Goal: Answer question/provide support: Share knowledge or assist other users

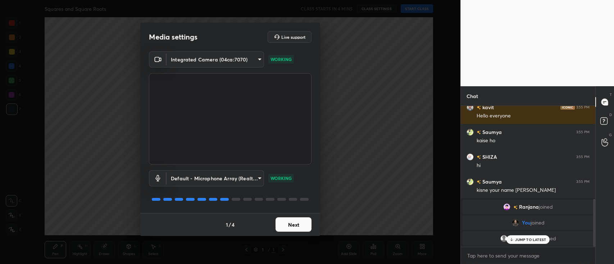
scroll to position [299, 0]
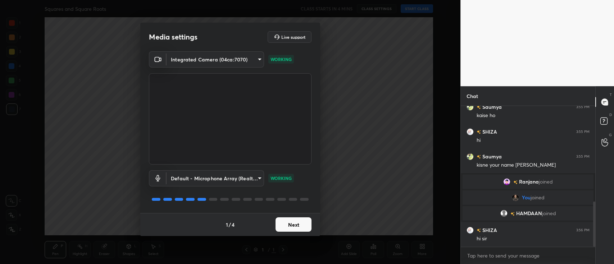
click at [304, 223] on button "Next" at bounding box center [294, 225] width 36 height 14
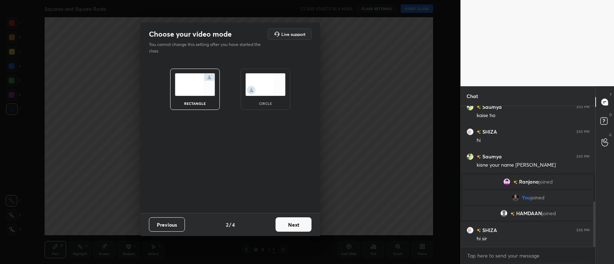
click at [304, 223] on button "Next" at bounding box center [294, 225] width 36 height 14
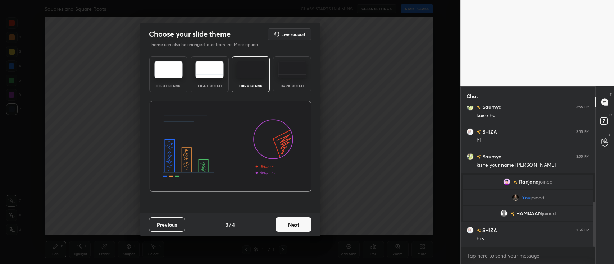
click at [304, 223] on button "Next" at bounding box center [294, 225] width 36 height 14
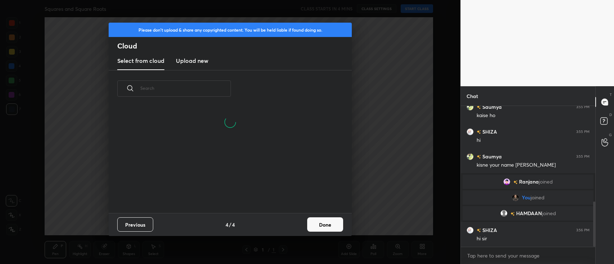
scroll to position [106, 231]
click at [317, 221] on button "Done" at bounding box center [325, 225] width 36 height 14
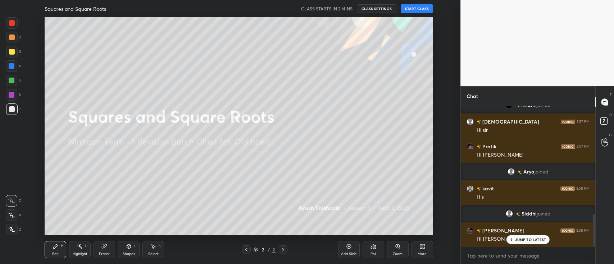
scroll to position [478, 0]
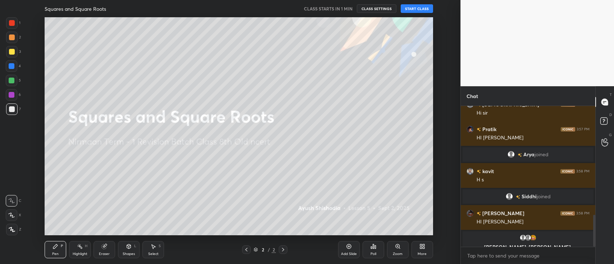
click at [412, 7] on button "START CLASS" at bounding box center [417, 8] width 32 height 9
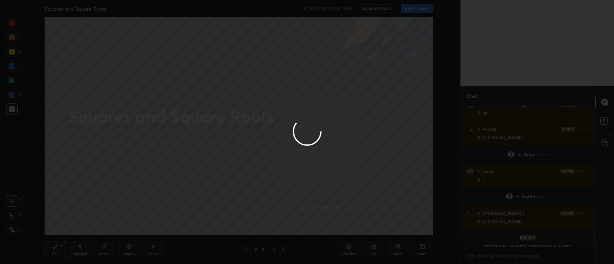
type textarea "x"
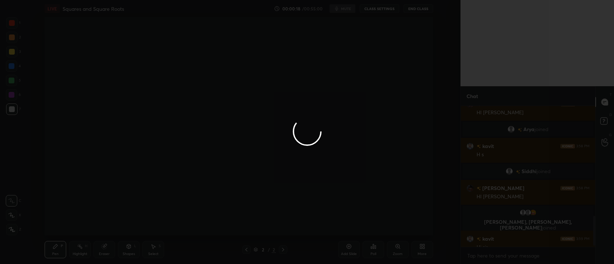
scroll to position [530, 0]
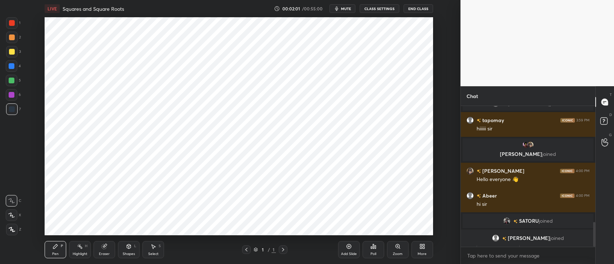
scroll to position [35754, 35541]
click at [346, 9] on span "mute" at bounding box center [346, 8] width 10 height 5
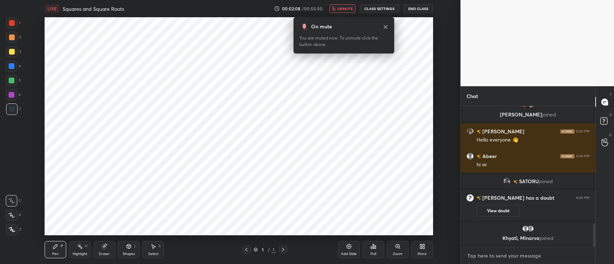
type textarea "x"
click at [500, 251] on textarea at bounding box center [528, 256] width 123 height 12
type textarea "S"
type textarea "x"
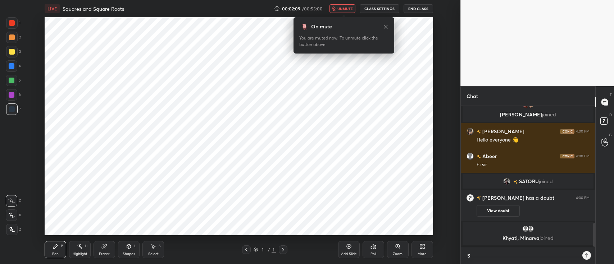
type textarea "St"
type textarea "x"
type textarea "Sta"
type textarea "x"
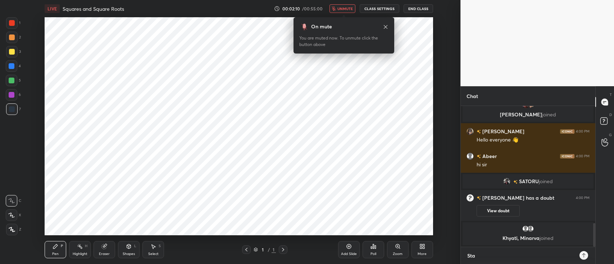
type textarea "Star"
type textarea "x"
type textarea "Start"
type textarea "x"
type textarea "Starti"
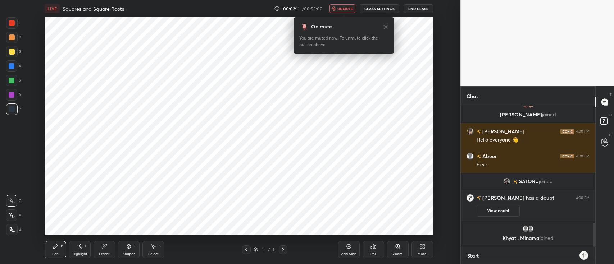
type textarea "x"
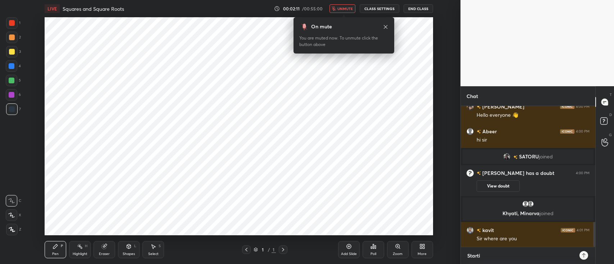
scroll to position [655, 0]
type textarea "Startin"
type textarea "x"
type textarea "Starting"
type textarea "x"
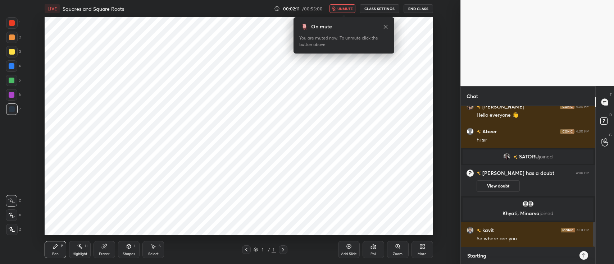
type textarea "Starting"
type textarea "x"
type textarea "Starting i"
type textarea "x"
type textarea "Starting in"
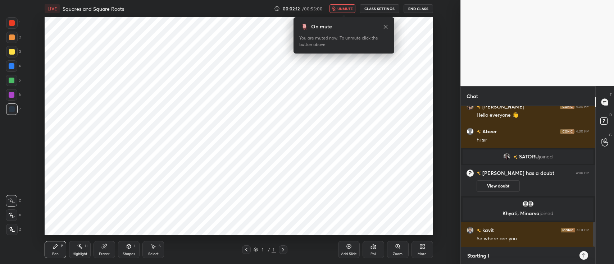
type textarea "x"
type textarea "Starting in"
type textarea "x"
type textarea "Starting in 2"
type textarea "x"
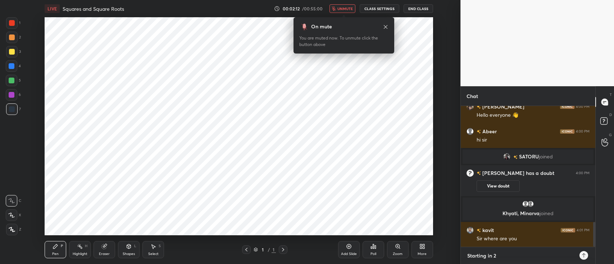
type textarea "Starting in 2"
type textarea "x"
type textarea "Starting in 2 m"
type textarea "x"
type textarea "Starting in 2 mi"
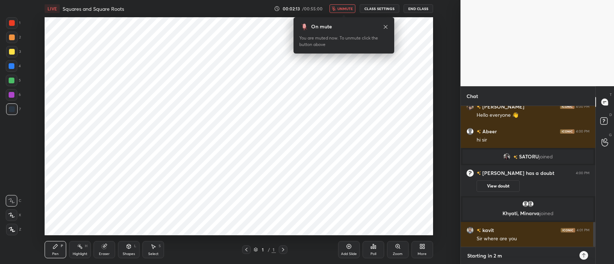
type textarea "x"
type textarea "Starting in 2 min"
type textarea "x"
type textarea "Starting in 2 mins"
type textarea "x"
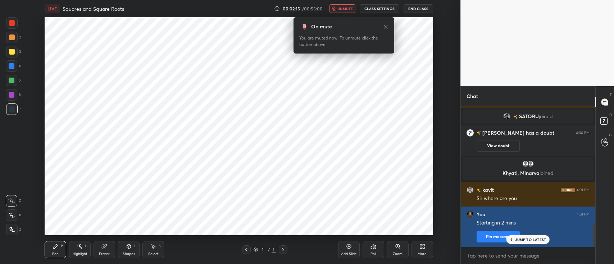
scroll to position [720, 0]
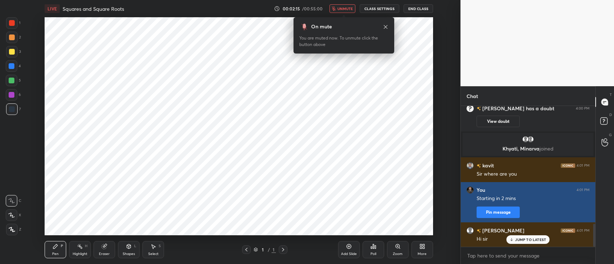
click at [500, 238] on div "Siddhi joined Eshanika 3:58 PM HI SIR Shaurya, tapomay, misti joined kavit 3:59…" at bounding box center [528, 176] width 135 height 141
click at [490, 212] on button "Pin message" at bounding box center [498, 213] width 43 height 12
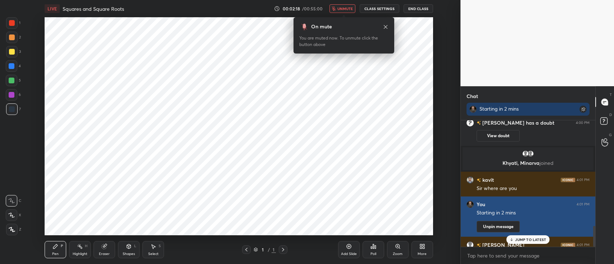
scroll to position [751, 0]
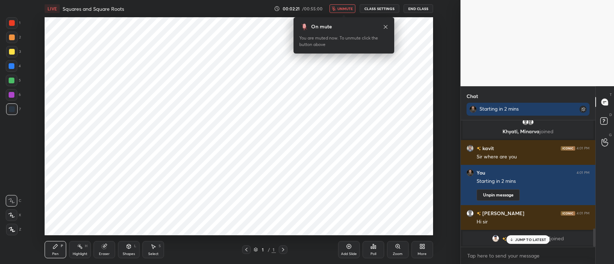
click at [384, 28] on icon at bounding box center [386, 27] width 4 height 4
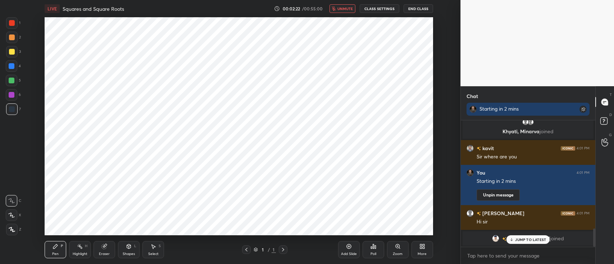
click at [419, 248] on icon at bounding box center [422, 247] width 6 height 6
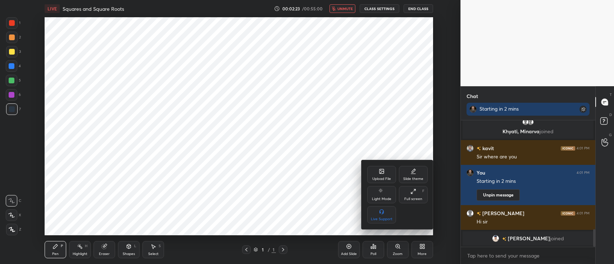
scroll to position [777, 0]
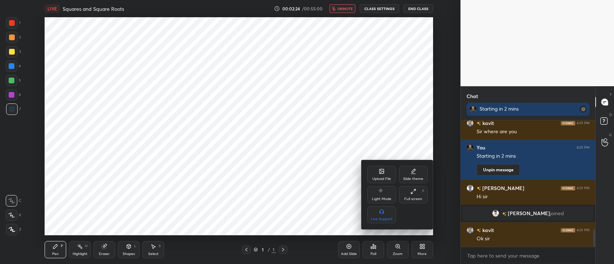
click at [382, 169] on icon at bounding box center [382, 172] width 6 height 6
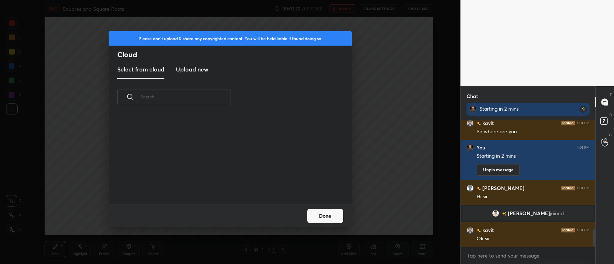
scroll to position [0, 0]
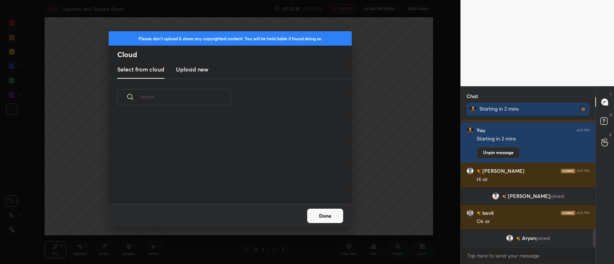
click at [187, 72] on h3 "Upload new" at bounding box center [192, 69] width 32 height 9
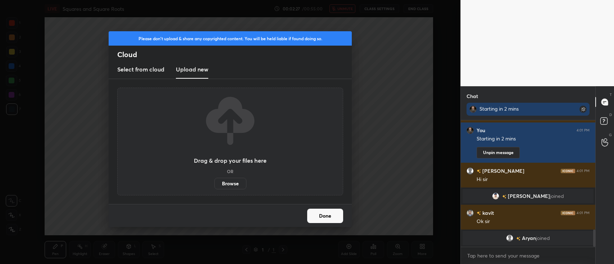
click at [234, 183] on label "Browse" at bounding box center [230, 184] width 32 height 12
click at [214, 183] on input "Browse" at bounding box center [214, 184] width 0 height 12
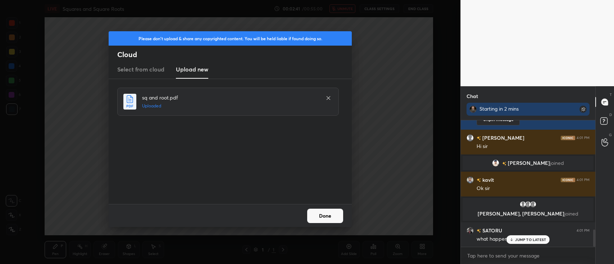
click at [319, 213] on button "Done" at bounding box center [325, 216] width 36 height 14
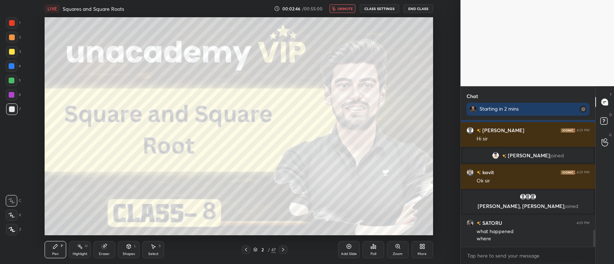
click at [258, 249] on div "2 / 47" at bounding box center [264, 250] width 23 height 6
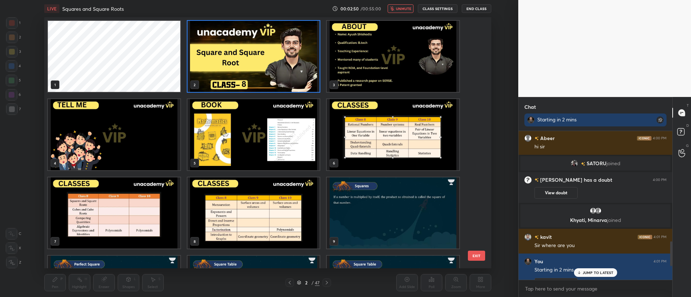
click at [360, 201] on img "grid" at bounding box center [393, 213] width 132 height 71
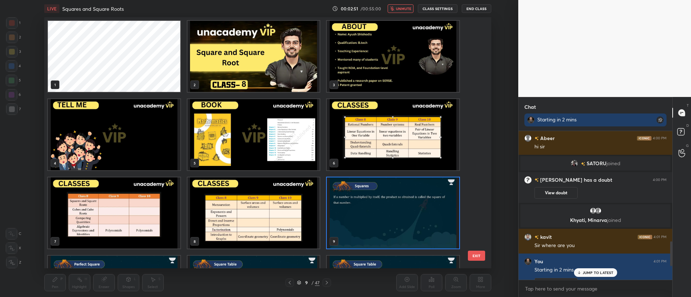
click at [360, 201] on img "grid" at bounding box center [393, 213] width 132 height 71
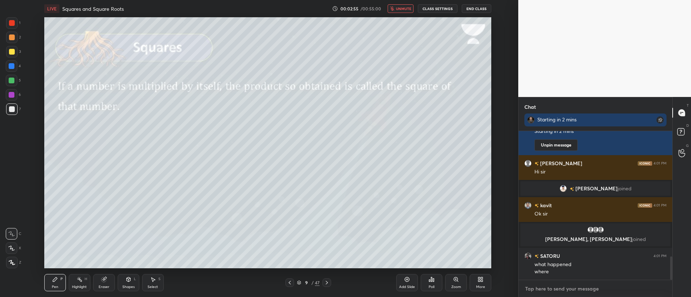
click at [554, 264] on textarea at bounding box center [595, 289] width 142 height 12
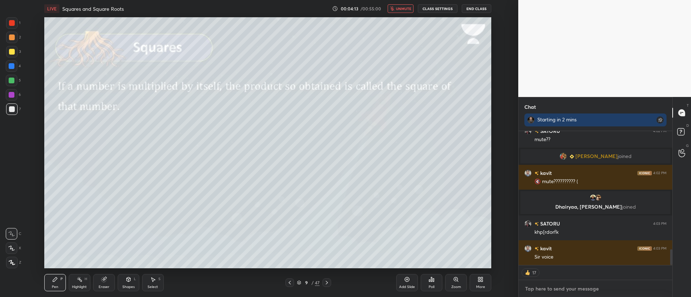
scroll to position [993, 0]
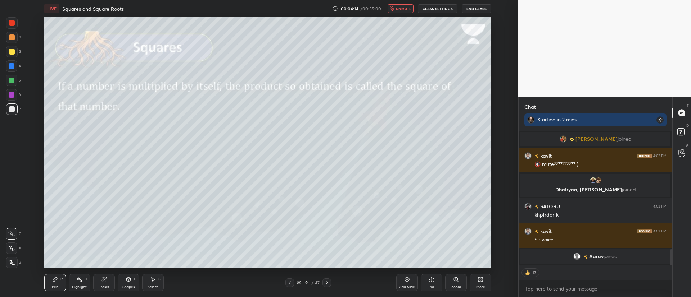
click at [12, 262] on icon at bounding box center [12, 262] width 6 height 5
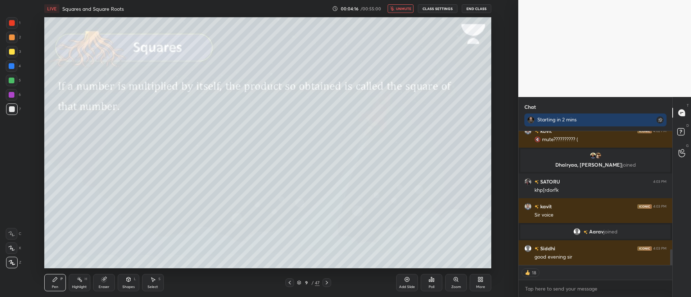
scroll to position [1036, 0]
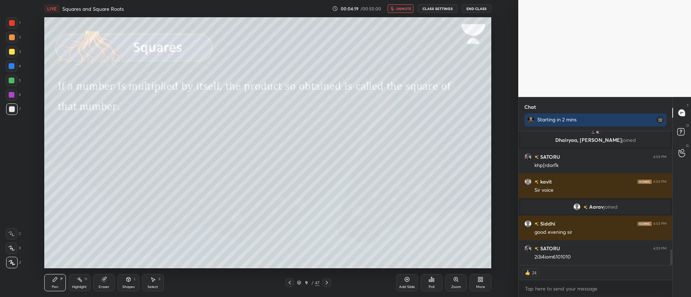
click at [11, 38] on div at bounding box center [12, 38] width 6 height 6
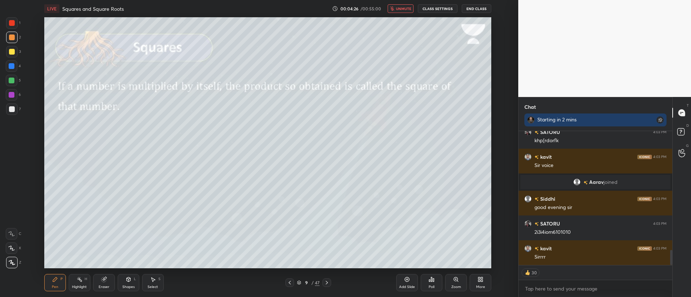
click at [406, 6] on span "unmute" at bounding box center [403, 8] width 15 height 5
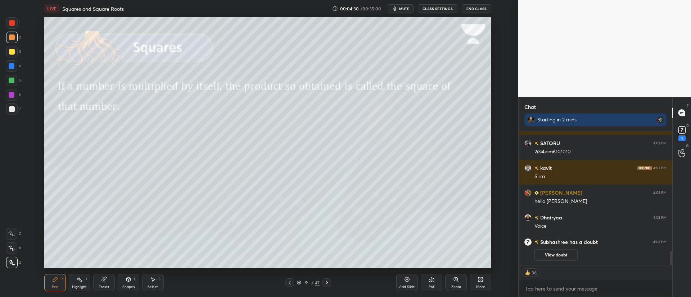
scroll to position [1082, 0]
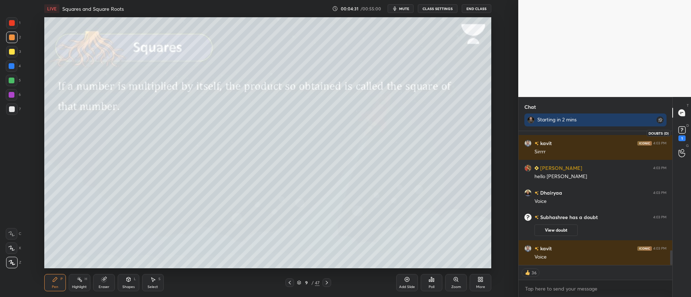
click at [614, 127] on rect at bounding box center [681, 130] width 7 height 7
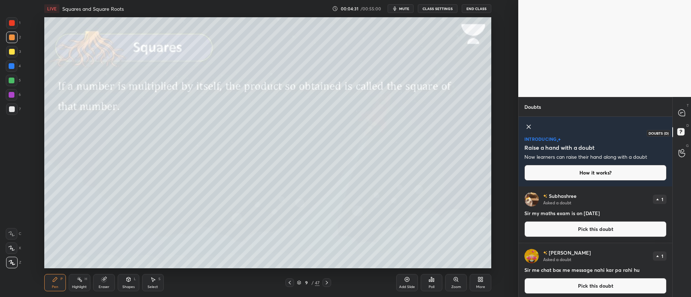
scroll to position [109, 151]
click at [528, 127] on icon at bounding box center [529, 127] width 4 height 4
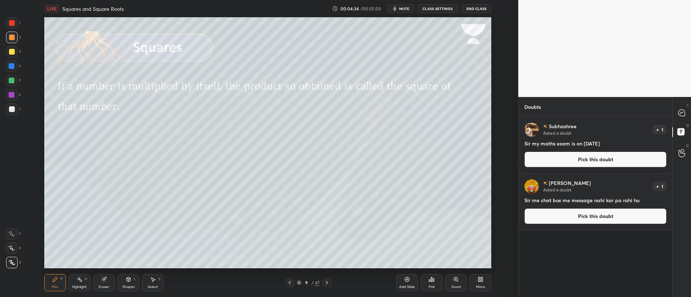
click at [614, 117] on icon at bounding box center [682, 113] width 8 height 8
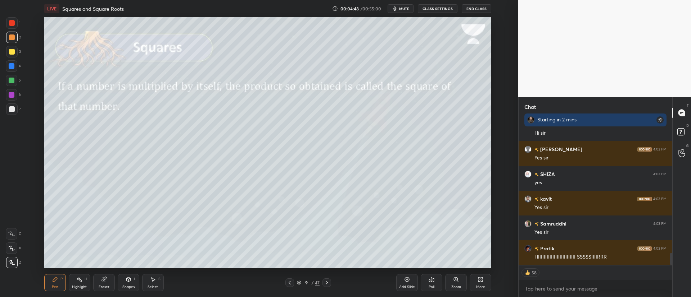
scroll to position [1363, 0]
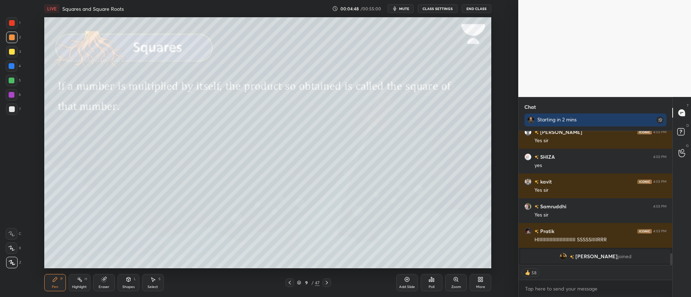
click at [287, 264] on icon at bounding box center [290, 283] width 6 height 6
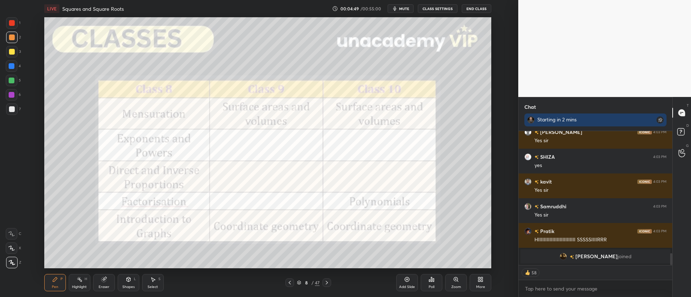
click at [412, 264] on div "Add Slide" at bounding box center [407, 282] width 22 height 17
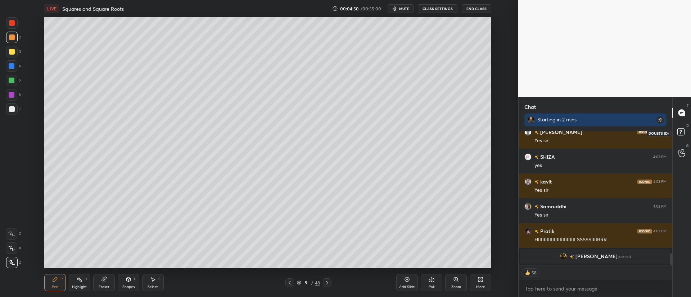
click at [614, 129] on rect at bounding box center [680, 132] width 7 height 7
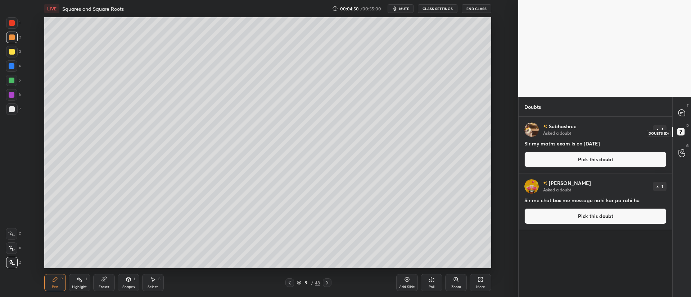
scroll to position [178, 151]
click at [580, 155] on button "Pick this doubt" at bounding box center [595, 160] width 142 height 16
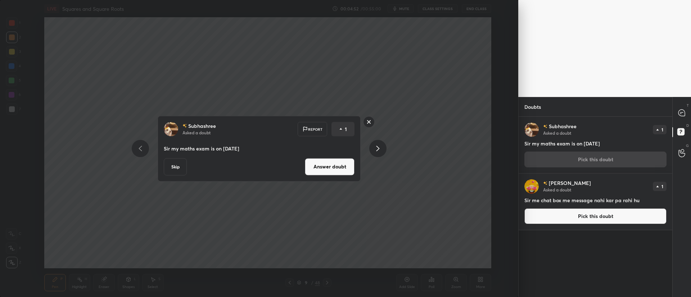
click at [327, 166] on button "Answer doubt" at bounding box center [330, 166] width 50 height 17
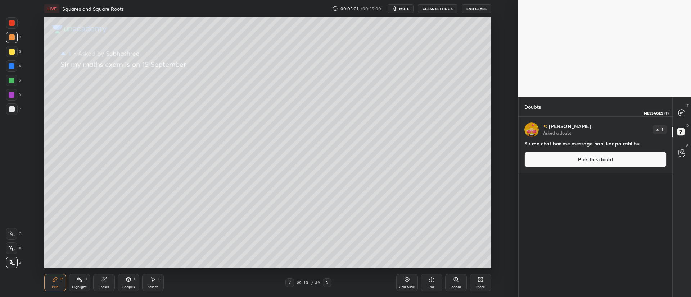
click at [614, 113] on icon at bounding box center [681, 113] width 6 height 6
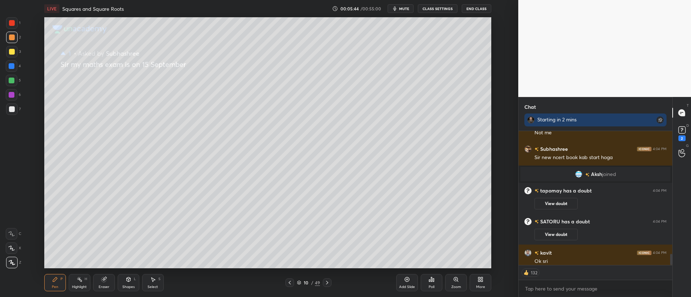
scroll to position [1492, 0]
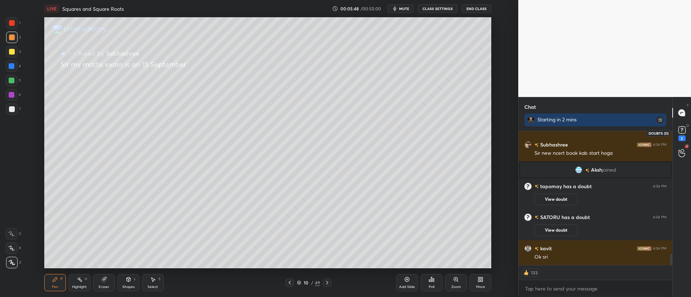
click at [614, 130] on icon at bounding box center [681, 130] width 11 height 11
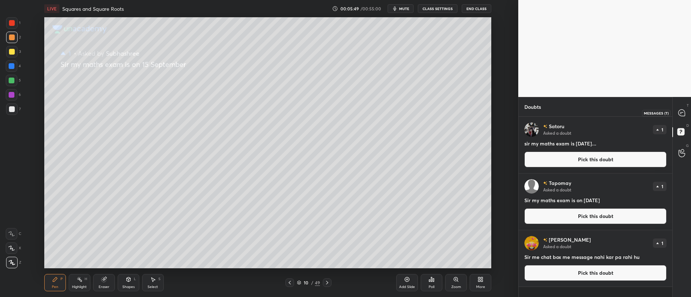
click at [614, 114] on icon at bounding box center [681, 113] width 6 height 6
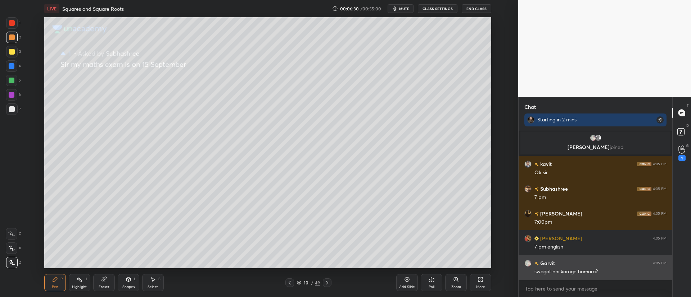
scroll to position [1695, 0]
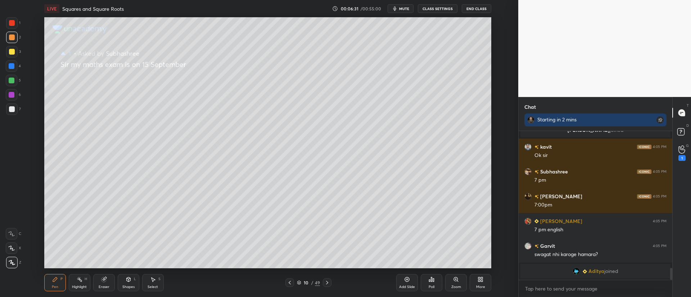
click at [561, 264] on div "x" at bounding box center [595, 289] width 154 height 17
type textarea "x"
paste textarea "https://www.youtube.com/watch?v=NT2E4n9TgNE"
type textarea "https://www.youtube.com/watch?v=NT2E4n9TgNE"
type textarea "x"
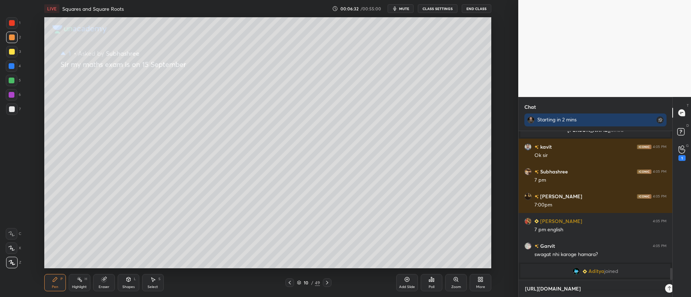
scroll to position [162, 151]
type textarea "https://www.youtube.com/watch?v=NT2E4n9TgNE"
type textarea "x"
click at [614, 264] on icon at bounding box center [661, 289] width 6 height 6
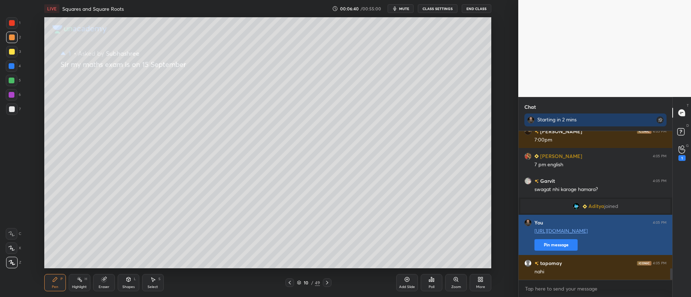
click at [549, 246] on button "Pin message" at bounding box center [555, 246] width 43 height 12
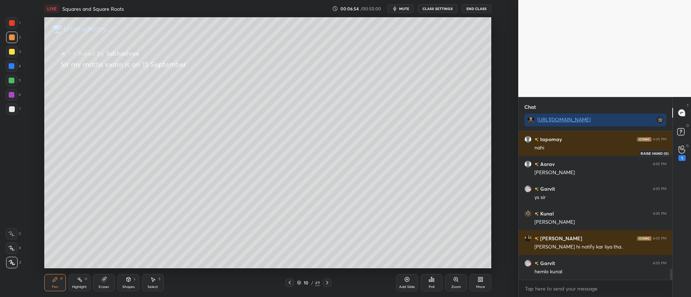
click at [614, 149] on icon at bounding box center [681, 150] width 7 height 8
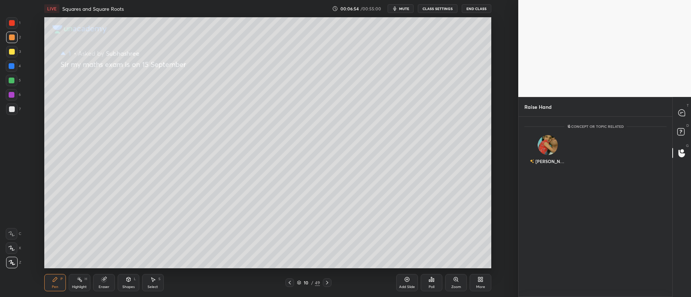
scroll to position [178, 151]
click at [554, 147] on div "ANSHIKA" at bounding box center [547, 152] width 47 height 42
click at [549, 165] on button "INVITE" at bounding box center [547, 166] width 40 height 9
click at [614, 130] on rect at bounding box center [680, 132] width 7 height 7
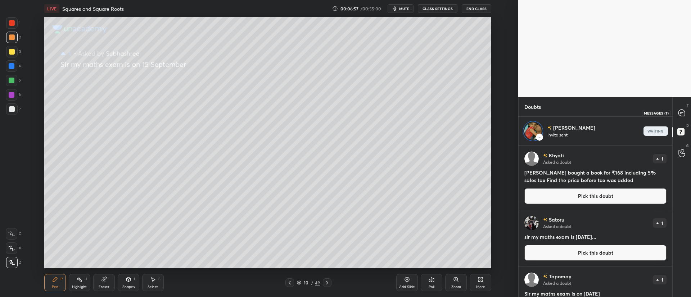
click at [614, 111] on icon at bounding box center [681, 113] width 6 height 6
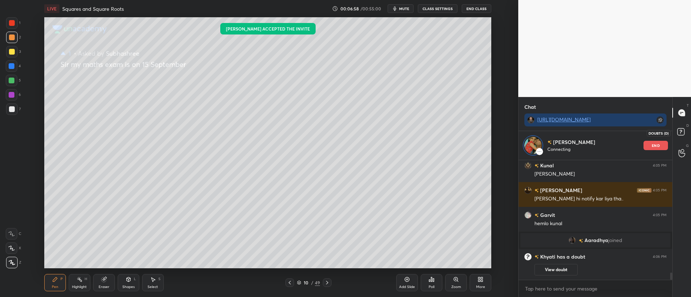
click at [614, 131] on rect at bounding box center [680, 132] width 7 height 7
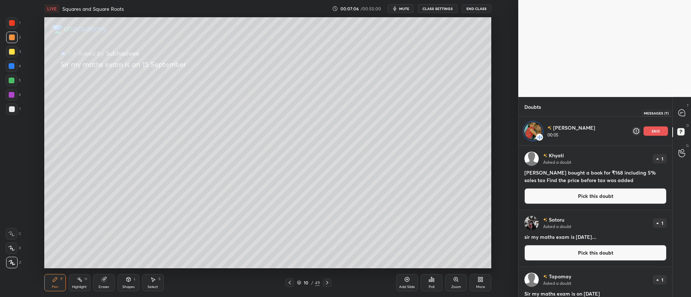
click at [614, 114] on icon at bounding box center [681, 113] width 6 height 6
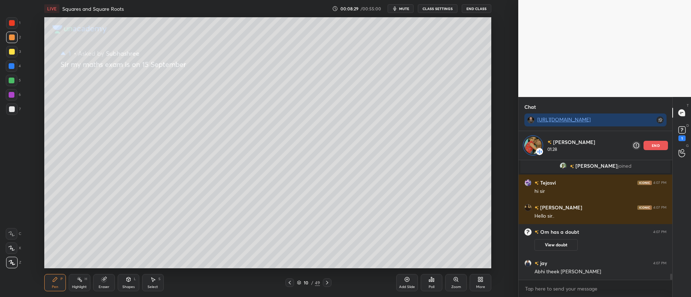
scroll to position [2224, 0]
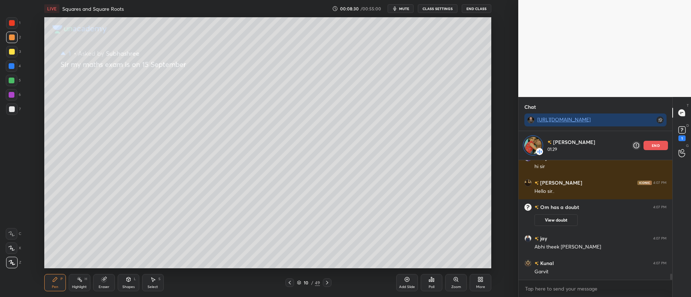
click at [614, 145] on p "end" at bounding box center [655, 146] width 8 height 4
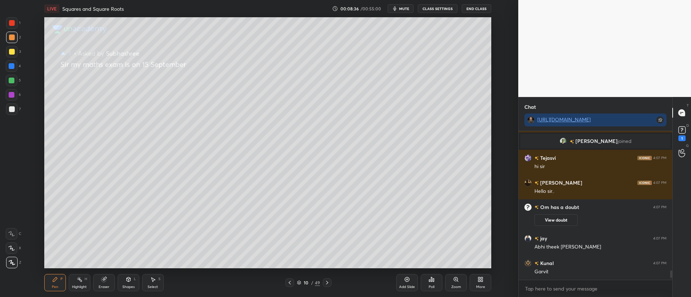
click at [614, 131] on div "1" at bounding box center [681, 133] width 14 height 13
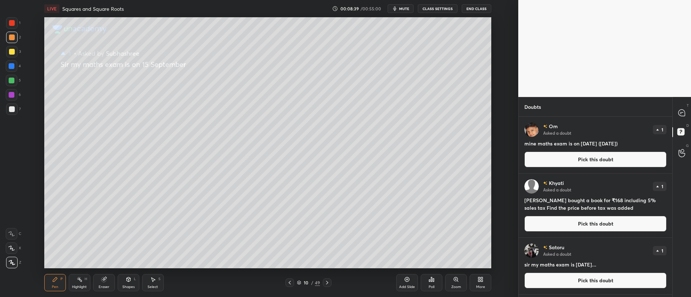
click at [549, 161] on button "Pick this doubt" at bounding box center [595, 160] width 142 height 16
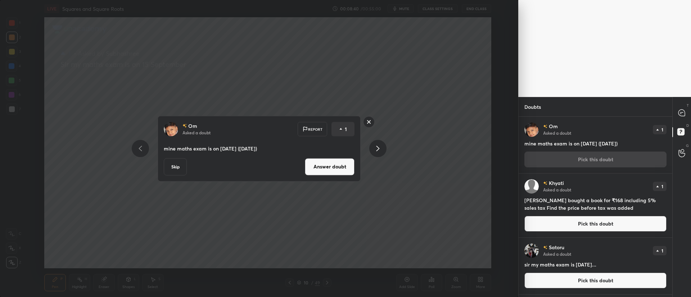
click at [317, 165] on button "Answer doubt" at bounding box center [330, 166] width 50 height 17
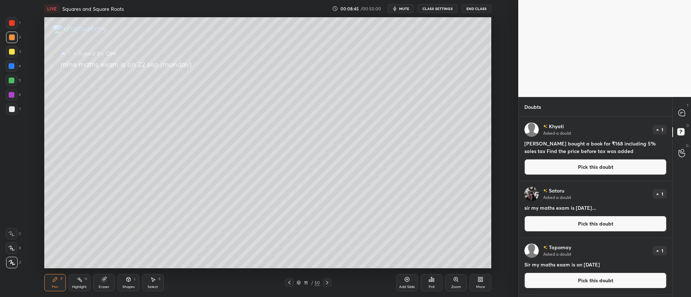
click at [560, 226] on button "Pick this doubt" at bounding box center [595, 224] width 142 height 16
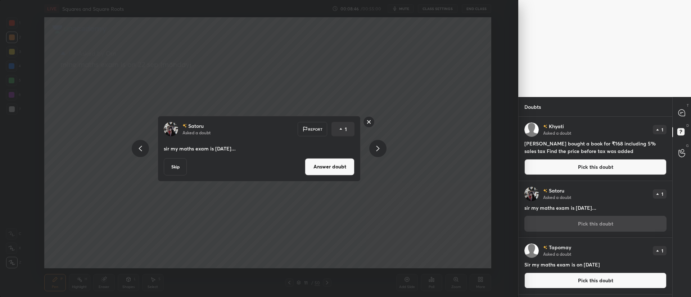
click at [332, 164] on button "Answer doubt" at bounding box center [330, 166] width 50 height 17
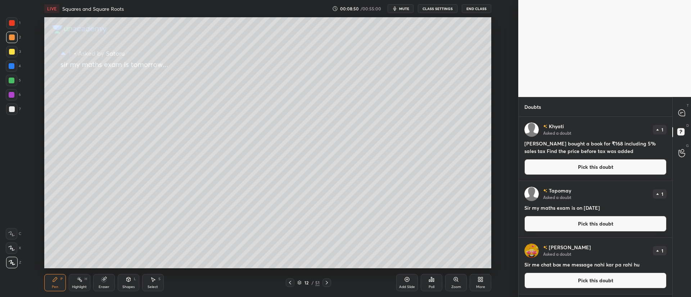
click at [562, 225] on button "Pick this doubt" at bounding box center [595, 224] width 142 height 16
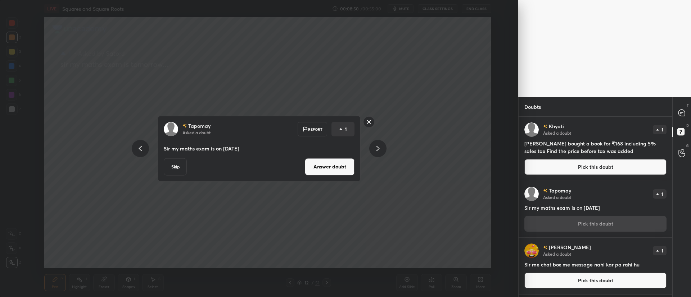
click at [326, 162] on button "Answer doubt" at bounding box center [330, 166] width 50 height 17
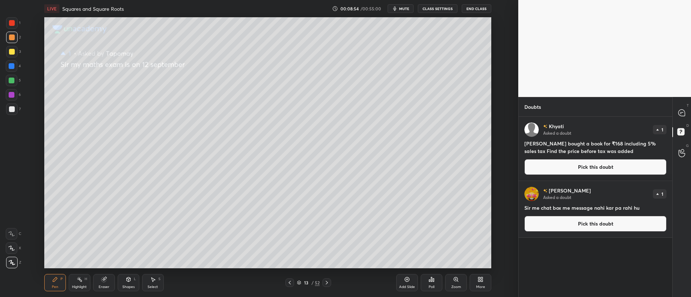
click at [576, 220] on button "Pick this doubt" at bounding box center [595, 224] width 142 height 16
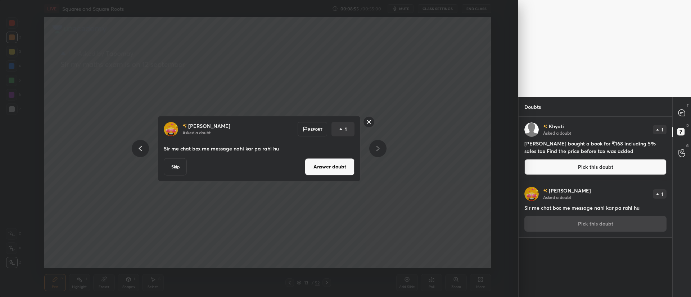
click at [313, 161] on button "Answer doubt" at bounding box center [330, 166] width 50 height 17
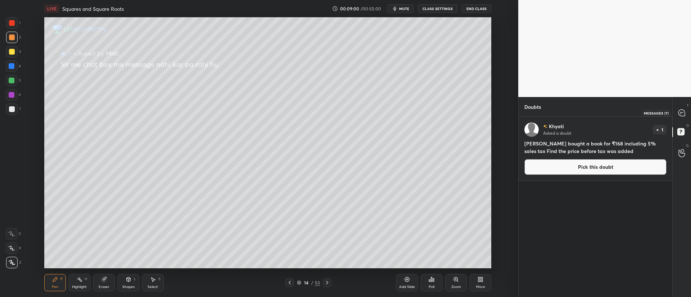
click at [614, 115] on icon at bounding box center [681, 113] width 6 height 6
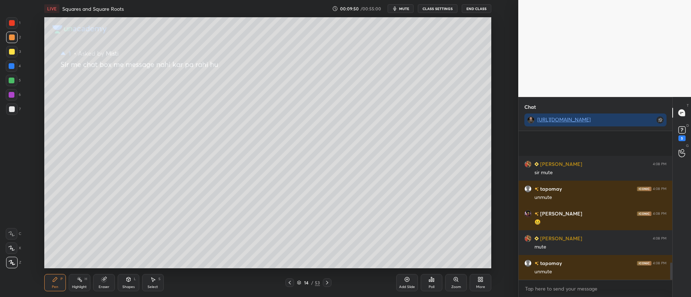
scroll to position [1123, 0]
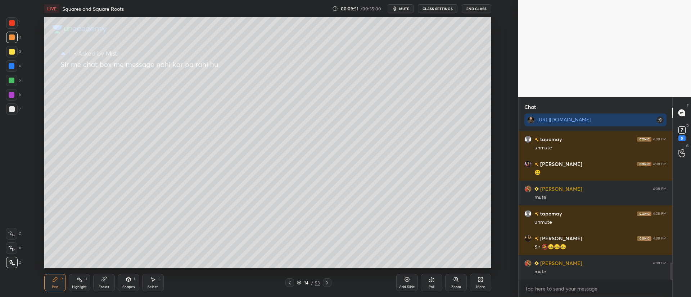
click at [402, 10] on span "mute" at bounding box center [404, 8] width 10 height 5
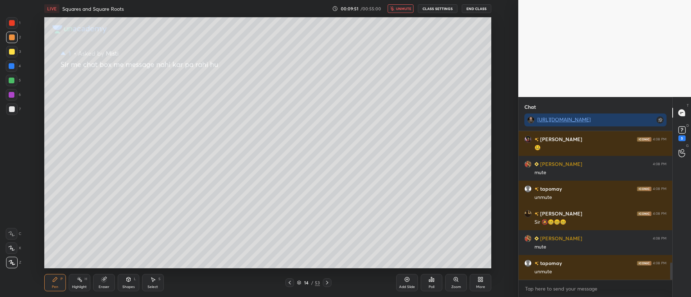
click at [402, 10] on span "unmute" at bounding box center [403, 8] width 15 height 5
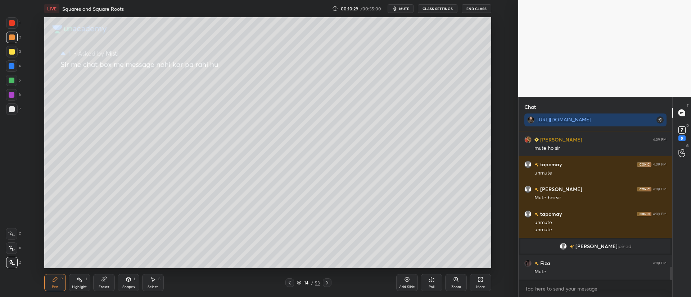
scroll to position [1606, 0]
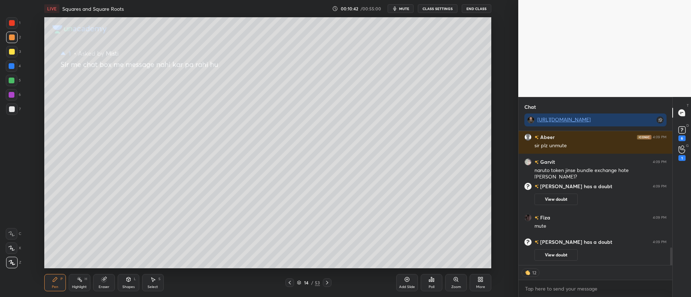
type textarea "x"
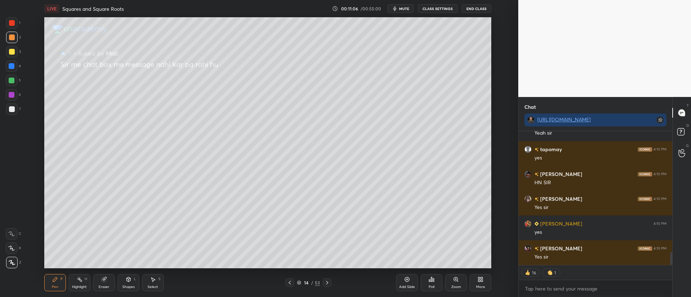
scroll to position [1273, 0]
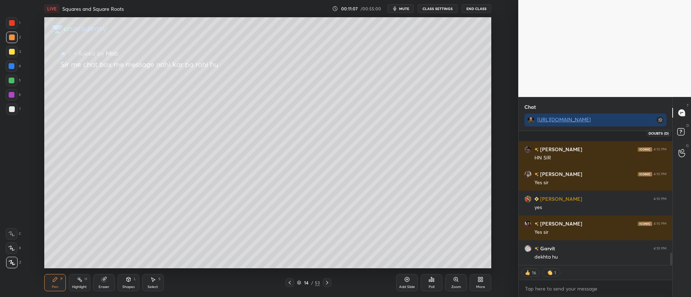
click at [679, 131] on rect at bounding box center [680, 132] width 7 height 7
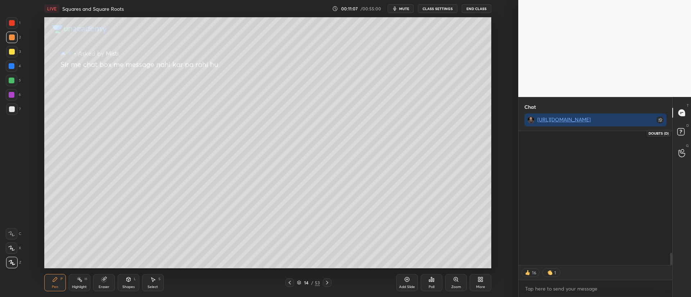
scroll to position [178, 151]
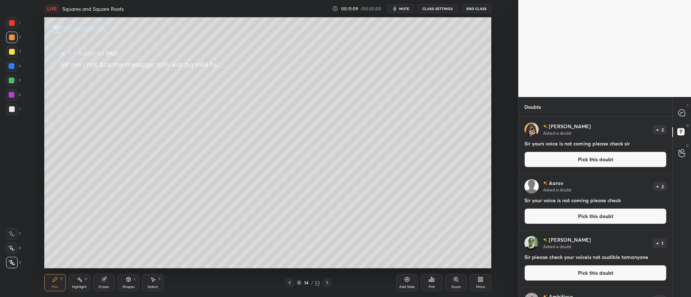
click at [596, 155] on button "Pick this doubt" at bounding box center [595, 160] width 142 height 16
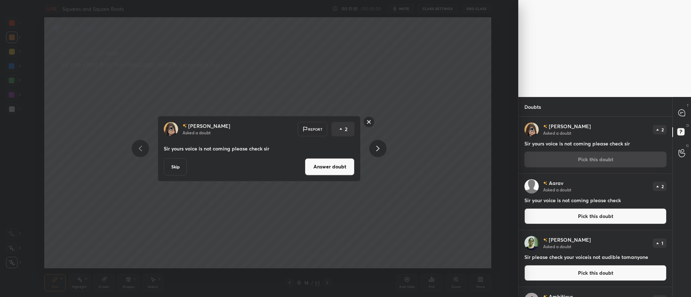
click at [345, 165] on button "Answer doubt" at bounding box center [330, 166] width 50 height 17
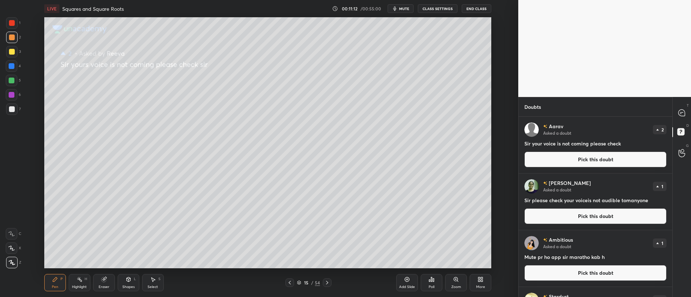
click at [607, 159] on button "Pick this doubt" at bounding box center [595, 160] width 142 height 16
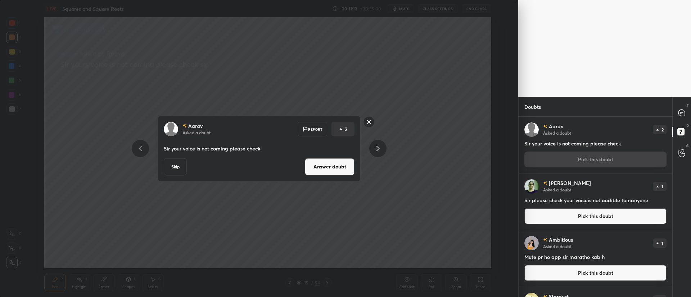
click at [341, 162] on button "Answer doubt" at bounding box center [330, 166] width 50 height 17
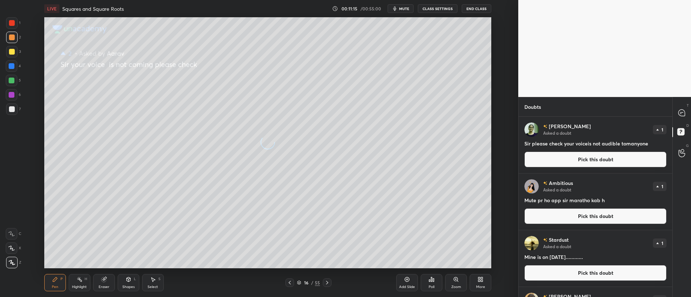
click at [584, 159] on button "Pick this doubt" at bounding box center [595, 160] width 142 height 16
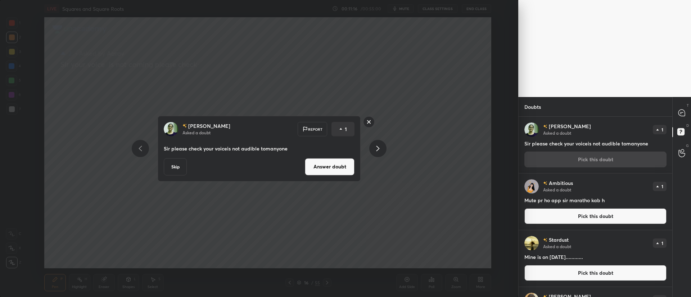
click at [348, 162] on button "Answer doubt" at bounding box center [330, 166] width 50 height 17
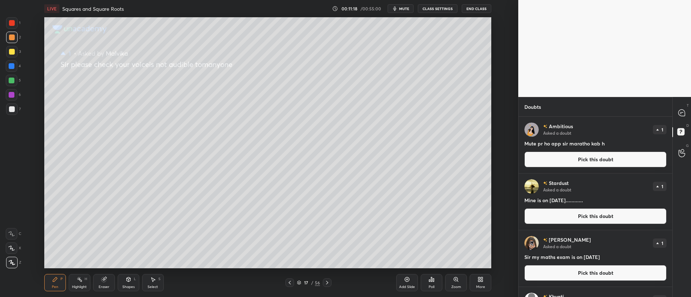
click at [556, 163] on button "Pick this doubt" at bounding box center [595, 160] width 142 height 16
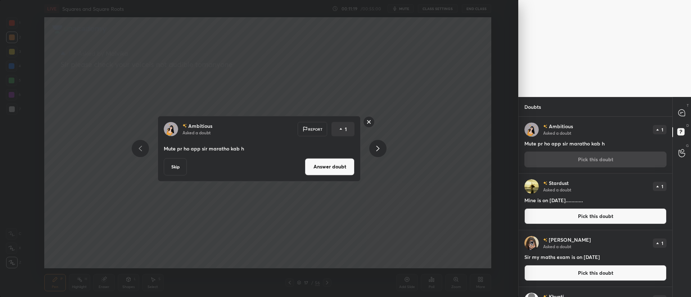
click at [338, 163] on button "Answer doubt" at bounding box center [330, 166] width 50 height 17
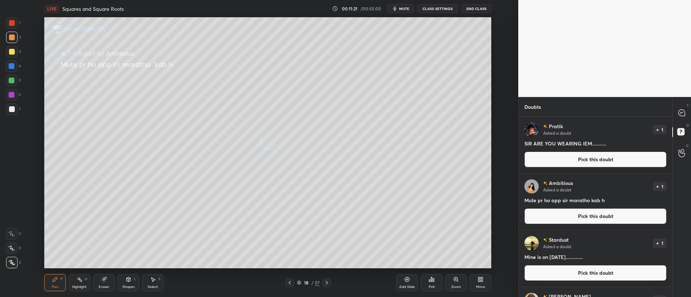
click at [555, 162] on button "Pick this doubt" at bounding box center [595, 160] width 142 height 16
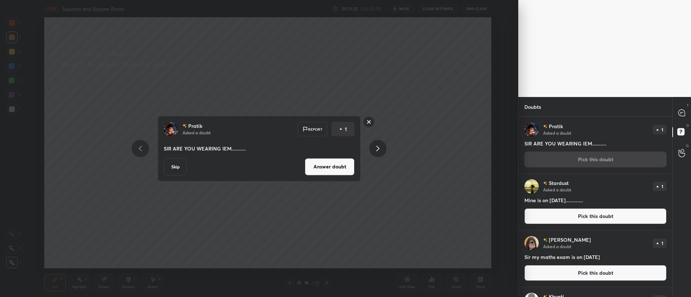
click at [338, 165] on button "Answer doubt" at bounding box center [330, 166] width 50 height 17
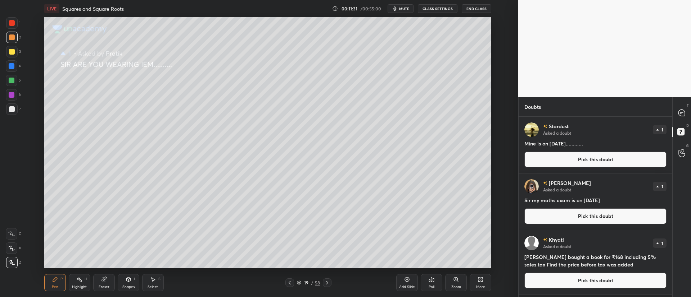
click at [555, 155] on button "Pick this doubt" at bounding box center [595, 160] width 142 height 16
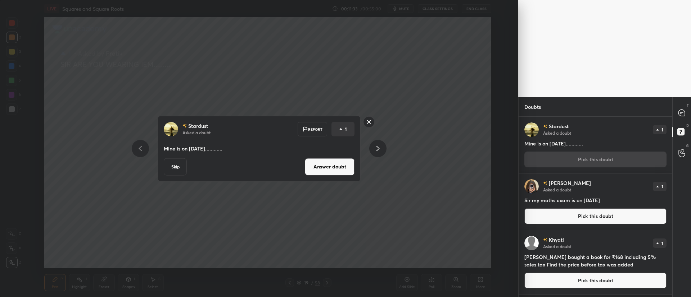
click at [323, 166] on button "Answer doubt" at bounding box center [330, 166] width 50 height 17
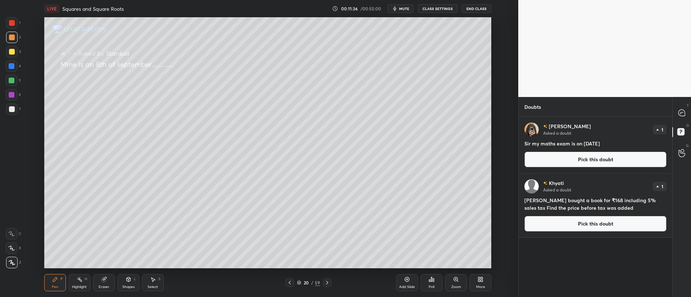
click at [558, 158] on button "Pick this doubt" at bounding box center [595, 160] width 142 height 16
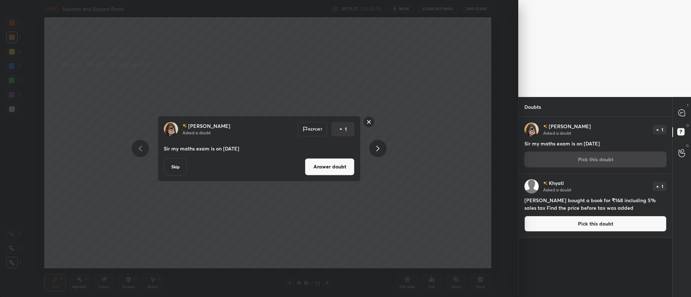
click at [333, 164] on button "Answer doubt" at bounding box center [330, 166] width 50 height 17
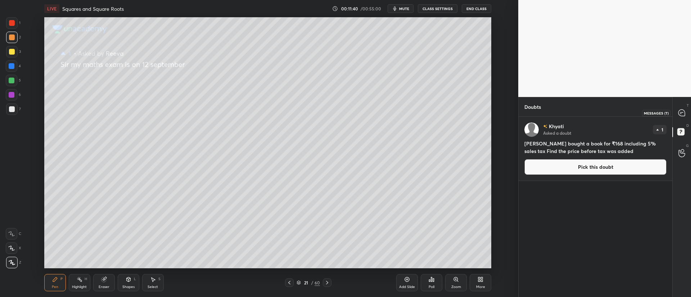
click at [680, 118] on div at bounding box center [681, 112] width 14 height 13
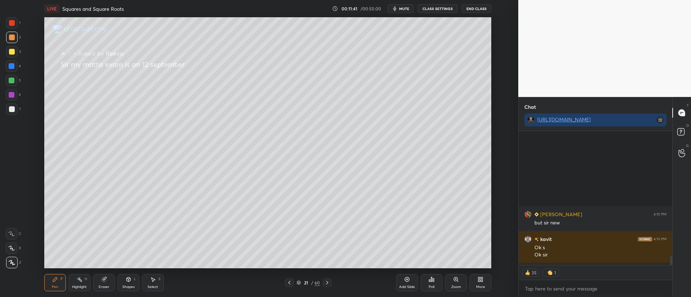
scroll to position [0, 0]
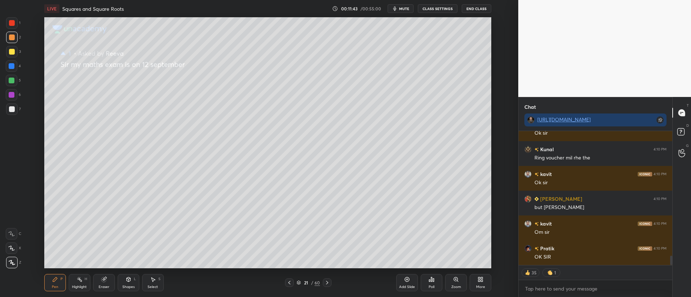
click at [327, 282] on icon at bounding box center [327, 283] width 6 height 6
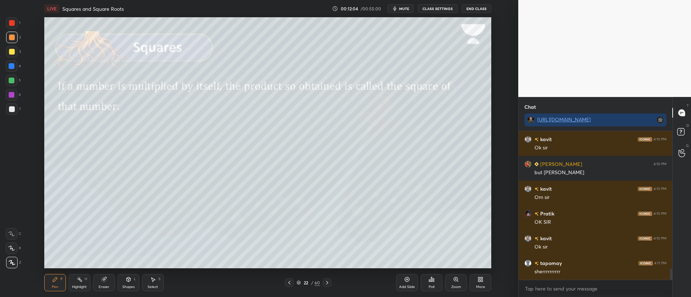
scroll to position [132, 151]
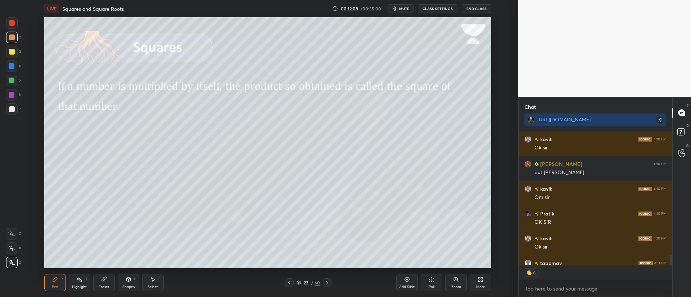
click at [11, 49] on div at bounding box center [12, 52] width 6 height 6
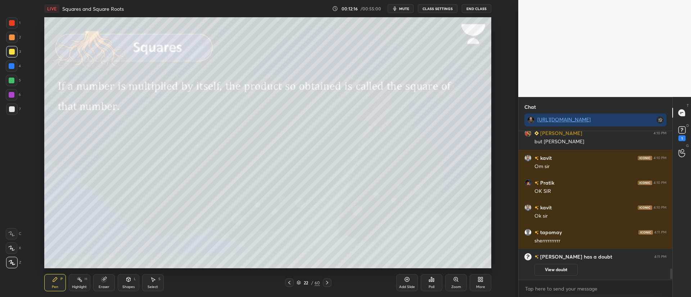
scroll to position [1857, 0]
click at [680, 136] on div "1" at bounding box center [681, 139] width 7 height 6
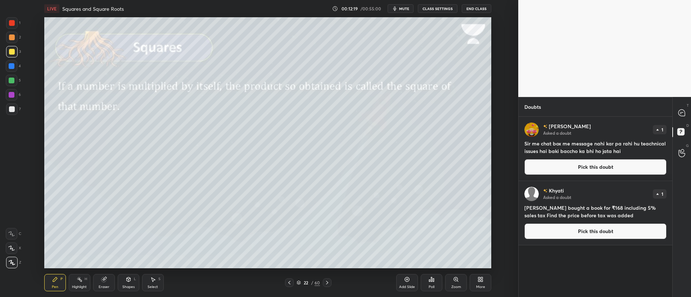
click at [616, 167] on button "Pick this doubt" at bounding box center [595, 167] width 142 height 16
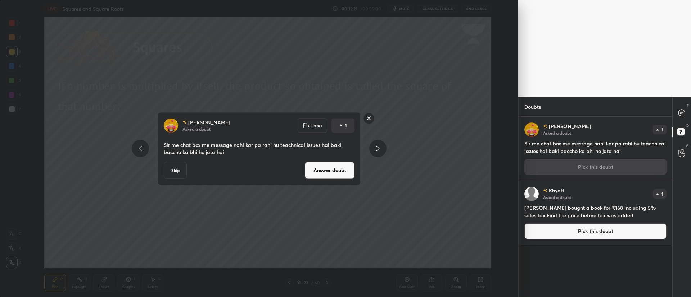
click at [333, 169] on button "Answer doubt" at bounding box center [330, 170] width 50 height 17
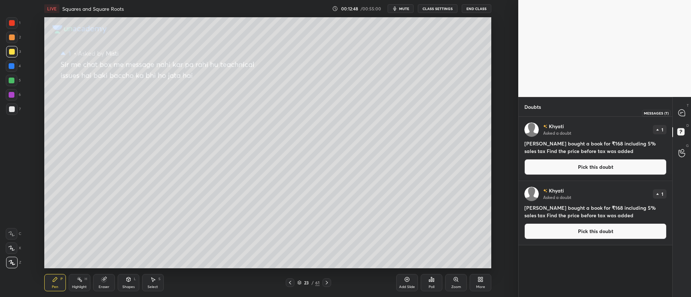
click at [679, 116] on icon at bounding box center [682, 113] width 8 height 8
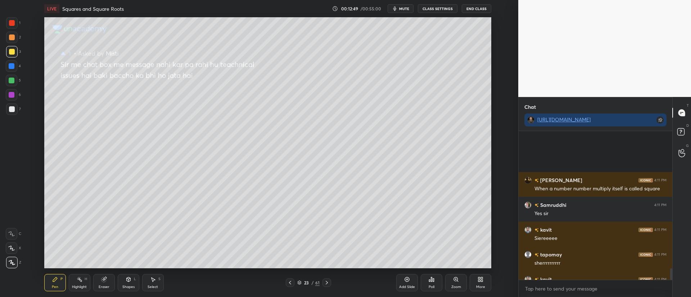
scroll to position [1771, 0]
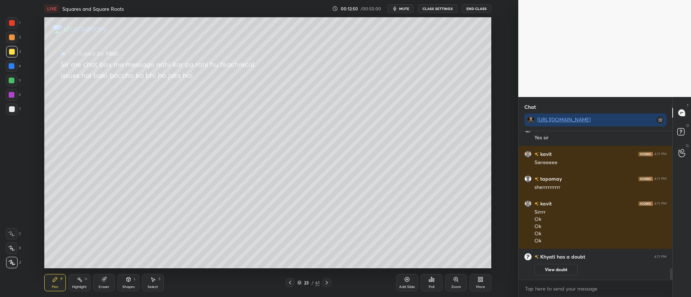
click at [328, 281] on icon at bounding box center [327, 283] width 6 height 6
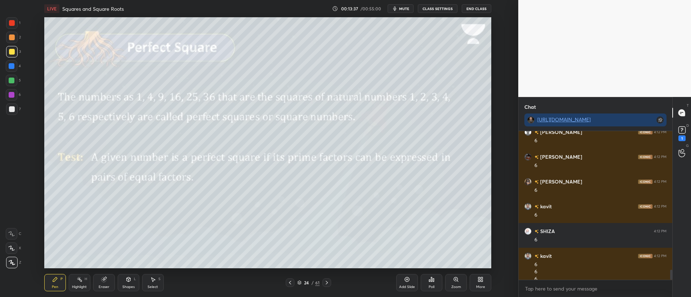
scroll to position [2070, 0]
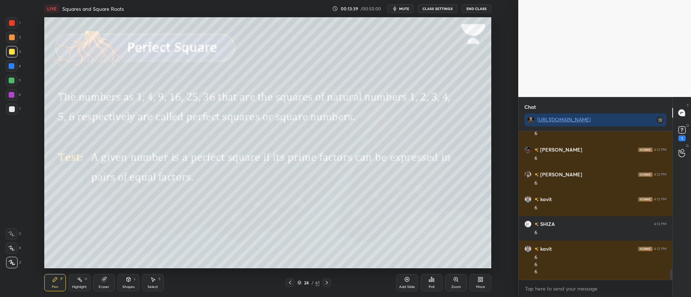
click at [9, 42] on div at bounding box center [12, 38] width 12 height 12
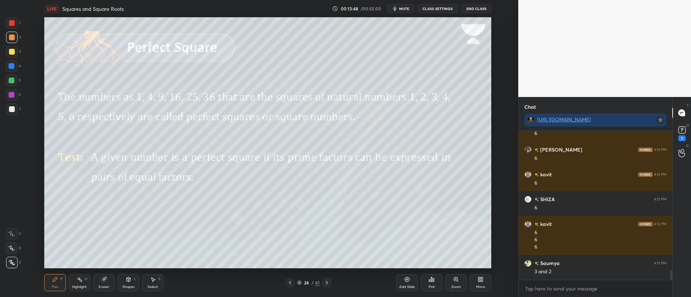
click at [12, 112] on div at bounding box center [12, 109] width 6 height 6
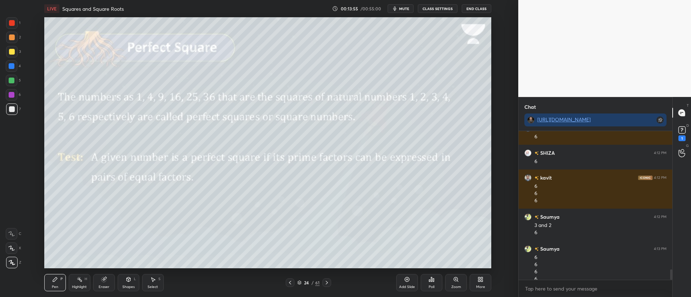
scroll to position [1978, 0]
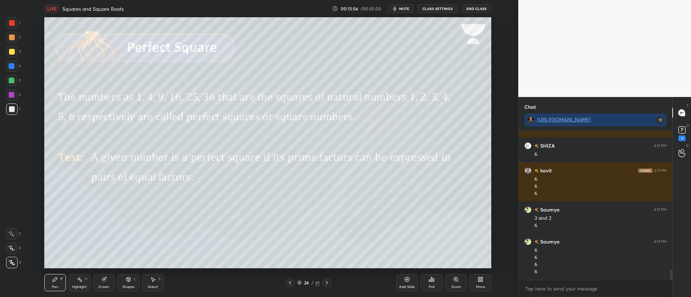
click at [14, 38] on div at bounding box center [12, 38] width 6 height 6
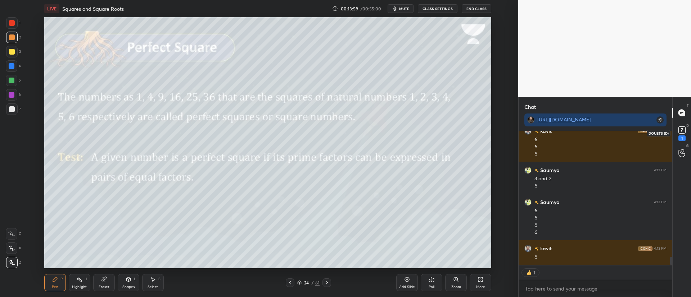
click at [678, 134] on icon at bounding box center [681, 130] width 11 height 11
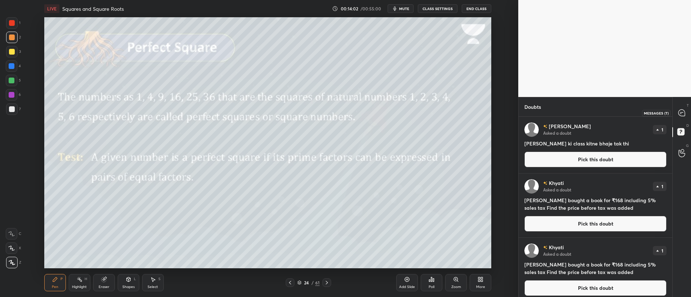
click at [681, 114] on icon at bounding box center [681, 113] width 6 height 6
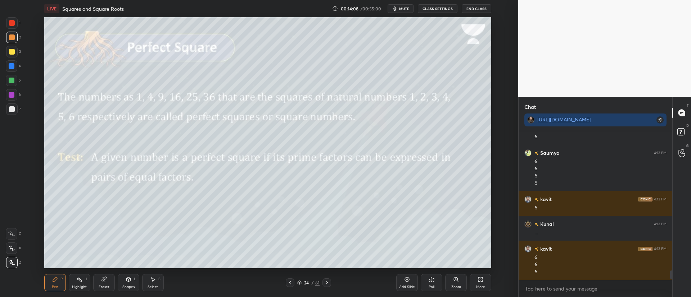
scroll to position [3, 3]
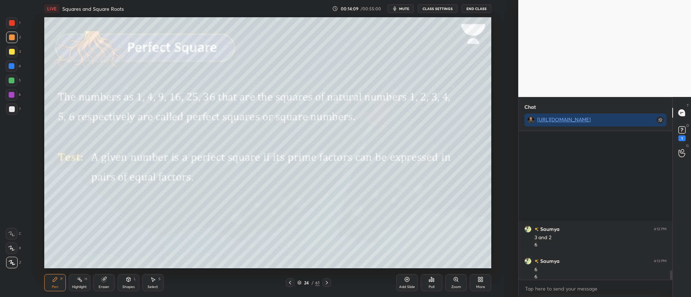
click at [328, 282] on icon at bounding box center [327, 283] width 6 height 6
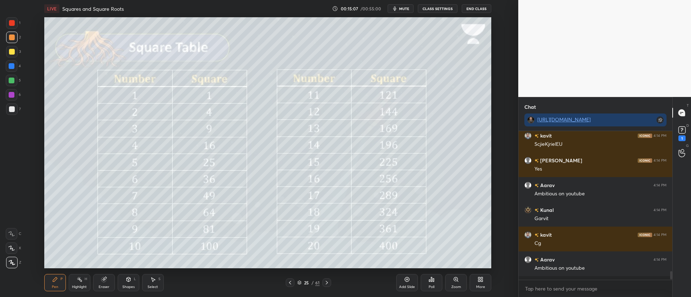
scroll to position [2344, 0]
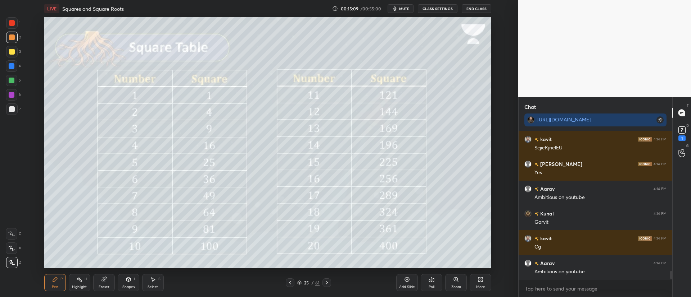
click at [329, 285] on icon at bounding box center [327, 283] width 6 height 6
click at [327, 285] on icon at bounding box center [327, 283] width 6 height 6
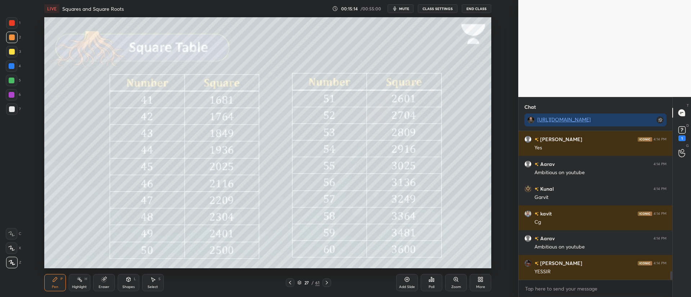
click at [326, 283] on icon at bounding box center [327, 283] width 6 height 6
click at [327, 280] on icon at bounding box center [327, 283] width 6 height 6
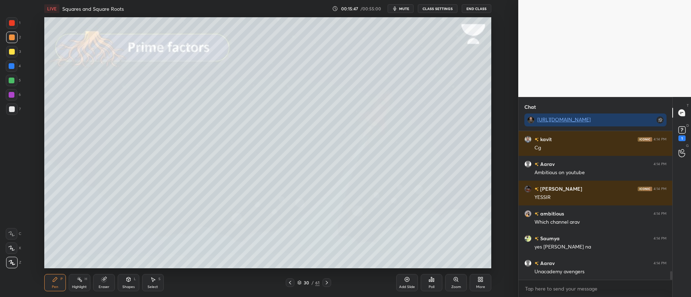
scroll to position [2468, 0]
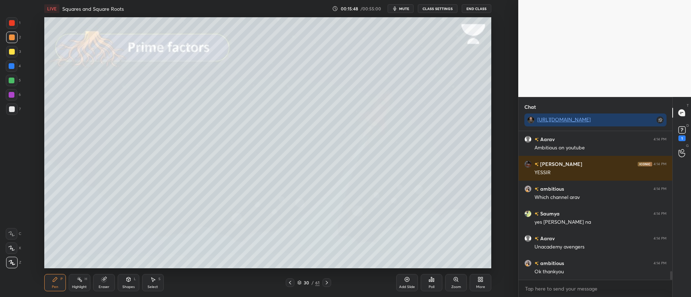
click at [13, 54] on div at bounding box center [12, 52] width 6 height 6
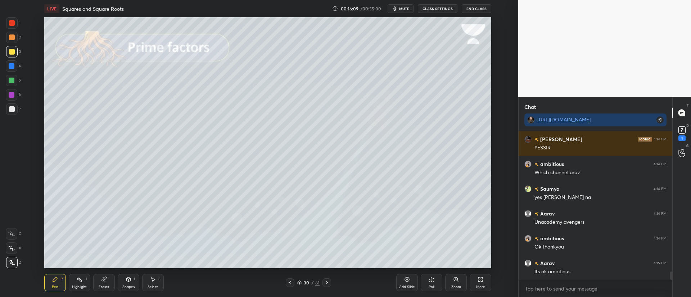
scroll to position [2518, 0]
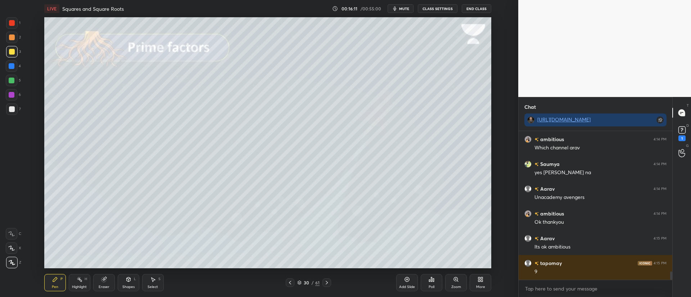
click at [13, 37] on div at bounding box center [12, 38] width 6 height 6
click at [12, 37] on div at bounding box center [12, 38] width 6 height 6
click at [13, 51] on div at bounding box center [12, 52] width 6 height 6
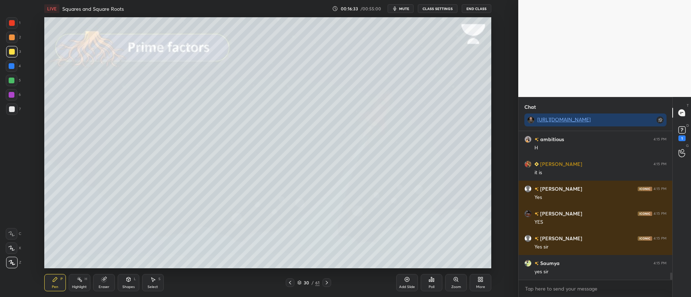
scroll to position [2922, 0]
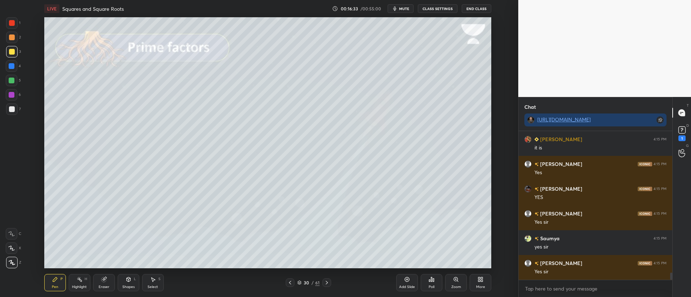
click at [12, 38] on div at bounding box center [12, 38] width 6 height 6
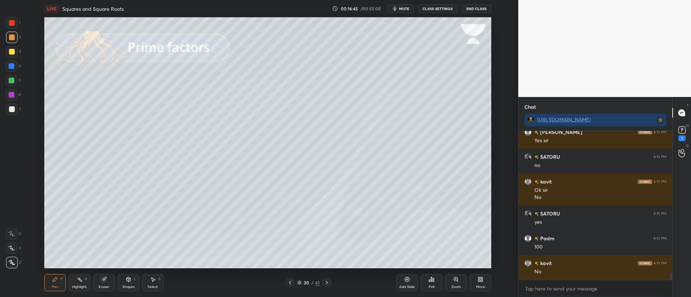
scroll to position [3079, 0]
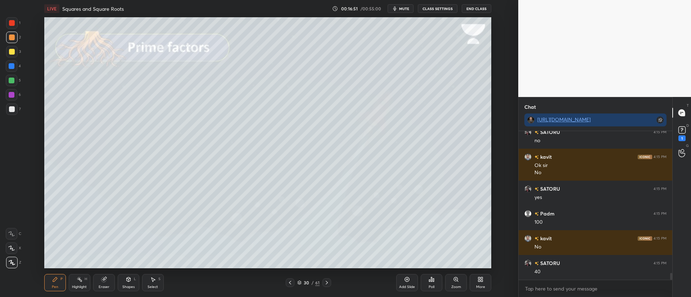
click at [113, 269] on div "Pen P Highlight H Eraser Shapes L Select S 30 / 61 Add Slide Poll Zoom More" at bounding box center [267, 283] width 447 height 29
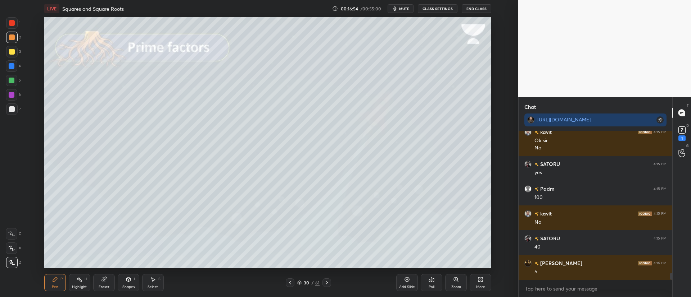
click at [13, 51] on div at bounding box center [12, 52] width 6 height 6
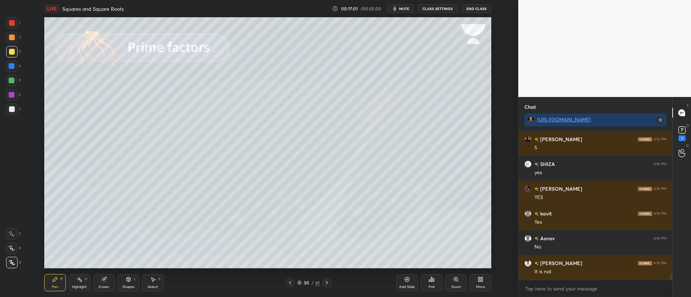
scroll to position [3252, 0]
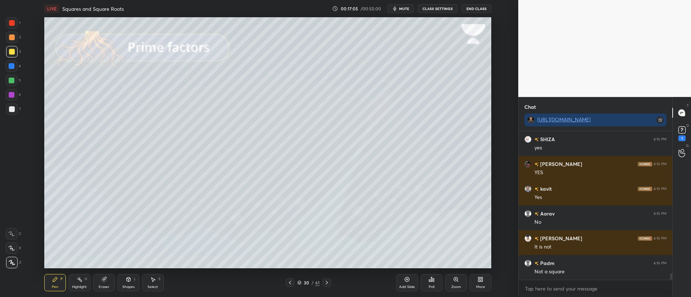
click at [9, 67] on div at bounding box center [12, 66] width 6 height 6
click at [13, 77] on div at bounding box center [12, 81] width 12 height 12
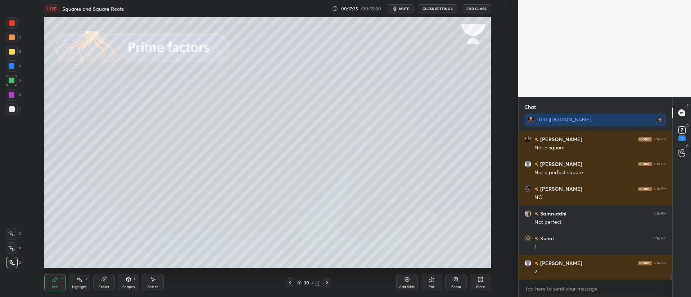
scroll to position [3501, 0]
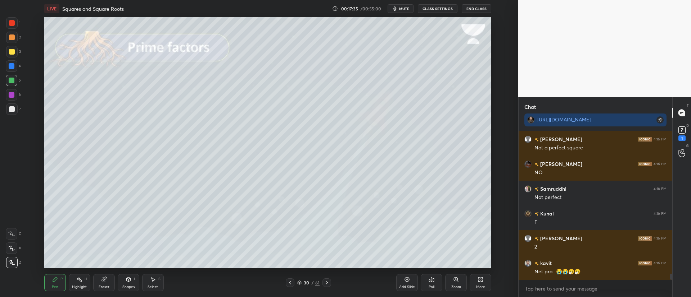
click at [12, 108] on div at bounding box center [12, 109] width 6 height 6
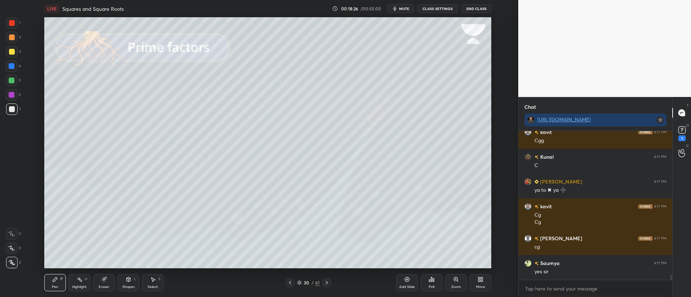
scroll to position [4121, 0]
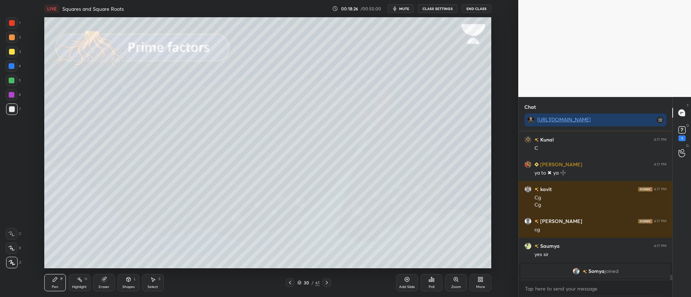
click at [300, 283] on icon at bounding box center [299, 283] width 4 height 4
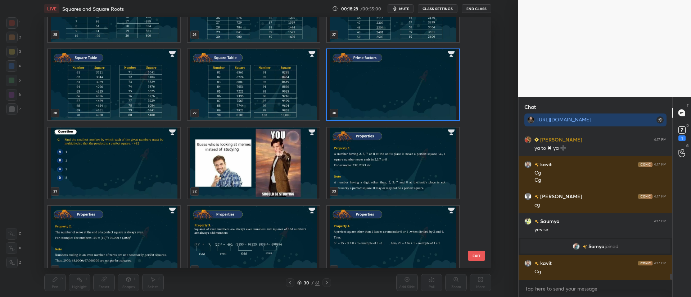
scroll to position [3567, 0]
click at [122, 158] on img "grid" at bounding box center [114, 163] width 132 height 71
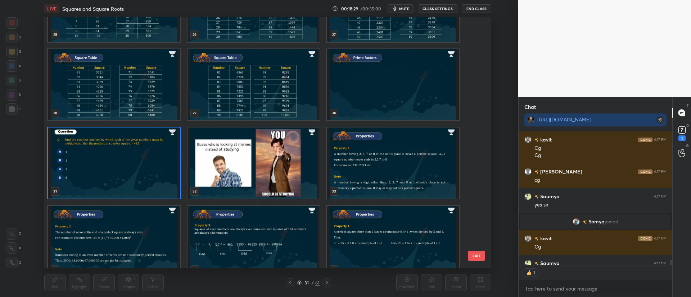
click at [120, 161] on img "grid" at bounding box center [114, 163] width 132 height 71
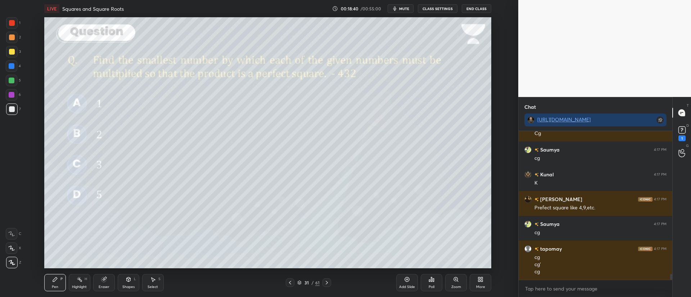
scroll to position [147, 151]
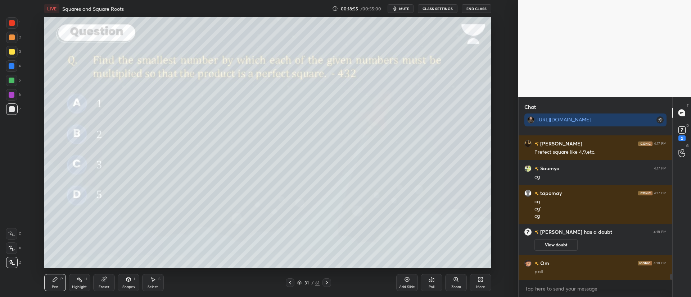
click at [12, 51] on div at bounding box center [12, 52] width 6 height 6
click at [14, 35] on div at bounding box center [12, 38] width 6 height 6
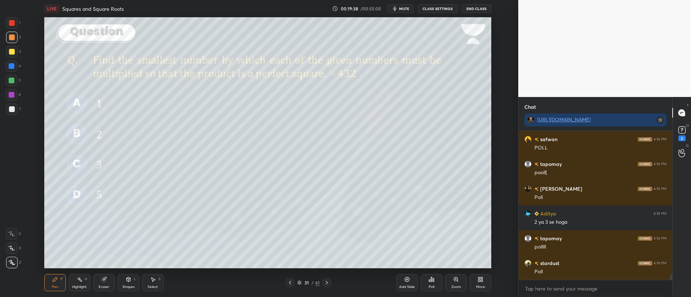
scroll to position [4004, 0]
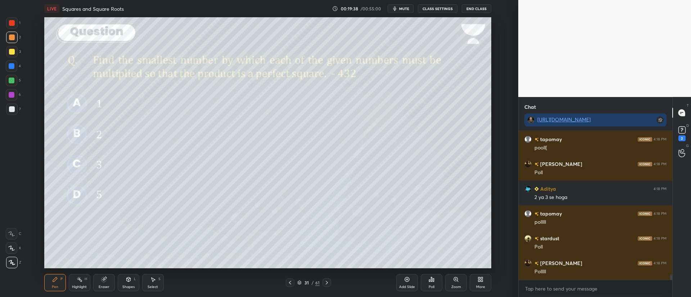
click at [434, 280] on icon at bounding box center [431, 280] width 6 height 6
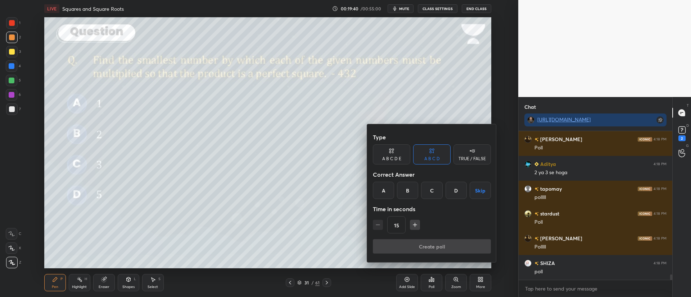
click at [431, 188] on div "C" at bounding box center [431, 190] width 21 height 17
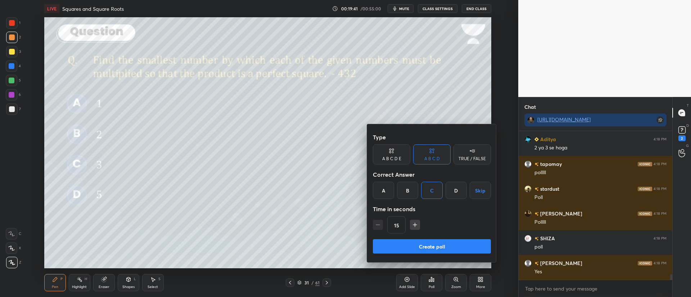
click at [413, 225] on icon "button" at bounding box center [415, 225] width 4 height 0
type input "30"
click at [417, 244] on button "Create poll" at bounding box center [432, 247] width 118 height 14
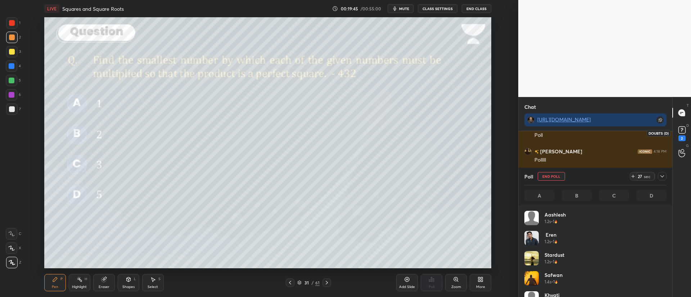
scroll to position [4141, 0]
click at [680, 130] on rect at bounding box center [681, 130] width 7 height 7
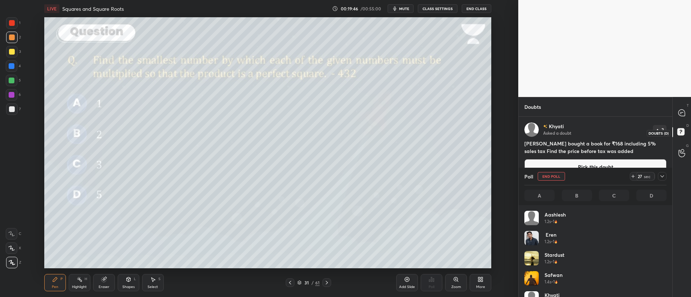
scroll to position [141, 151]
click at [680, 110] on icon at bounding box center [681, 113] width 6 height 6
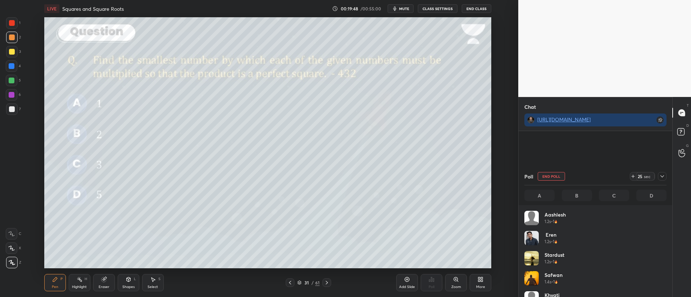
scroll to position [109, 151]
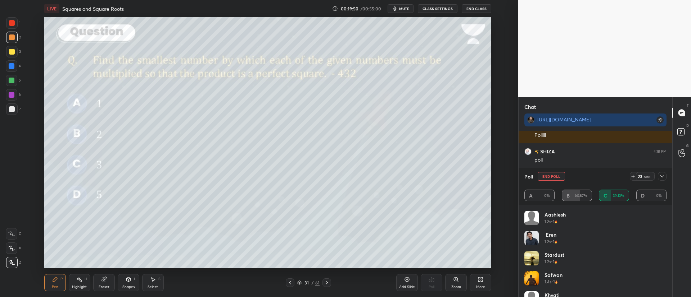
click at [666, 178] on div at bounding box center [662, 176] width 9 height 9
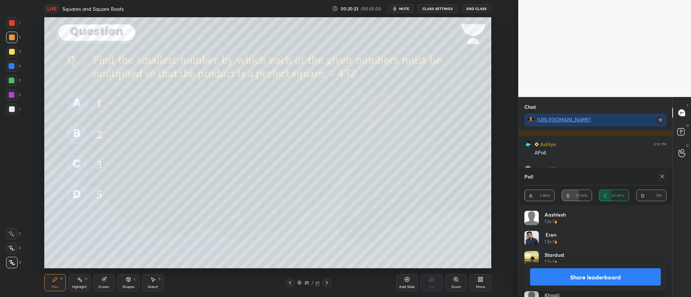
scroll to position [4321, 0]
click at [14, 110] on div at bounding box center [12, 109] width 6 height 6
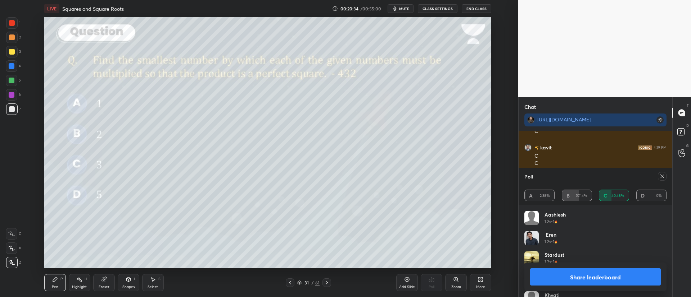
click at [665, 178] on div at bounding box center [662, 176] width 9 height 9
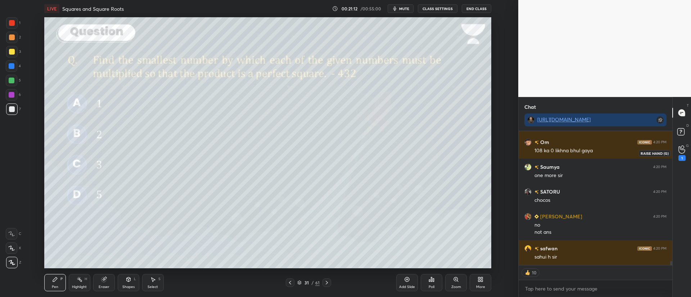
click at [682, 151] on icon at bounding box center [681, 150] width 7 height 8
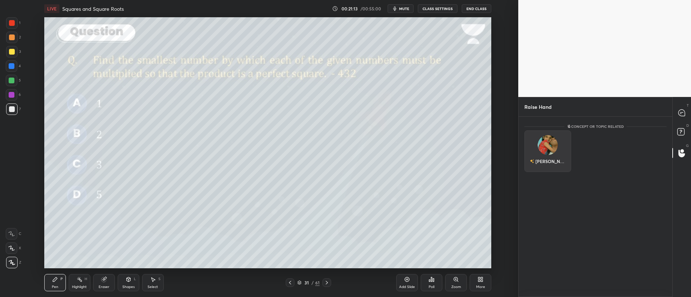
click at [552, 145] on img "grid" at bounding box center [547, 145] width 20 height 20
click at [550, 162] on button "INVITE" at bounding box center [547, 166] width 40 height 9
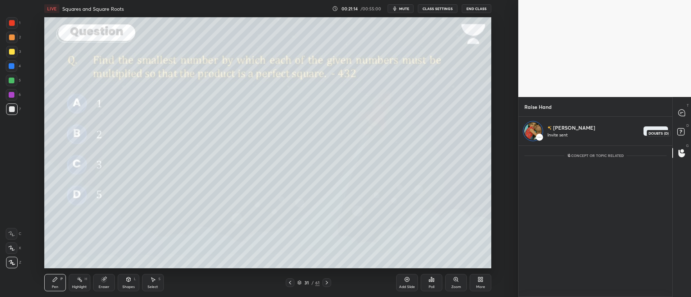
click at [682, 133] on rect at bounding box center [680, 132] width 7 height 7
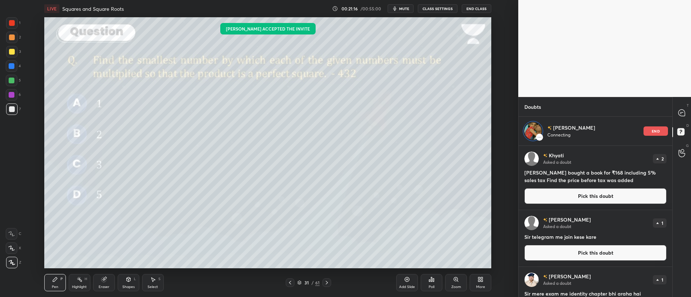
click at [569, 251] on button "Pick this doubt" at bounding box center [595, 253] width 142 height 16
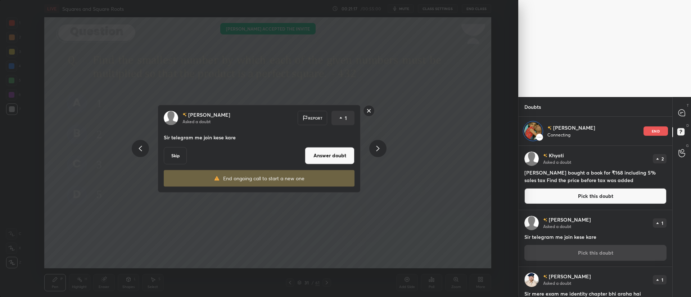
click at [331, 156] on button "Answer doubt" at bounding box center [330, 155] width 50 height 17
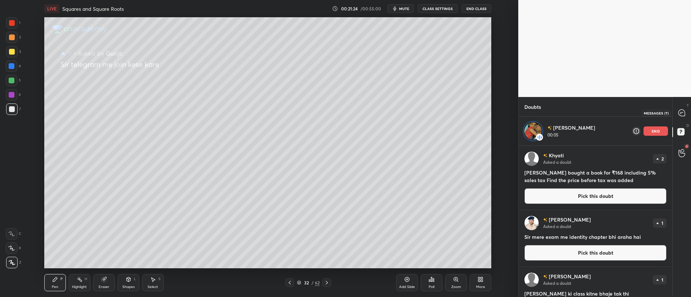
click at [678, 114] on icon at bounding box center [682, 113] width 8 height 8
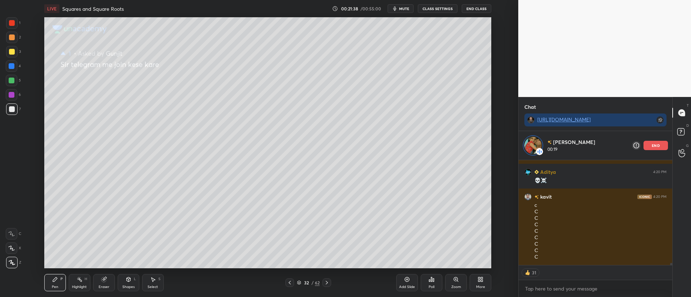
scroll to position [4733, 0]
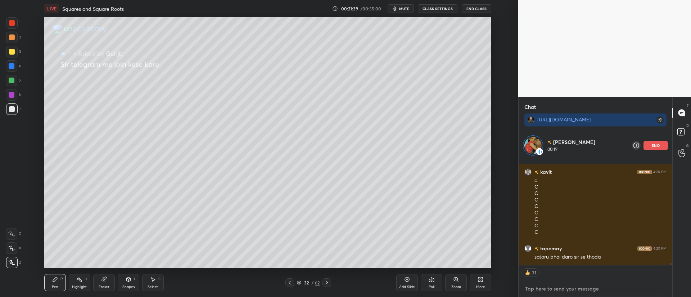
click at [568, 291] on textarea at bounding box center [595, 289] width 142 height 12
paste textarea "https://t.me/unacademy_avengerz_6to10"
type textarea "https://t.me/unacademy_avengerz_6to10"
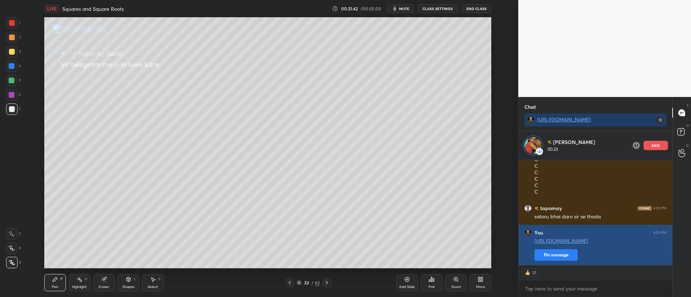
click at [568, 257] on button "Pin message" at bounding box center [555, 256] width 43 height 12
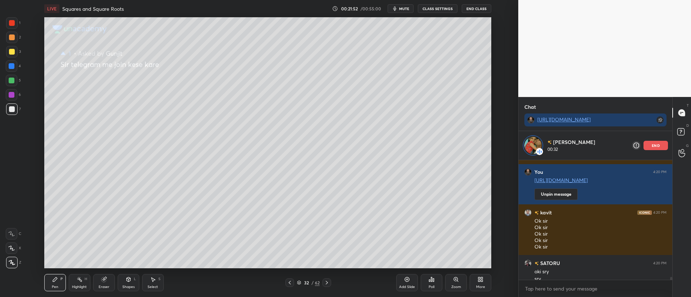
scroll to position [4842, 0]
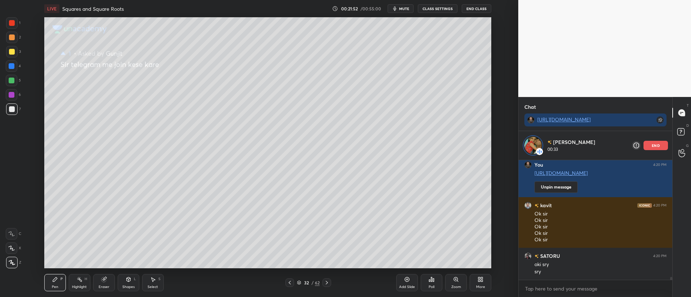
click at [291, 283] on icon at bounding box center [290, 283] width 6 height 6
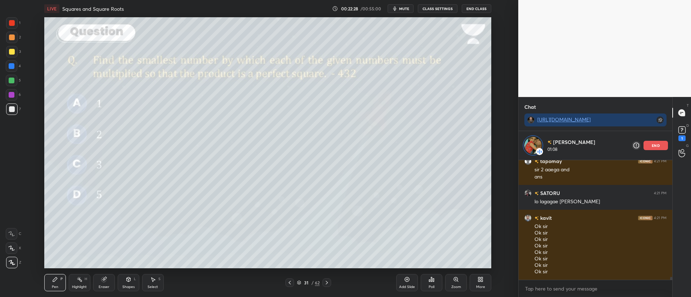
scroll to position [4813, 0]
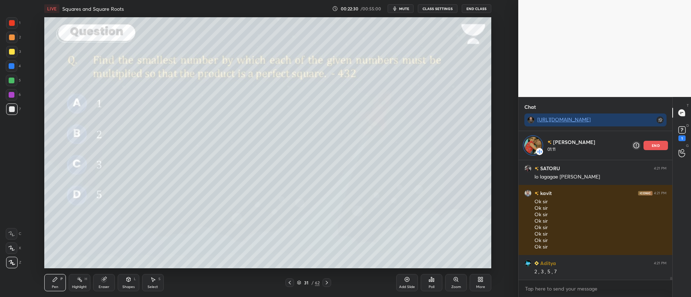
click at [9, 53] on div at bounding box center [12, 52] width 6 height 6
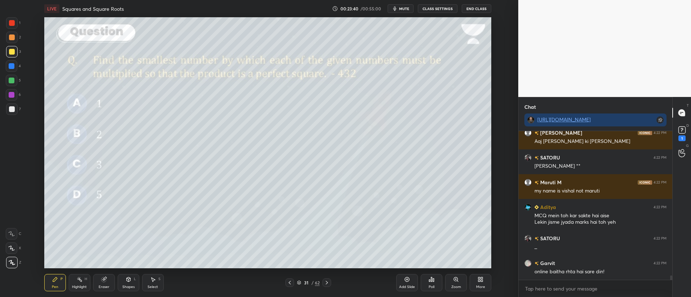
scroll to position [5010, 0]
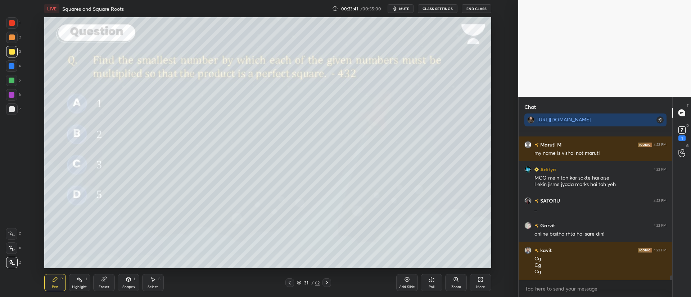
click at [327, 280] on div at bounding box center [326, 283] width 9 height 9
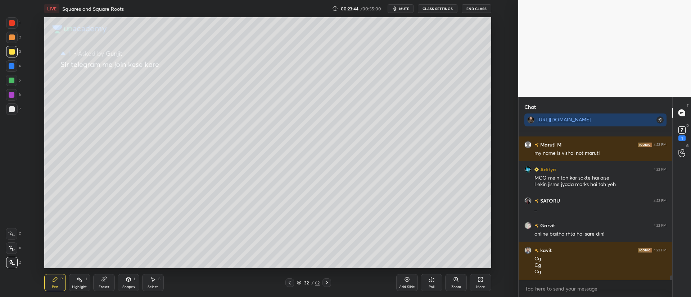
click at [329, 281] on icon at bounding box center [327, 283] width 6 height 6
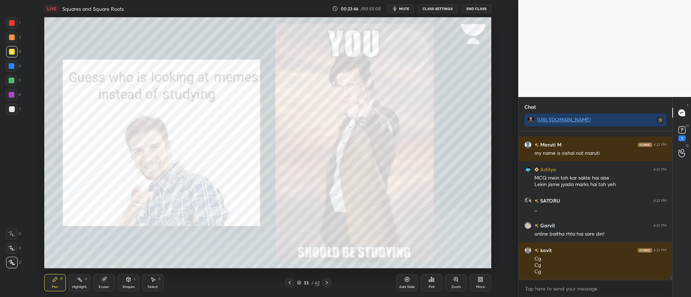
click at [328, 282] on icon at bounding box center [327, 283] width 6 height 6
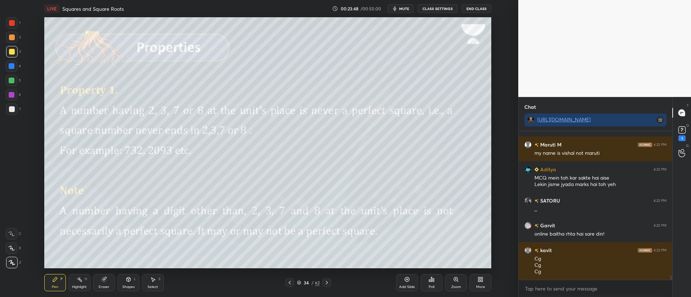
click at [680, 128] on rect at bounding box center [681, 130] width 7 height 7
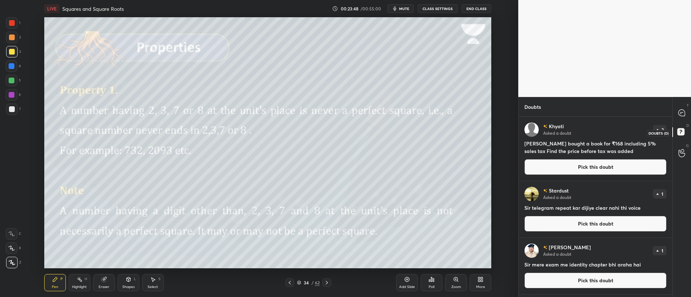
scroll to position [178, 151]
click at [606, 223] on button "Pick this doubt" at bounding box center [595, 224] width 142 height 16
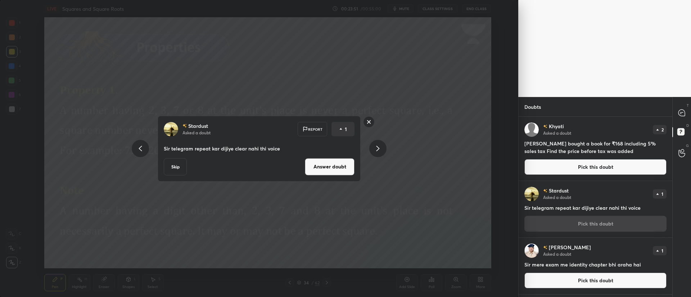
click at [375, 122] on div "Stardust Asked a doubt Report 1 Sir telegram repeat kar dijiye clear nahi thi v…" at bounding box center [259, 149] width 272 height 66
click at [370, 122] on rect at bounding box center [368, 122] width 11 height 11
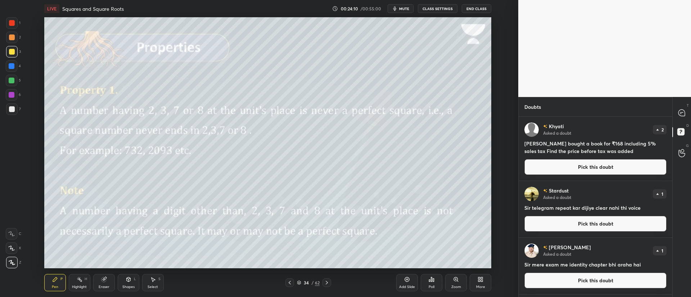
click at [14, 35] on div at bounding box center [12, 38] width 6 height 6
click at [681, 114] on icon at bounding box center [680, 114] width 1 height 0
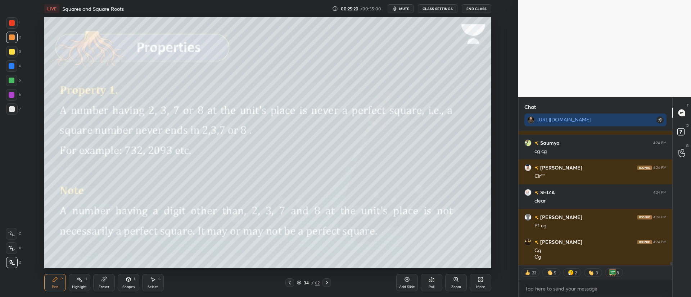
scroll to position [5704, 0]
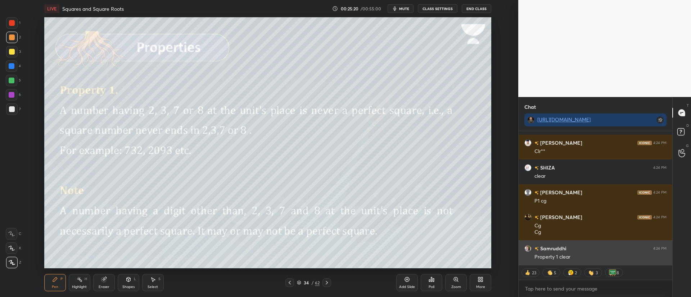
click at [327, 283] on icon at bounding box center [327, 283] width 2 height 4
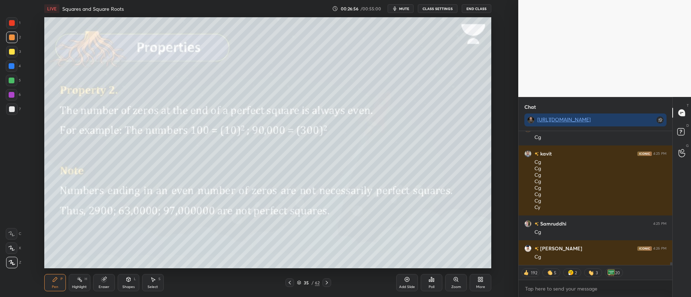
scroll to position [6217, 0]
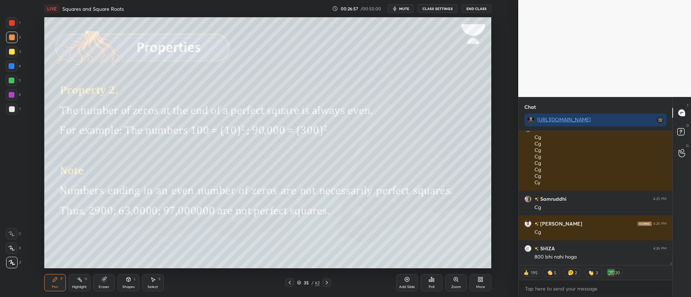
click at [330, 284] on div at bounding box center [326, 283] width 9 height 9
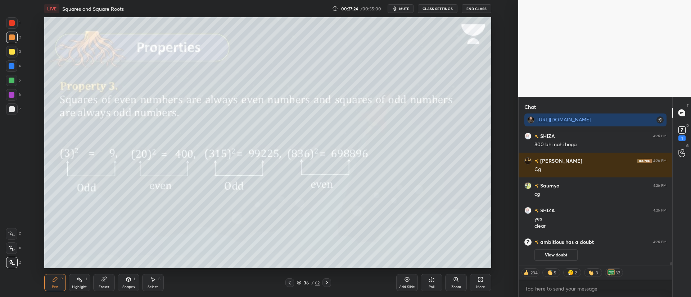
scroll to position [5705, 0]
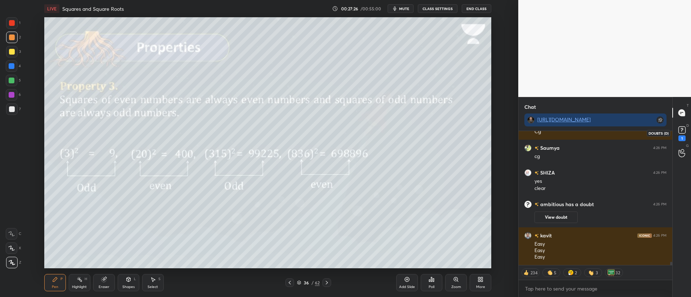
click at [681, 132] on icon at bounding box center [681, 132] width 1 height 1
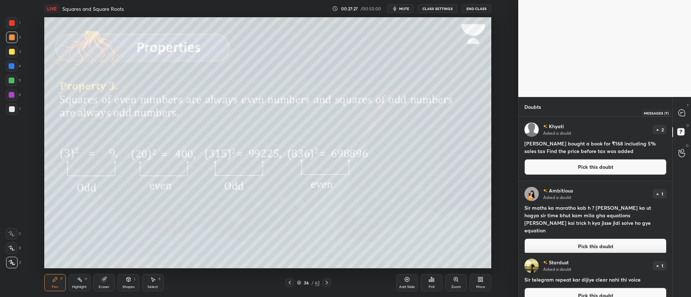
click at [681, 114] on icon at bounding box center [681, 113] width 6 height 6
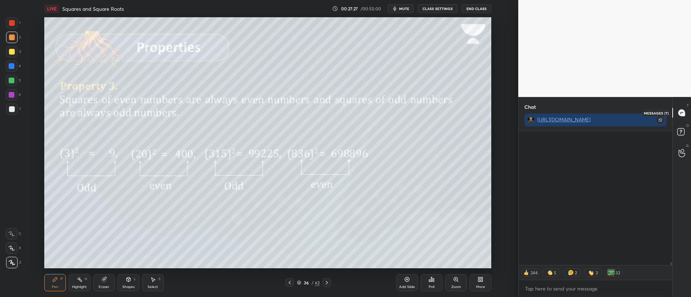
scroll to position [132, 151]
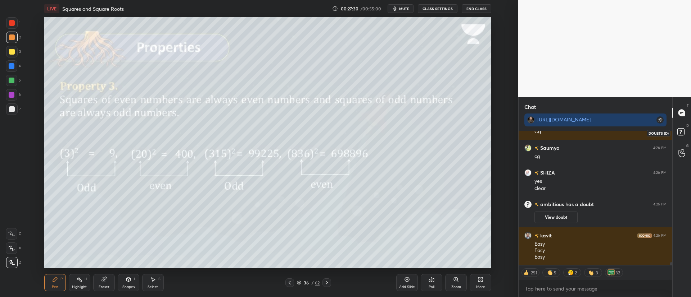
click at [683, 135] on rect at bounding box center [680, 132] width 7 height 7
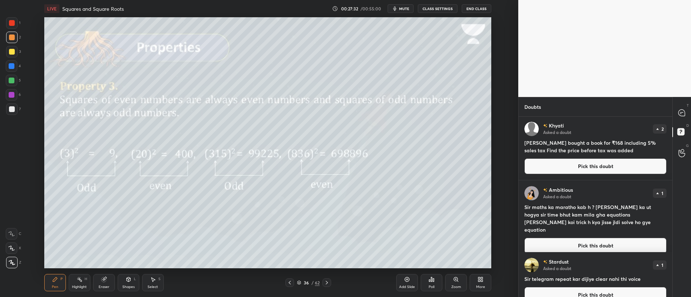
scroll to position [0, 0]
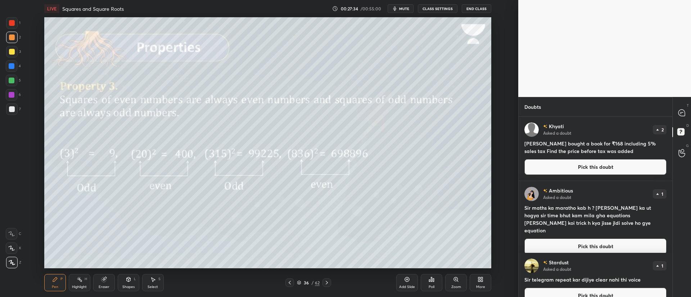
click at [569, 239] on button "Pick this doubt" at bounding box center [595, 247] width 142 height 16
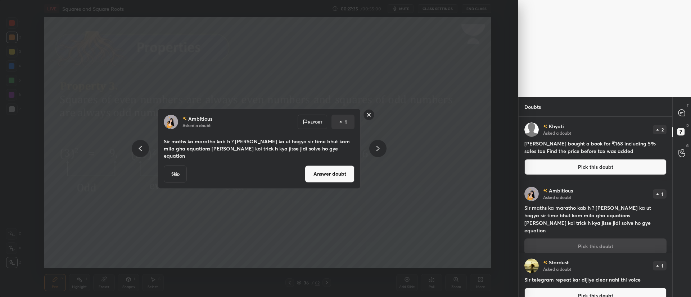
click at [332, 165] on button "Answer doubt" at bounding box center [330, 173] width 50 height 17
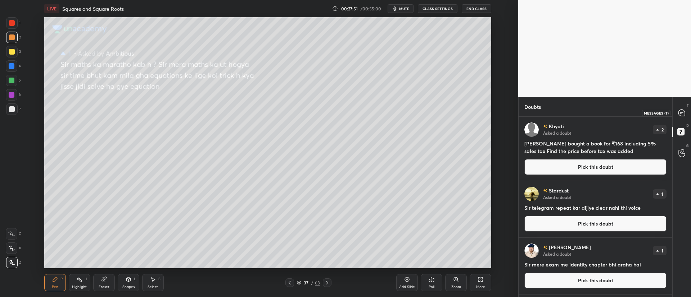
click at [681, 116] on icon at bounding box center [681, 113] width 6 height 6
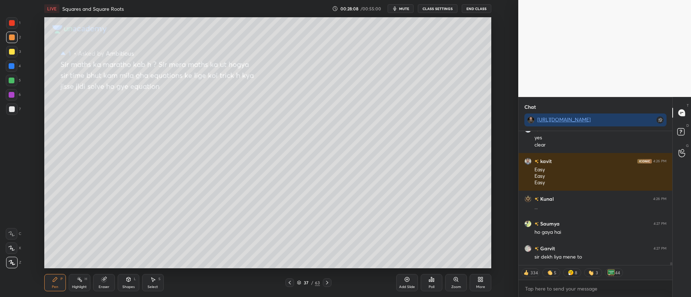
scroll to position [5888, 0]
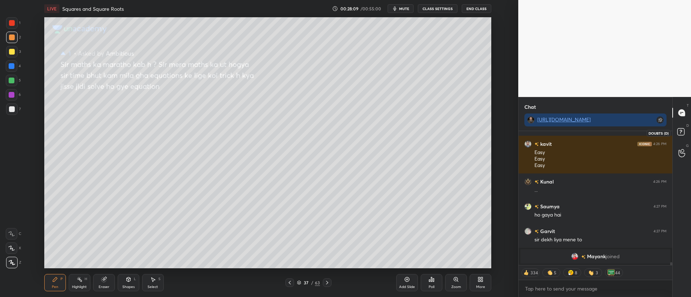
click at [681, 132] on icon at bounding box center [680, 131] width 3 height 3
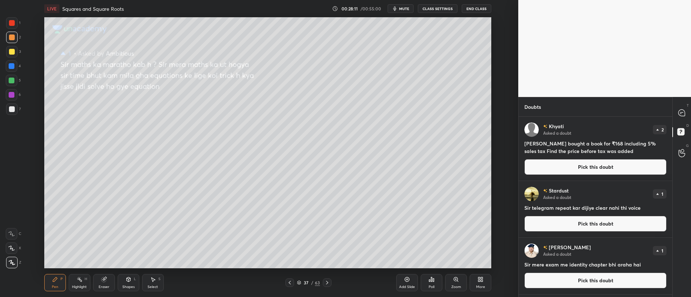
click at [578, 222] on button "Pick this doubt" at bounding box center [595, 224] width 142 height 16
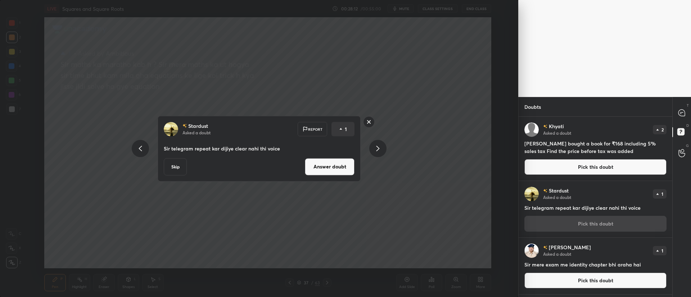
click at [340, 165] on button "Answer doubt" at bounding box center [330, 166] width 50 height 17
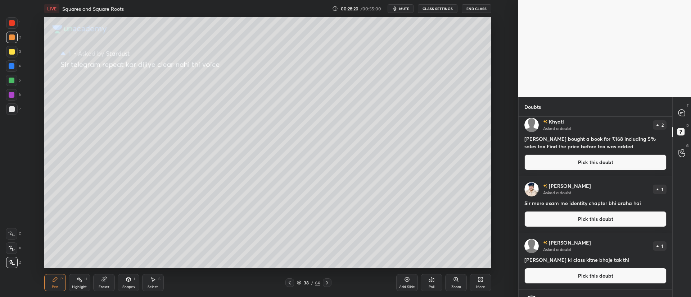
scroll to position [0, 0]
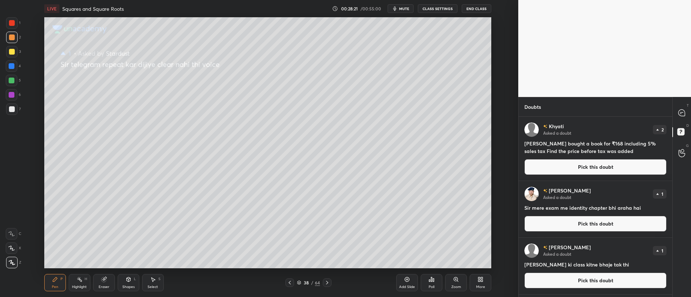
click at [575, 224] on button "Pick this doubt" at bounding box center [595, 224] width 142 height 16
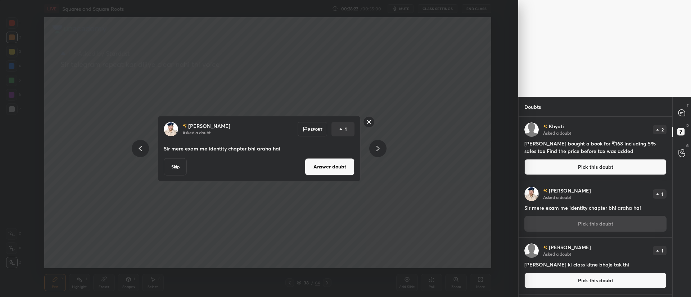
click at [325, 167] on button "Answer doubt" at bounding box center [330, 166] width 50 height 17
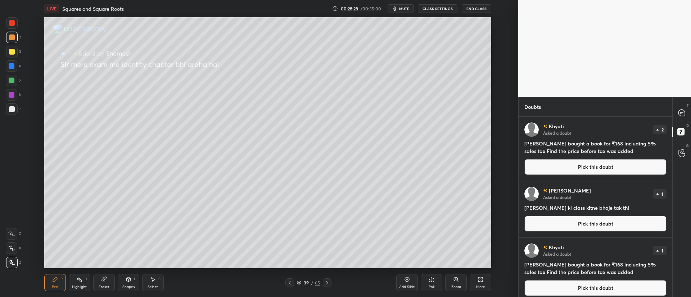
click at [564, 226] on button "Pick this doubt" at bounding box center [595, 224] width 142 height 16
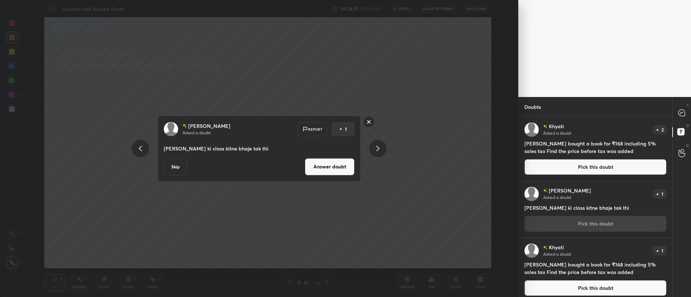
click at [332, 167] on button "Answer doubt" at bounding box center [330, 166] width 50 height 17
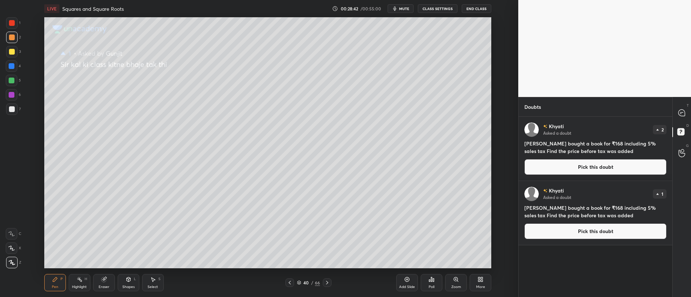
click at [579, 167] on button "Pick this doubt" at bounding box center [595, 167] width 142 height 16
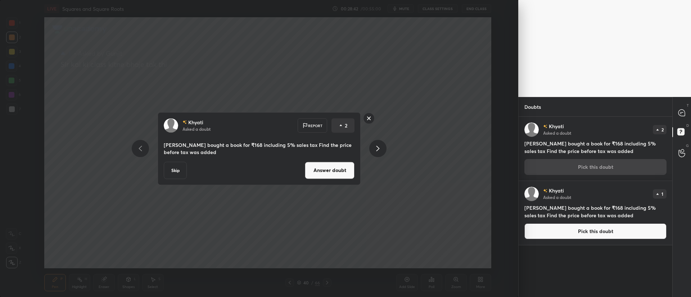
click at [337, 171] on button "Answer doubt" at bounding box center [330, 170] width 50 height 17
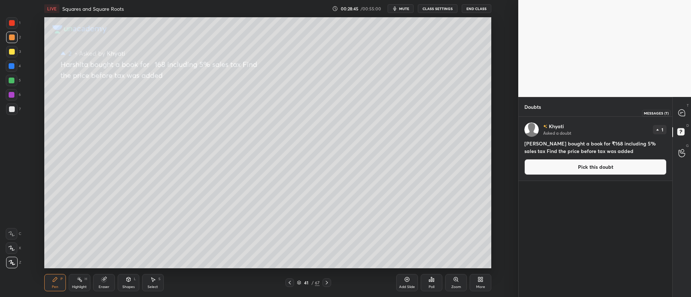
click at [681, 114] on icon at bounding box center [681, 113] width 6 height 6
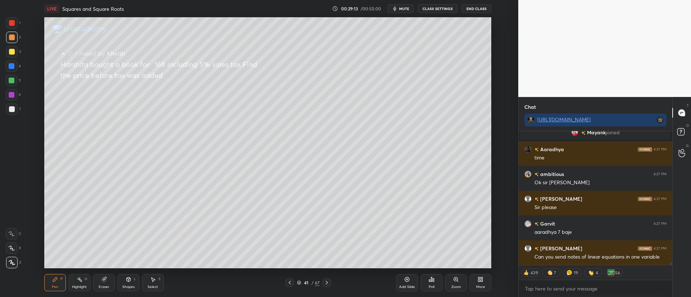
scroll to position [5792, 0]
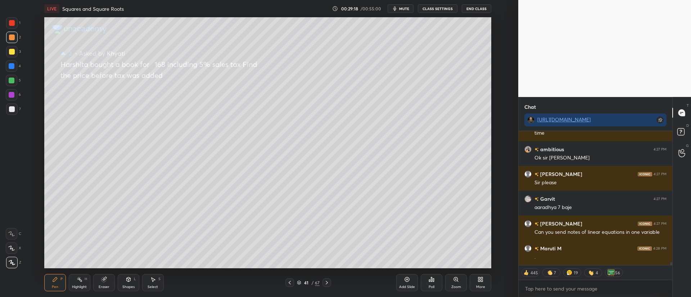
click at [12, 55] on div at bounding box center [12, 52] width 12 height 12
click at [681, 149] on icon at bounding box center [681, 153] width 7 height 8
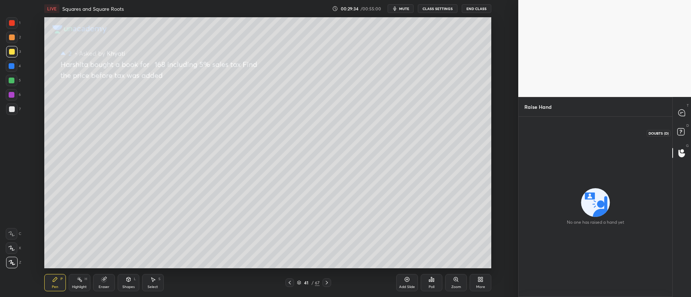
click at [684, 133] on icon at bounding box center [681, 133] width 13 height 13
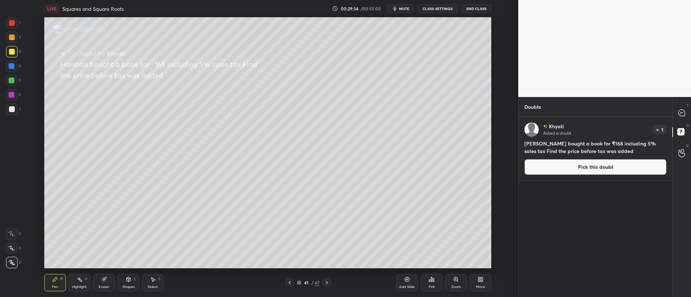
click at [618, 170] on button "Pick this doubt" at bounding box center [595, 167] width 142 height 16
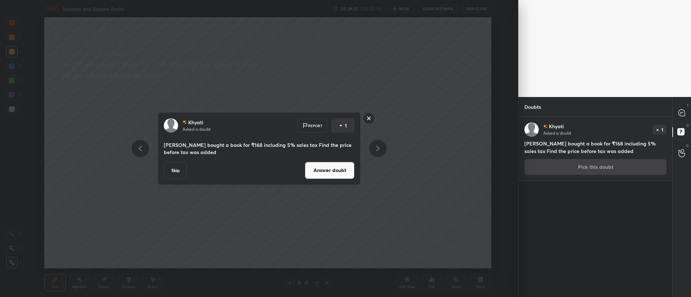
click at [342, 168] on button "Answer doubt" at bounding box center [330, 170] width 50 height 17
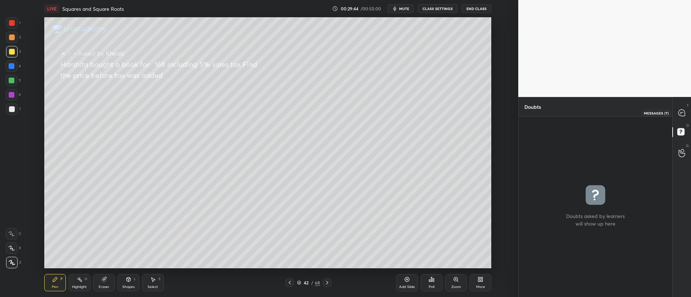
click at [685, 113] on div at bounding box center [681, 112] width 14 height 13
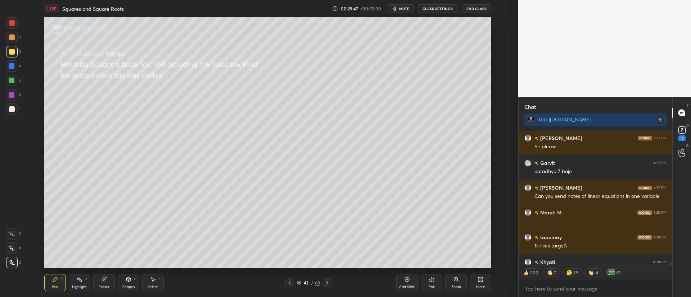
scroll to position [5873, 0]
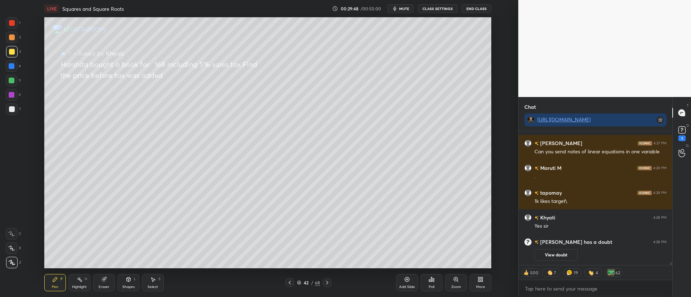
click at [286, 285] on div at bounding box center [289, 283] width 9 height 9
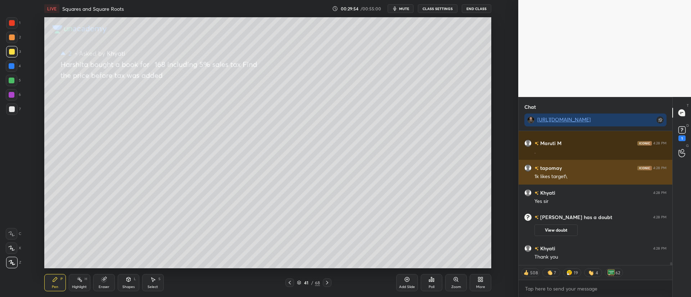
scroll to position [5813, 0]
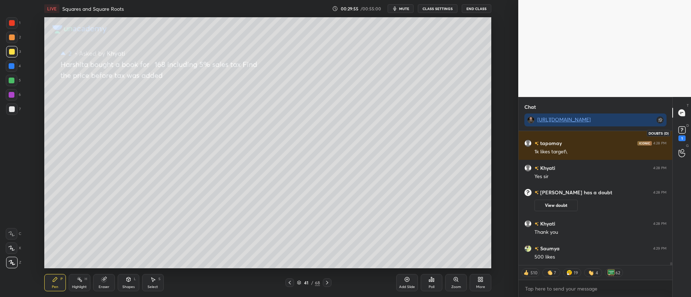
click at [682, 129] on icon at bounding box center [681, 129] width 3 height 3
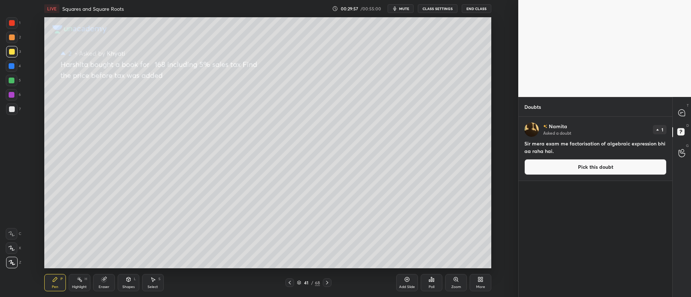
click at [580, 171] on button "Pick this doubt" at bounding box center [595, 167] width 142 height 16
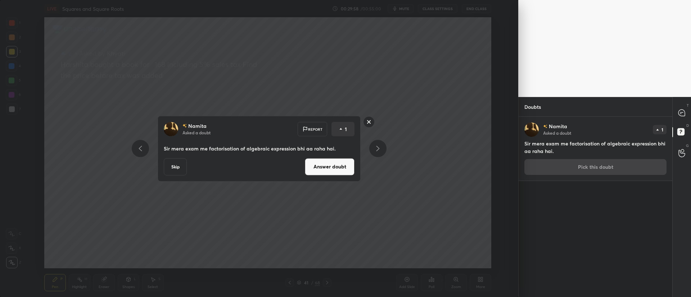
click at [331, 167] on button "Answer doubt" at bounding box center [330, 166] width 50 height 17
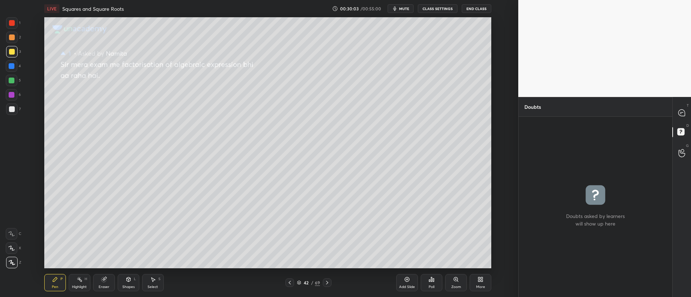
click at [329, 285] on icon at bounding box center [327, 283] width 6 height 6
click at [330, 283] on div at bounding box center [327, 283] width 9 height 9
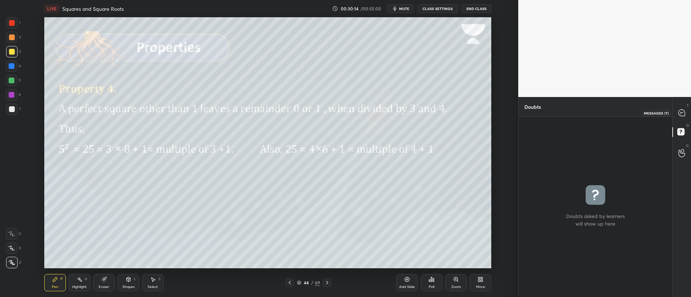
click at [680, 115] on icon at bounding box center [681, 113] width 6 height 6
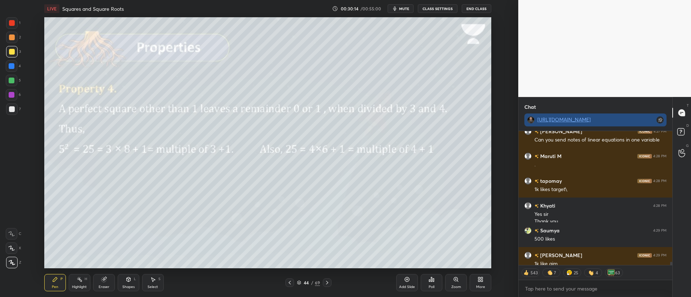
scroll to position [5905, 0]
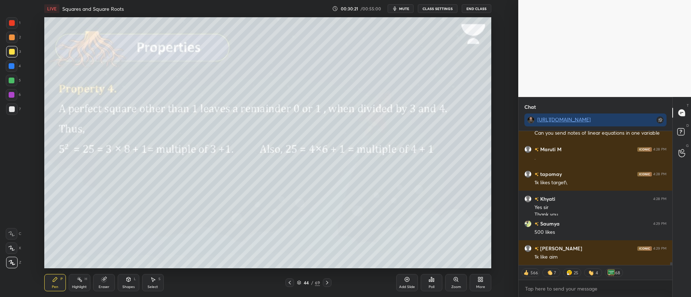
click at [10, 37] on div at bounding box center [12, 38] width 6 height 6
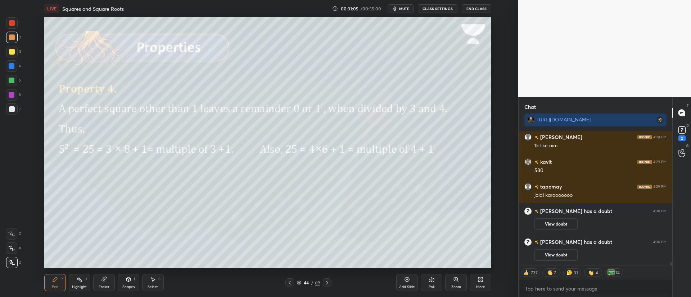
scroll to position [5840, 0]
click at [686, 131] on icon at bounding box center [681, 130] width 11 height 11
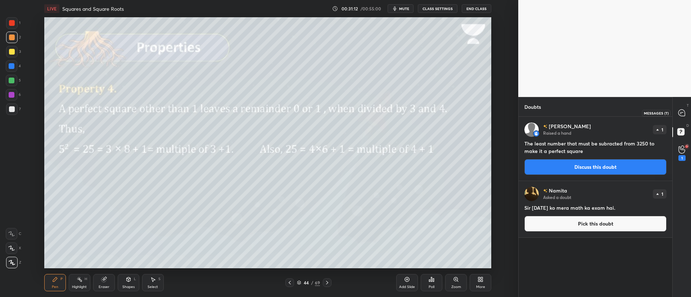
click at [679, 116] on icon at bounding box center [682, 113] width 8 height 8
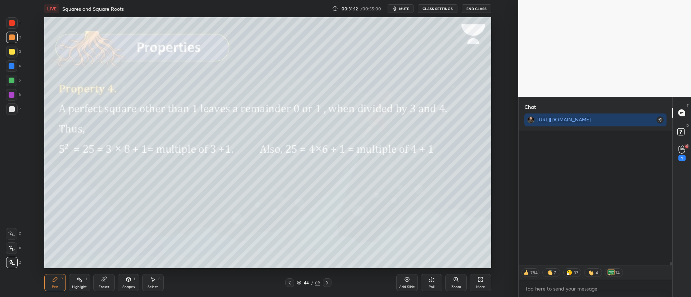
scroll to position [132, 151]
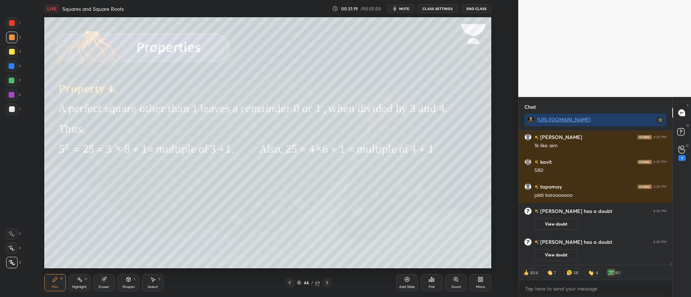
click at [327, 283] on icon at bounding box center [327, 283] width 6 height 6
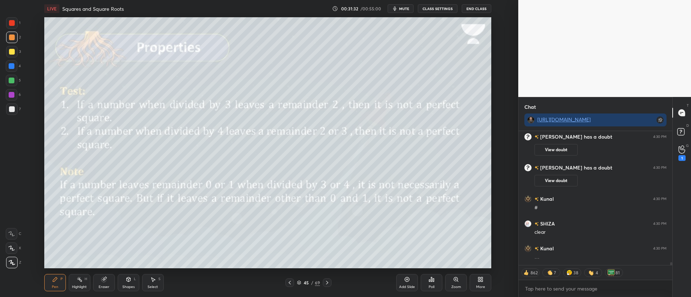
scroll to position [6062, 0]
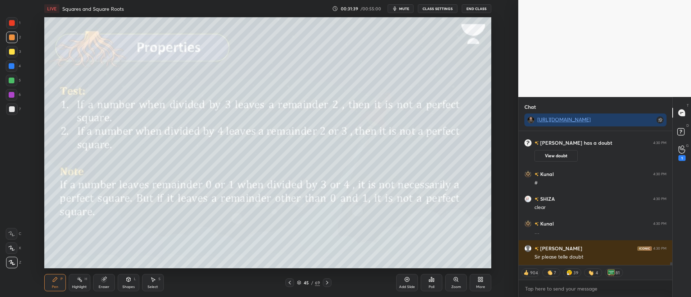
click at [328, 284] on icon at bounding box center [327, 283] width 6 height 6
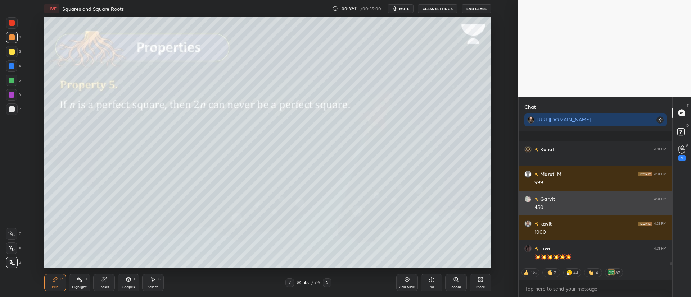
scroll to position [6335, 0]
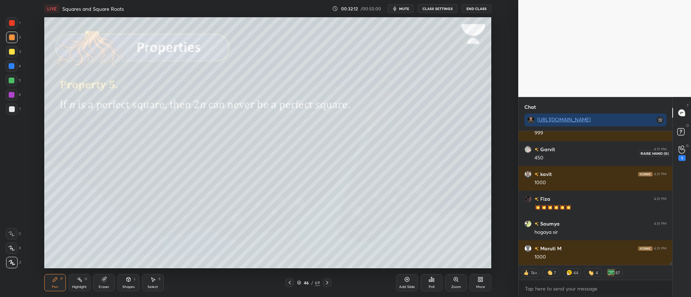
click at [680, 151] on icon at bounding box center [681, 150] width 7 height 8
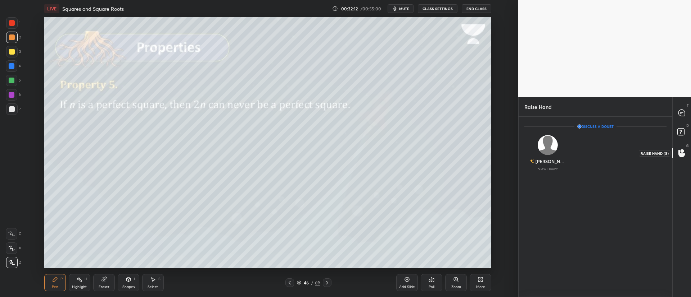
scroll to position [3, 3]
click at [681, 117] on div at bounding box center [681, 112] width 14 height 13
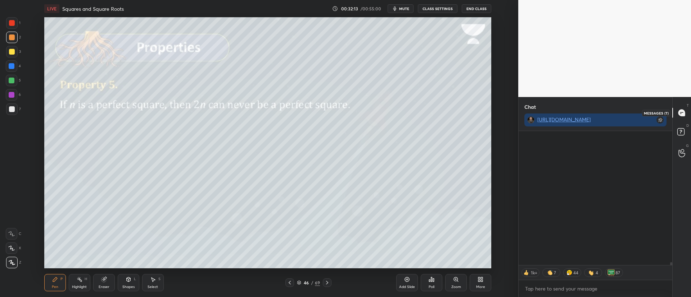
scroll to position [132, 151]
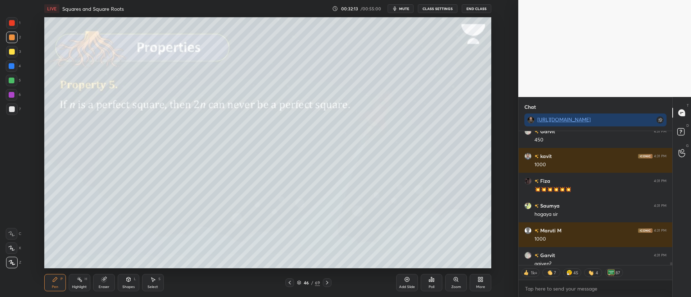
click at [678, 139] on icon at bounding box center [681, 133] width 13 height 13
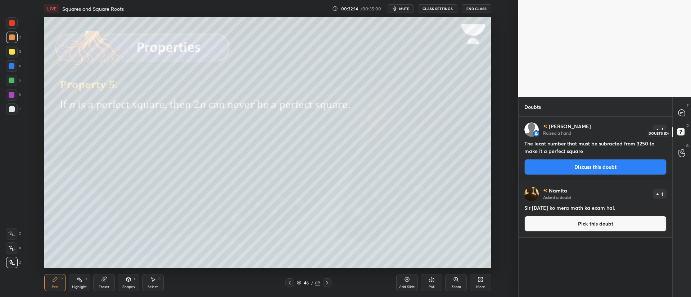
scroll to position [178, 151]
click at [569, 225] on button "Pick this doubt" at bounding box center [595, 224] width 142 height 16
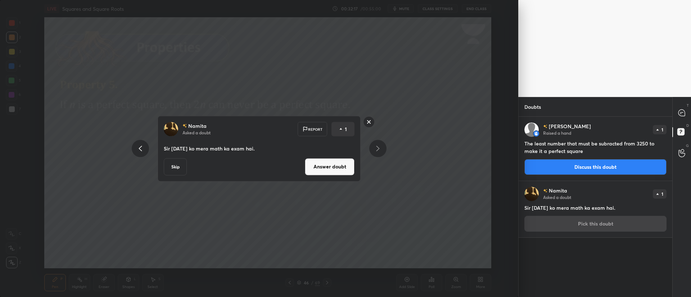
click at [325, 172] on button "Answer doubt" at bounding box center [330, 166] width 50 height 17
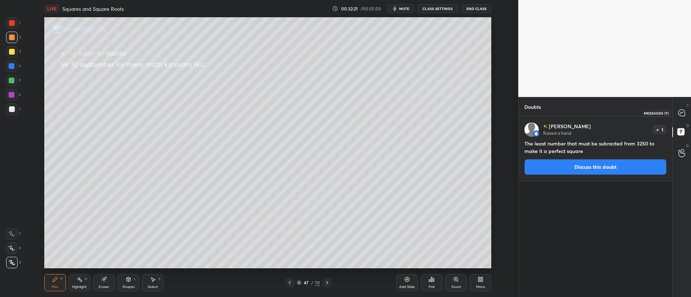
click at [681, 116] on icon at bounding box center [681, 113] width 6 height 6
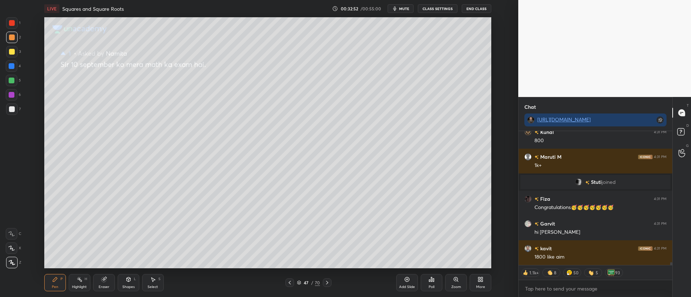
scroll to position [6304, 0]
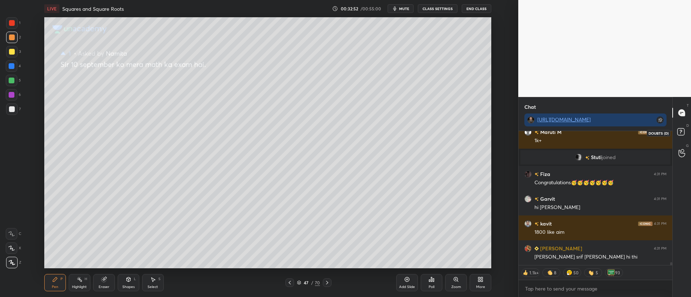
click at [682, 133] on rect at bounding box center [680, 132] width 7 height 7
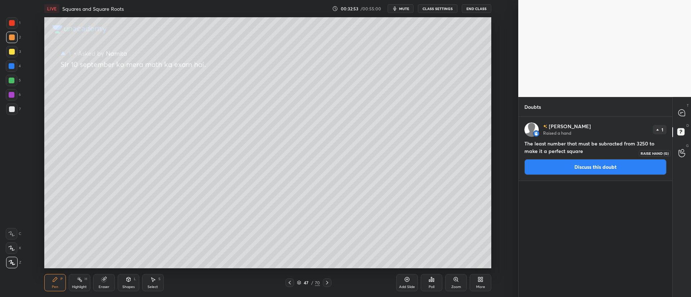
click at [677, 157] on div at bounding box center [681, 153] width 14 height 13
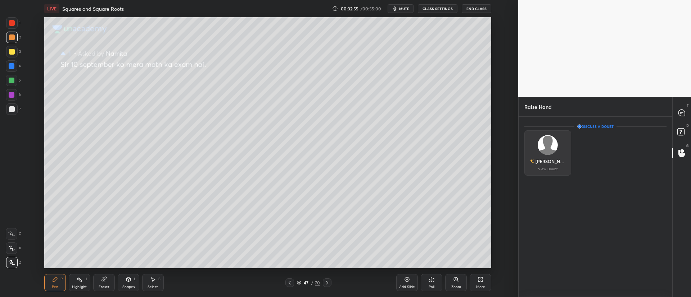
click at [545, 160] on div "Mohd" at bounding box center [550, 161] width 30 height 6
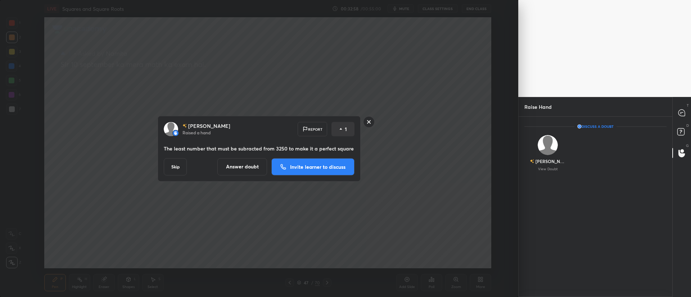
click at [370, 124] on rect at bounding box center [368, 122] width 11 height 11
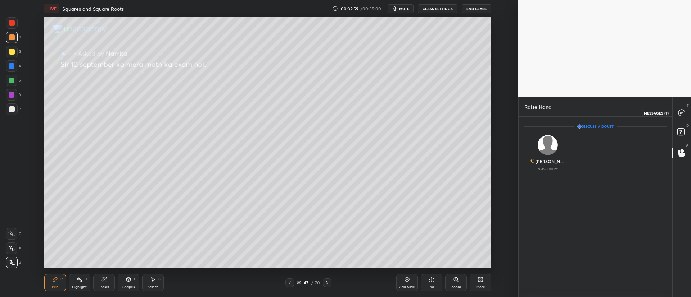
click at [682, 112] on icon at bounding box center [681, 113] width 6 height 6
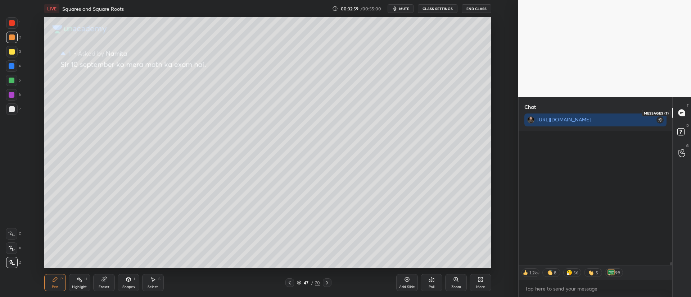
scroll to position [6481, 0]
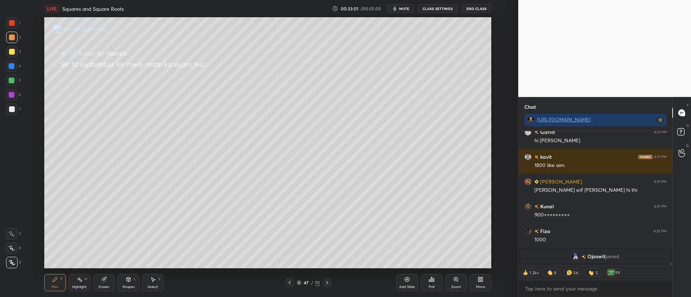
click at [323, 284] on div at bounding box center [327, 283] width 9 height 9
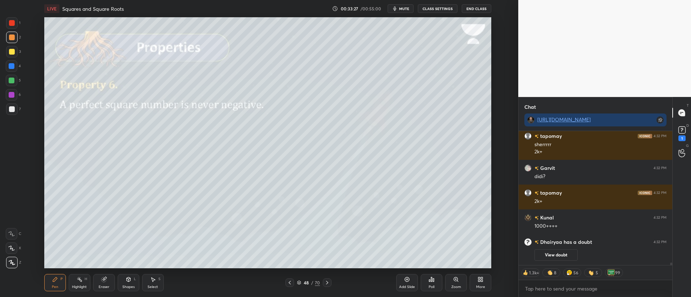
scroll to position [6444, 0]
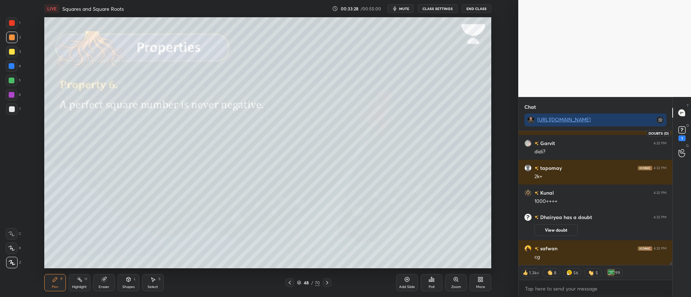
click at [681, 133] on rect at bounding box center [681, 130] width 7 height 7
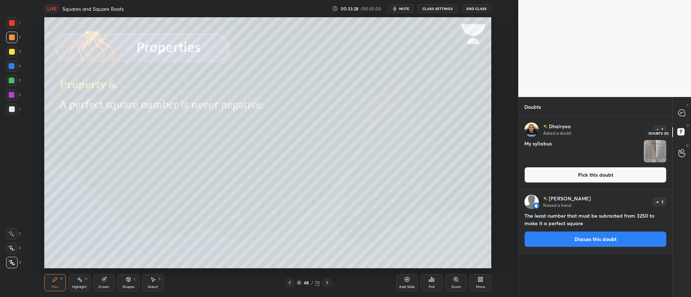
scroll to position [178, 151]
click at [631, 176] on button "Pick this doubt" at bounding box center [595, 175] width 142 height 16
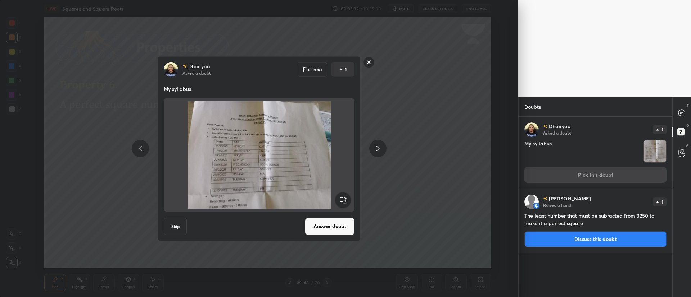
click at [319, 226] on button "Answer doubt" at bounding box center [330, 226] width 50 height 17
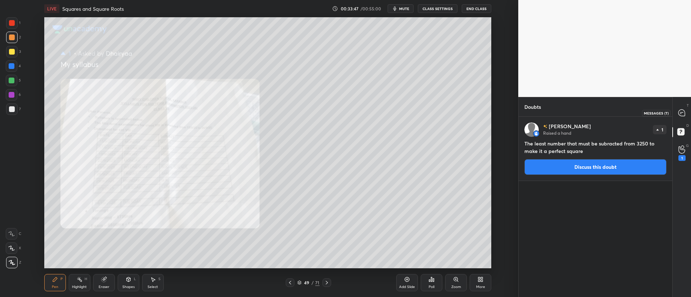
click at [682, 116] on icon at bounding box center [681, 113] width 6 height 6
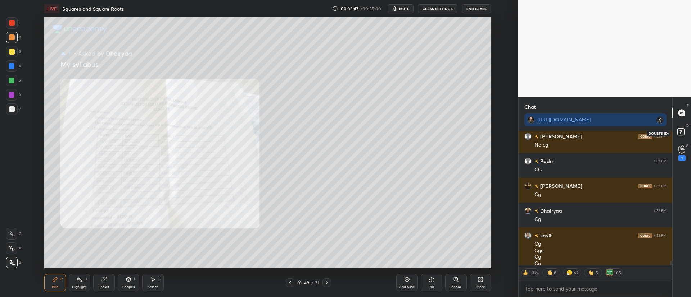
scroll to position [132, 151]
click at [682, 158] on div "1" at bounding box center [681, 158] width 7 height 6
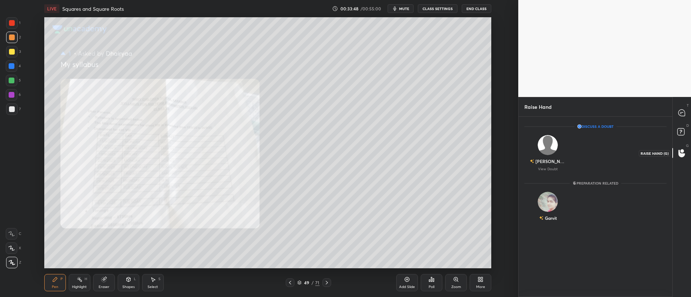
scroll to position [178, 151]
click at [547, 210] on div "Garvit" at bounding box center [547, 208] width 47 height 42
click at [541, 224] on button "INVITE" at bounding box center [547, 223] width 40 height 9
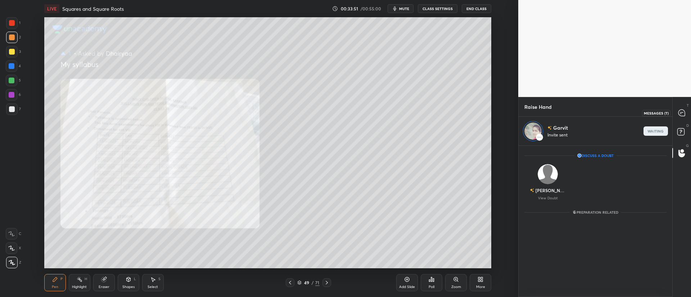
click at [680, 110] on icon at bounding box center [681, 113] width 6 height 6
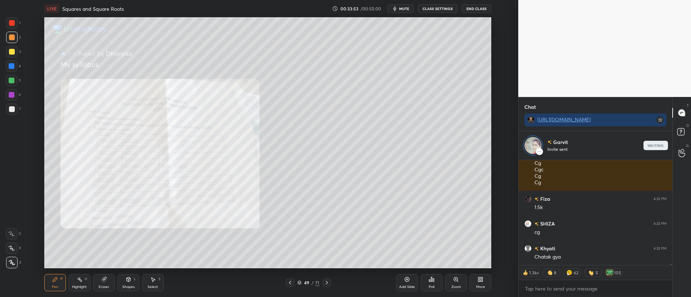
scroll to position [6869, 0]
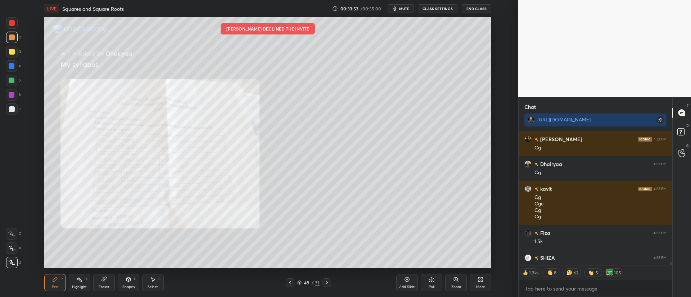
click at [328, 286] on div at bounding box center [326, 283] width 9 height 9
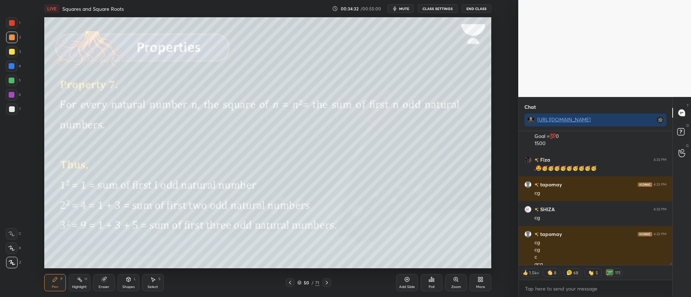
scroll to position [7063, 0]
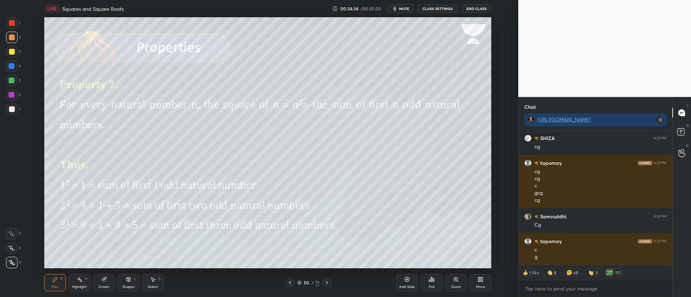
click at [332, 285] on div "50 / 71" at bounding box center [308, 283] width 176 height 9
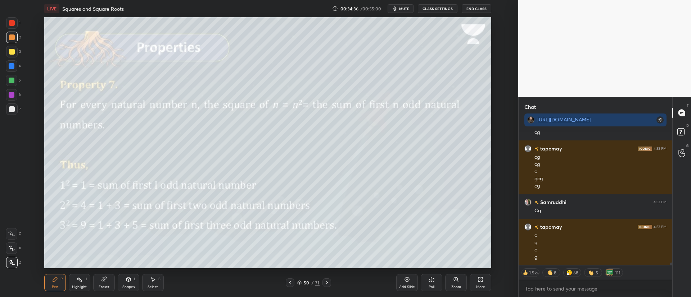
scroll to position [7159, 0]
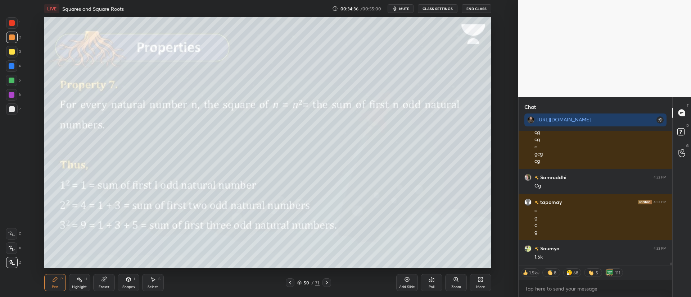
click at [331, 284] on div "50 / 71" at bounding box center [308, 283] width 176 height 9
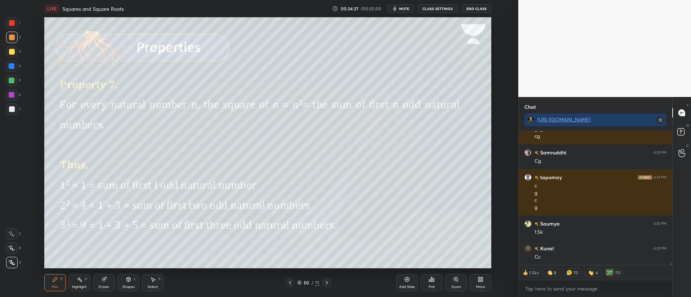
click at [329, 280] on div at bounding box center [326, 283] width 9 height 9
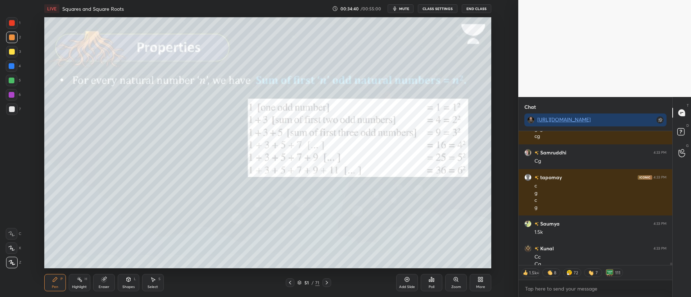
scroll to position [7191, 0]
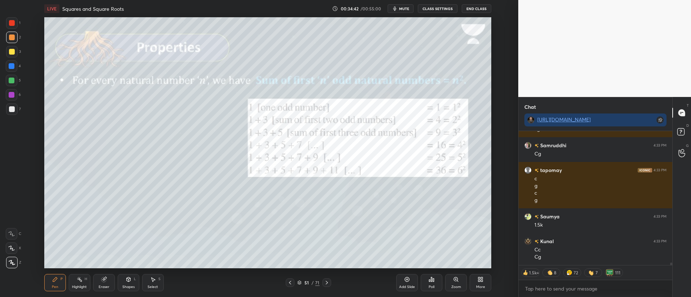
click at [17, 23] on div at bounding box center [12, 23] width 12 height 12
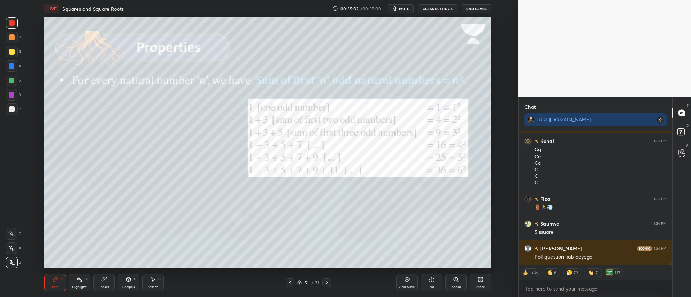
scroll to position [7398, 0]
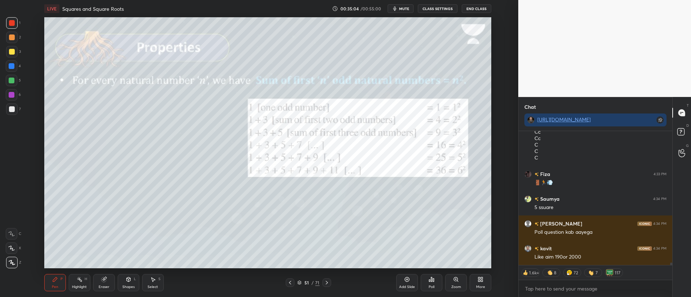
click at [301, 282] on div "51 / 71" at bounding box center [308, 283] width 22 height 6
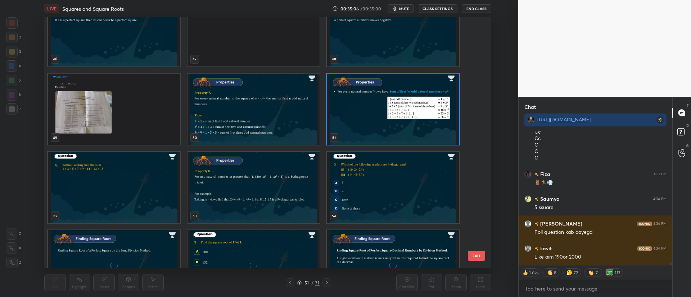
scroll to position [1207, 0]
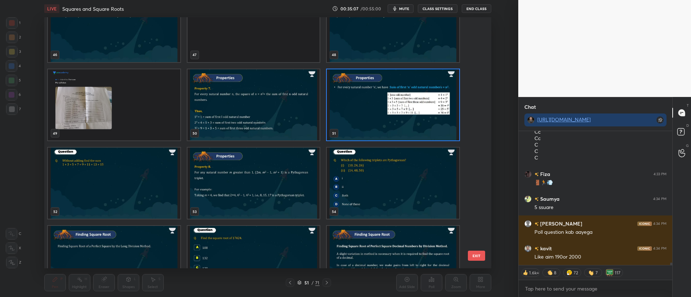
click at [141, 183] on img "grid" at bounding box center [114, 183] width 132 height 71
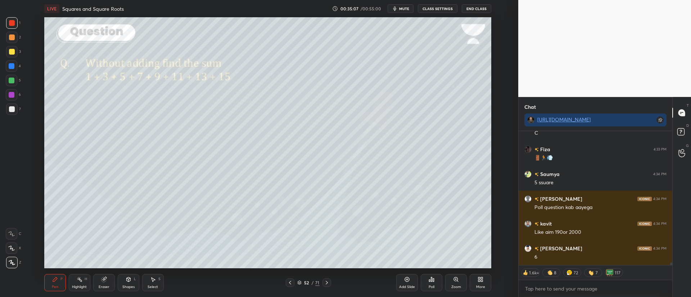
click at [142, 185] on img "grid" at bounding box center [114, 183] width 132 height 71
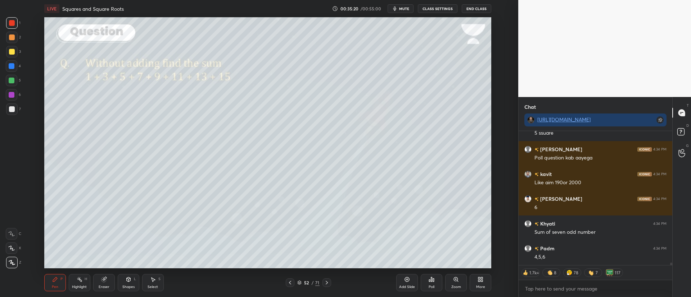
scroll to position [7498, 0]
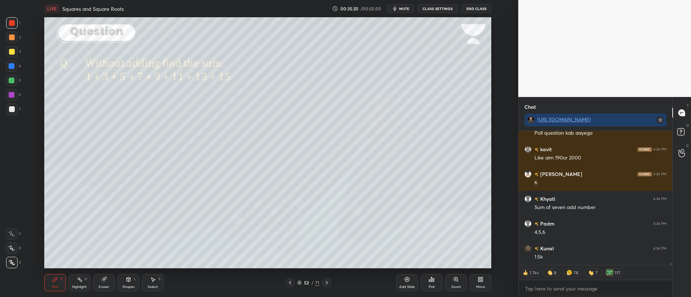
click at [435, 285] on div "Poll" at bounding box center [432, 282] width 22 height 17
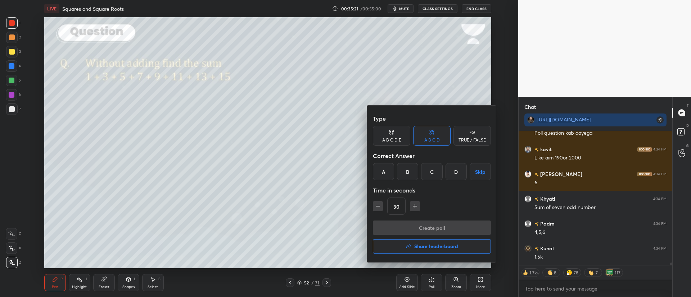
click at [408, 177] on div "B" at bounding box center [407, 171] width 21 height 17
click at [414, 232] on button "Create poll" at bounding box center [432, 228] width 118 height 14
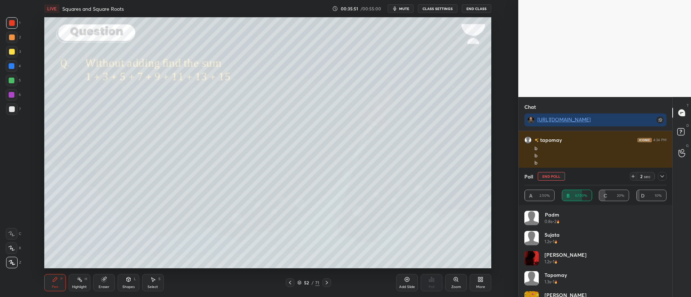
scroll to position [7712, 0]
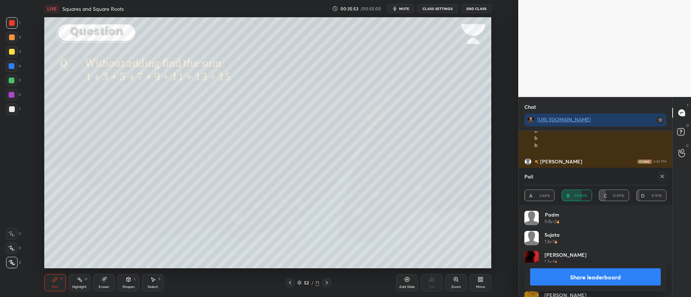
click at [661, 177] on icon at bounding box center [662, 177] width 6 height 6
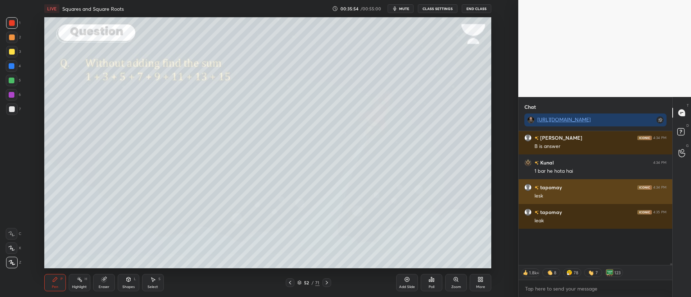
scroll to position [142, 151]
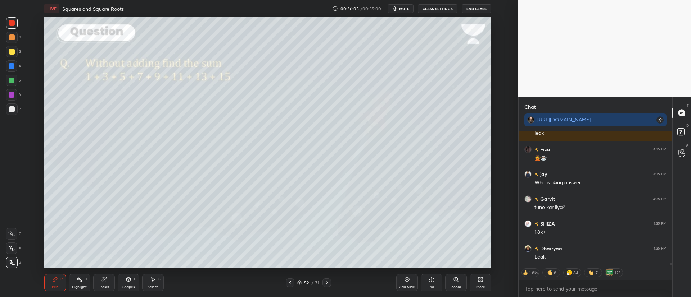
click at [326, 285] on icon at bounding box center [327, 283] width 6 height 6
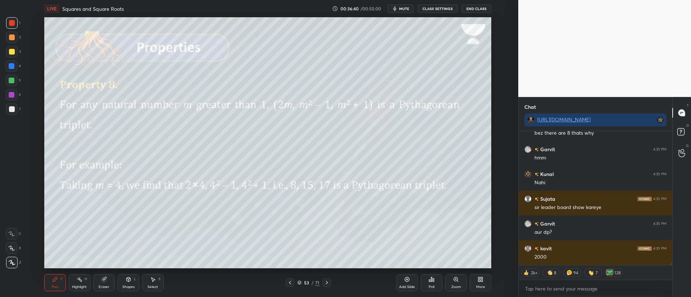
click at [679, 136] on rect at bounding box center [680, 132] width 7 height 7
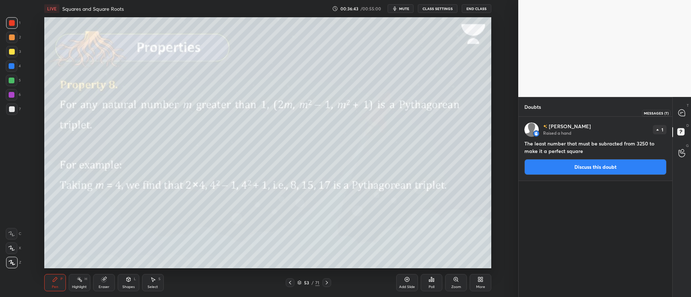
click at [678, 115] on icon at bounding box center [682, 113] width 8 height 8
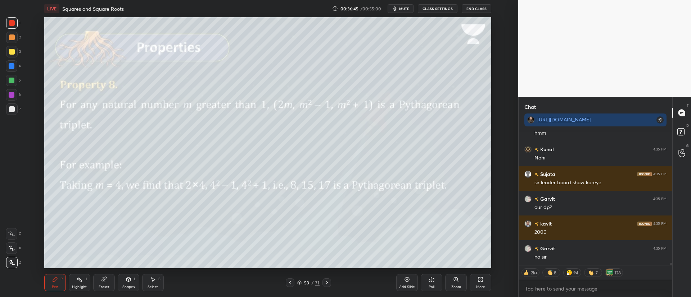
click at [300, 283] on icon at bounding box center [299, 283] width 4 height 4
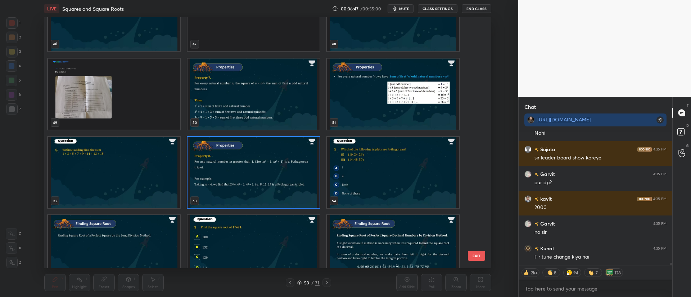
click at [281, 177] on img "grid" at bounding box center [253, 172] width 132 height 71
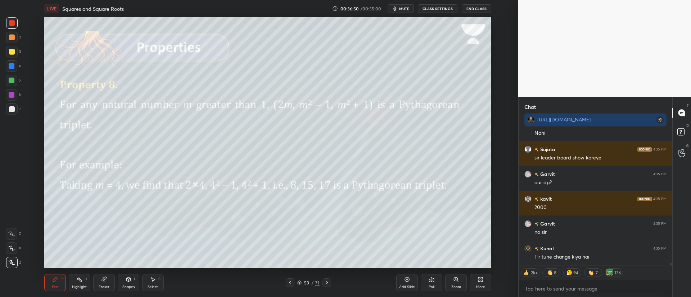
click at [325, 283] on icon at bounding box center [327, 283] width 6 height 6
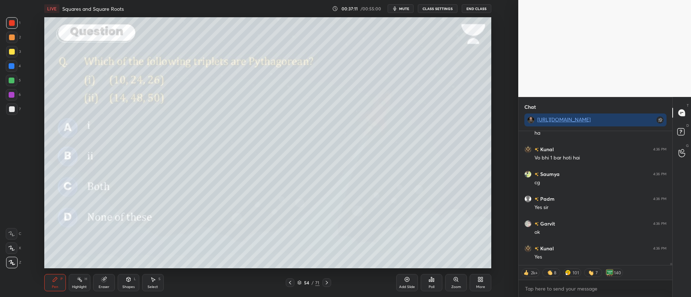
scroll to position [8384, 0]
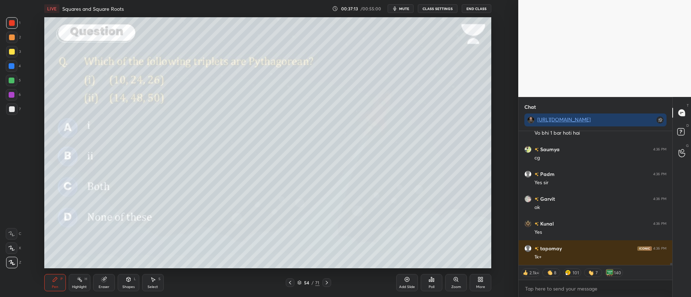
click at [11, 37] on div at bounding box center [12, 38] width 6 height 6
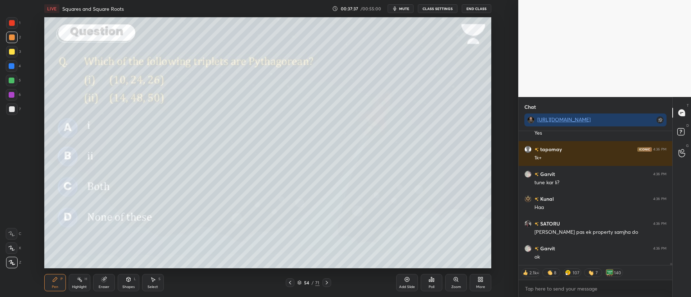
scroll to position [8508, 0]
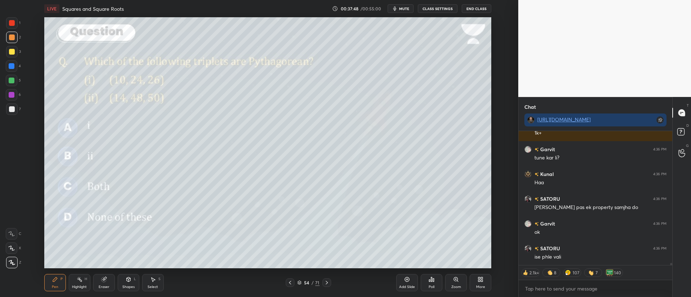
click at [438, 284] on div "Poll" at bounding box center [432, 282] width 22 height 17
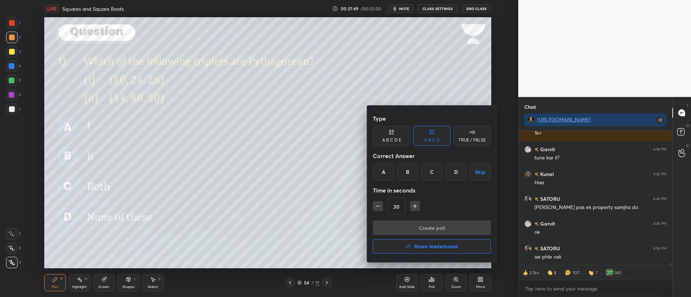
click at [431, 174] on div "C" at bounding box center [431, 171] width 21 height 17
click at [422, 228] on button "Create poll" at bounding box center [432, 228] width 118 height 14
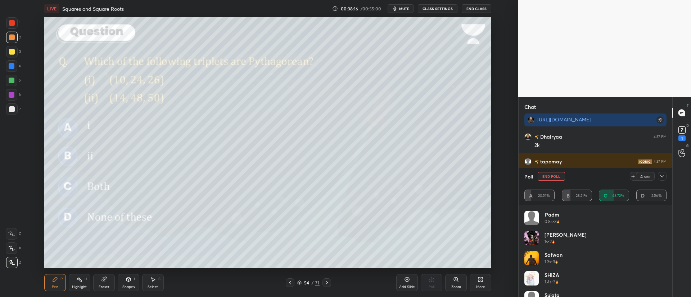
scroll to position [8700, 0]
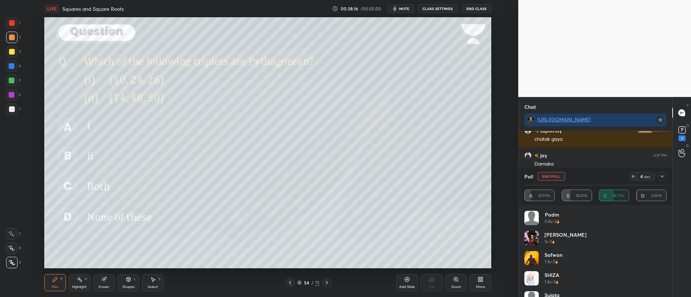
click at [661, 177] on icon at bounding box center [662, 177] width 6 height 6
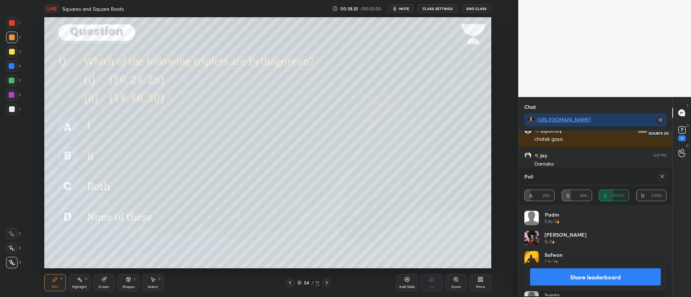
scroll to position [84, 140]
click at [676, 132] on icon at bounding box center [681, 130] width 11 height 11
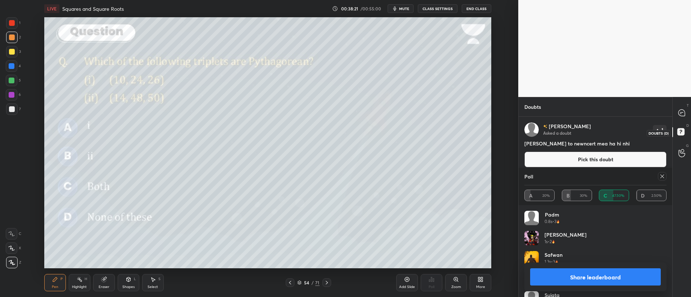
scroll to position [141, 151]
click at [660, 174] on icon at bounding box center [662, 177] width 6 height 6
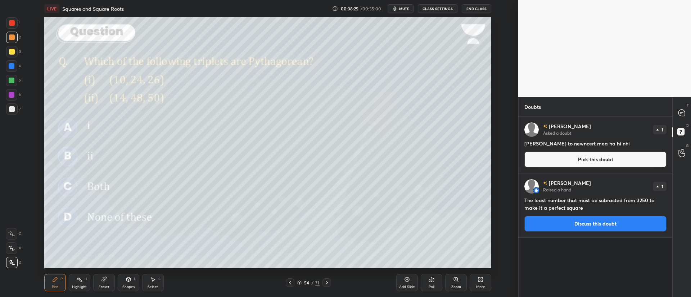
scroll to position [178, 151]
click at [613, 159] on button "Pick this doubt" at bounding box center [595, 160] width 142 height 16
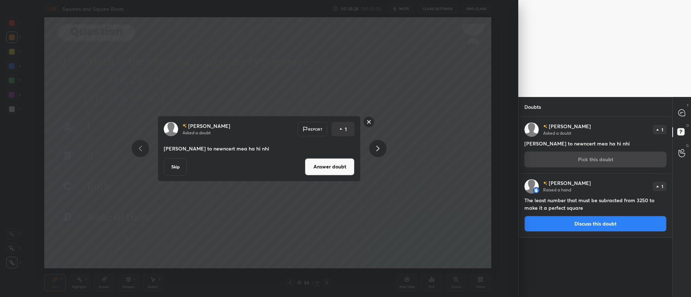
click at [331, 173] on button "Answer doubt" at bounding box center [330, 166] width 50 height 17
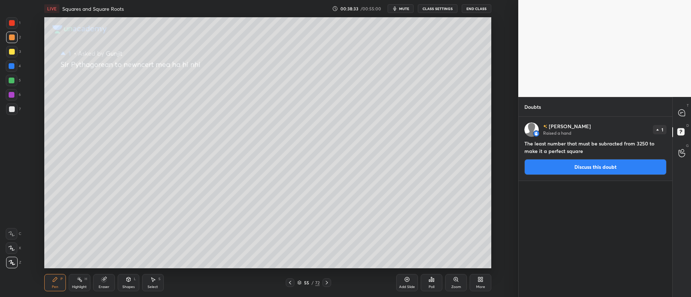
click at [682, 118] on div at bounding box center [681, 112] width 14 height 13
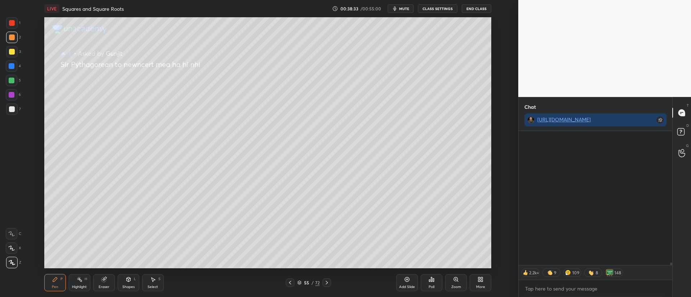
scroll to position [3, 3]
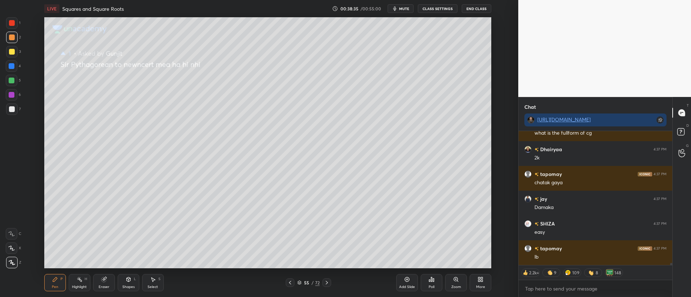
click at [327, 280] on div at bounding box center [326, 283] width 9 height 9
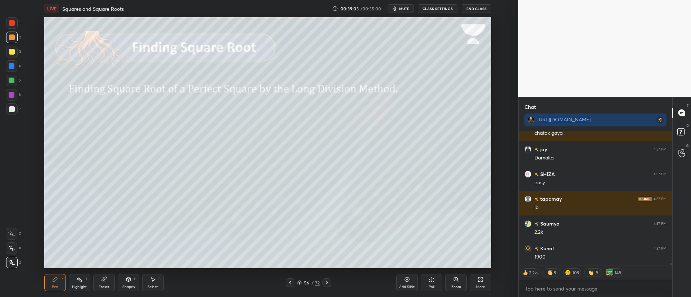
click at [11, 50] on div at bounding box center [12, 52] width 6 height 6
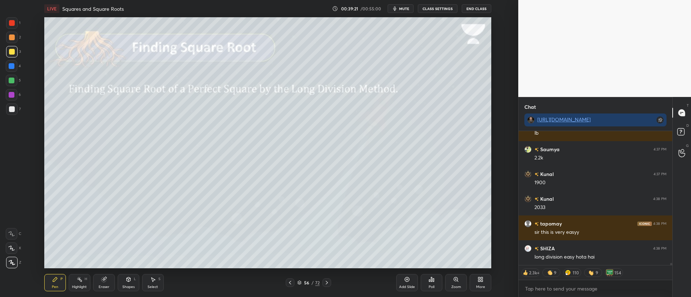
scroll to position [8046, 0]
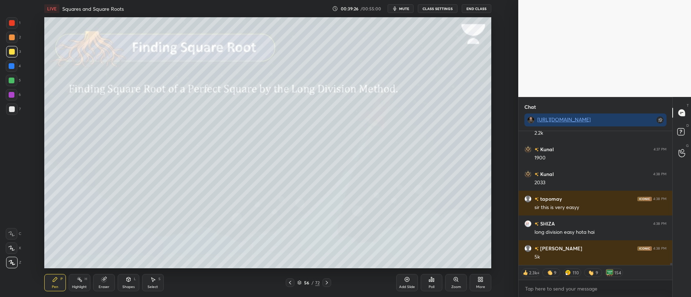
click at [329, 284] on icon at bounding box center [327, 283] width 6 height 6
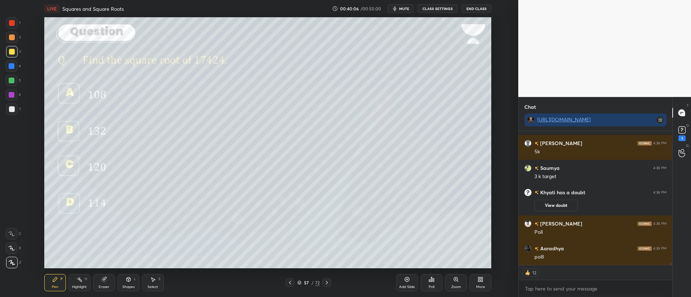
scroll to position [3, 3]
click at [434, 283] on div "Poll" at bounding box center [432, 282] width 22 height 17
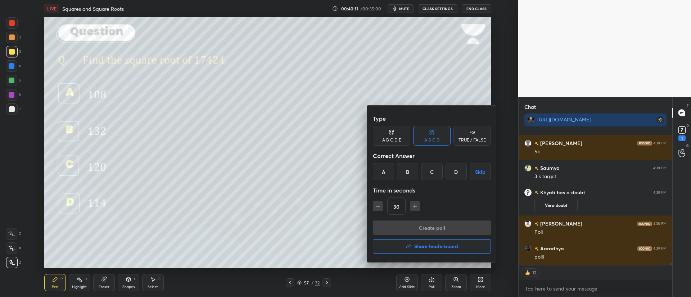
scroll to position [147, 151]
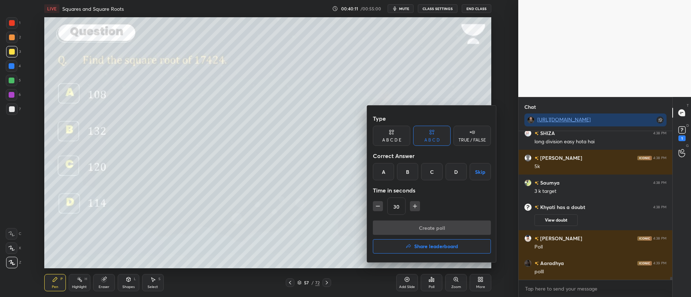
click at [415, 208] on icon "button" at bounding box center [414, 206] width 7 height 7
click at [414, 209] on icon "button" at bounding box center [414, 206] width 7 height 7
type input "60"
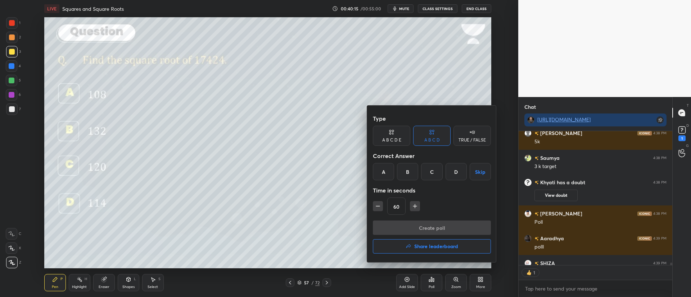
scroll to position [8085, 0]
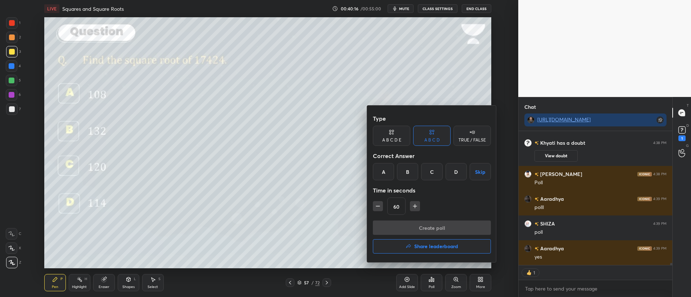
click at [407, 176] on div "B" at bounding box center [407, 171] width 21 height 17
click at [429, 229] on button "Create poll" at bounding box center [432, 228] width 118 height 14
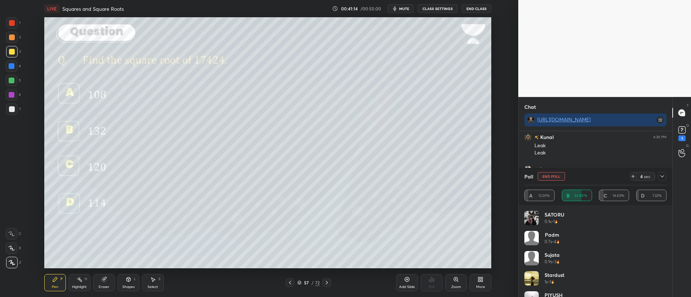
scroll to position [95, 151]
click at [10, 65] on div at bounding box center [12, 66] width 6 height 6
click at [12, 78] on div at bounding box center [12, 81] width 6 height 6
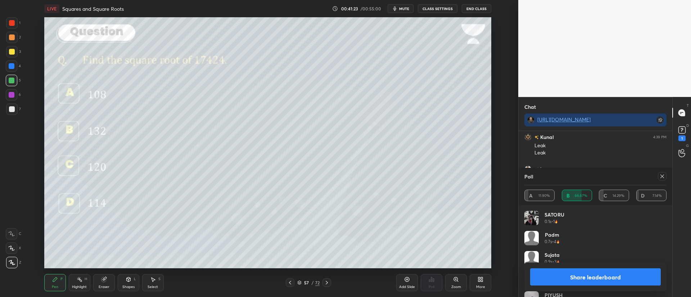
click at [662, 177] on icon at bounding box center [662, 177] width 4 height 4
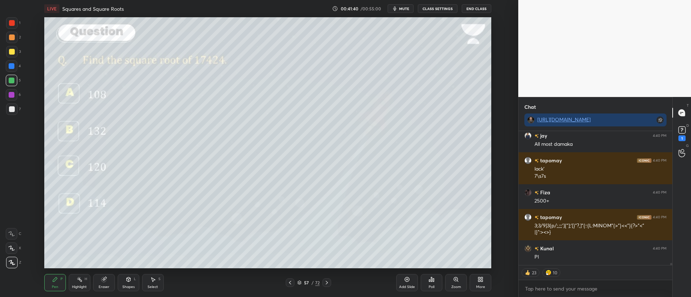
scroll to position [8450, 0]
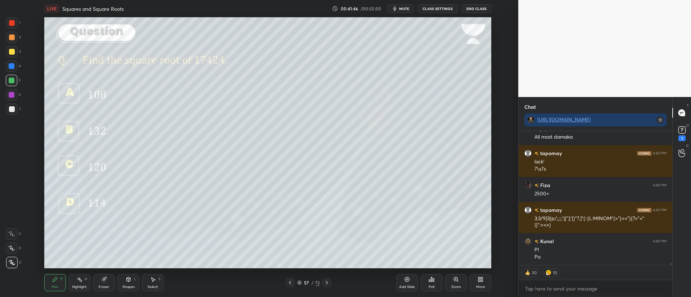
click at [14, 53] on div at bounding box center [12, 52] width 6 height 6
click at [11, 33] on div at bounding box center [12, 38] width 12 height 12
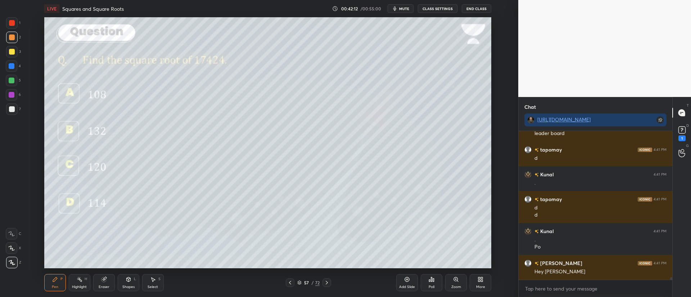
scroll to position [8630, 0]
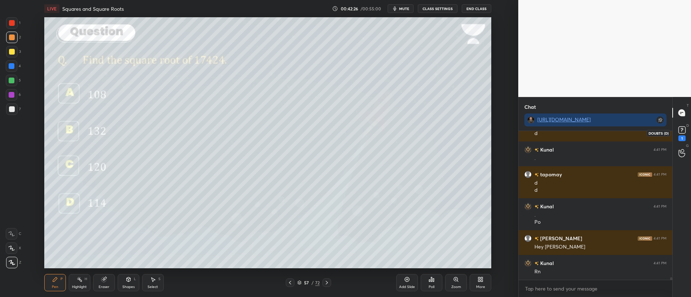
click at [684, 132] on rect at bounding box center [681, 130] width 7 height 7
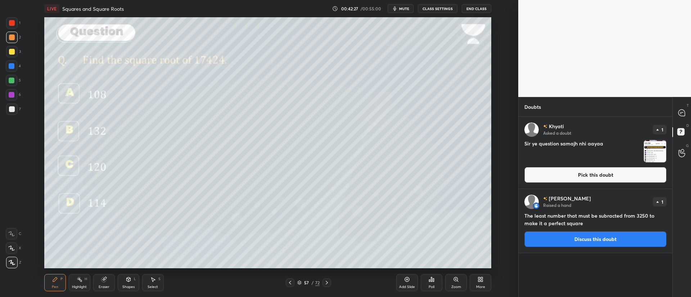
click at [652, 151] on img "grid" at bounding box center [655, 151] width 22 height 22
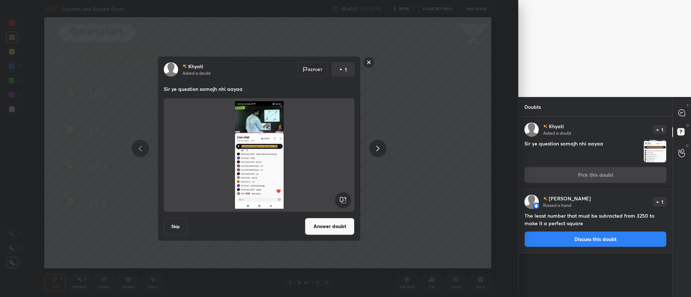
click at [340, 227] on button "Answer doubt" at bounding box center [330, 226] width 50 height 17
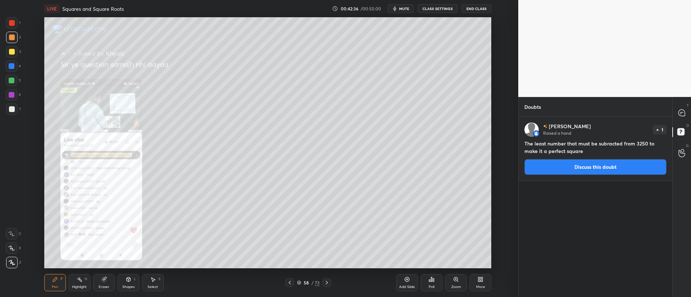
click at [458, 280] on icon at bounding box center [456, 280] width 6 height 6
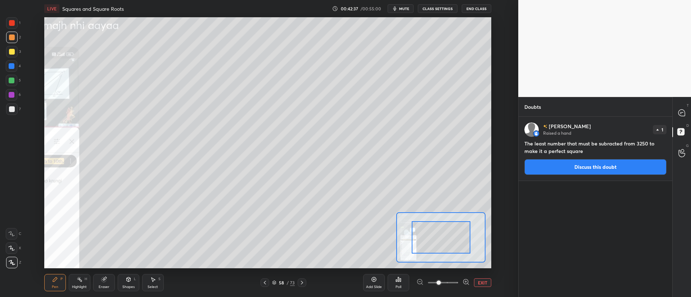
click at [441, 281] on span at bounding box center [438, 283] width 4 height 4
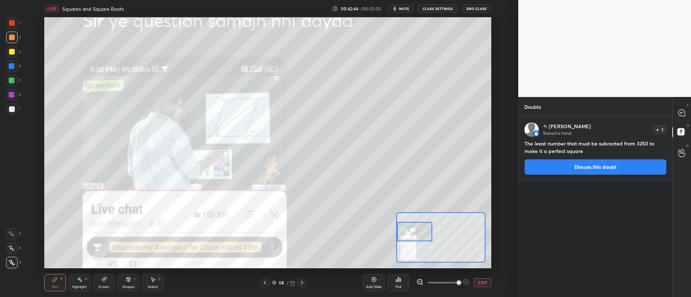
click at [9, 236] on icon at bounding box center [11, 234] width 6 height 5
click at [681, 110] on icon at bounding box center [681, 113] width 6 height 6
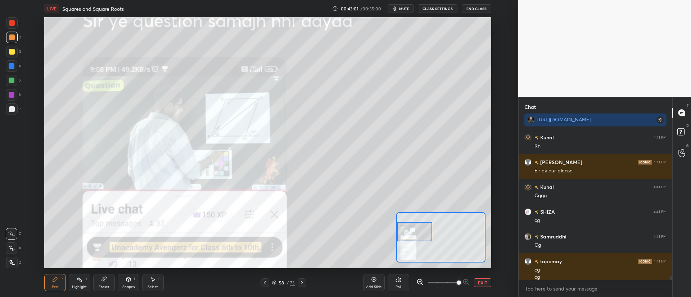
scroll to position [8917, 0]
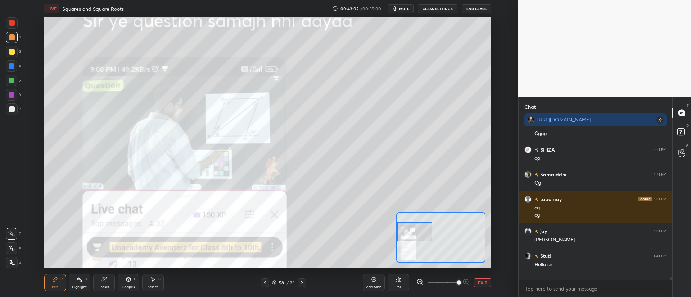
click at [302, 284] on icon at bounding box center [302, 283] width 6 height 6
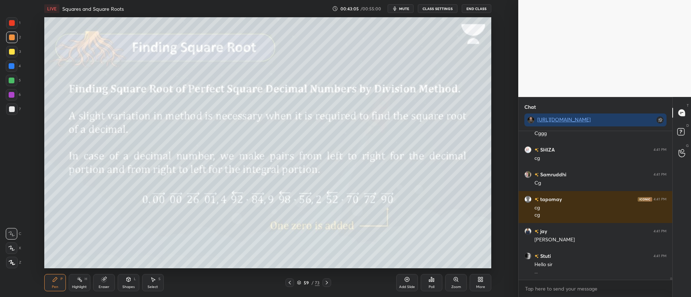
scroll to position [8942, 0]
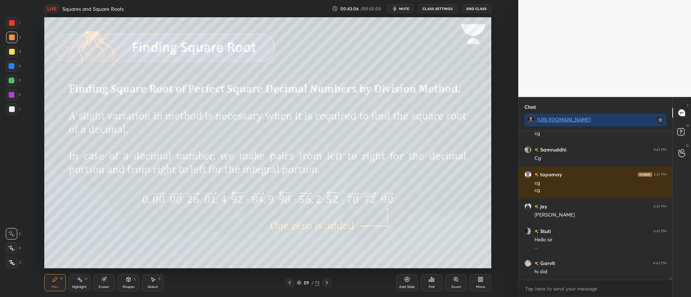
click at [326, 282] on icon at bounding box center [327, 283] width 2 height 4
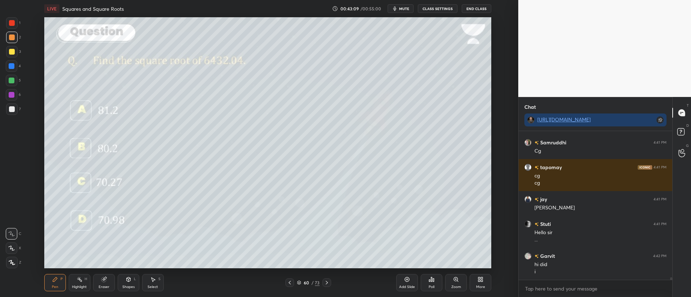
scroll to position [8974, 0]
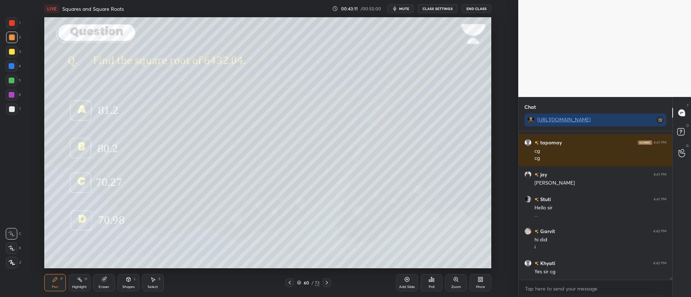
click at [14, 259] on div at bounding box center [12, 263] width 12 height 12
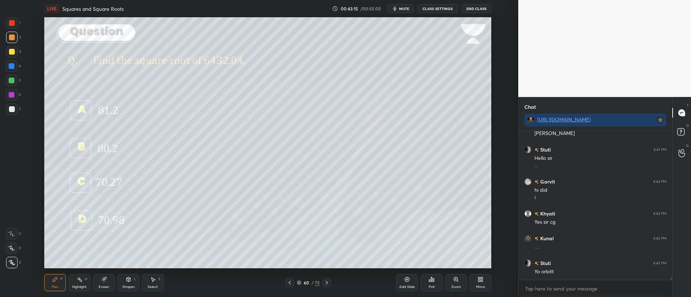
scroll to position [9049, 0]
click at [12, 50] on div at bounding box center [12, 52] width 6 height 6
click at [435, 285] on div "Poll" at bounding box center [432, 282] width 22 height 17
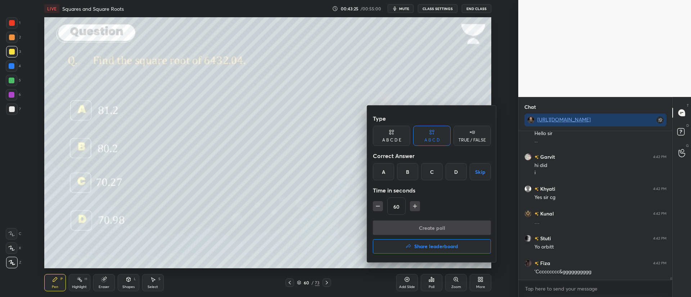
click at [414, 198] on div "60" at bounding box center [432, 206] width 118 height 17
click at [414, 203] on button "button" at bounding box center [415, 206] width 10 height 10
click at [415, 205] on icon "button" at bounding box center [415, 207] width 0 height 4
click at [414, 206] on icon "button" at bounding box center [414, 206] width 7 height 7
click at [414, 208] on button "button" at bounding box center [418, 206] width 10 height 10
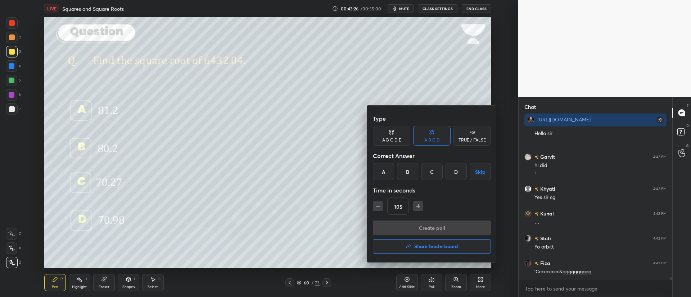
type input "120"
click at [411, 173] on div "B" at bounding box center [407, 171] width 21 height 17
click at [425, 228] on button "Create poll" at bounding box center [432, 228] width 118 height 14
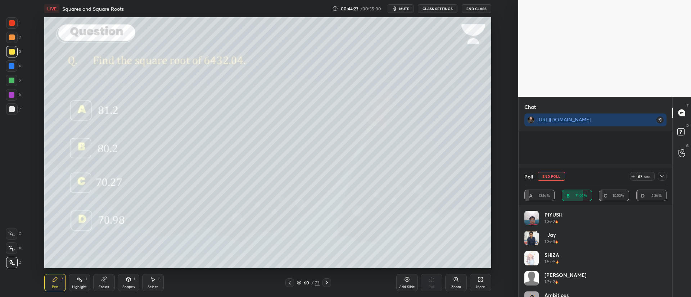
scroll to position [9218, 0]
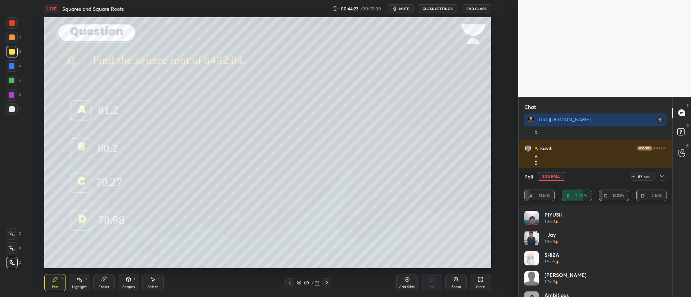
click at [662, 177] on icon at bounding box center [662, 177] width 4 height 2
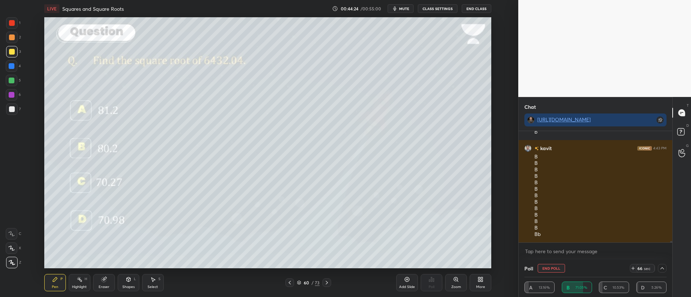
scroll to position [0, 3]
click at [10, 39] on div at bounding box center [12, 38] width 6 height 6
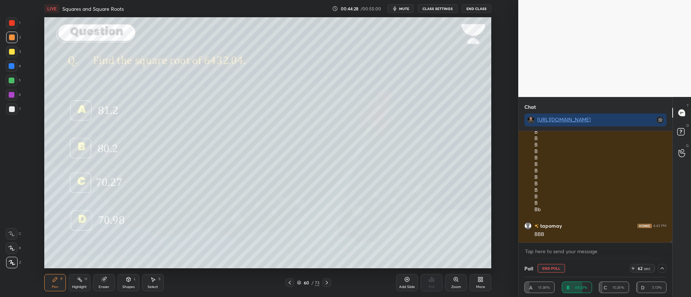
click at [12, 112] on div at bounding box center [12, 109] width 6 height 6
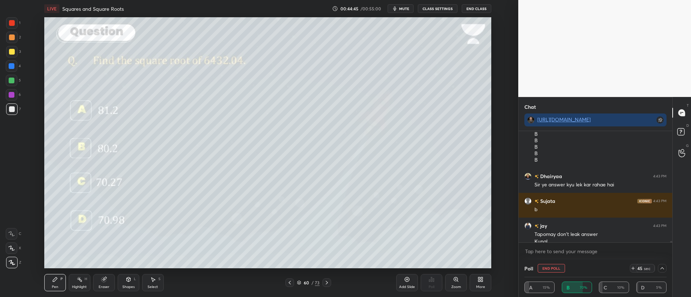
scroll to position [9490, 0]
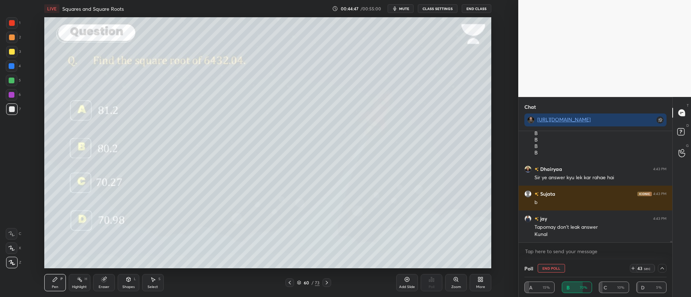
click at [12, 50] on div at bounding box center [12, 52] width 6 height 6
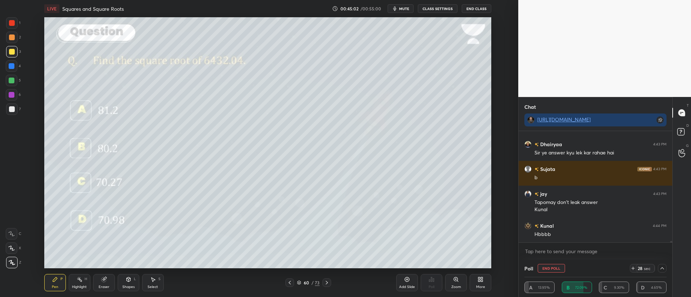
click at [552, 269] on button "End Poll" at bounding box center [550, 268] width 27 height 9
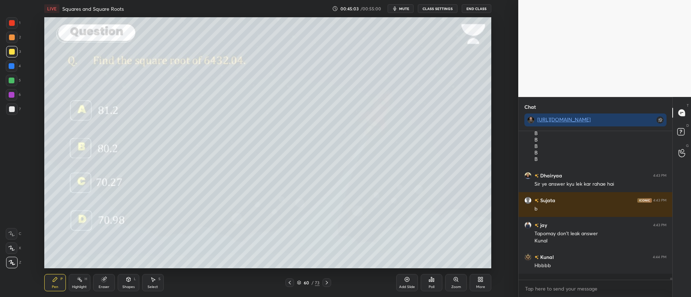
scroll to position [3, 3]
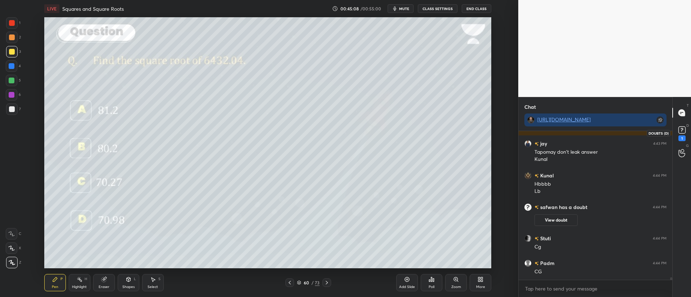
click at [680, 130] on rect at bounding box center [681, 130] width 7 height 7
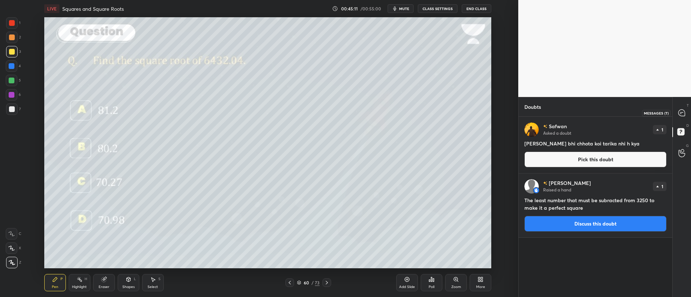
click at [677, 114] on div at bounding box center [681, 112] width 14 height 13
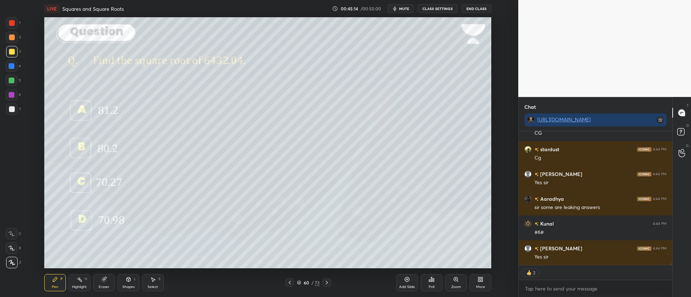
click at [302, 281] on div "60 / 73" at bounding box center [308, 283] width 23 height 6
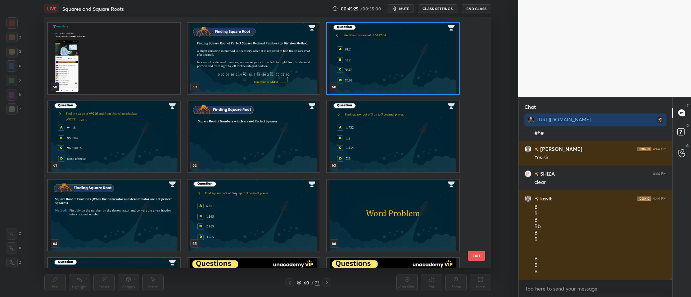
click at [124, 145] on img "grid" at bounding box center [114, 136] width 132 height 71
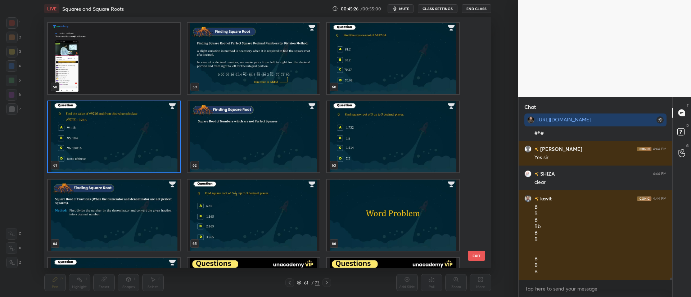
click at [124, 148] on img "grid" at bounding box center [114, 136] width 132 height 71
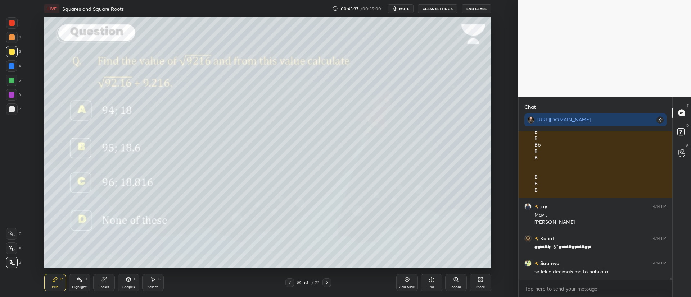
click at [16, 108] on div at bounding box center [12, 110] width 12 height 12
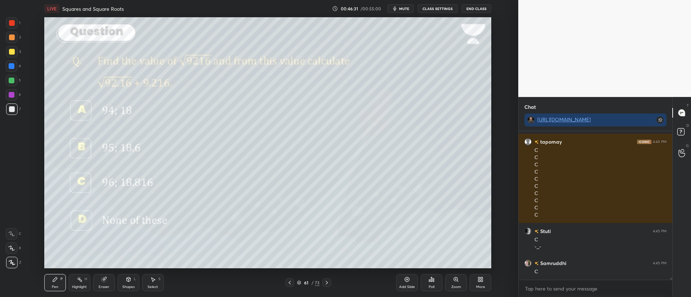
scroll to position [10251, 0]
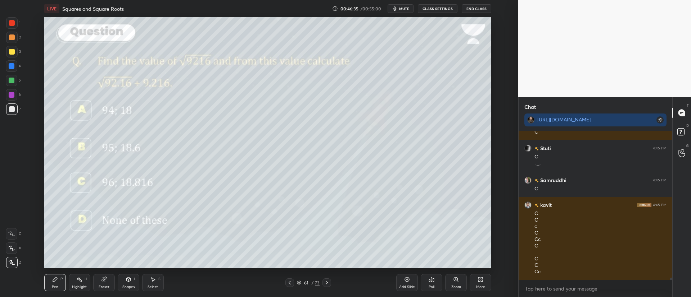
click at [300, 283] on icon at bounding box center [299, 283] width 4 height 1
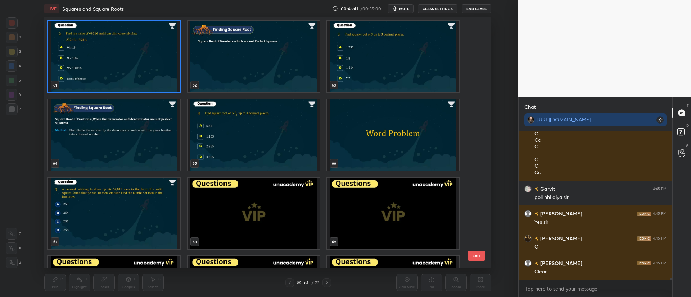
scroll to position [10375, 0]
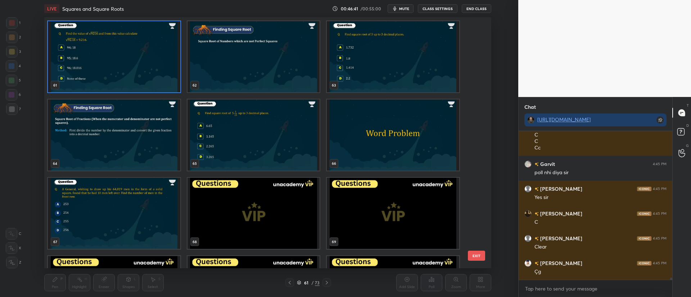
click at [222, 130] on img "grid" at bounding box center [253, 135] width 132 height 71
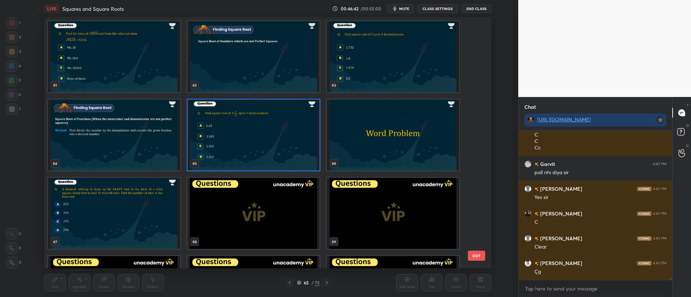
click at [218, 133] on img "grid" at bounding box center [253, 135] width 132 height 71
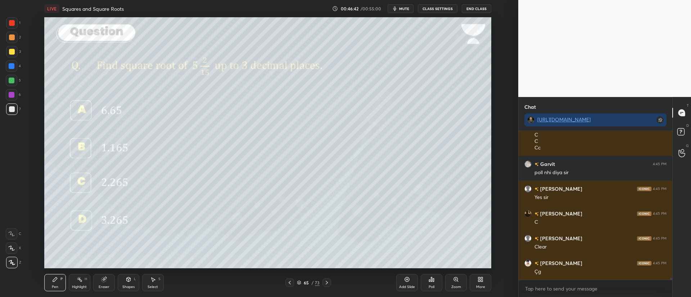
click at [219, 131] on img "grid" at bounding box center [253, 135] width 132 height 71
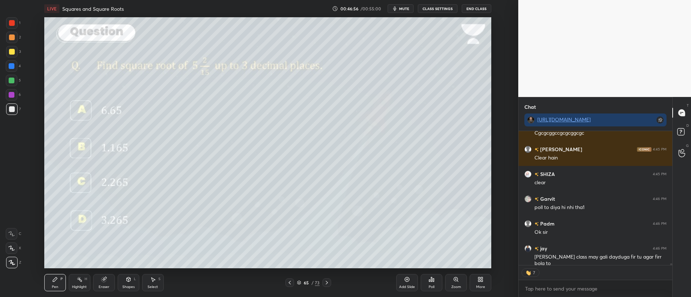
scroll to position [10613, 0]
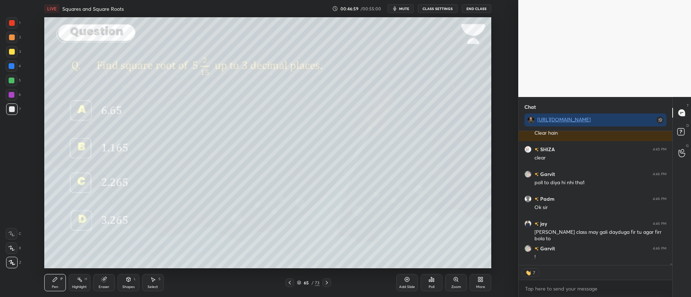
click at [435, 284] on div "Poll" at bounding box center [432, 282] width 22 height 17
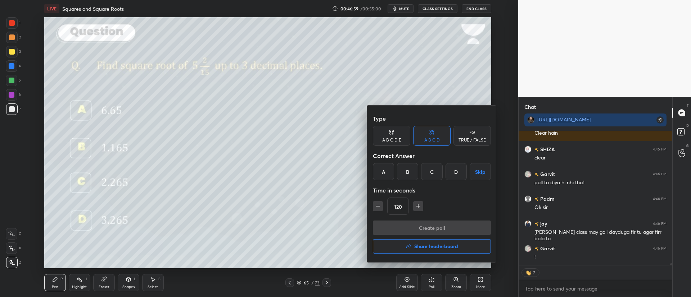
click at [410, 249] on icon "button" at bounding box center [408, 247] width 6 height 6
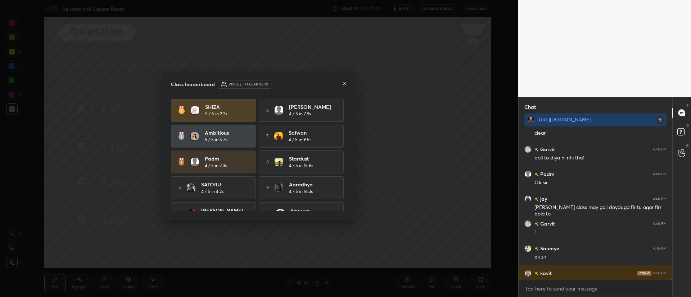
scroll to position [147, 151]
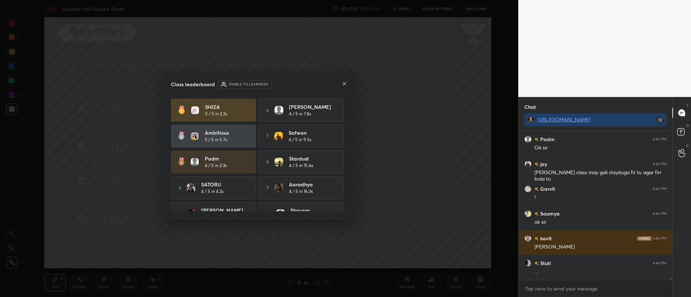
click at [344, 85] on icon at bounding box center [344, 84] width 6 height 6
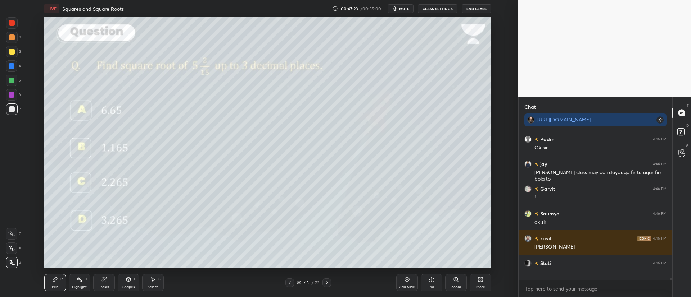
click at [328, 283] on icon at bounding box center [327, 283] width 6 height 6
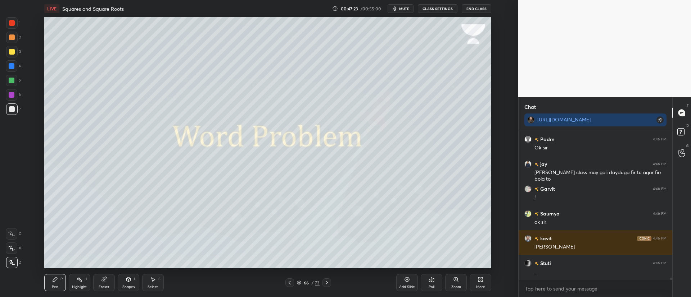
scroll to position [10697, 0]
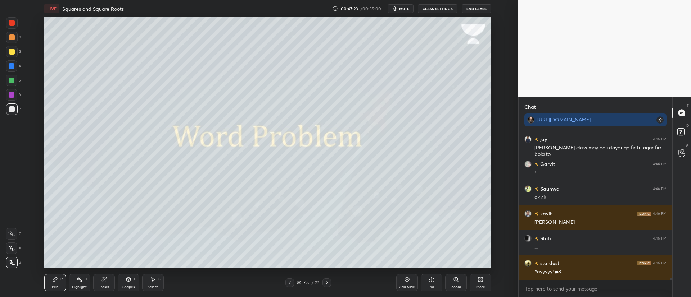
click at [327, 284] on icon at bounding box center [327, 283] width 6 height 6
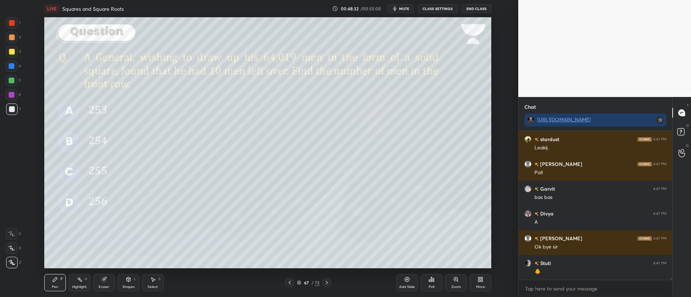
scroll to position [11474, 0]
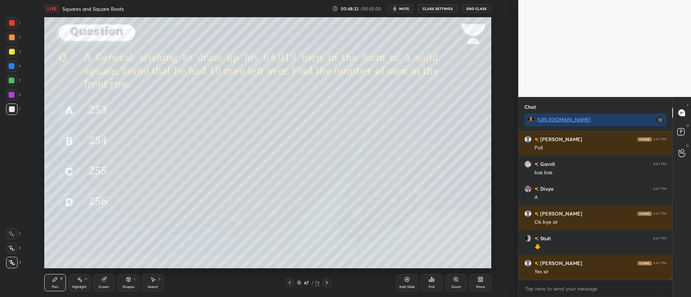
click at [298, 283] on icon at bounding box center [299, 283] width 4 height 4
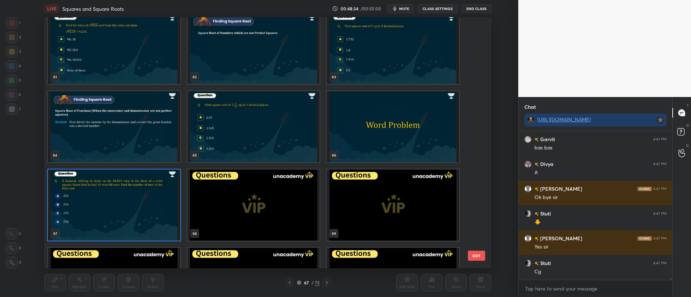
scroll to position [1578, 0]
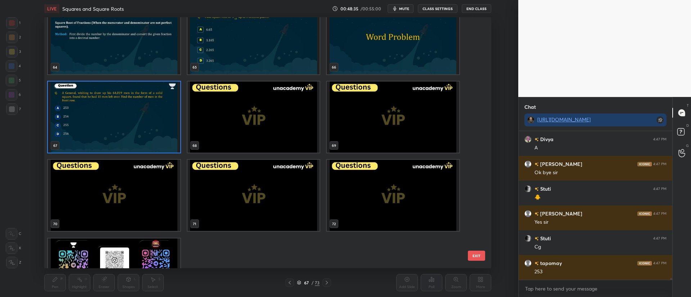
click at [138, 246] on img "grid" at bounding box center [114, 274] width 132 height 71
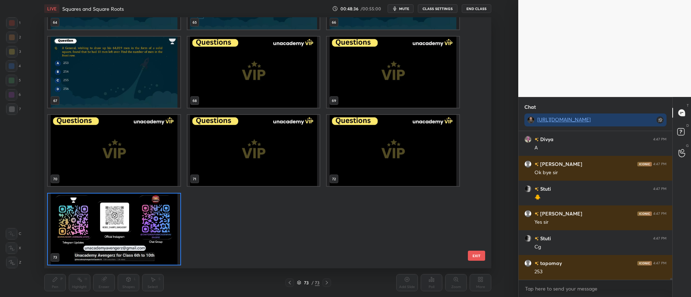
click at [138, 247] on img "grid" at bounding box center [114, 229] width 132 height 71
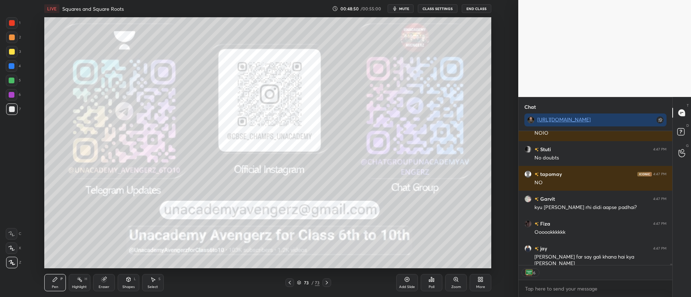
click at [679, 131] on rect at bounding box center [680, 132] width 7 height 7
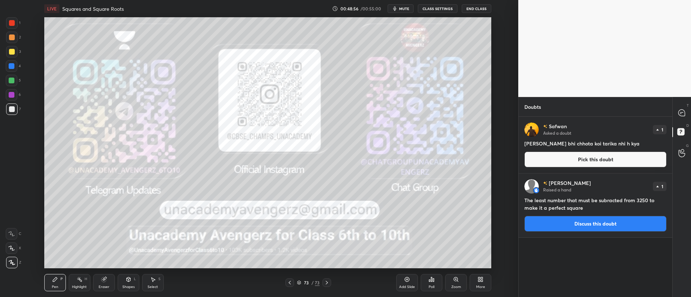
click at [602, 226] on button "Discuss this doubt" at bounding box center [595, 224] width 142 height 16
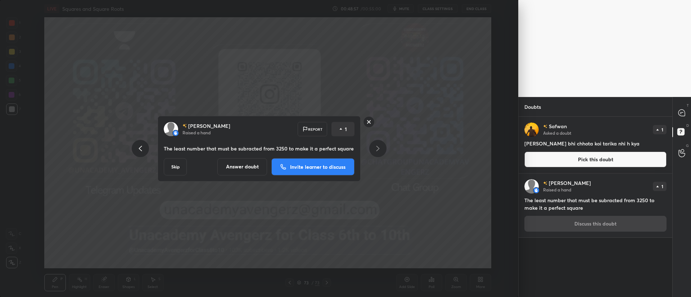
click at [325, 165] on p "Invite learner to discuss" at bounding box center [317, 166] width 55 height 5
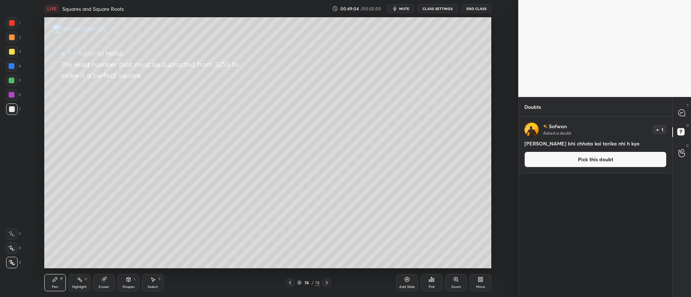
click at [12, 51] on div at bounding box center [12, 52] width 6 height 6
click at [687, 112] on div at bounding box center [681, 112] width 14 height 13
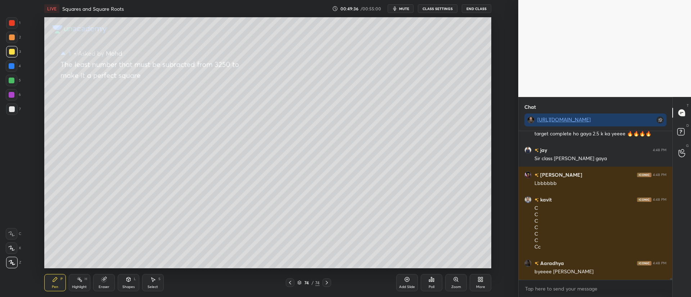
scroll to position [11171, 0]
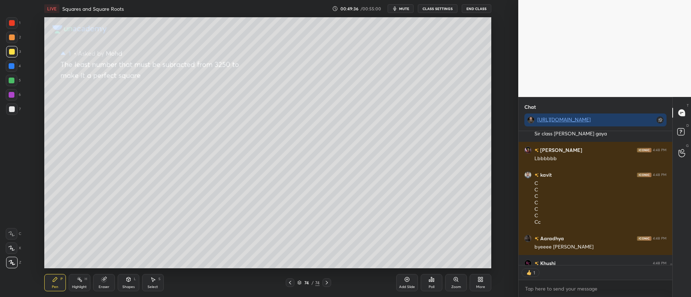
click at [290, 282] on icon at bounding box center [290, 283] width 2 height 4
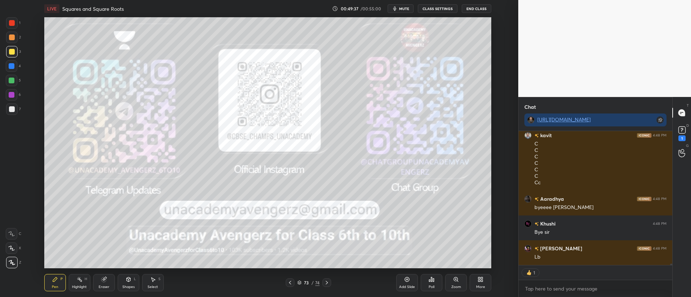
scroll to position [11241, 0]
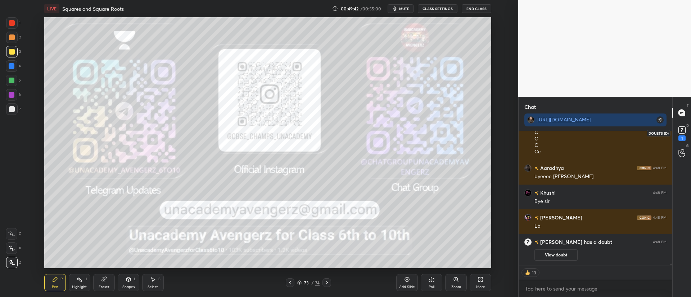
click at [683, 129] on rect at bounding box center [681, 130] width 7 height 7
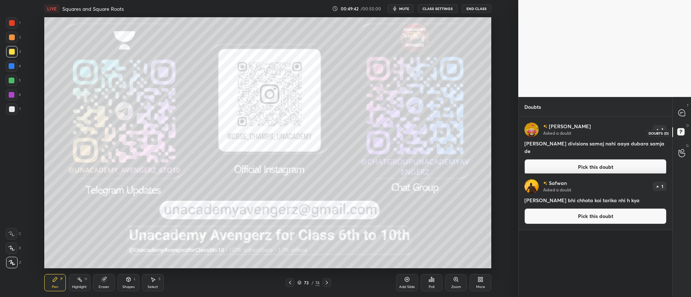
scroll to position [178, 151]
click at [678, 112] on icon at bounding box center [682, 113] width 8 height 8
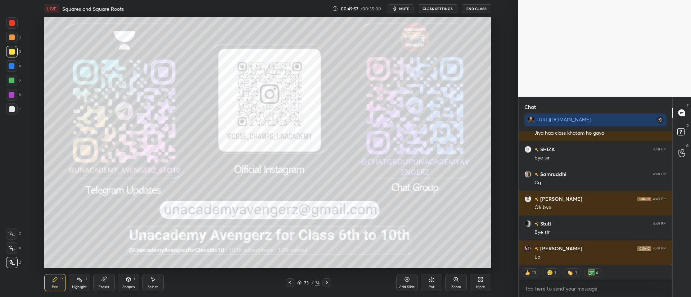
scroll to position [11398, 0]
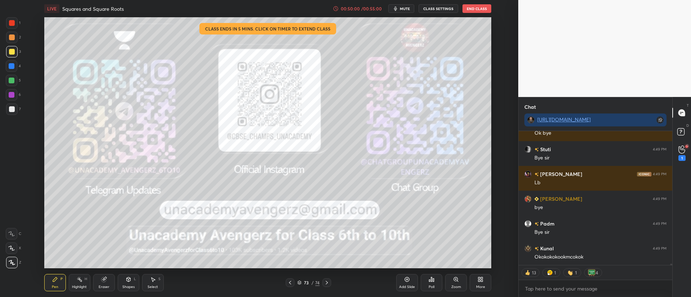
click at [477, 8] on button "End Class" at bounding box center [476, 8] width 29 height 9
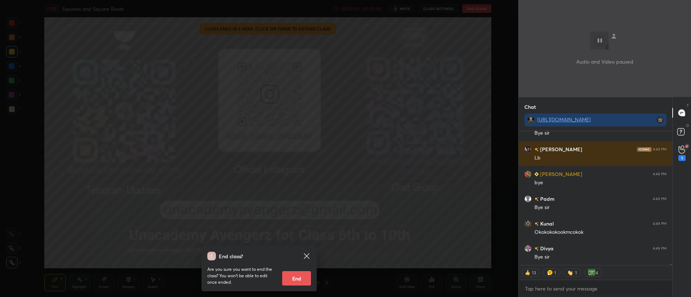
click at [291, 281] on button "End" at bounding box center [296, 279] width 29 height 14
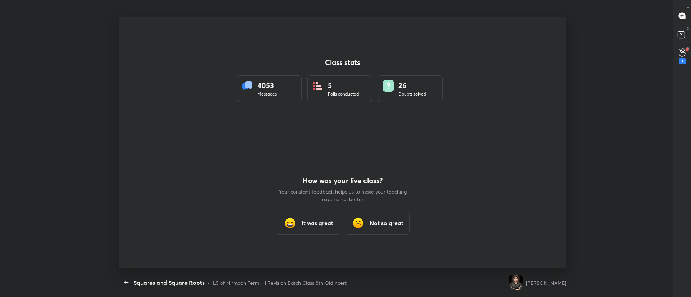
click at [470, 21] on div "Class stats 4053 Messages 5 Polls conducted 26 Doubts solved How was your live …" at bounding box center [342, 142] width 447 height 251
click at [126, 281] on icon "button" at bounding box center [126, 283] width 9 height 9
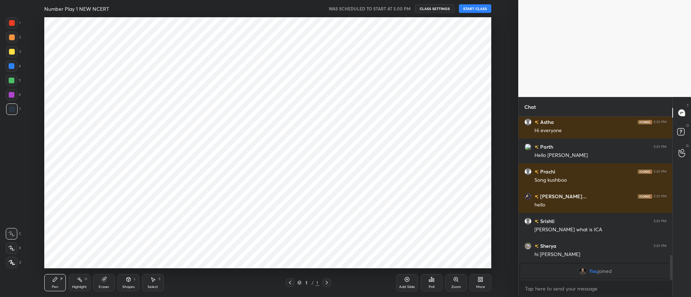
scroll to position [35722, 35484]
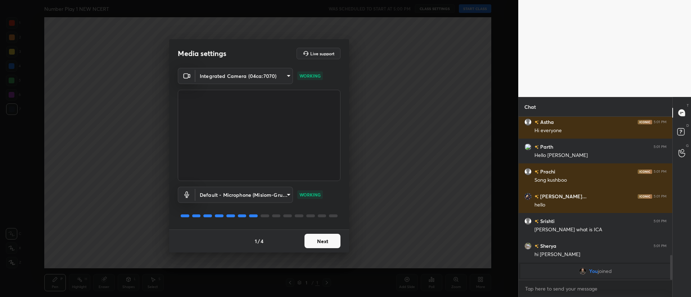
click at [317, 237] on button "Next" at bounding box center [322, 241] width 36 height 14
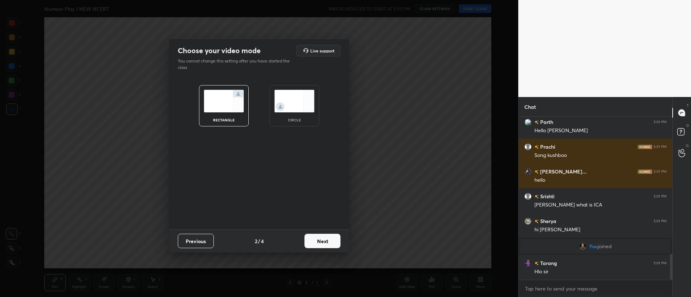
scroll to position [870, 0]
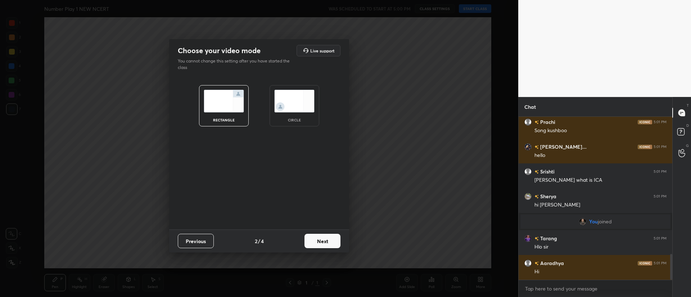
click at [317, 237] on button "Next" at bounding box center [322, 241] width 36 height 14
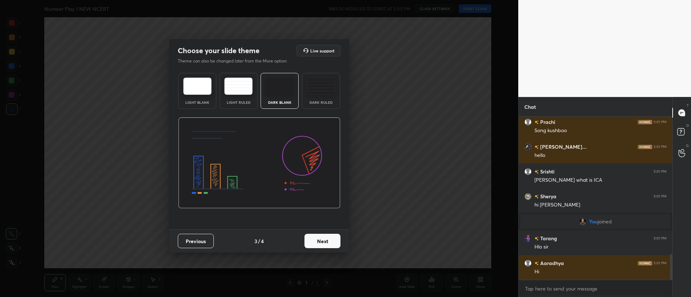
scroll to position [895, 0]
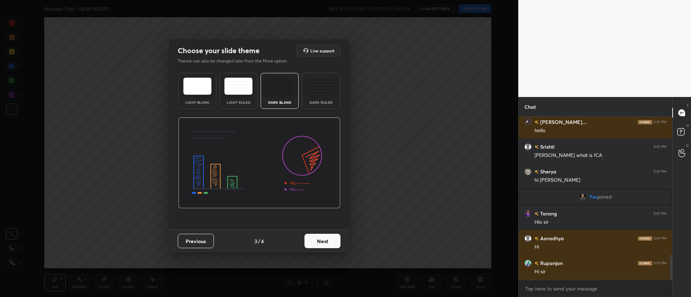
click at [317, 237] on button "Next" at bounding box center [322, 241] width 36 height 14
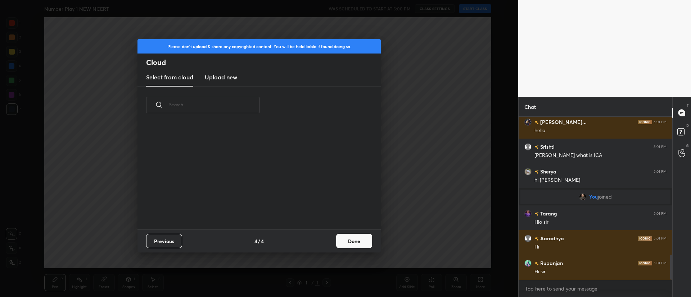
scroll to position [106, 231]
click at [348, 238] on button "Done" at bounding box center [354, 241] width 36 height 14
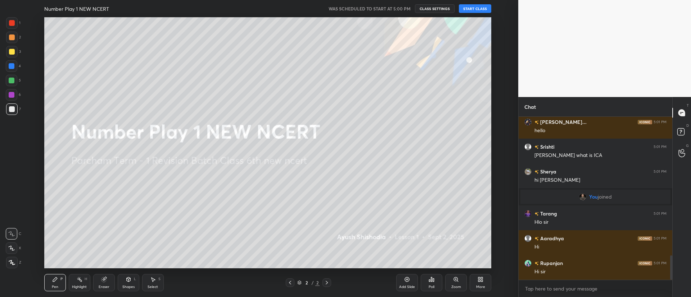
scroll to position [919, 0]
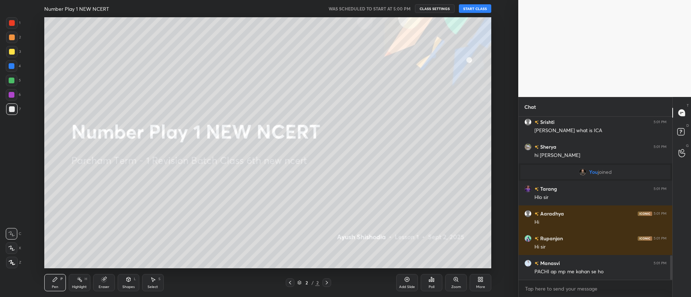
click at [474, 12] on button "START CLASS" at bounding box center [475, 8] width 32 height 9
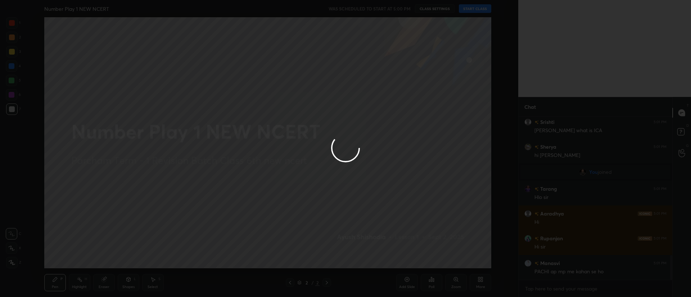
scroll to position [944, 0]
type textarea "x"
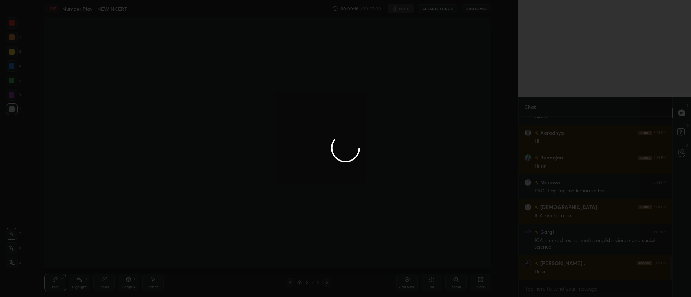
scroll to position [1025, 0]
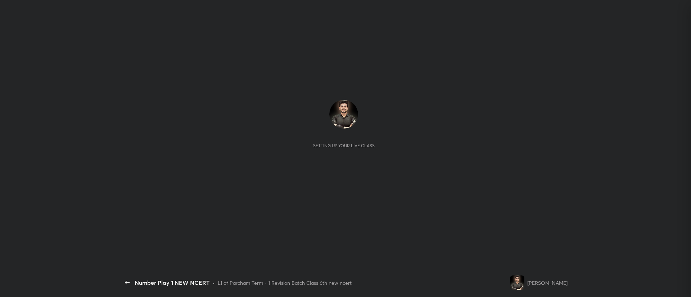
scroll to position [178, 151]
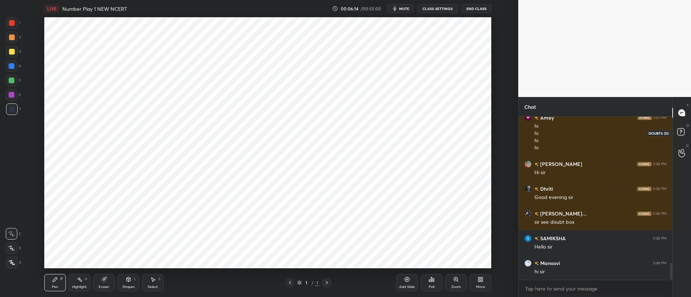
scroll to position [1455, 0]
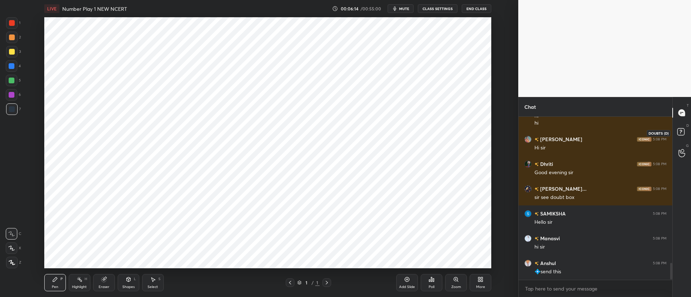
click at [676, 135] on icon at bounding box center [681, 133] width 13 height 13
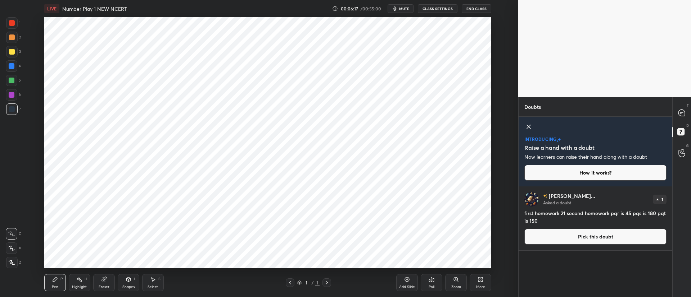
click at [530, 124] on icon at bounding box center [528, 127] width 9 height 9
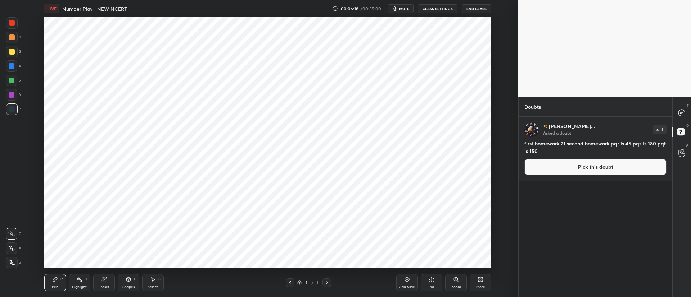
scroll to position [0, 0]
click at [683, 117] on div at bounding box center [681, 112] width 14 height 13
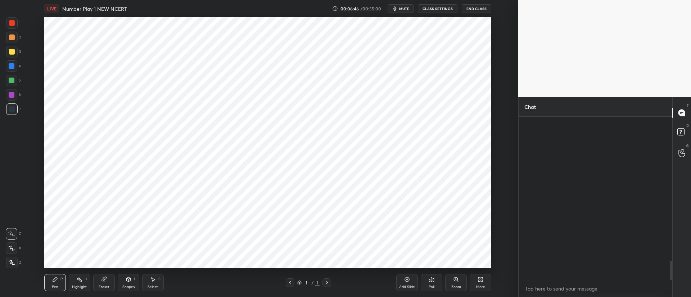
scroll to position [161, 151]
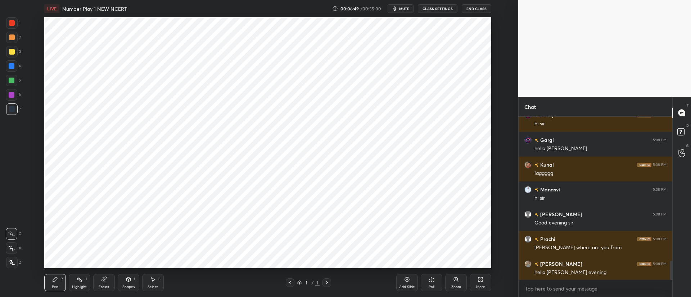
click at [476, 288] on div "More" at bounding box center [480, 288] width 9 height 4
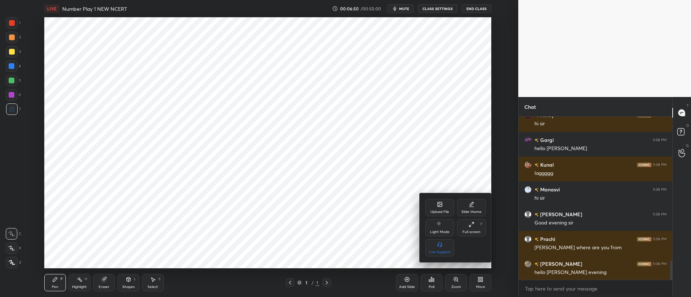
click at [433, 209] on div "Upload File" at bounding box center [439, 207] width 29 height 17
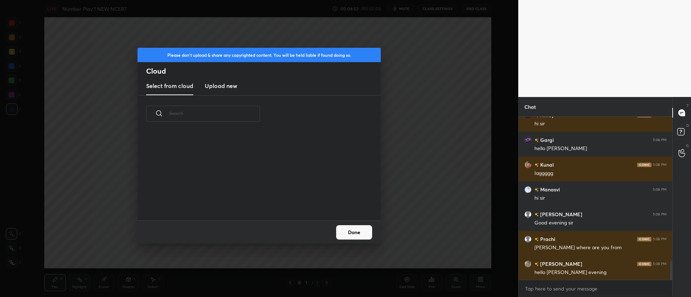
scroll to position [1894, 0]
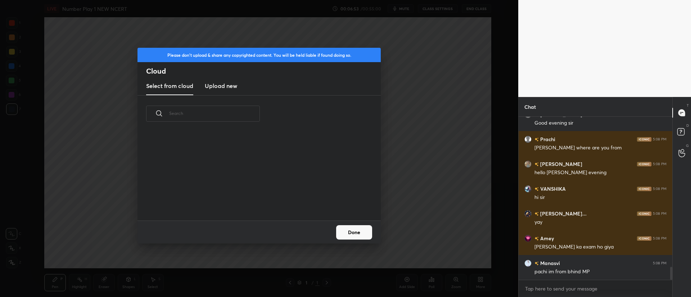
click at [216, 87] on h3 "Upload new" at bounding box center [221, 86] width 32 height 9
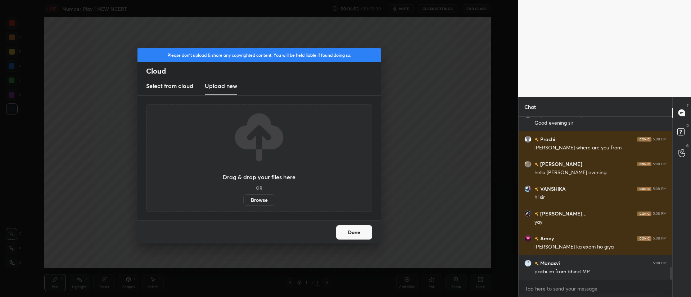
click at [266, 201] on label "Browse" at bounding box center [259, 201] width 32 height 12
click at [243, 201] on input "Browse" at bounding box center [243, 201] width 0 height 12
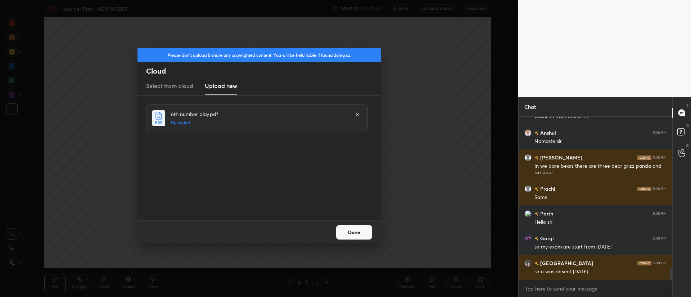
scroll to position [2075, 0]
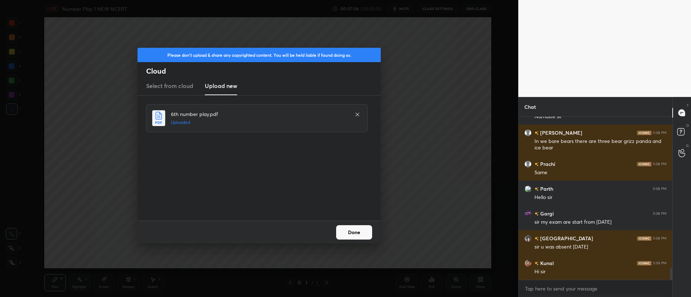
click at [347, 232] on button "Done" at bounding box center [354, 233] width 36 height 14
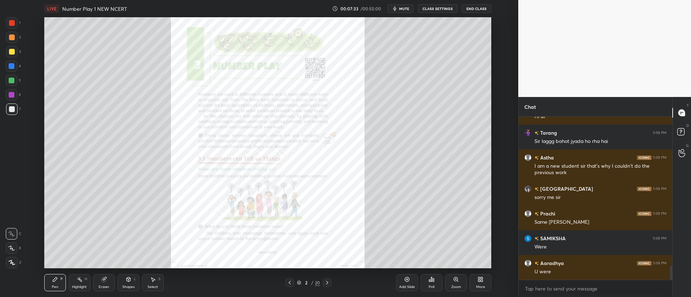
scroll to position [1776, 0]
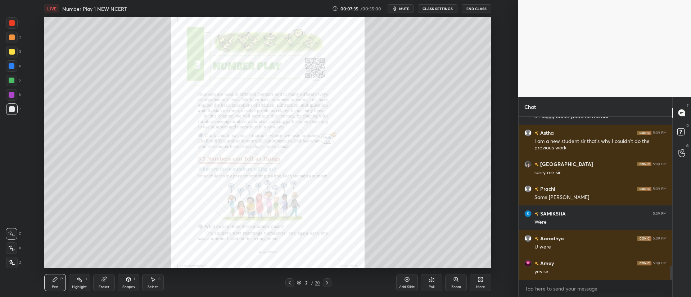
click at [461, 281] on div "Zoom" at bounding box center [456, 282] width 22 height 17
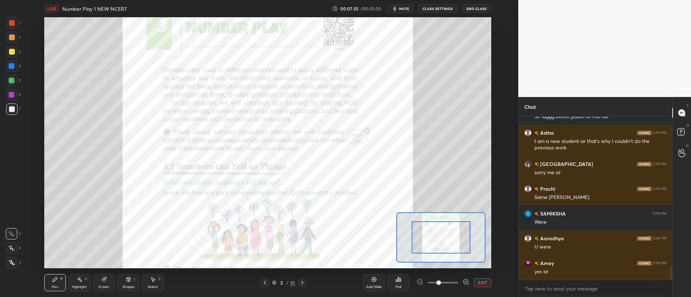
click at [441, 281] on span at bounding box center [438, 283] width 4 height 4
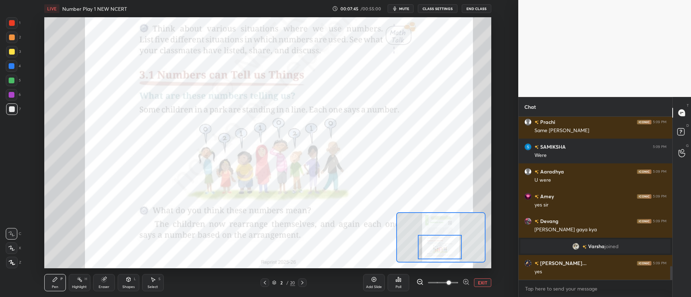
scroll to position [146, 151]
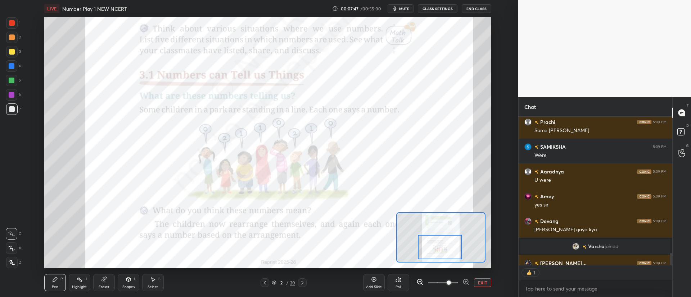
click at [5, 22] on div "1 2 3 4 5 6 7 C X Z C X Z E E Erase all H H" at bounding box center [11, 142] width 23 height 251
click at [12, 26] on div at bounding box center [12, 23] width 6 height 6
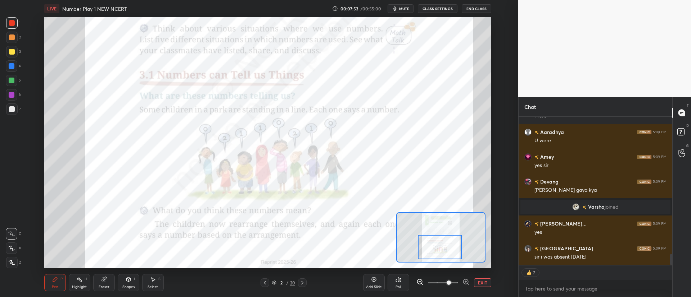
scroll to position [1866, 0]
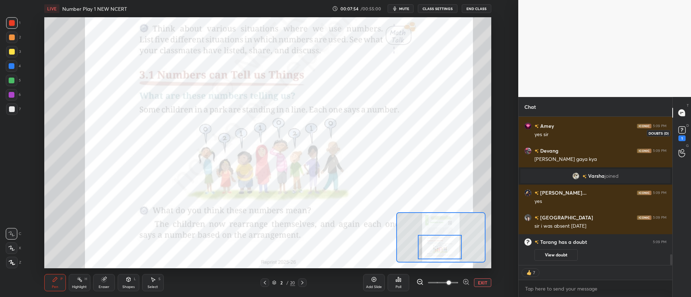
click at [686, 129] on icon at bounding box center [681, 130] width 11 height 11
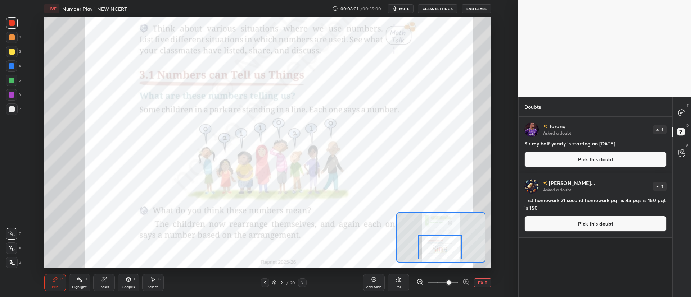
click at [683, 122] on div "T Messages (T)" at bounding box center [681, 113] width 18 height 20
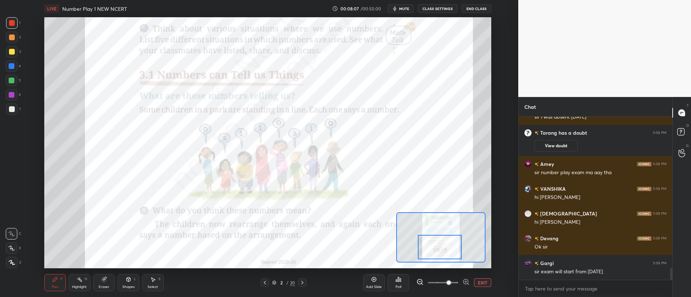
scroll to position [2115, 0]
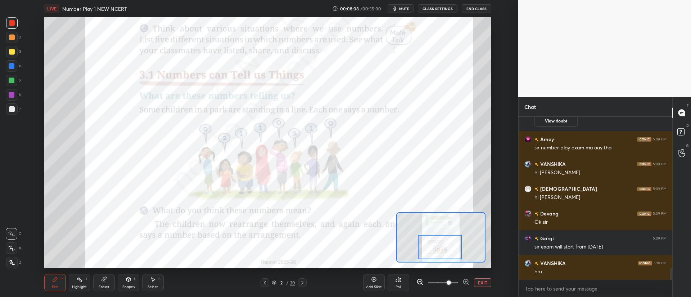
click at [302, 280] on div at bounding box center [302, 283] width 9 height 9
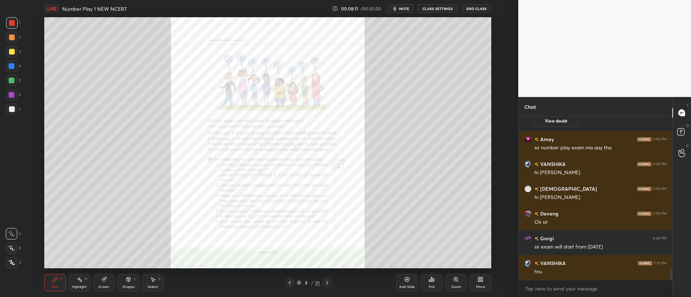
scroll to position [2139, 0]
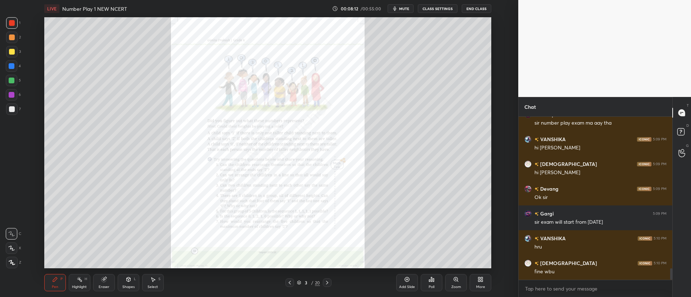
click at [290, 281] on icon at bounding box center [290, 283] width 6 height 6
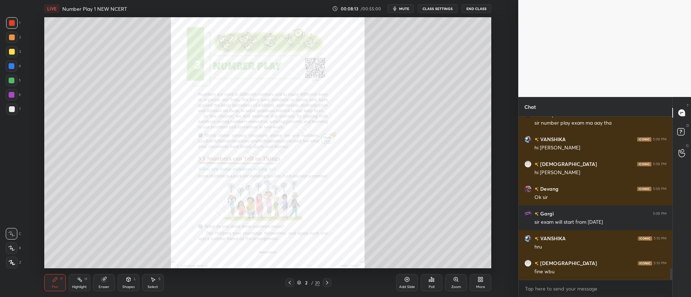
click at [455, 281] on icon at bounding box center [456, 280] width 4 height 4
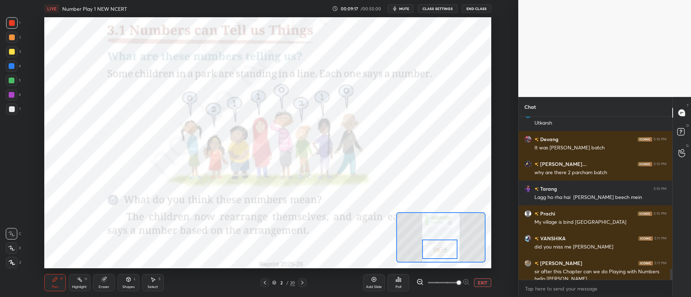
scroll to position [2212, 0]
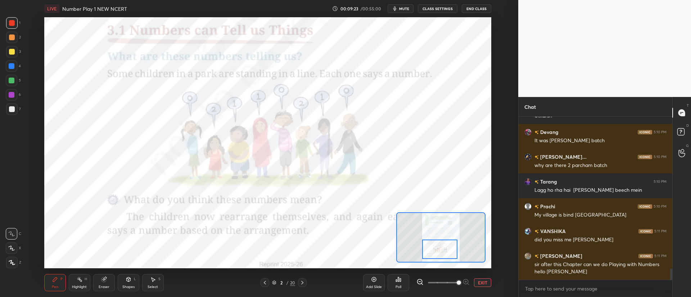
click at [432, 263] on div "Add Slide Poll EXIT" at bounding box center [427, 283] width 128 height 40
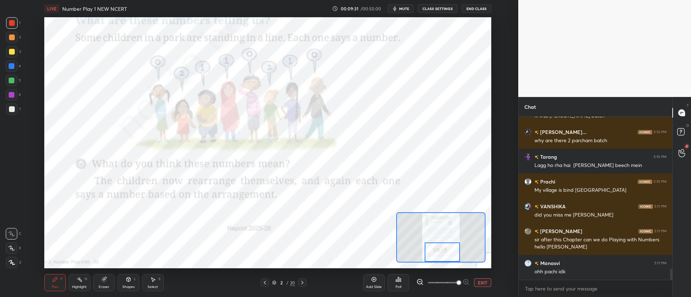
scroll to position [2235, 0]
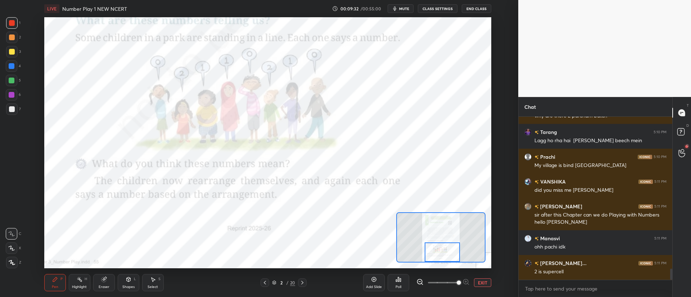
click at [303, 278] on div "Pen P Highlight H Eraser Shapes L Select S 2 / 20 Add Slide Poll EXIT" at bounding box center [267, 283] width 447 height 29
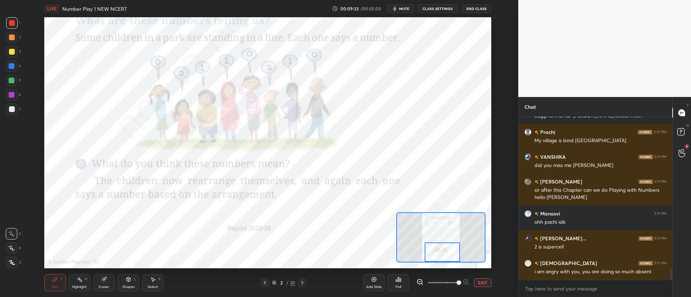
click at [301, 281] on icon at bounding box center [302, 283] width 6 height 6
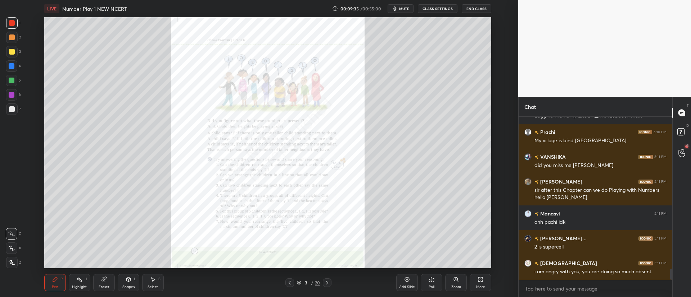
click at [454, 286] on div "Zoom" at bounding box center [456, 288] width 10 height 4
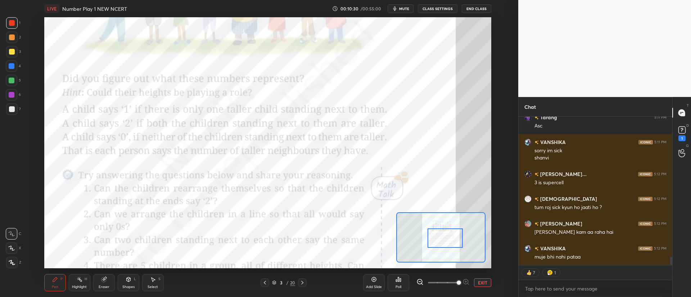
scroll to position [2509, 0]
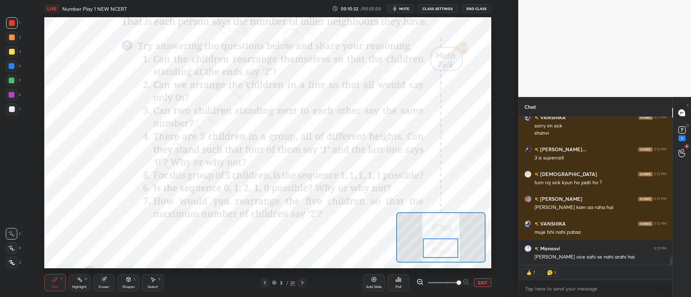
click at [441, 244] on div at bounding box center [440, 248] width 35 height 19
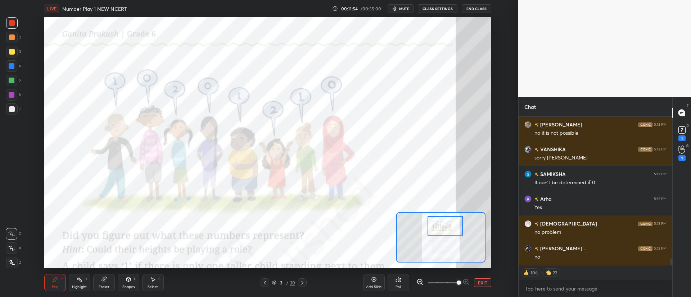
scroll to position [3055, 0]
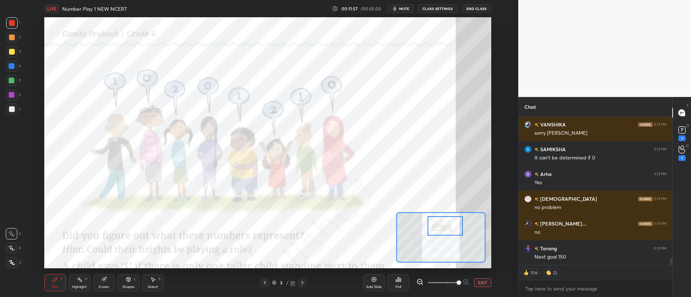
click at [13, 39] on div at bounding box center [12, 38] width 6 height 6
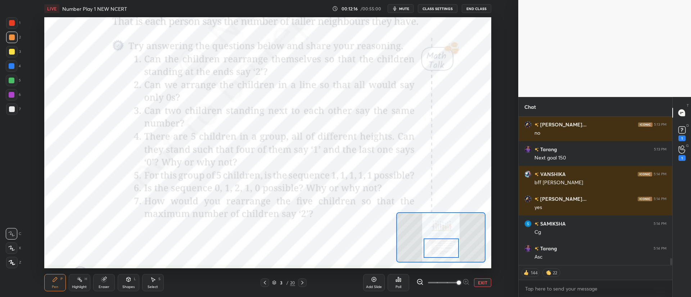
scroll to position [3179, 0]
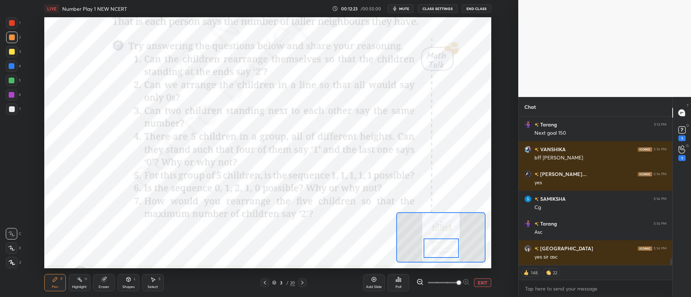
click at [15, 23] on div at bounding box center [12, 23] width 6 height 6
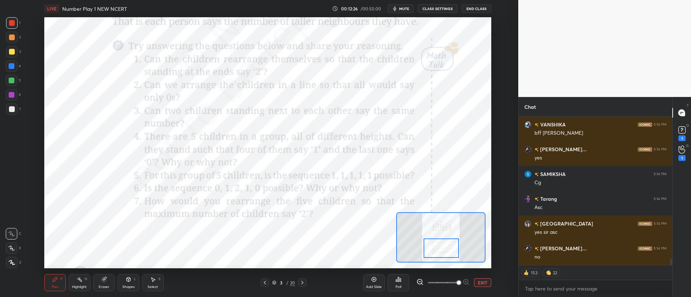
scroll to position [3229, 0]
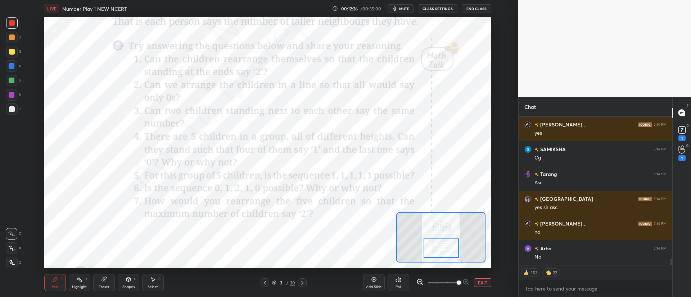
click at [398, 283] on div "Poll" at bounding box center [398, 282] width 22 height 17
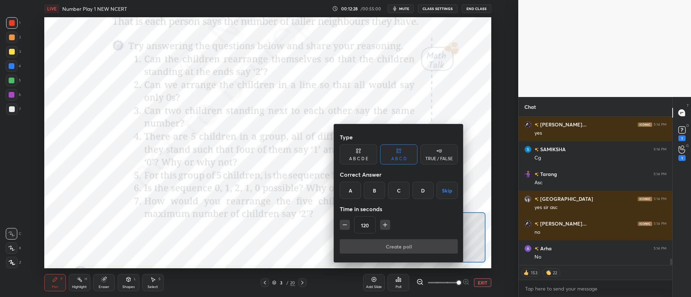
type textarea "x"
click at [345, 222] on icon "button" at bounding box center [344, 225] width 7 height 7
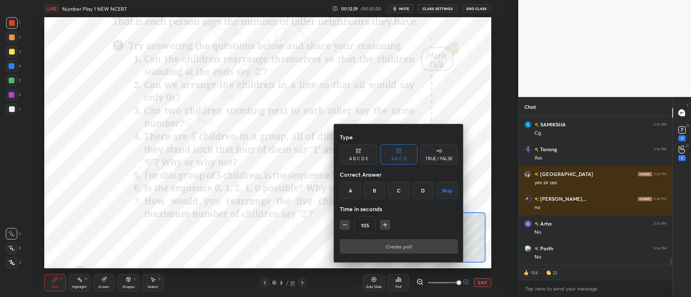
click at [345, 223] on icon "button" at bounding box center [344, 225] width 7 height 7
click at [344, 224] on icon "button" at bounding box center [344, 225] width 7 height 7
click at [346, 222] on icon "button" at bounding box center [344, 225] width 7 height 7
click at [348, 222] on icon "button" at bounding box center [344, 225] width 7 height 7
type input "45"
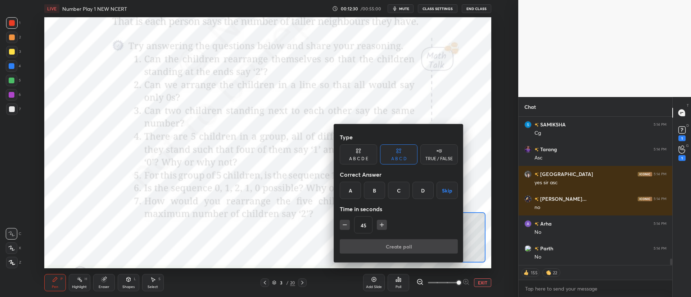
type textarea "x"
click at [347, 223] on icon "button" at bounding box center [344, 225] width 7 height 7
type input "30"
click at [428, 157] on div "TRUE / FALSE" at bounding box center [438, 159] width 27 height 4
click at [357, 189] on div "True" at bounding box center [358, 190] width 37 height 17
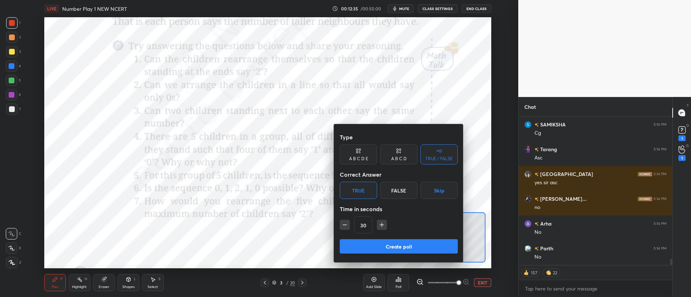
scroll to position [3279, 0]
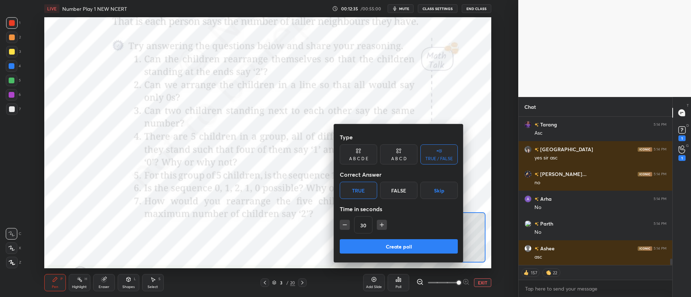
click at [369, 245] on button "Create poll" at bounding box center [399, 247] width 118 height 14
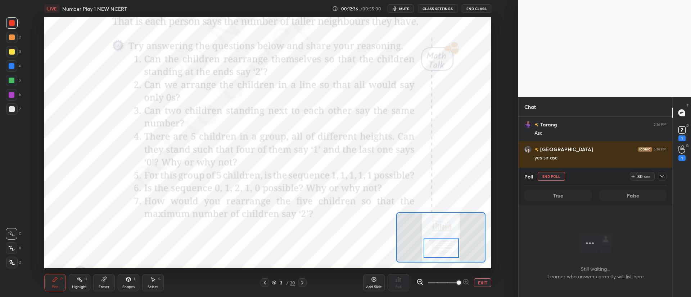
scroll to position [141, 151]
click at [661, 178] on icon at bounding box center [662, 177] width 6 height 6
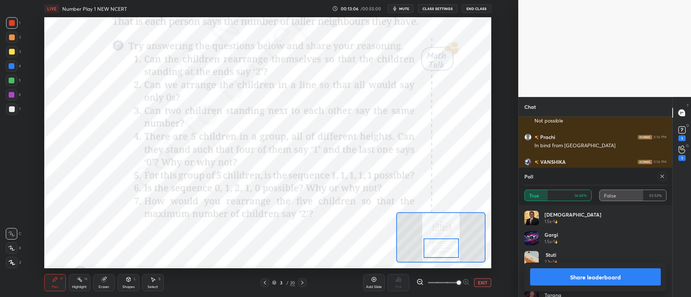
scroll to position [3646, 0]
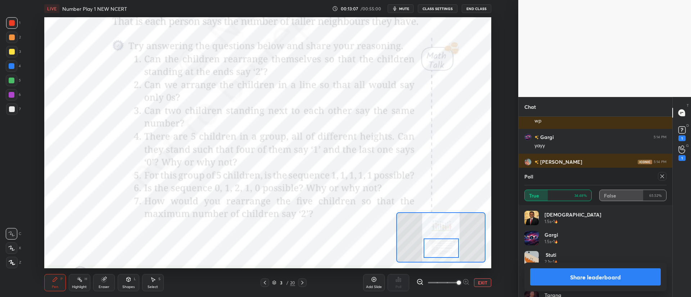
click at [662, 177] on icon at bounding box center [662, 177] width 6 height 6
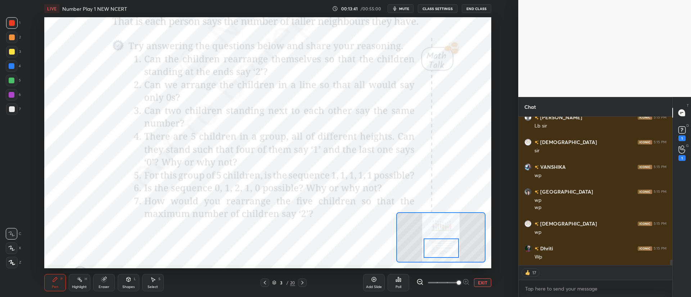
type textarea "x"
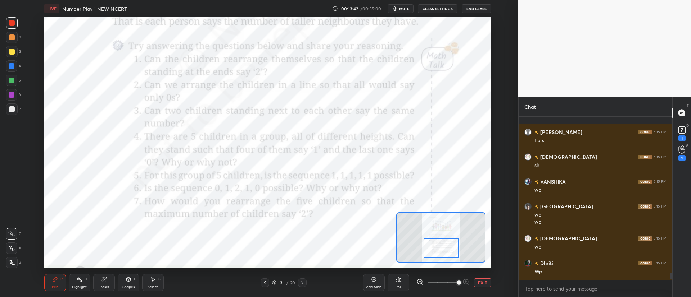
click at [402, 280] on div "Poll" at bounding box center [398, 282] width 22 height 17
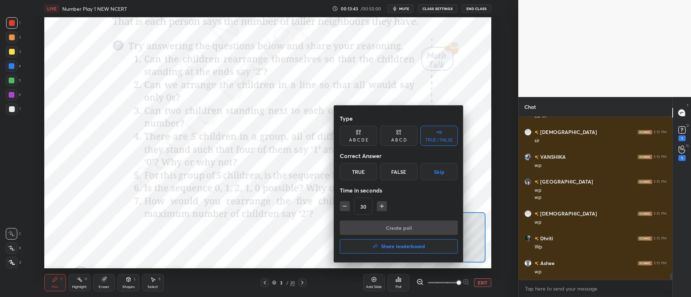
click at [396, 169] on div "False" at bounding box center [398, 171] width 37 height 17
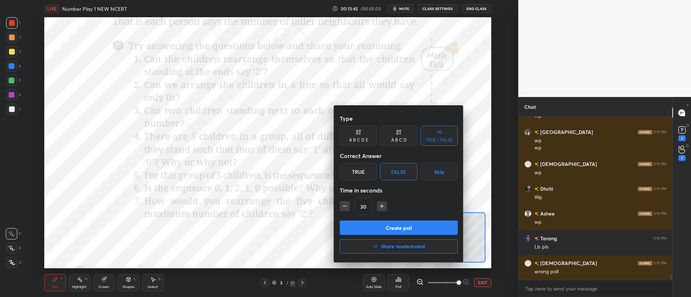
click at [343, 207] on icon "button" at bounding box center [344, 206] width 7 height 7
type input "15"
click at [366, 228] on button "Create poll" at bounding box center [399, 228] width 118 height 14
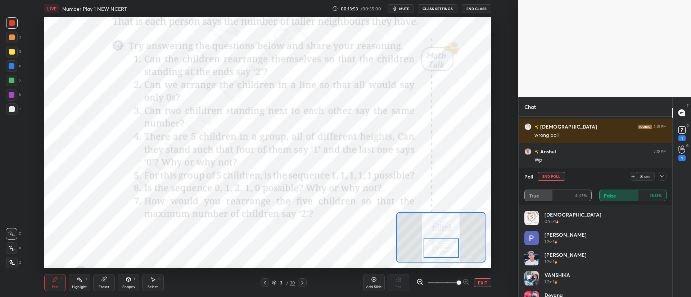
click at [660, 177] on icon at bounding box center [662, 177] width 6 height 6
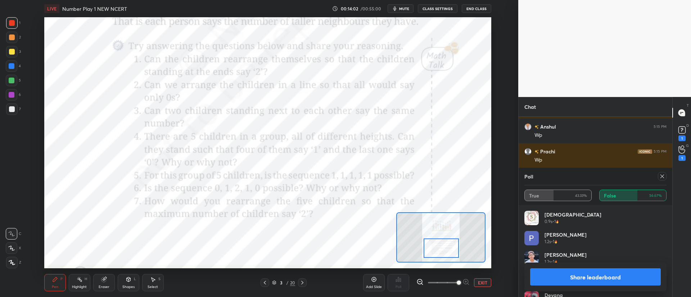
click at [658, 177] on div at bounding box center [662, 176] width 9 height 9
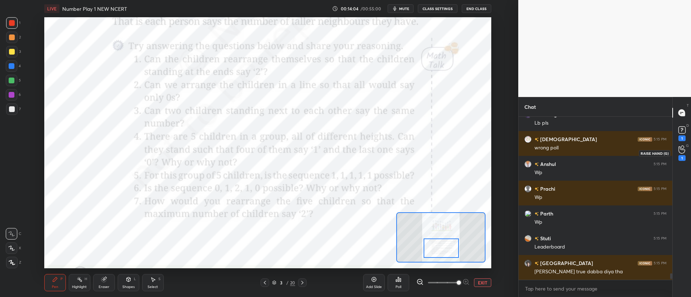
click at [678, 150] on div "1" at bounding box center [681, 153] width 7 height 15
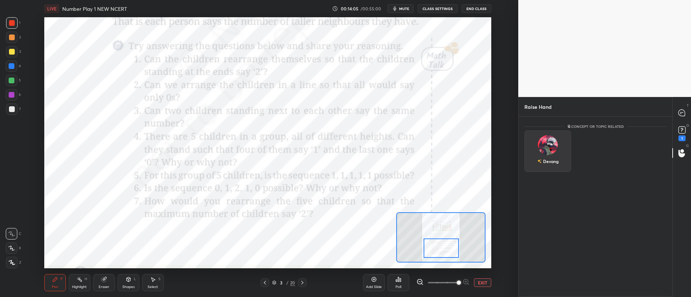
click at [541, 148] on div "Devang" at bounding box center [547, 152] width 47 height 42
click at [547, 165] on button "INVITE" at bounding box center [547, 166] width 40 height 9
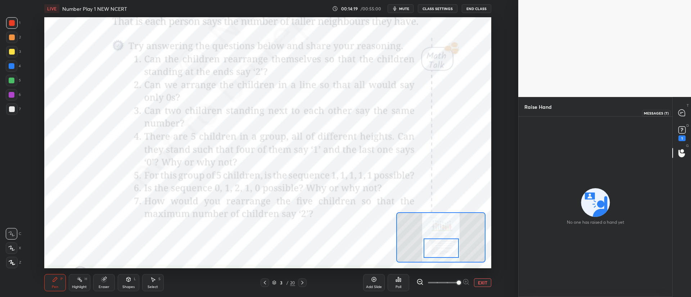
click at [680, 113] on icon at bounding box center [681, 113] width 3 height 0
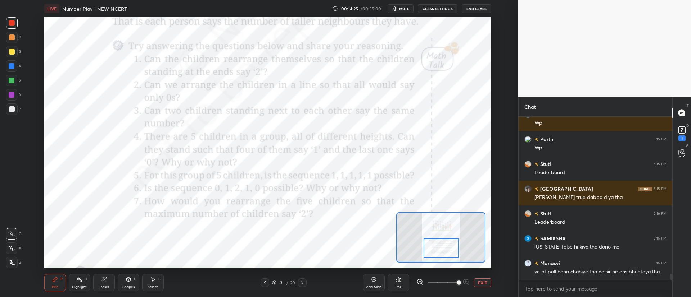
click at [406, 10] on span "mute" at bounding box center [404, 8] width 10 height 5
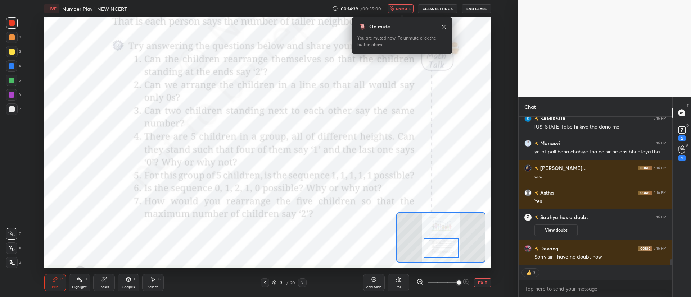
click at [444, 26] on icon at bounding box center [444, 27] width 4 height 4
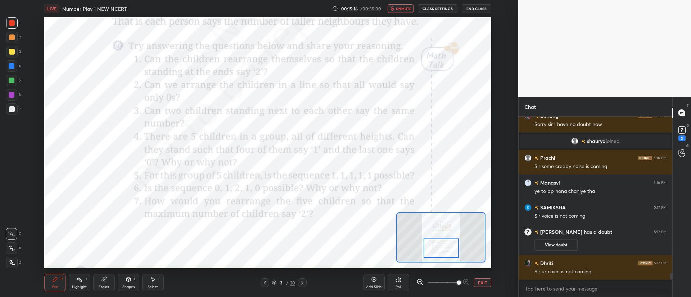
scroll to position [3773, 0]
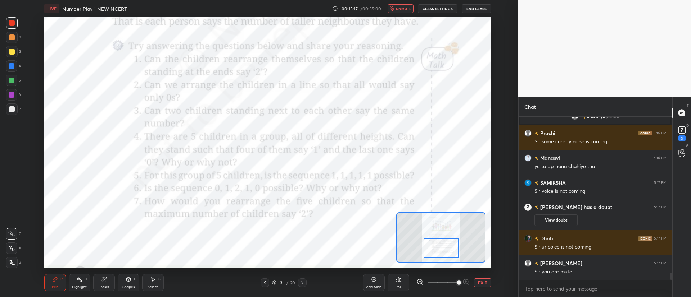
click at [403, 9] on span "unmute" at bounding box center [403, 8] width 15 height 5
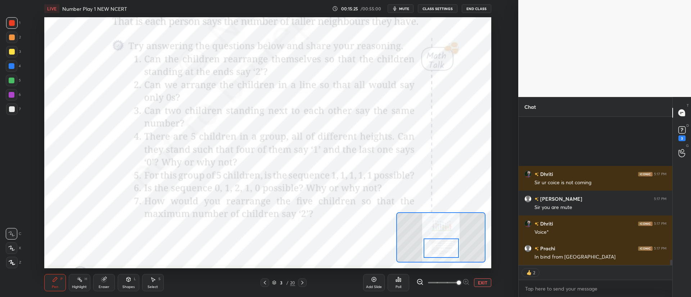
scroll to position [3912, 0]
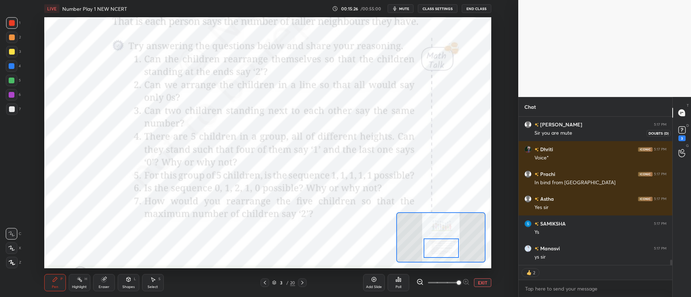
click at [682, 128] on rect at bounding box center [681, 130] width 7 height 7
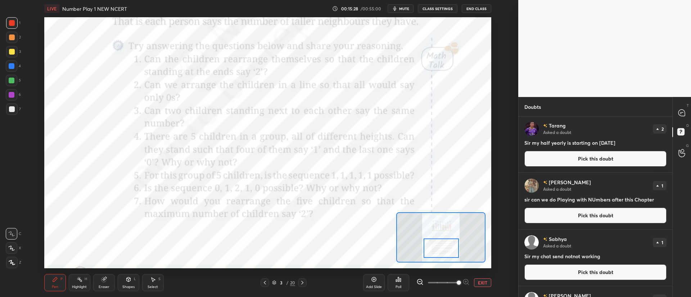
scroll to position [119, 0]
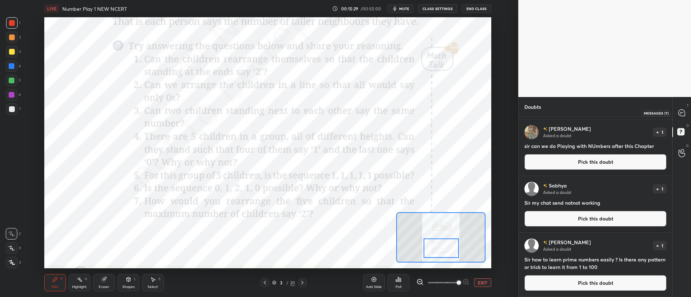
click at [679, 116] on icon at bounding box center [682, 113] width 8 height 8
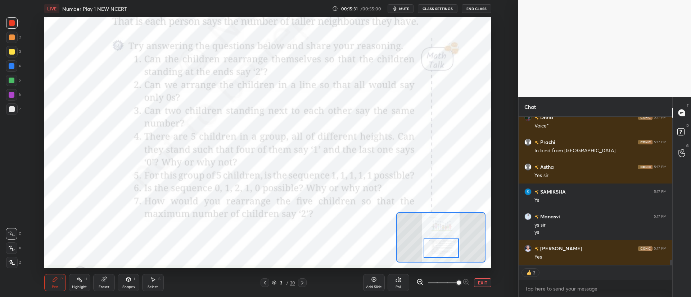
scroll to position [4135, 0]
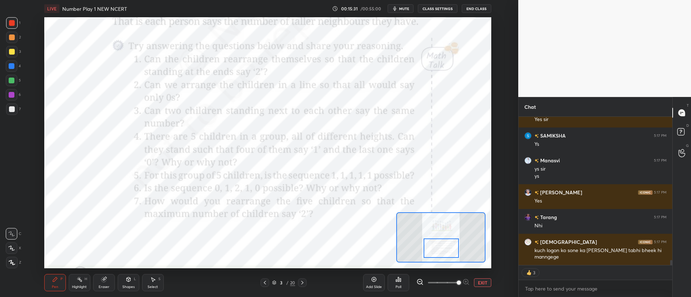
click at [304, 283] on icon at bounding box center [302, 283] width 6 height 6
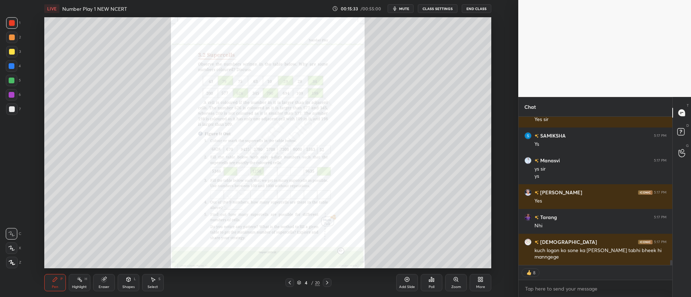
click at [457, 281] on icon at bounding box center [456, 280] width 4 height 4
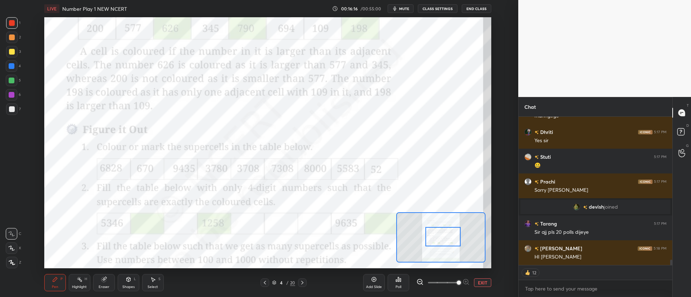
scroll to position [4071, 0]
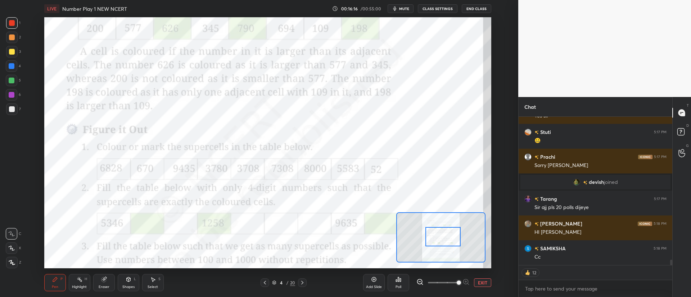
click at [81, 281] on icon at bounding box center [80, 280] width 6 height 6
click at [52, 282] on icon at bounding box center [55, 280] width 6 height 6
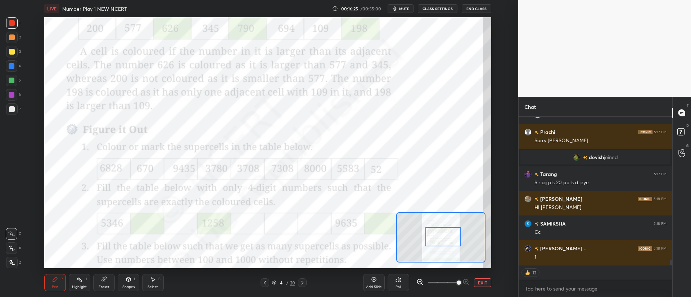
type textarea "x"
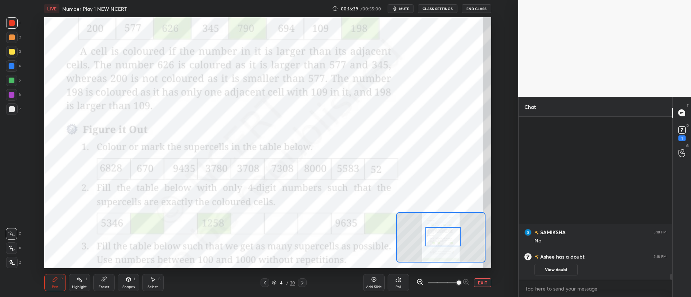
scroll to position [0, 0]
click at [402, 281] on div "Poll" at bounding box center [398, 282] width 22 height 17
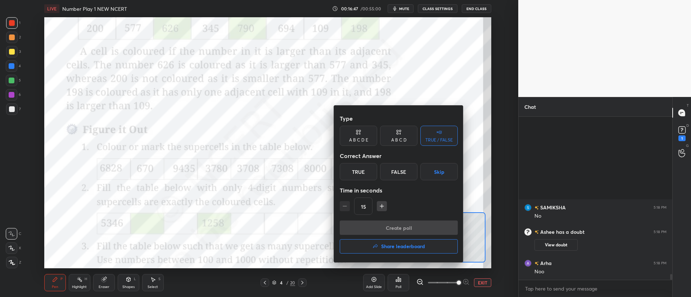
click at [399, 283] on div at bounding box center [345, 148] width 691 height 297
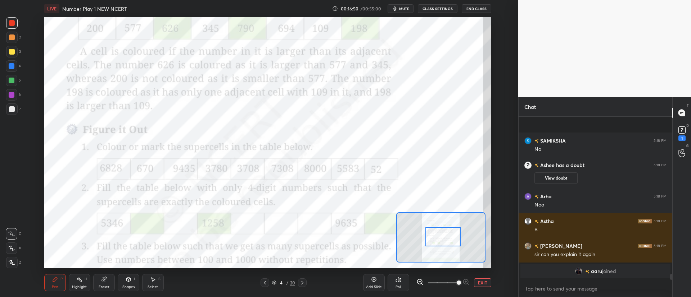
click at [397, 280] on icon at bounding box center [398, 280] width 6 height 6
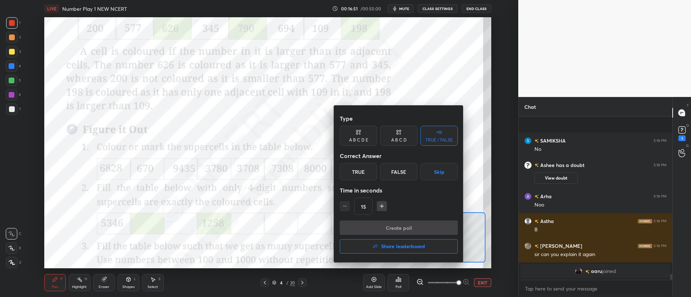
click at [397, 141] on div "A B C D" at bounding box center [398, 140] width 15 height 4
click at [375, 173] on div "B" at bounding box center [374, 171] width 21 height 17
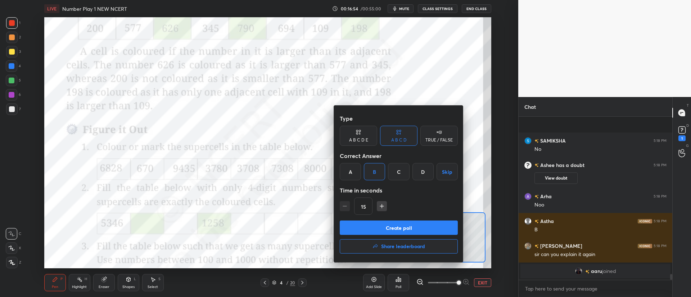
click at [379, 204] on icon "button" at bounding box center [381, 206] width 7 height 7
type input "30"
click at [375, 227] on button "Create poll" at bounding box center [399, 228] width 118 height 14
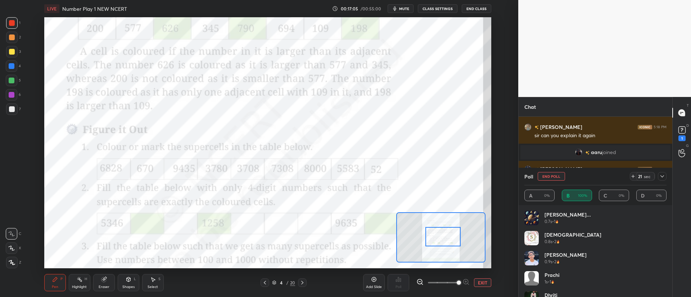
scroll to position [128, 0]
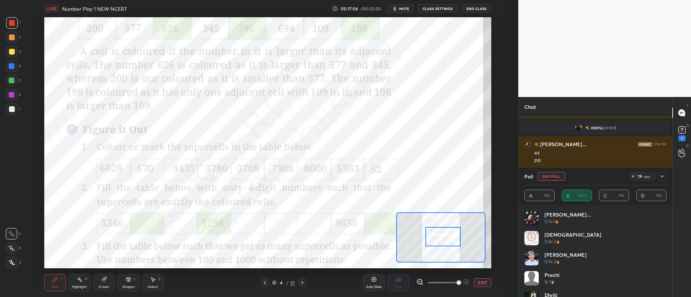
click at [663, 175] on icon at bounding box center [662, 177] width 6 height 6
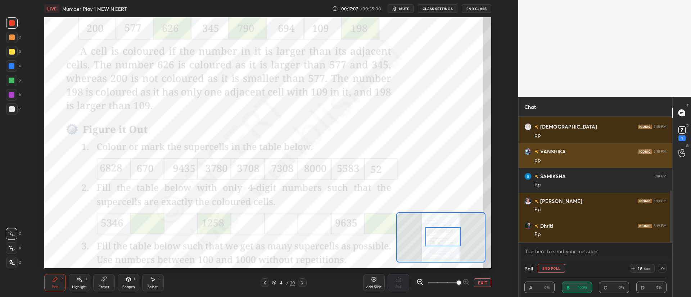
scroll to position [203, 0]
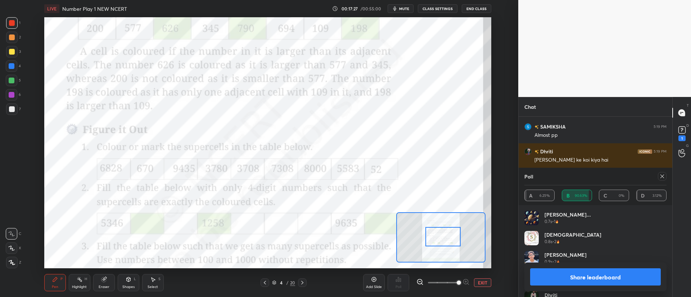
click at [666, 174] on div at bounding box center [662, 176] width 9 height 9
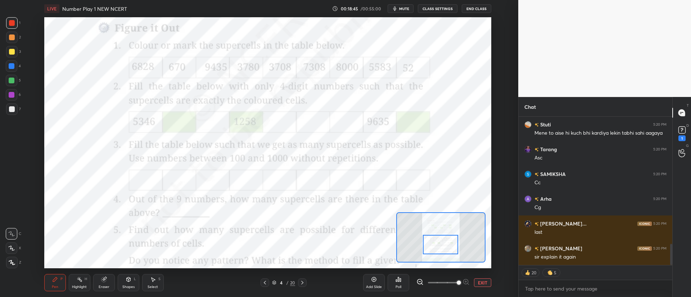
scroll to position [900, 0]
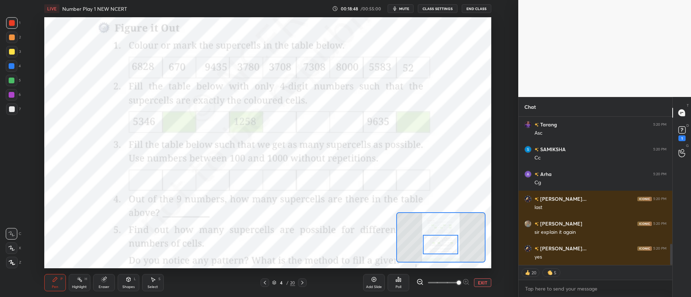
click at [105, 285] on div "Eraser" at bounding box center [104, 282] width 22 height 17
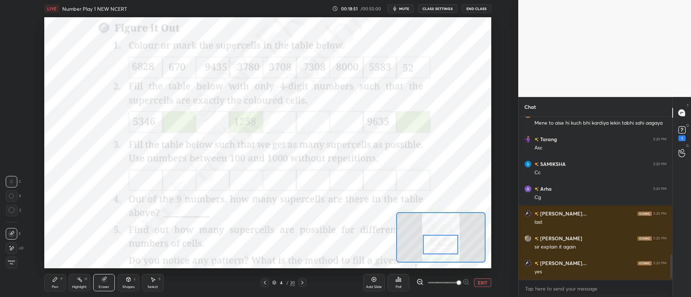
scroll to position [885, 0]
click at [13, 211] on icon at bounding box center [12, 211] width 6 height 6
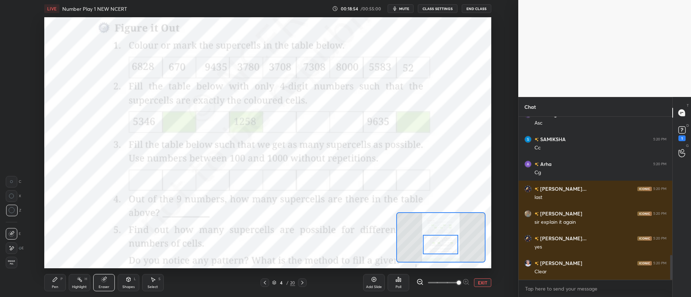
click at [54, 284] on div "Pen P" at bounding box center [55, 282] width 22 height 17
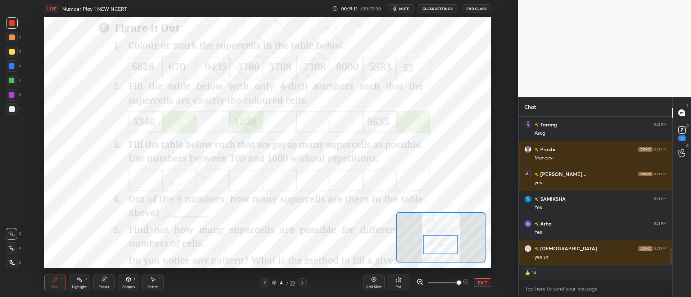
scroll to position [1173, 0]
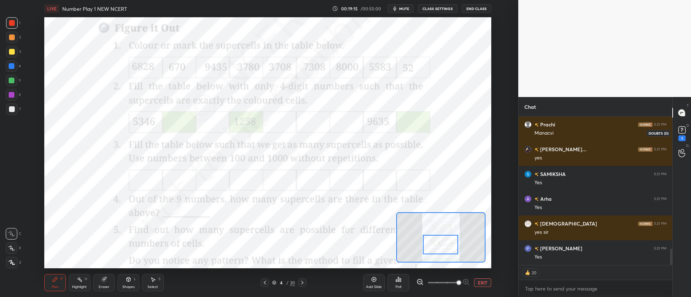
click at [680, 132] on rect at bounding box center [681, 130] width 7 height 7
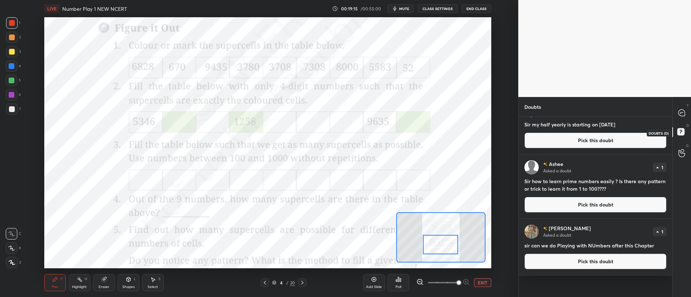
scroll to position [0, 0]
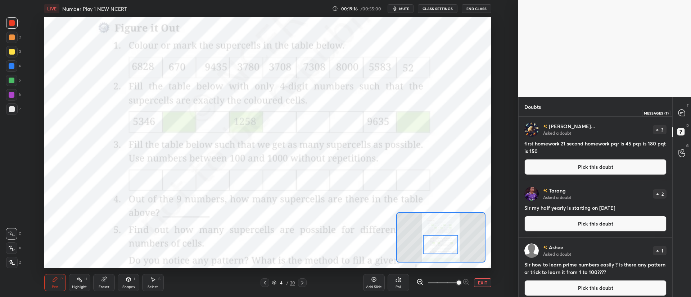
click at [679, 116] on icon at bounding box center [682, 113] width 8 height 8
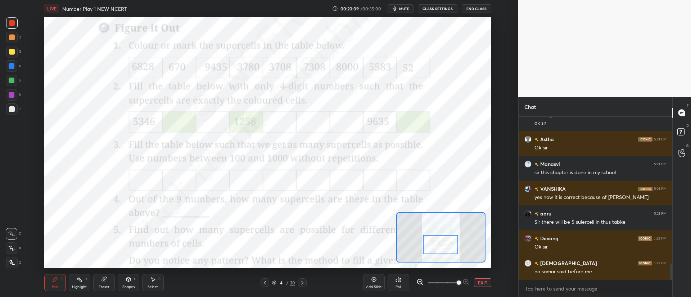
scroll to position [1530, 0]
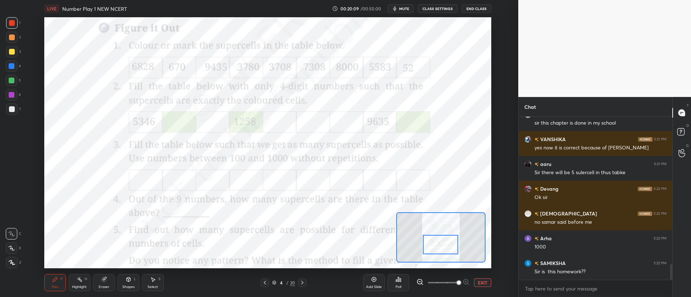
click at [15, 78] on div at bounding box center [12, 81] width 12 height 12
click at [12, 25] on div at bounding box center [12, 23] width 6 height 6
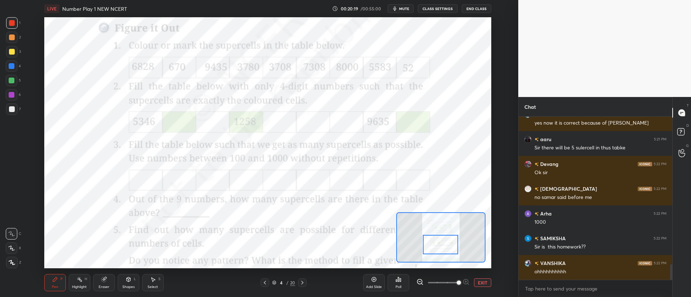
click at [13, 80] on div at bounding box center [12, 81] width 6 height 6
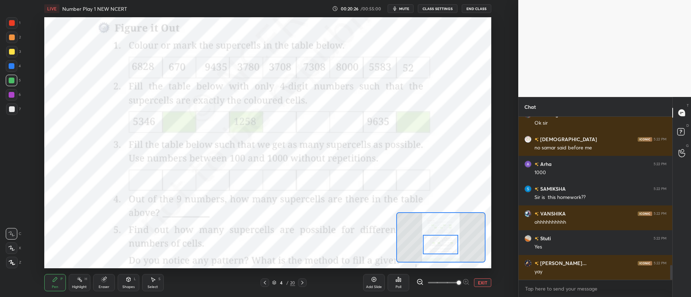
scroll to position [1630, 0]
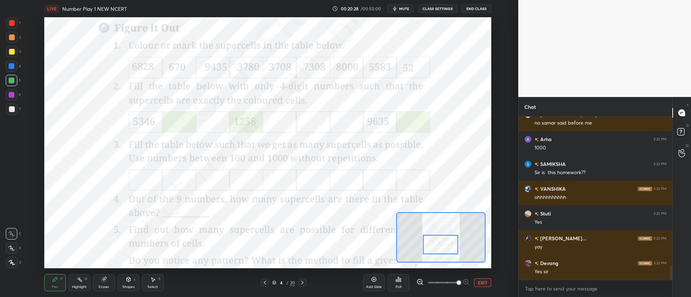
click at [9, 25] on div at bounding box center [12, 23] width 6 height 6
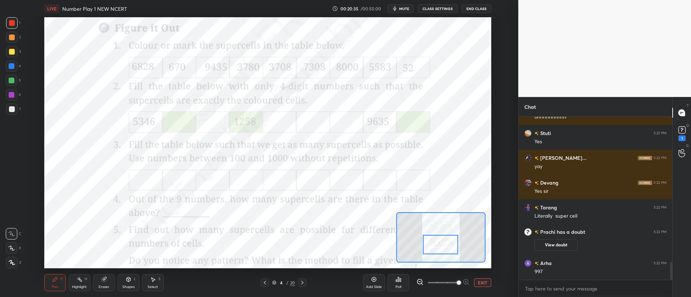
scroll to position [1322, 0]
click at [15, 77] on div at bounding box center [12, 81] width 12 height 12
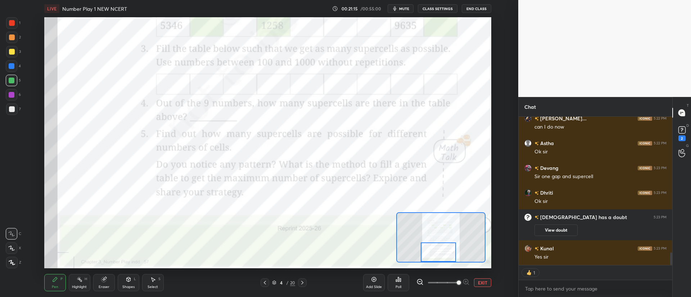
scroll to position [1625, 0]
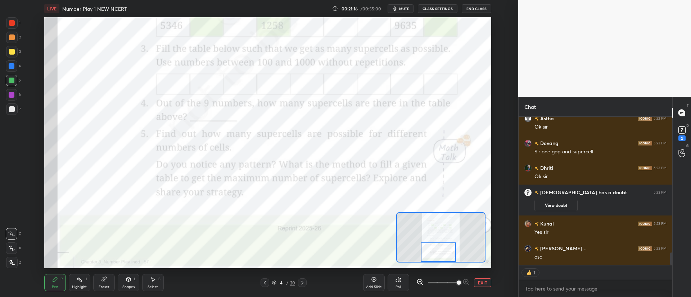
click at [302, 280] on div at bounding box center [302, 283] width 9 height 9
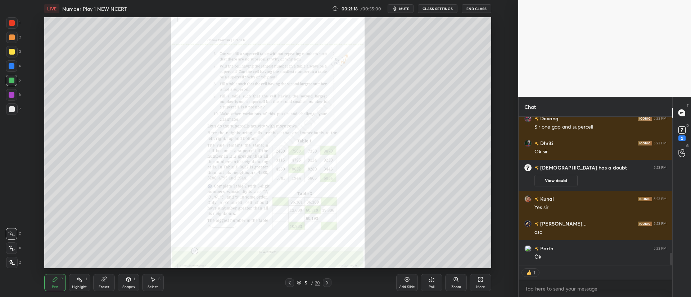
click at [458, 286] on div "Zoom" at bounding box center [456, 288] width 10 height 4
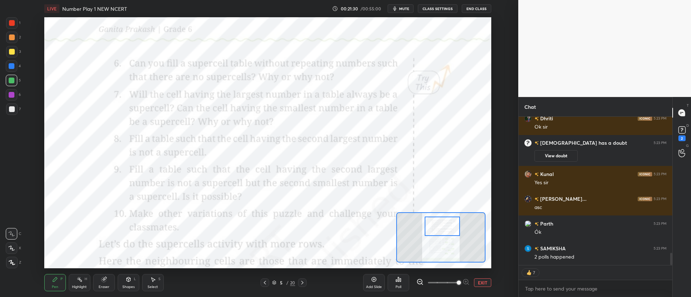
click at [11, 22] on div at bounding box center [12, 23] width 6 height 6
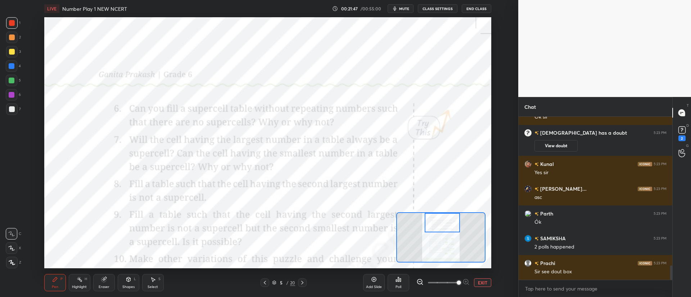
scroll to position [1710, 0]
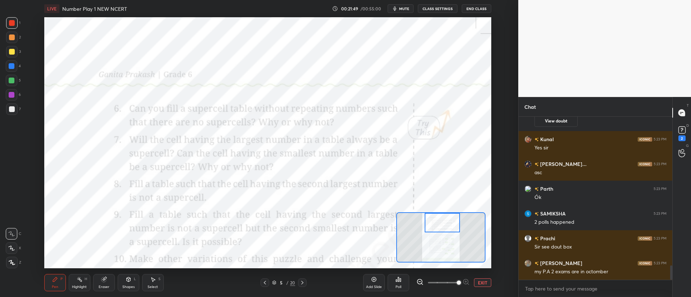
click at [264, 283] on icon at bounding box center [265, 283] width 2 height 4
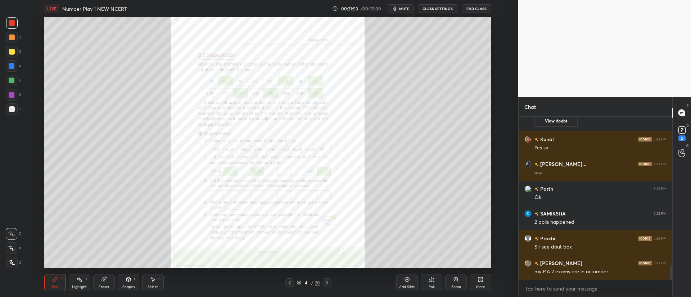
click at [329, 282] on icon at bounding box center [327, 283] width 6 height 6
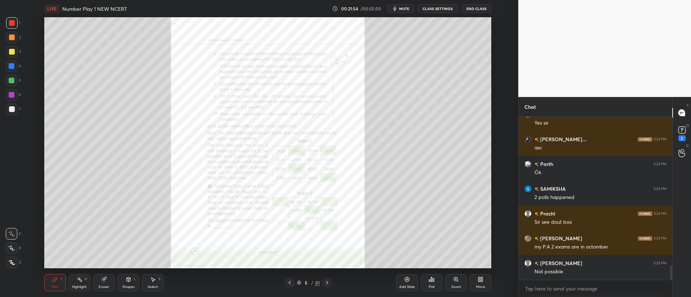
click at [458, 282] on icon at bounding box center [456, 280] width 6 height 6
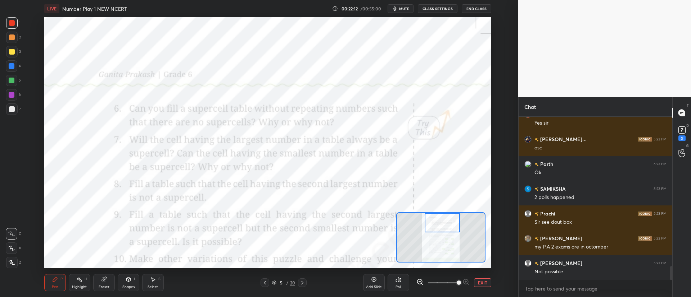
scroll to position [1766, 0]
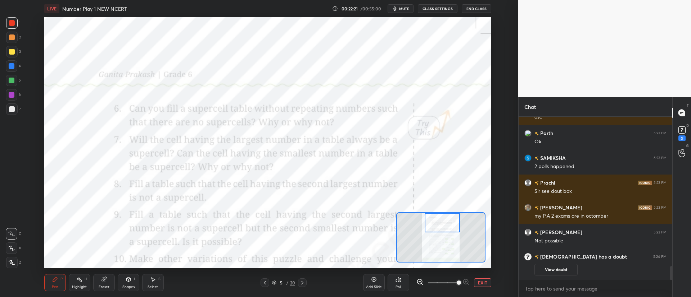
click at [12, 38] on div at bounding box center [12, 38] width 6 height 6
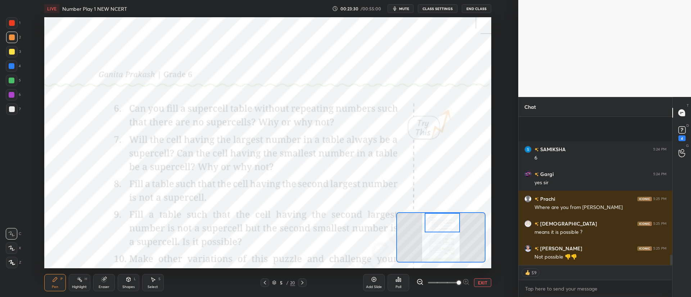
scroll to position [1976, 0]
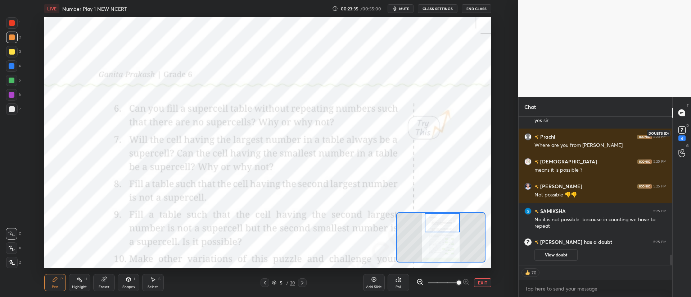
click at [681, 133] on rect at bounding box center [681, 130] width 7 height 7
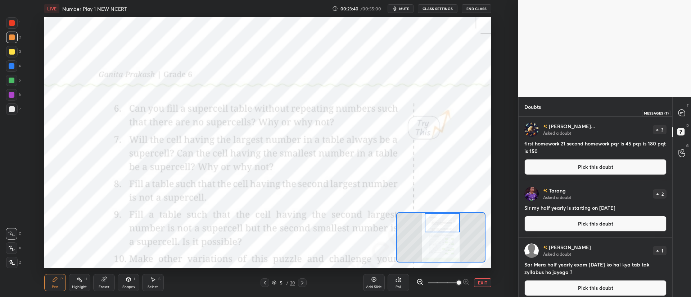
click at [679, 113] on icon at bounding box center [681, 113] width 6 height 6
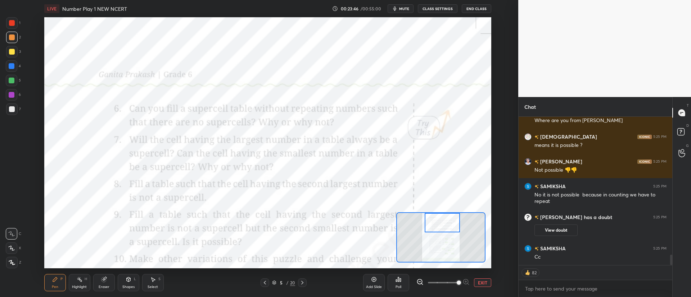
scroll to position [1993, 0]
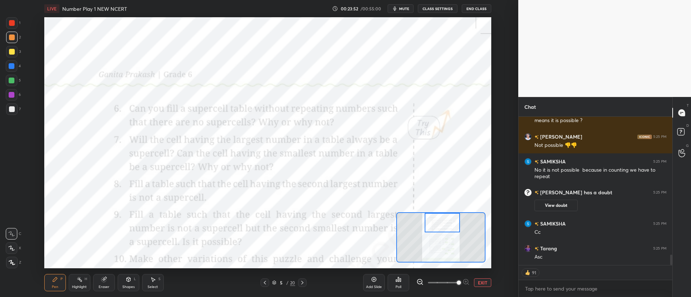
click at [13, 24] on div at bounding box center [12, 23] width 6 height 6
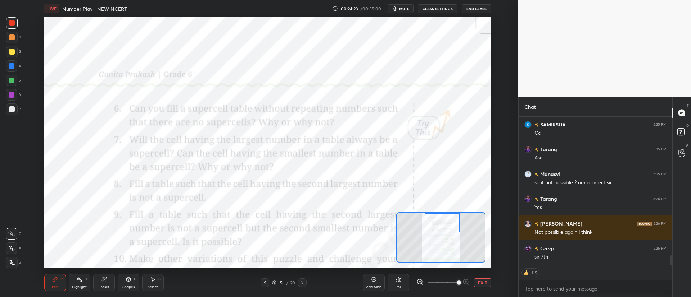
scroll to position [2117, 0]
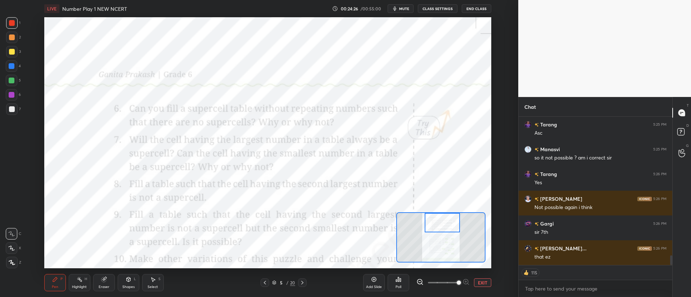
click at [14, 82] on div at bounding box center [12, 81] width 6 height 6
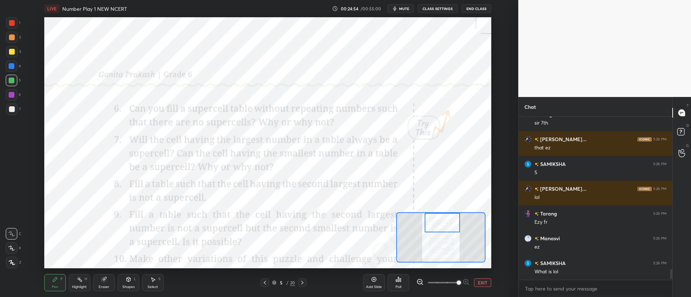
scroll to position [2259, 0]
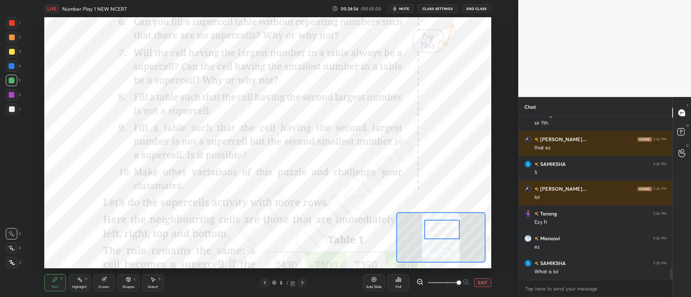
drag, startPoint x: 448, startPoint y: 228, endPoint x: 448, endPoint y: 235, distance: 6.9
click at [448, 235] on div at bounding box center [441, 229] width 35 height 19
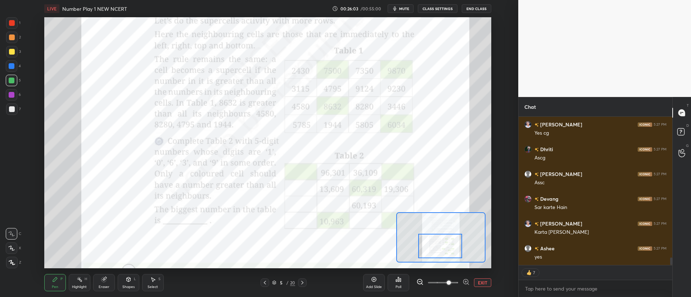
scroll to position [2784, 0]
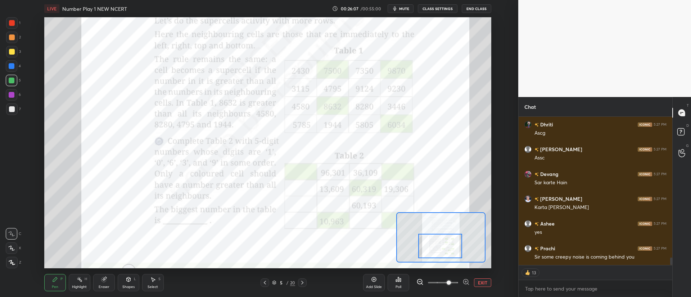
click at [10, 22] on div at bounding box center [12, 23] width 6 height 6
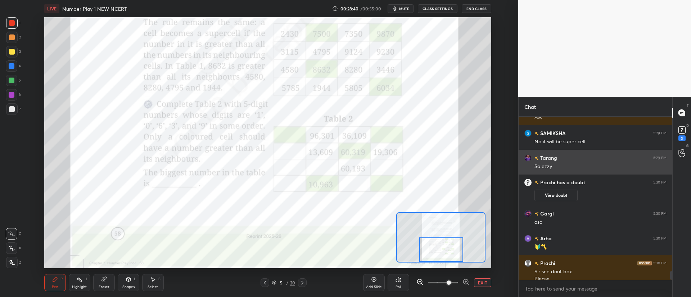
scroll to position [2872, 0]
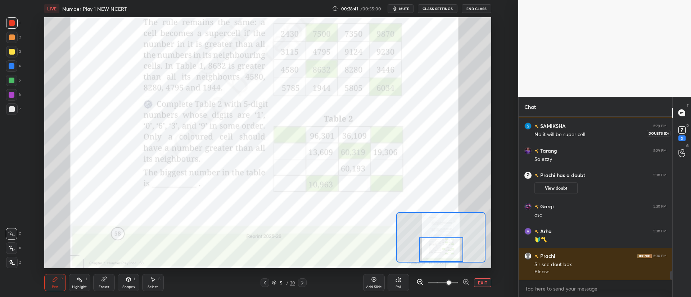
click at [681, 132] on icon at bounding box center [681, 132] width 1 height 1
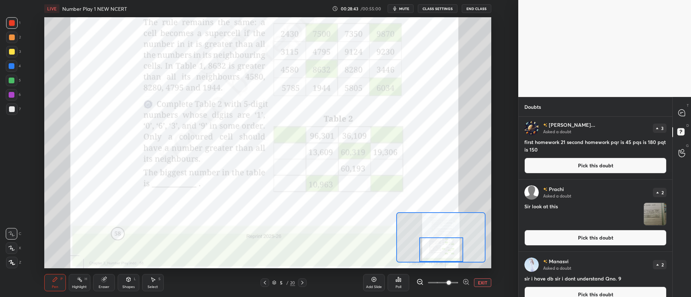
scroll to position [3, 0]
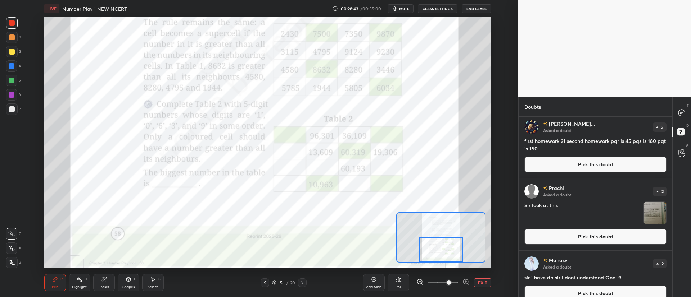
click at [647, 207] on img "grid" at bounding box center [655, 213] width 22 height 22
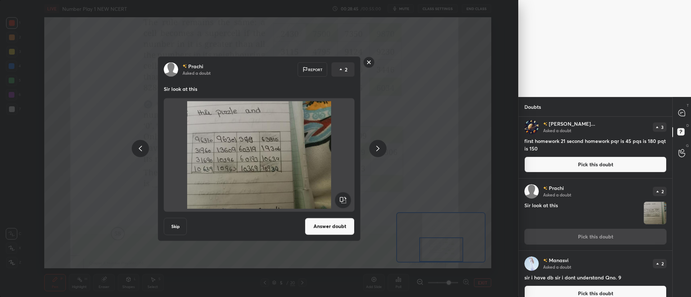
click at [337, 227] on button "Answer doubt" at bounding box center [330, 226] width 50 height 17
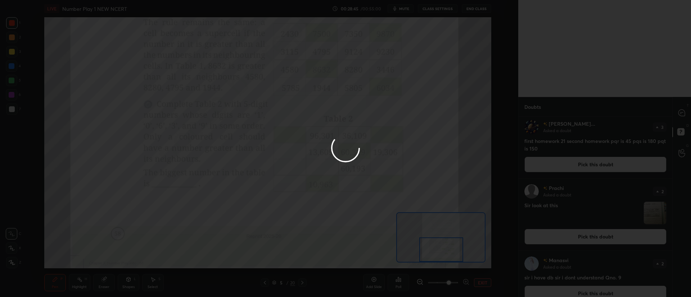
scroll to position [0, 0]
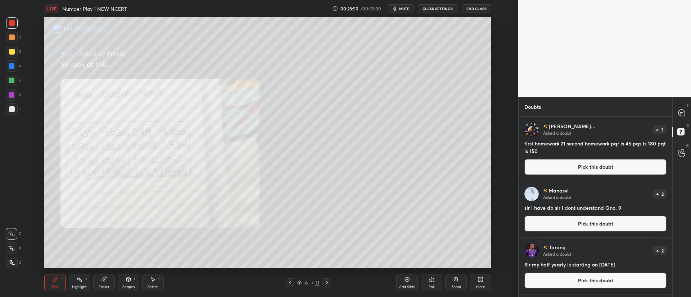
click at [544, 222] on button "Pick this doubt" at bounding box center [595, 224] width 142 height 16
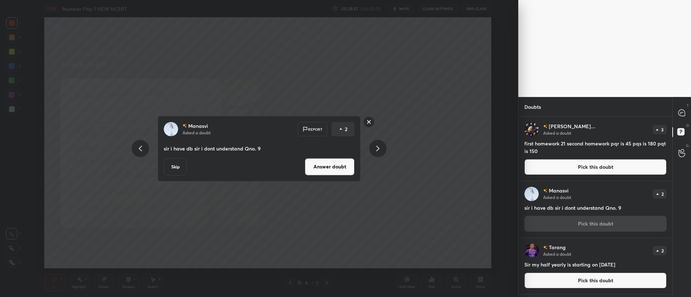
click at [311, 169] on button "Answer doubt" at bounding box center [330, 166] width 50 height 17
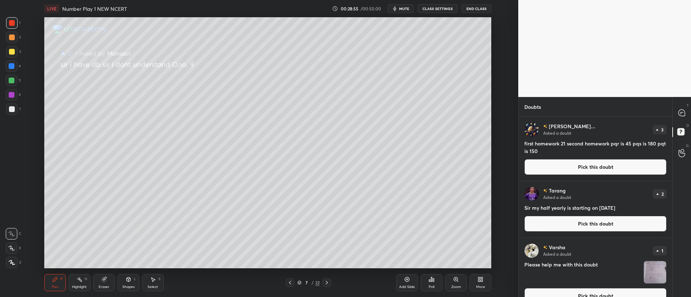
click at [287, 283] on icon at bounding box center [290, 283] width 6 height 6
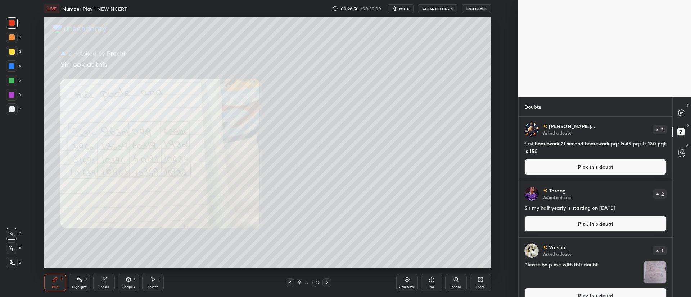
click at [291, 284] on icon at bounding box center [290, 283] width 6 height 6
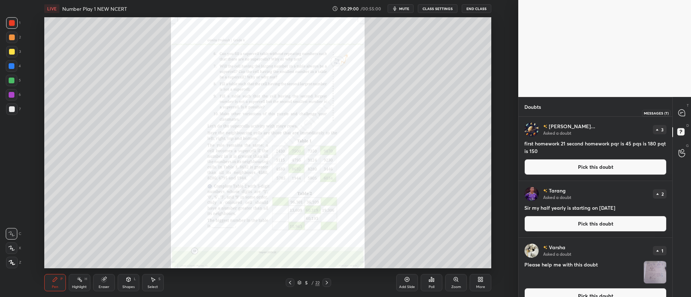
click at [681, 116] on icon at bounding box center [681, 113] width 6 height 6
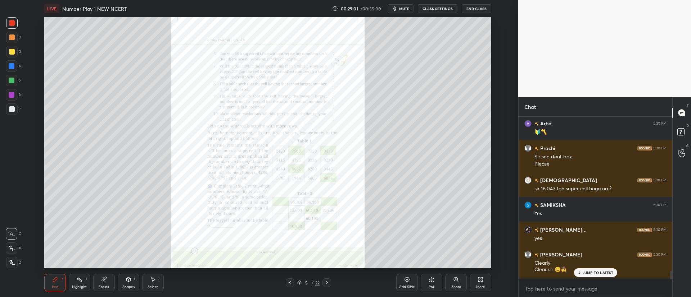
scroll to position [3013, 0]
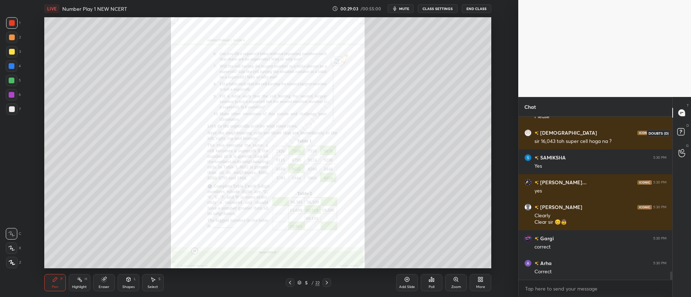
click at [684, 128] on icon at bounding box center [681, 133] width 13 height 13
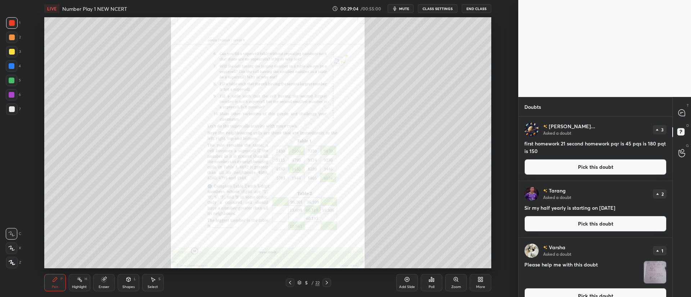
click at [592, 169] on button "Pick this doubt" at bounding box center [595, 167] width 142 height 16
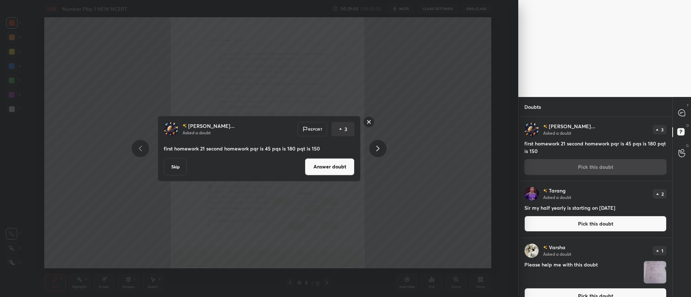
click at [345, 168] on button "Answer doubt" at bounding box center [330, 166] width 50 height 17
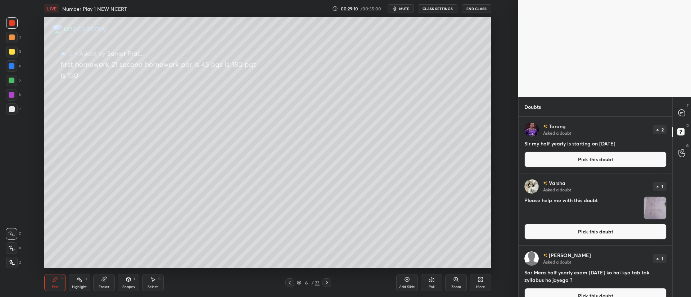
click at [554, 162] on button "Pick this doubt" at bounding box center [595, 160] width 142 height 16
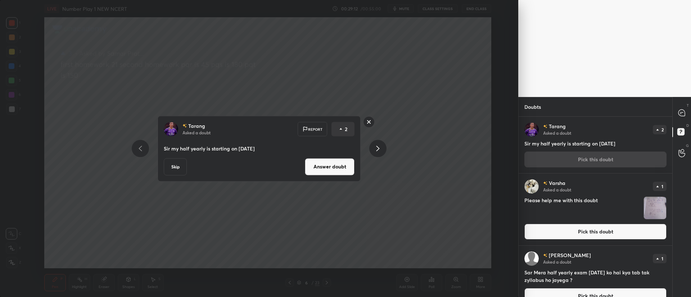
click at [344, 165] on button "Answer doubt" at bounding box center [330, 166] width 50 height 17
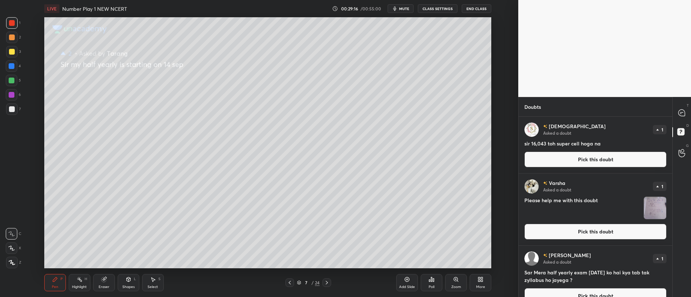
click at [9, 260] on icon at bounding box center [12, 262] width 6 height 5
click at [563, 160] on button "Pick this doubt" at bounding box center [595, 160] width 142 height 16
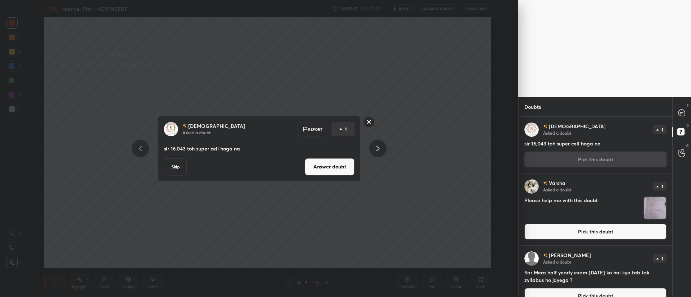
click at [343, 165] on button "Answer doubt" at bounding box center [330, 166] width 50 height 17
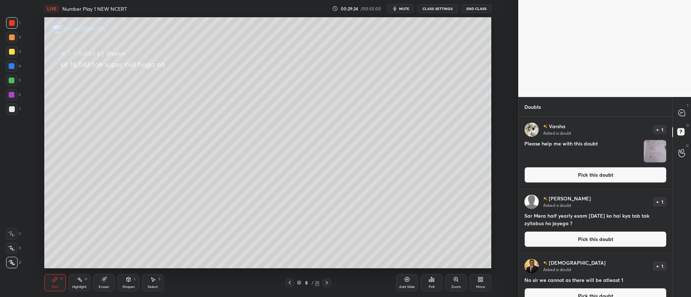
click at [300, 281] on icon at bounding box center [299, 283] width 4 height 4
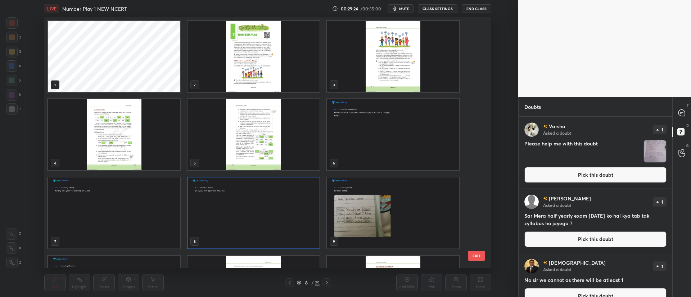
scroll to position [249, 443]
click at [288, 155] on img "grid" at bounding box center [253, 134] width 132 height 71
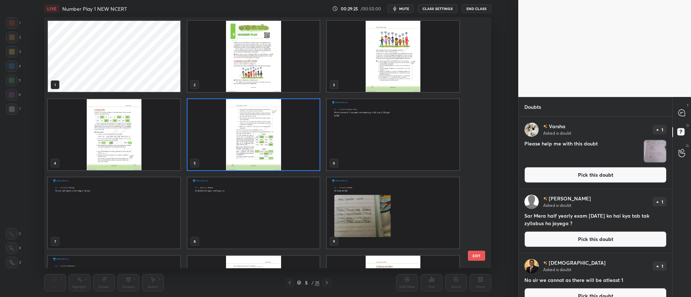
click at [287, 155] on img "grid" at bounding box center [253, 134] width 132 height 71
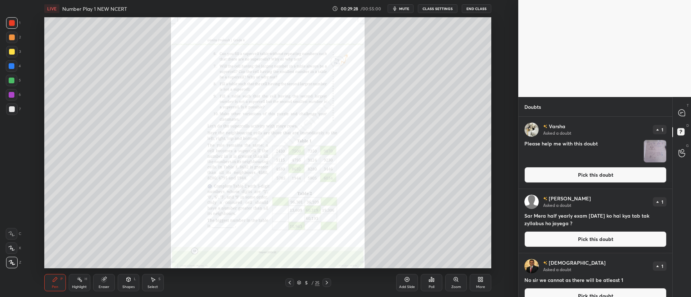
click at [458, 282] on icon at bounding box center [456, 280] width 6 height 6
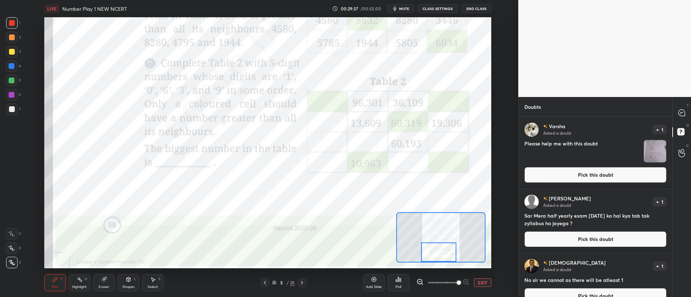
click at [8, 232] on icon at bounding box center [11, 234] width 6 height 5
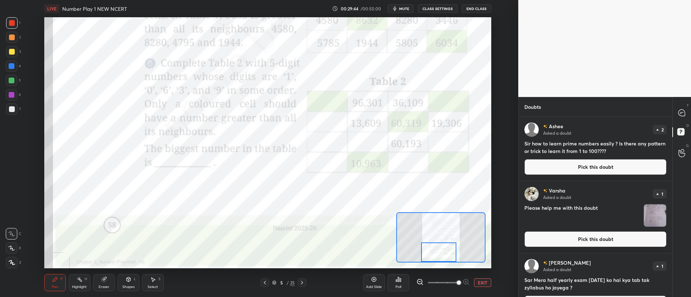
click at [583, 169] on button "Pick this doubt" at bounding box center [595, 167] width 142 height 16
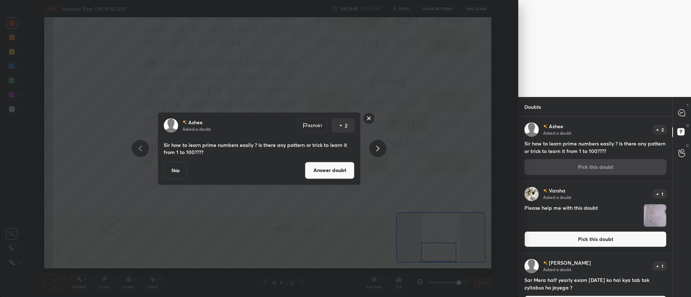
click at [339, 170] on button "Answer doubt" at bounding box center [330, 170] width 50 height 17
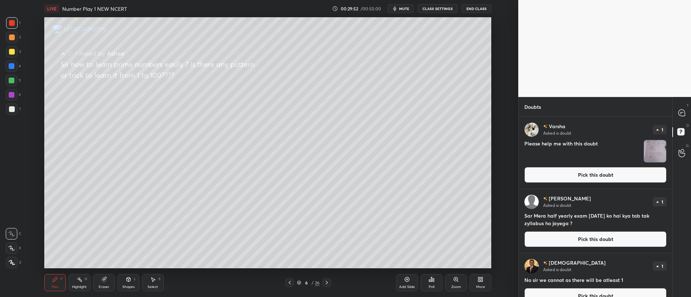
click at [573, 175] on button "Pick this doubt" at bounding box center [595, 175] width 142 height 16
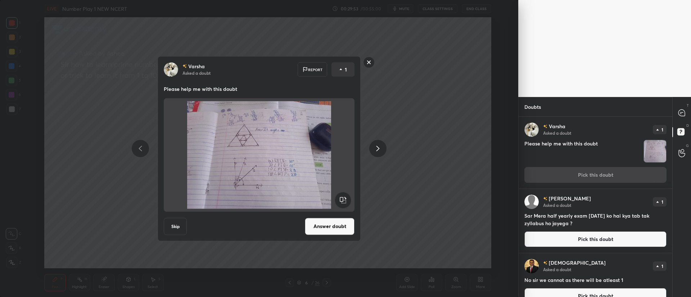
click at [339, 218] on div "[PERSON_NAME] Asked a doubt Report 1 Please help me with this doubt Skip Answer…" at bounding box center [259, 148] width 203 height 185
click at [339, 224] on button "Answer doubt" at bounding box center [330, 226] width 50 height 17
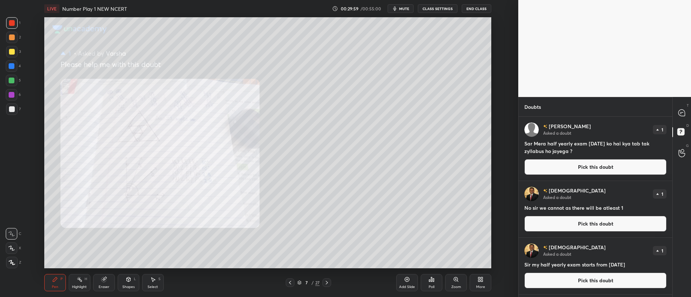
click at [551, 162] on button "Pick this doubt" at bounding box center [595, 167] width 142 height 16
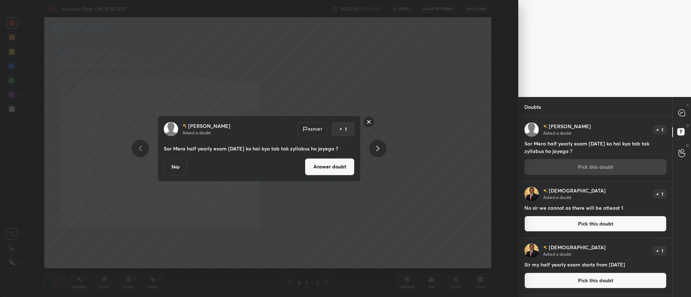
click at [332, 167] on button "Answer doubt" at bounding box center [330, 166] width 50 height 17
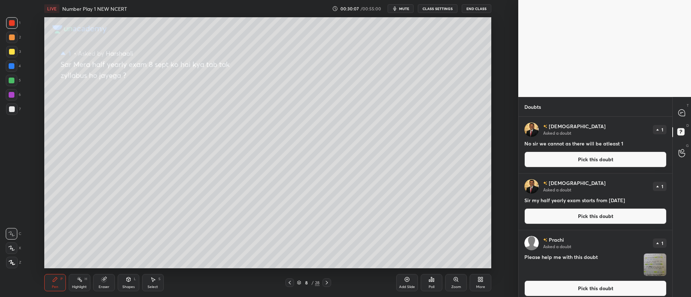
click at [548, 162] on button "Pick this doubt" at bounding box center [595, 160] width 142 height 16
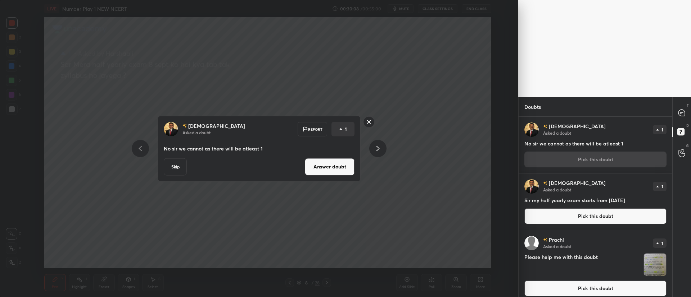
click at [331, 166] on button "Answer doubt" at bounding box center [330, 166] width 50 height 17
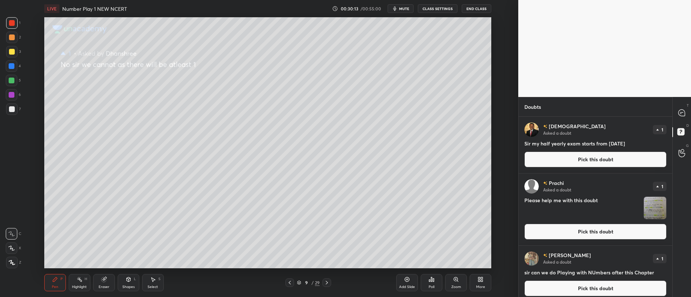
click at [547, 160] on button "Pick this doubt" at bounding box center [595, 160] width 142 height 16
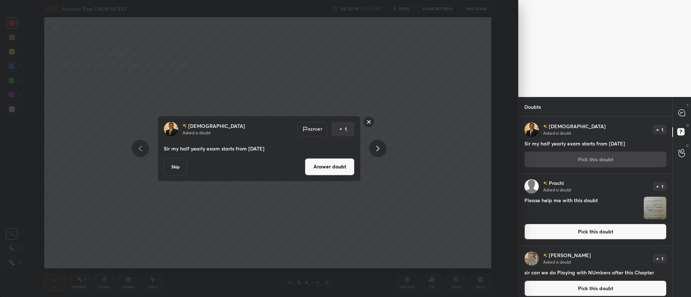
click at [344, 165] on button "Answer doubt" at bounding box center [330, 166] width 50 height 17
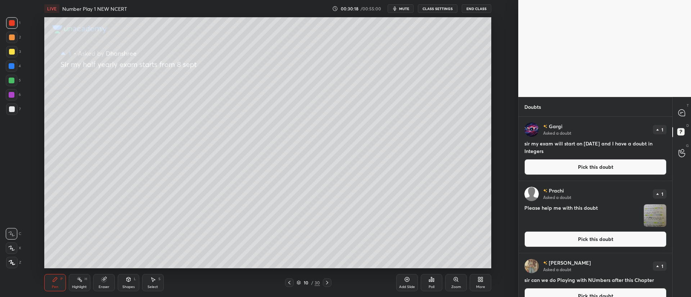
click at [578, 243] on button "Pick this doubt" at bounding box center [595, 240] width 142 height 16
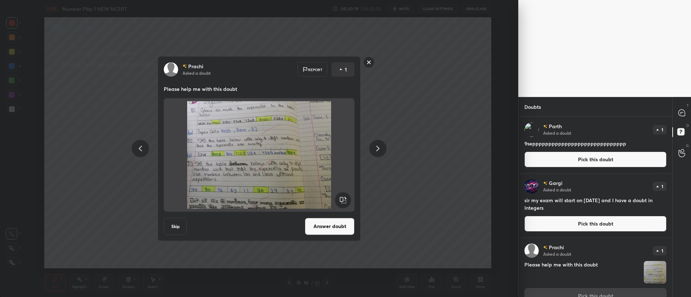
click at [342, 231] on button "Answer doubt" at bounding box center [330, 226] width 50 height 17
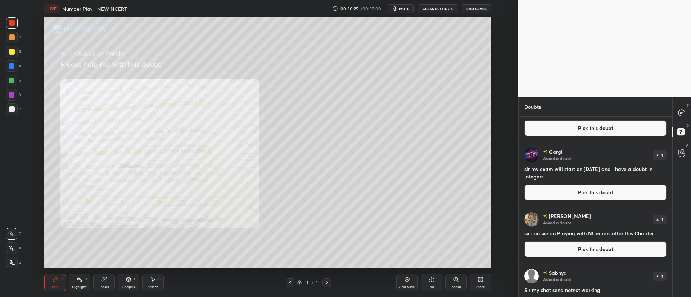
scroll to position [0, 0]
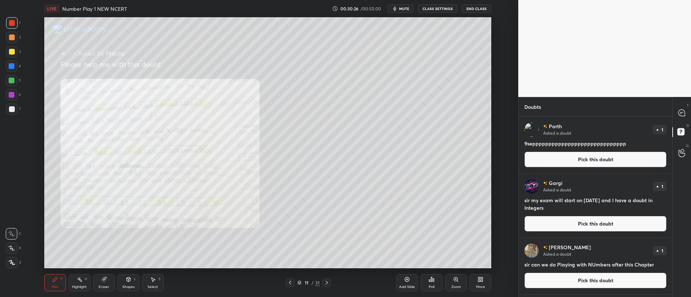
click at [554, 163] on button "Pick this doubt" at bounding box center [595, 160] width 142 height 16
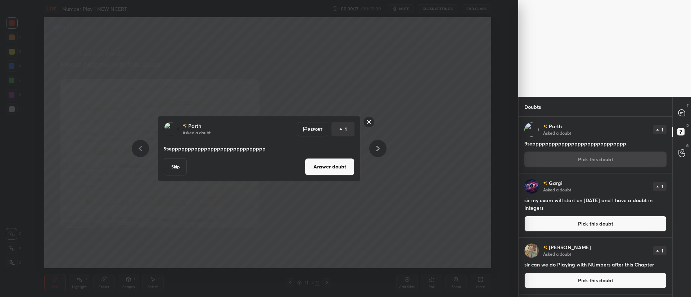
click at [345, 167] on button "Answer doubt" at bounding box center [330, 166] width 50 height 17
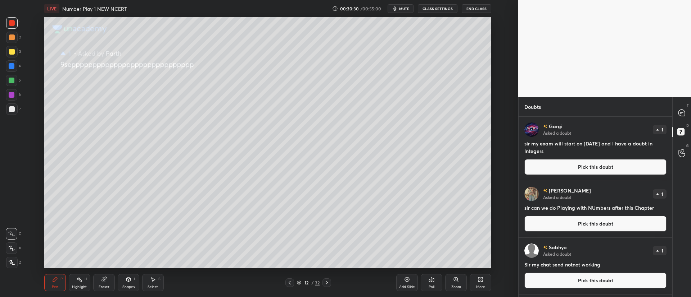
click at [546, 165] on button "Pick this doubt" at bounding box center [595, 167] width 142 height 16
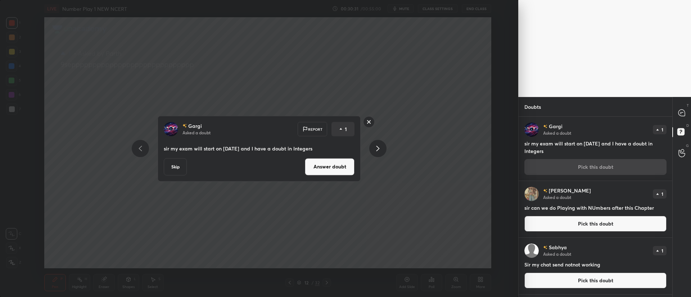
click at [322, 169] on button "Answer doubt" at bounding box center [330, 166] width 50 height 17
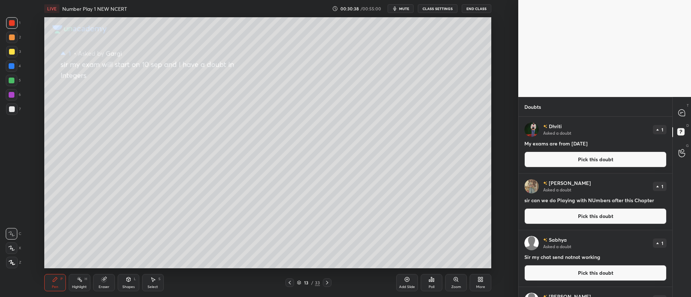
click at [616, 161] on button "Pick this doubt" at bounding box center [595, 160] width 142 height 16
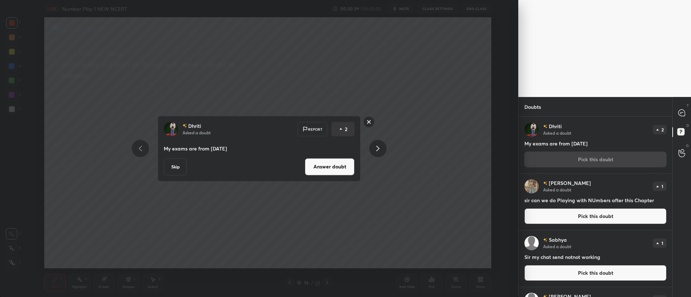
click at [339, 157] on div "[PERSON_NAME] Asked a doubt Report 2 My exams are from [DATE] Skip Answer doubt" at bounding box center [259, 149] width 203 height 66
click at [340, 165] on button "Answer doubt" at bounding box center [330, 166] width 50 height 17
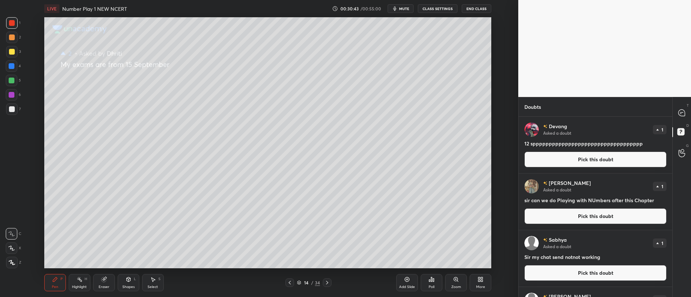
click at [553, 162] on button "Pick this doubt" at bounding box center [595, 160] width 142 height 16
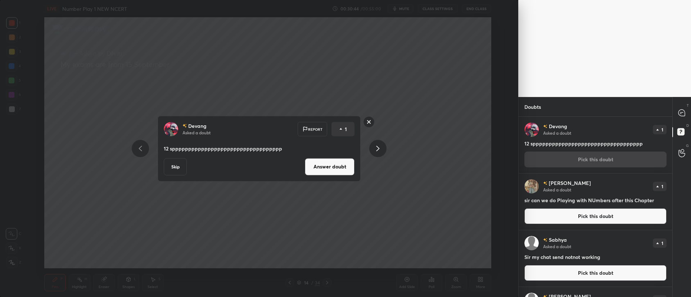
click at [343, 164] on button "Answer doubt" at bounding box center [330, 166] width 50 height 17
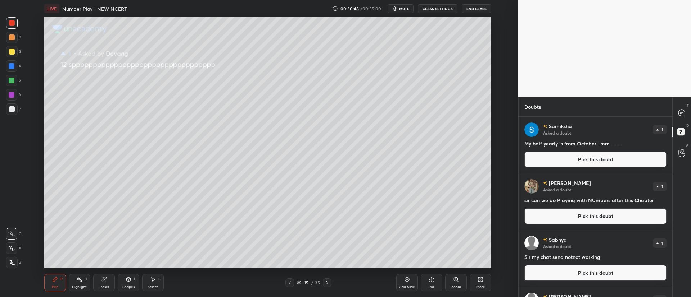
click at [554, 160] on button "Pick this doubt" at bounding box center [595, 160] width 142 height 16
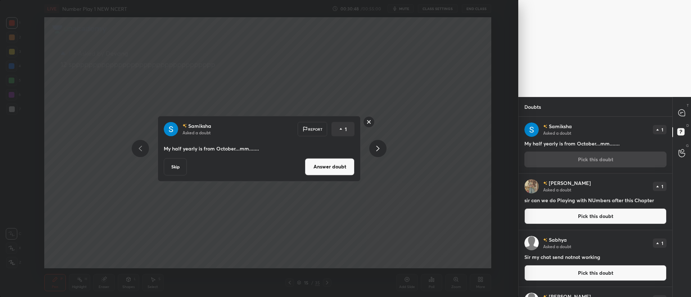
click at [328, 173] on button "Answer doubt" at bounding box center [330, 166] width 50 height 17
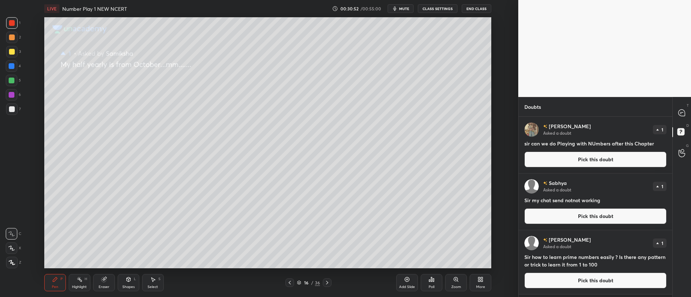
click at [560, 162] on button "Pick this doubt" at bounding box center [595, 160] width 142 height 16
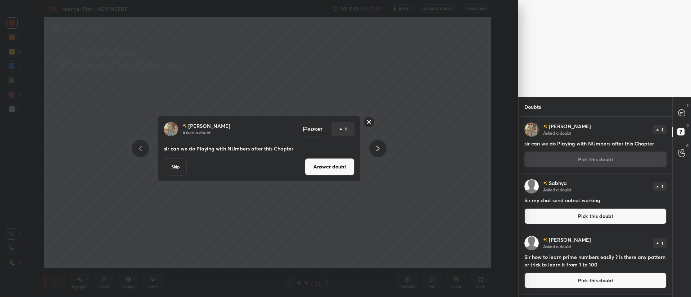
click at [327, 169] on button "Answer doubt" at bounding box center [330, 166] width 50 height 17
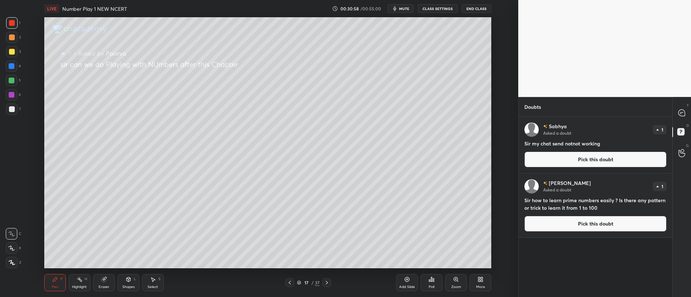
click at [11, 260] on div at bounding box center [12, 263] width 12 height 12
click at [552, 156] on button "Pick this doubt" at bounding box center [595, 160] width 142 height 16
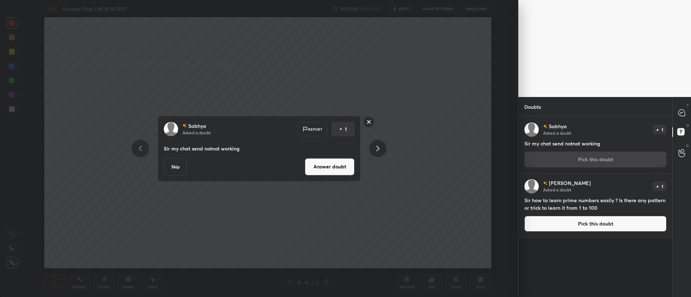
click at [327, 171] on button "Answer doubt" at bounding box center [330, 166] width 50 height 17
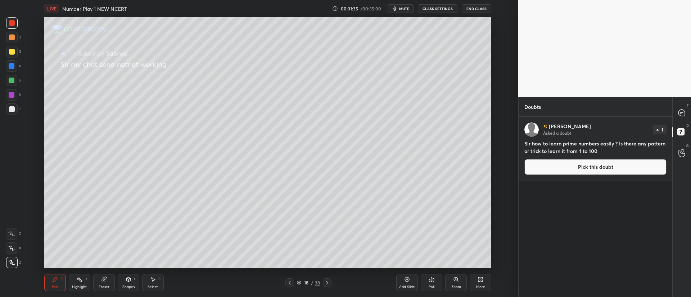
click at [545, 166] on button "Pick this doubt" at bounding box center [595, 167] width 142 height 16
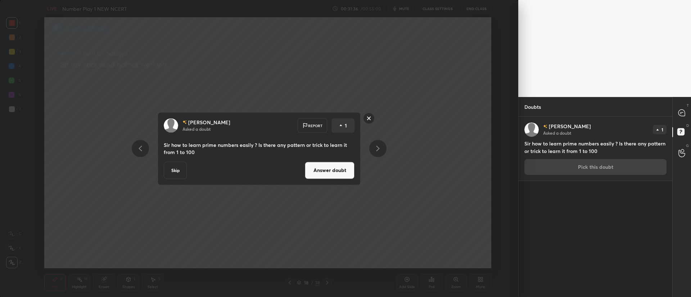
click at [336, 169] on button "Answer doubt" at bounding box center [330, 170] width 50 height 17
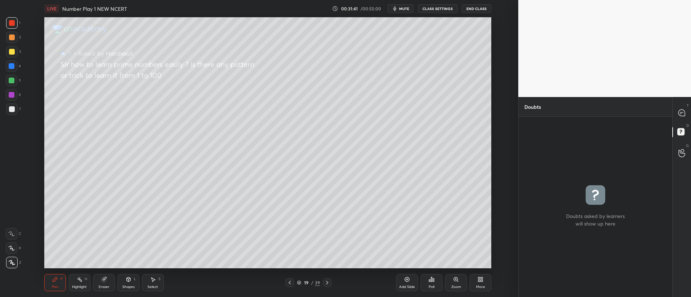
click at [332, 283] on div "19 / 39" at bounding box center [308, 283] width 176 height 9
click at [326, 282] on icon at bounding box center [327, 283] width 2 height 4
click at [330, 283] on icon at bounding box center [327, 283] width 6 height 6
click at [329, 283] on icon at bounding box center [327, 283] width 6 height 6
click at [328, 283] on icon at bounding box center [327, 283] width 6 height 6
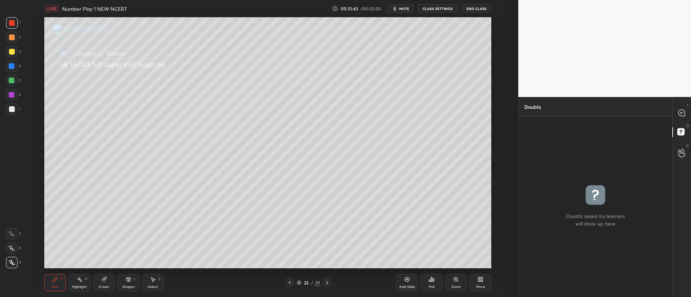
click at [327, 283] on icon at bounding box center [327, 283] width 2 height 4
click at [324, 282] on icon at bounding box center [327, 283] width 6 height 6
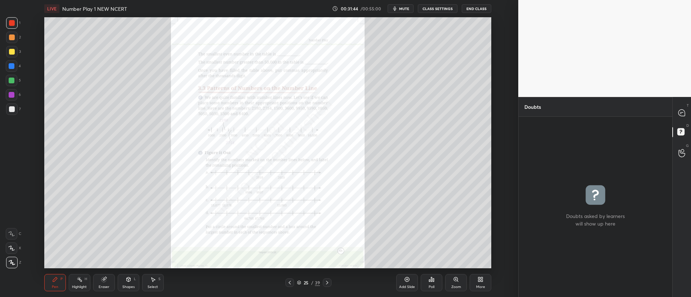
click at [326, 284] on icon at bounding box center [327, 283] width 6 height 6
click at [289, 281] on icon at bounding box center [290, 283] width 6 height 6
click at [290, 281] on icon at bounding box center [290, 283] width 6 height 6
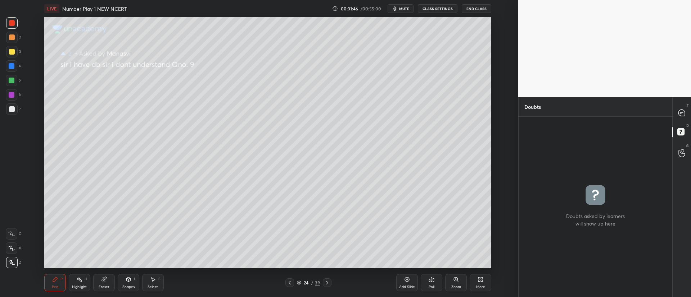
click at [330, 280] on icon at bounding box center [327, 283] width 6 height 6
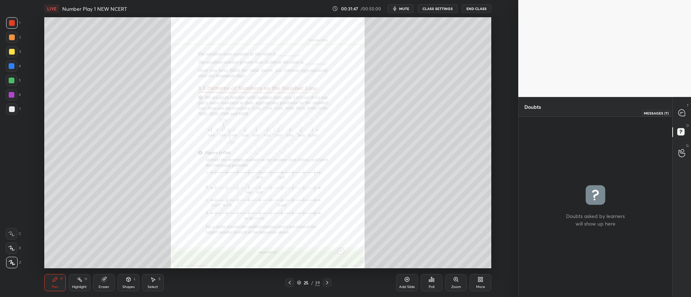
click at [681, 113] on icon at bounding box center [681, 113] width 6 height 6
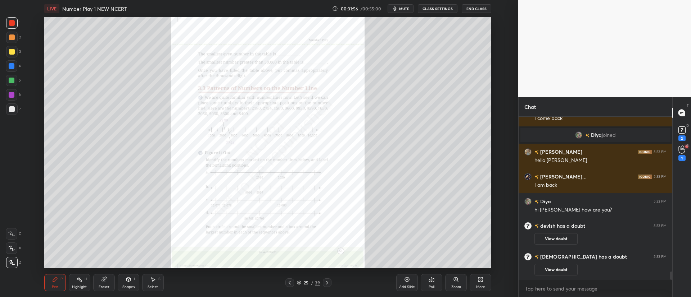
scroll to position [3056, 0]
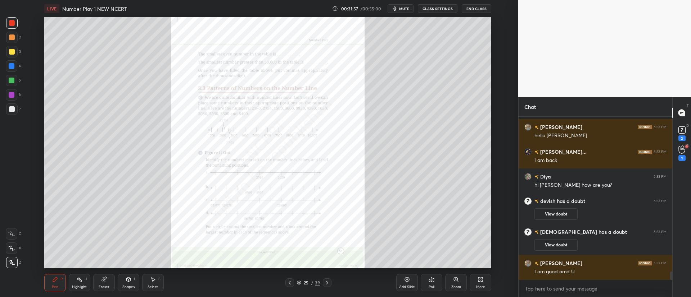
click at [291, 283] on icon at bounding box center [290, 283] width 6 height 6
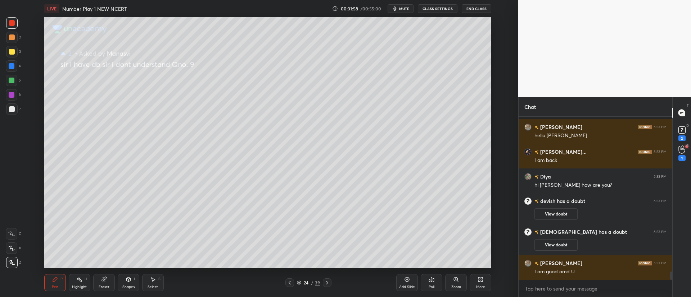
click at [290, 282] on icon at bounding box center [290, 283] width 2 height 4
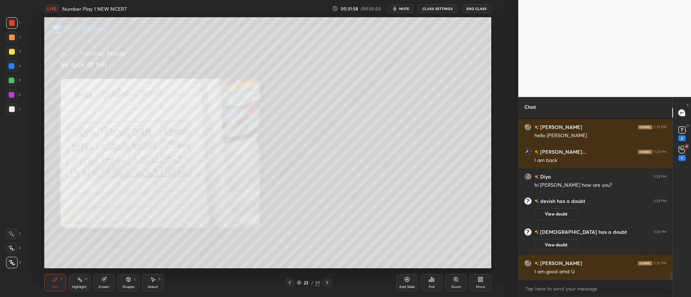
click at [291, 282] on icon at bounding box center [290, 283] width 6 height 6
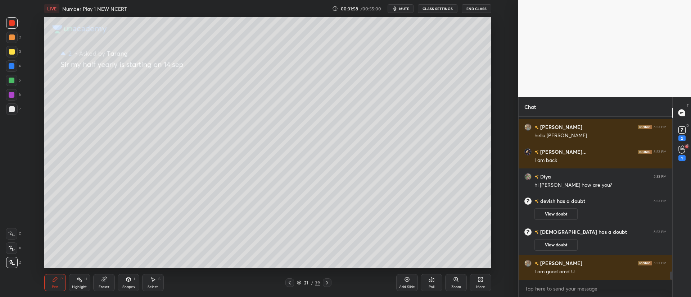
click at [291, 282] on icon at bounding box center [290, 283] width 6 height 6
click at [291, 281] on icon at bounding box center [290, 283] width 6 height 6
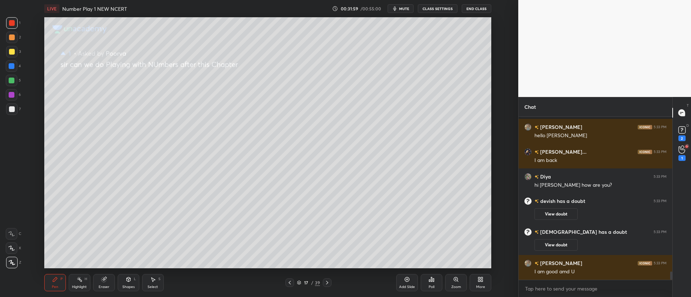
click at [291, 281] on icon at bounding box center [290, 283] width 6 height 6
click at [292, 282] on icon at bounding box center [290, 283] width 6 height 6
click at [292, 282] on div at bounding box center [289, 283] width 9 height 9
click at [294, 282] on div "13 / 39" at bounding box center [308, 283] width 46 height 9
click at [293, 282] on div at bounding box center [289, 283] width 9 height 9
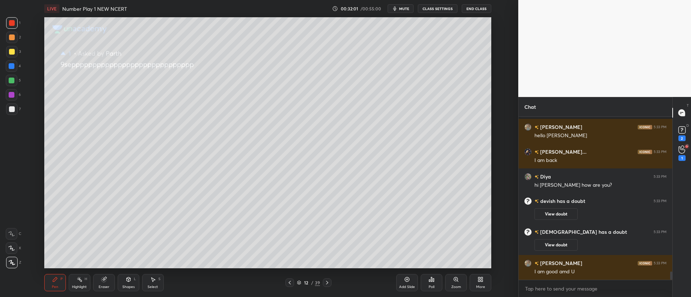
click at [291, 282] on icon at bounding box center [290, 283] width 6 height 6
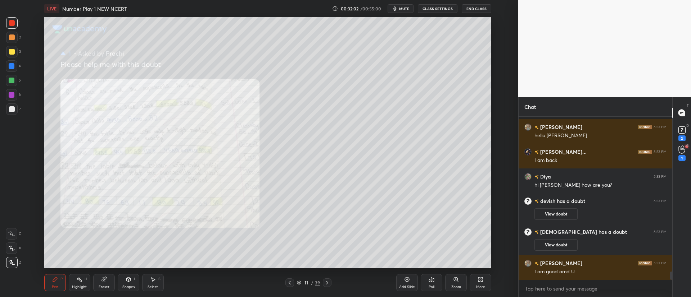
click at [291, 283] on icon at bounding box center [290, 283] width 6 height 6
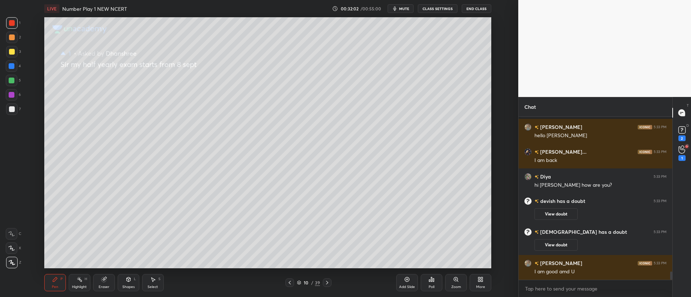
click at [290, 284] on icon at bounding box center [290, 283] width 6 height 6
click at [291, 283] on icon at bounding box center [290, 283] width 6 height 6
click at [291, 285] on icon at bounding box center [290, 283] width 6 height 6
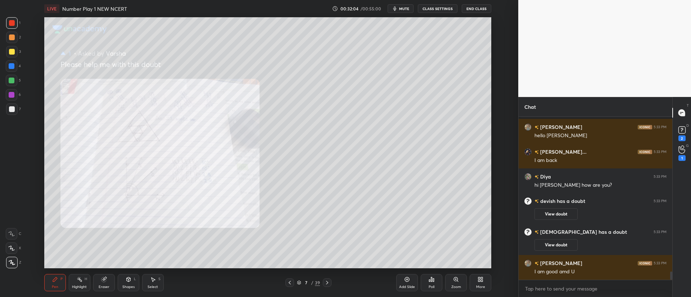
click at [292, 285] on icon at bounding box center [290, 283] width 6 height 6
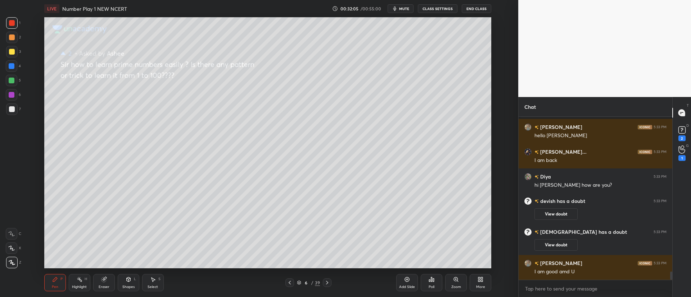
click at [292, 285] on div at bounding box center [289, 283] width 9 height 9
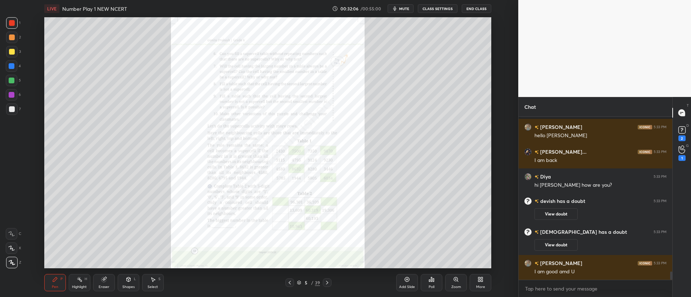
click at [300, 284] on icon at bounding box center [299, 283] width 4 height 4
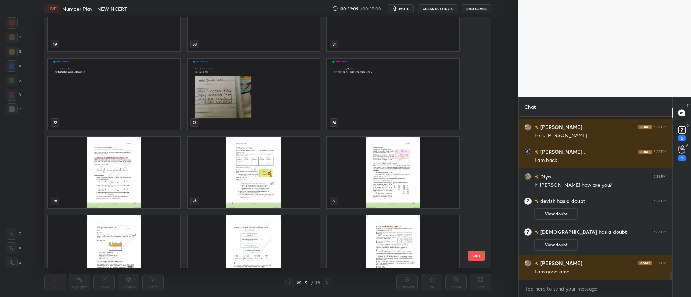
scroll to position [501, 0]
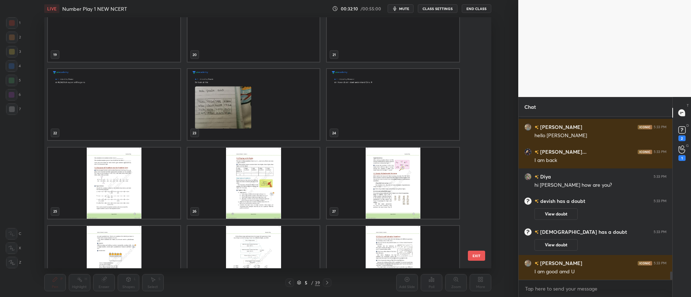
click at [163, 192] on img "grid" at bounding box center [114, 183] width 132 height 71
click at [160, 195] on img "grid" at bounding box center [114, 183] width 132 height 71
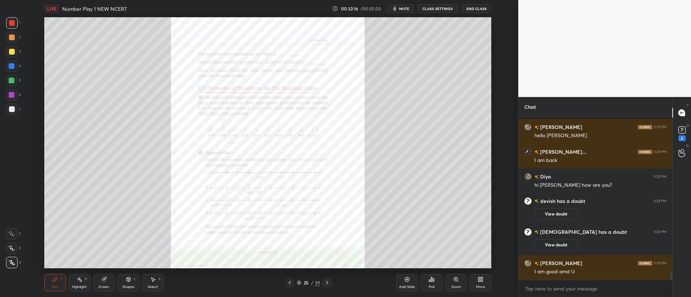
click at [454, 289] on div "Zoom" at bounding box center [456, 288] width 10 height 4
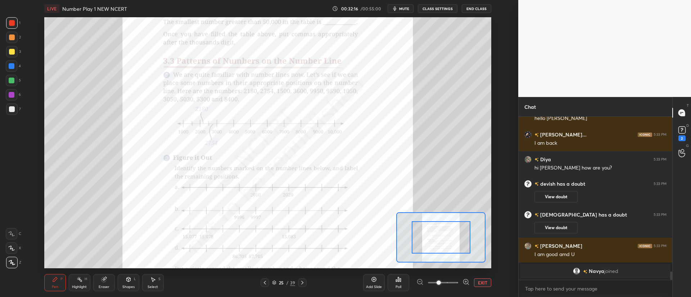
scroll to position [3053, 0]
click at [441, 285] on span at bounding box center [438, 283] width 4 height 4
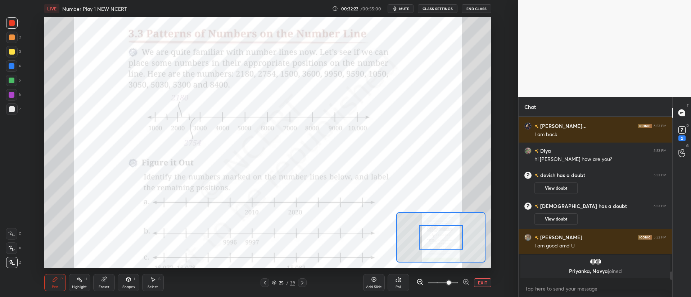
scroll to position [3085, 0]
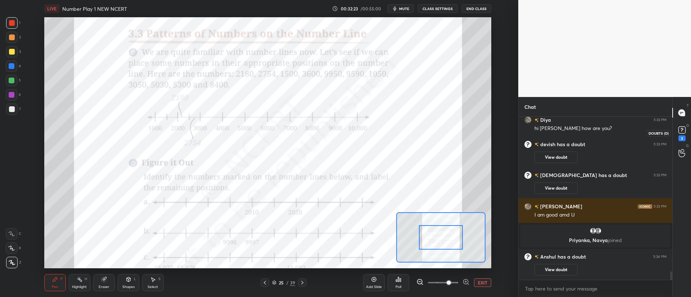
click at [679, 132] on rect at bounding box center [681, 130] width 7 height 7
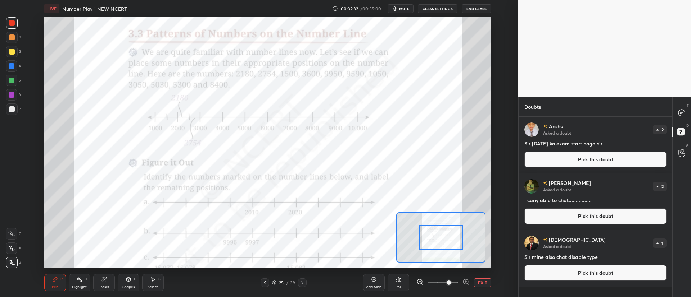
click at [476, 279] on button "EXIT" at bounding box center [482, 283] width 17 height 9
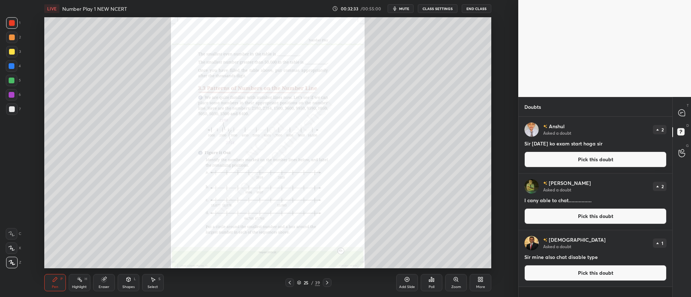
click at [294, 282] on div at bounding box center [289, 283] width 9 height 9
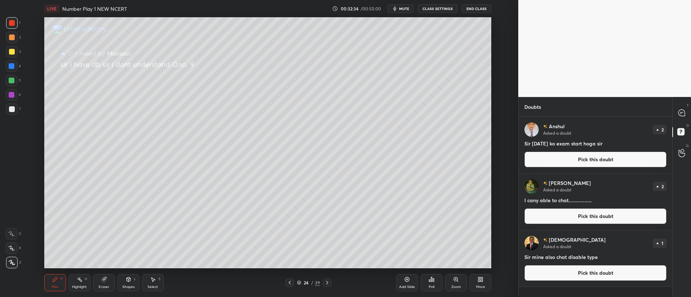
click at [547, 160] on button "Pick this doubt" at bounding box center [595, 160] width 142 height 16
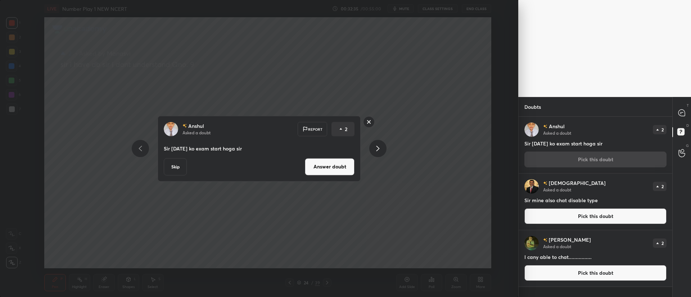
click at [338, 164] on button "Answer doubt" at bounding box center [330, 166] width 50 height 17
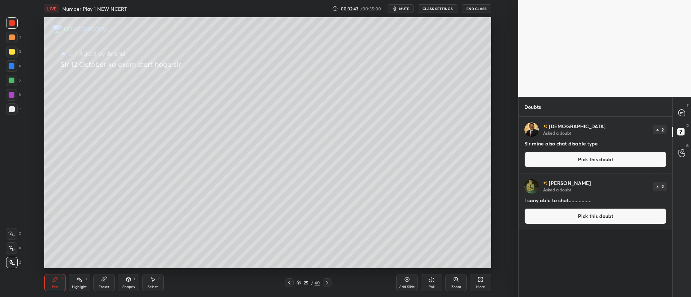
click at [545, 166] on button "Pick this doubt" at bounding box center [595, 160] width 142 height 16
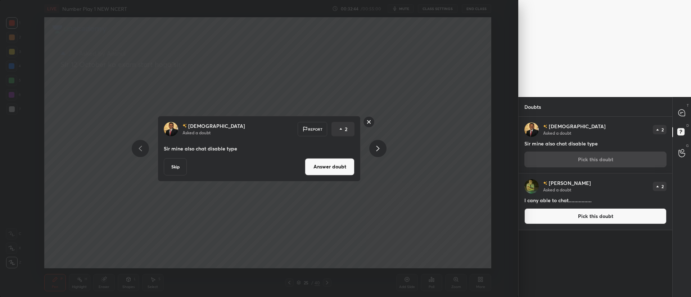
click at [340, 168] on button "Answer doubt" at bounding box center [330, 166] width 50 height 17
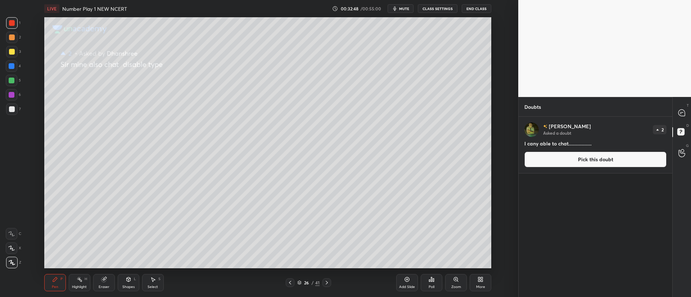
click at [542, 161] on button "Pick this doubt" at bounding box center [595, 160] width 142 height 16
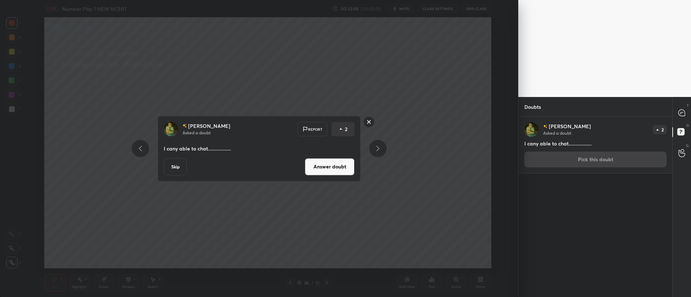
click at [328, 166] on button "Answer doubt" at bounding box center [330, 166] width 50 height 17
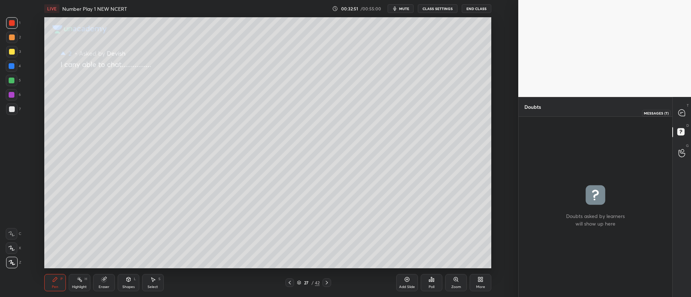
click at [679, 117] on div at bounding box center [681, 112] width 14 height 13
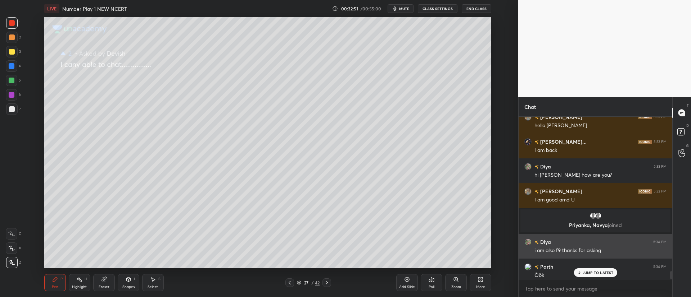
scroll to position [3203, 0]
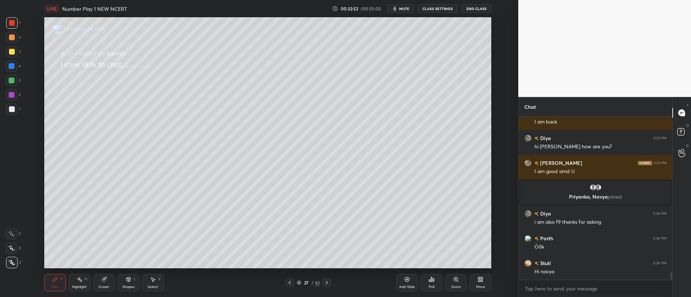
click at [327, 282] on icon at bounding box center [327, 283] width 6 height 6
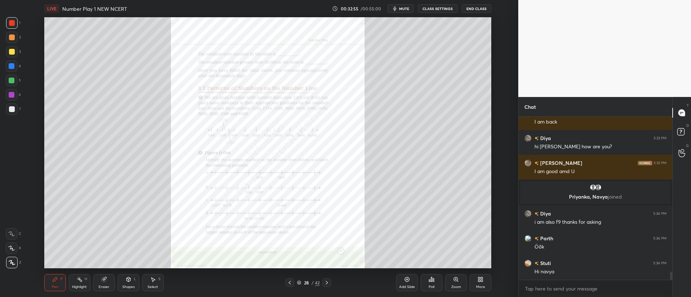
click at [451, 283] on div "Zoom" at bounding box center [456, 282] width 22 height 17
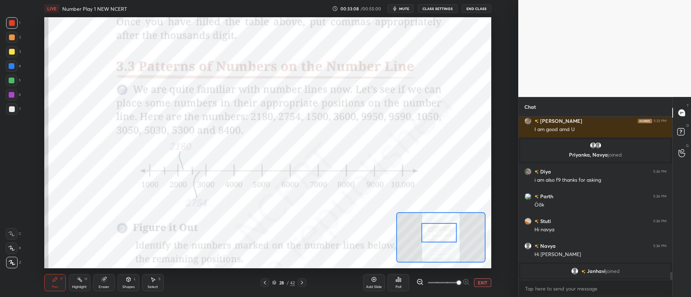
scroll to position [3117, 0]
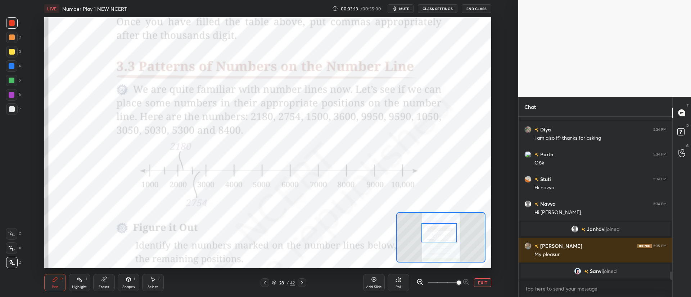
click at [12, 232] on icon at bounding box center [11, 234] width 6 height 5
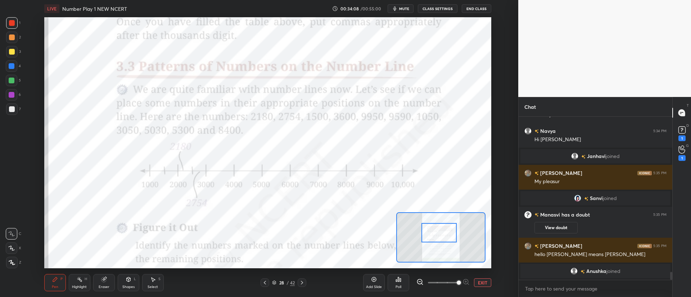
scroll to position [3188, 0]
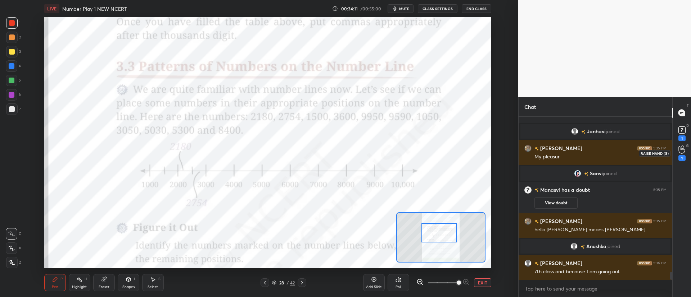
click at [680, 151] on icon at bounding box center [681, 150] width 7 height 8
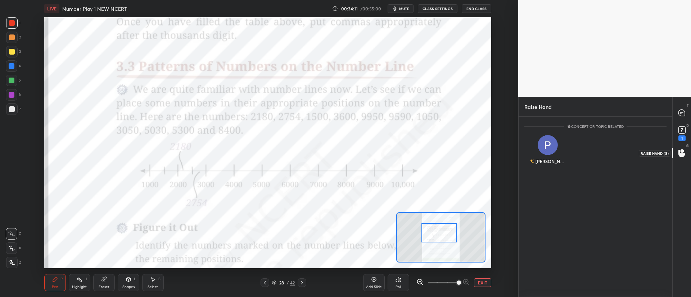
scroll to position [3, 3]
click at [553, 146] on img "grid" at bounding box center [547, 145] width 20 height 20
click at [548, 163] on button "INVITE" at bounding box center [547, 166] width 40 height 9
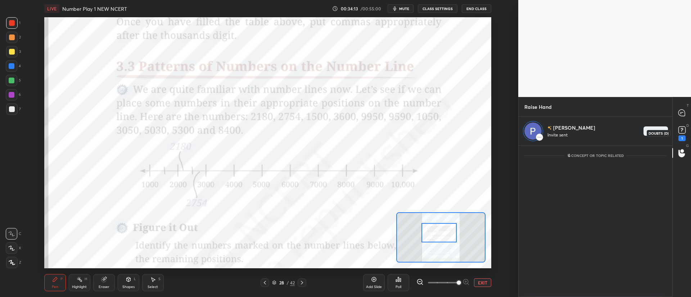
click at [678, 131] on rect at bounding box center [681, 130] width 7 height 7
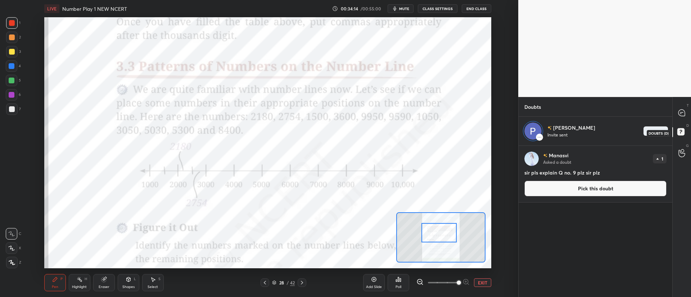
scroll to position [150, 151]
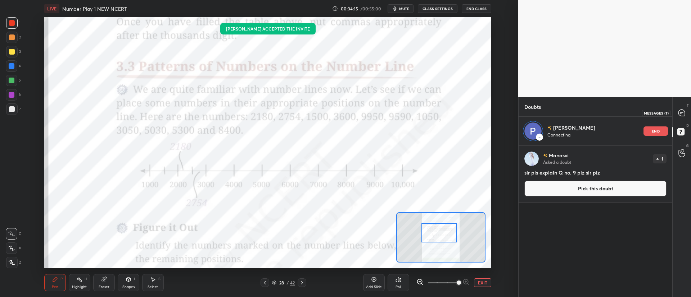
click at [680, 114] on icon at bounding box center [681, 113] width 6 height 6
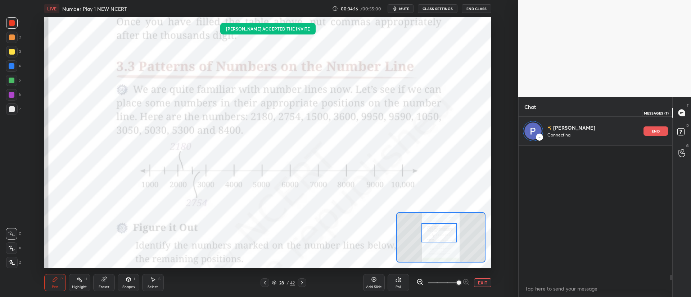
scroll to position [132, 151]
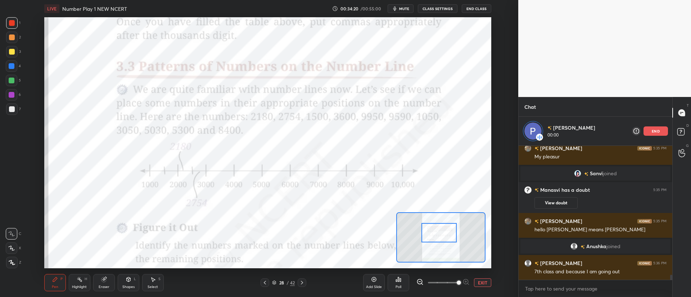
click at [484, 281] on button "EXIT" at bounding box center [482, 283] width 17 height 9
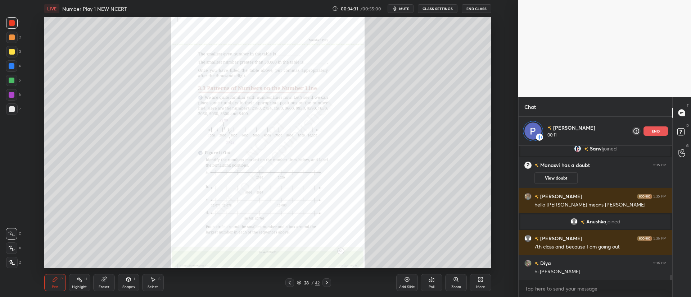
scroll to position [3389, 0]
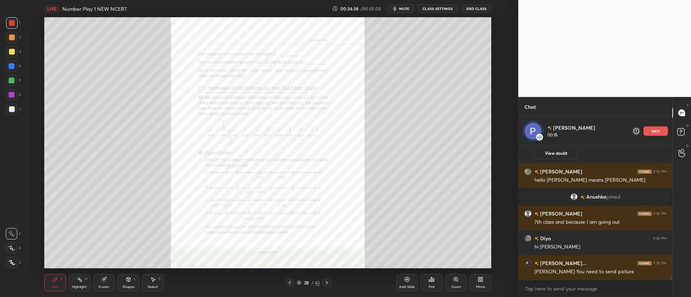
click at [300, 282] on icon at bounding box center [299, 282] width 4 height 2
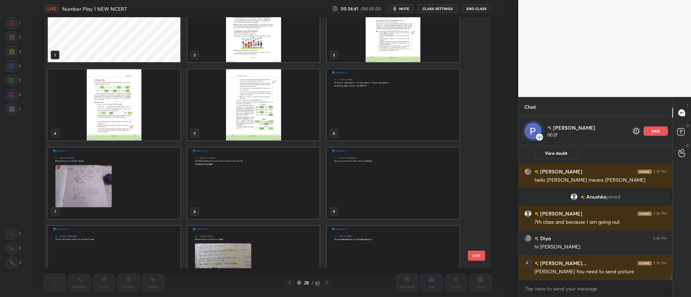
scroll to position [13, 0]
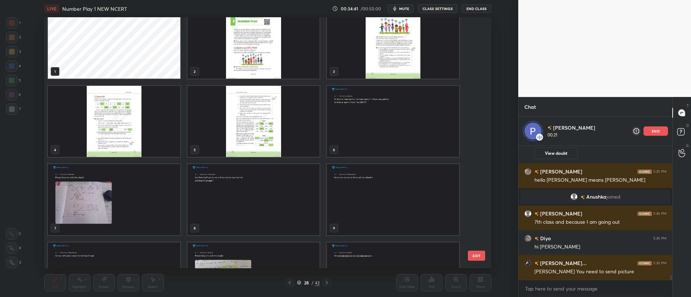
click at [260, 146] on img "grid" at bounding box center [253, 121] width 132 height 71
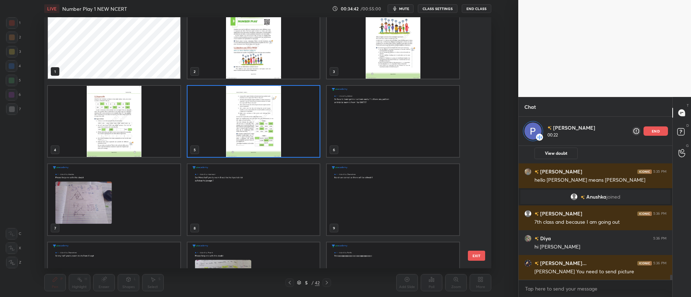
click at [260, 145] on img "grid" at bounding box center [253, 121] width 132 height 71
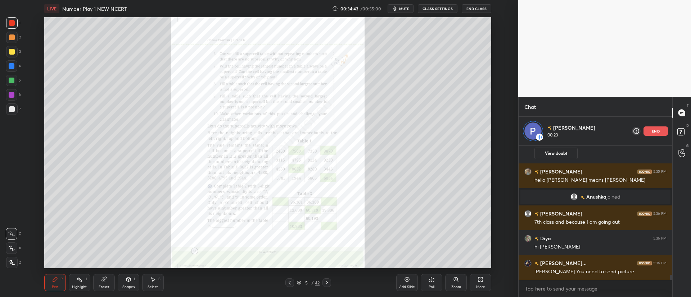
click at [459, 286] on div "Zoom" at bounding box center [456, 288] width 10 height 4
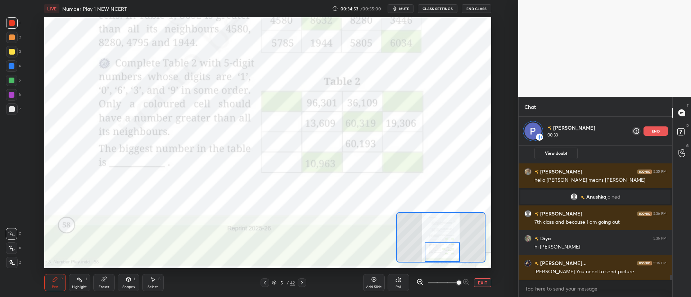
scroll to position [3397, 0]
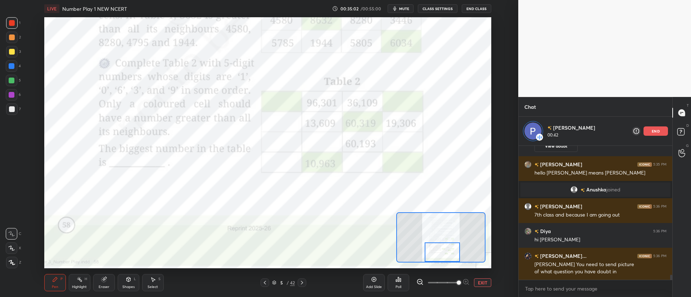
click at [109, 281] on div "Eraser" at bounding box center [104, 282] width 22 height 17
click at [13, 180] on div at bounding box center [12, 182] width 12 height 12
click at [57, 282] on icon at bounding box center [55, 280] width 6 height 6
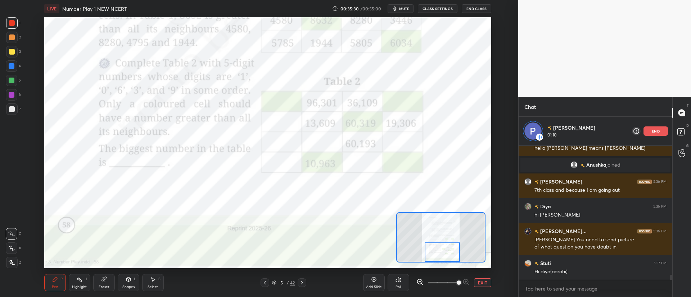
click at [653, 131] on p "end" at bounding box center [655, 132] width 8 height 4
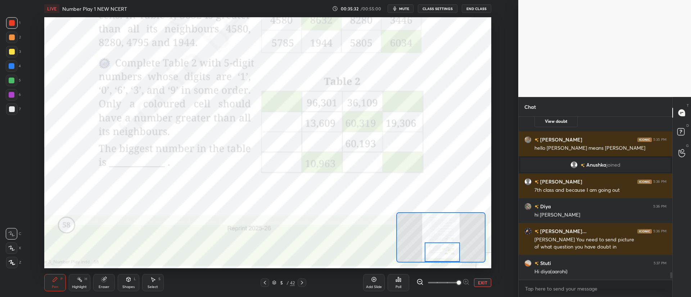
scroll to position [3261, 0]
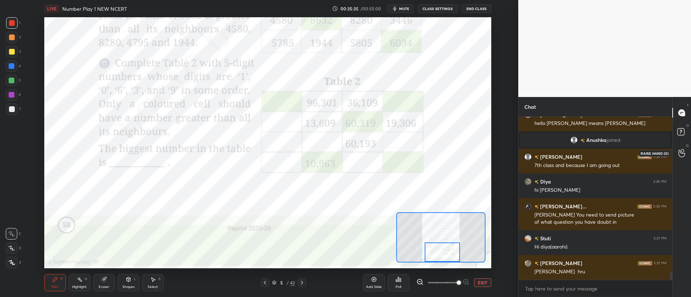
click at [678, 156] on icon at bounding box center [681, 153] width 7 height 8
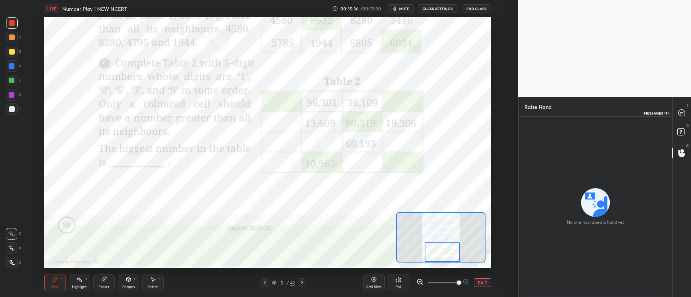
click at [680, 113] on icon at bounding box center [681, 113] width 3 height 0
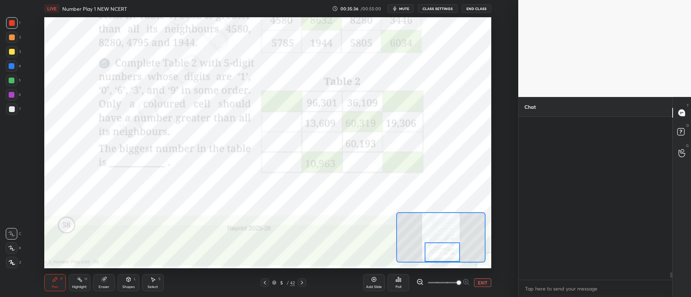
scroll to position [161, 151]
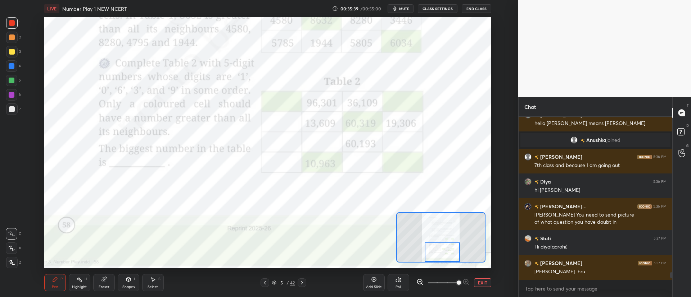
click at [274, 282] on icon at bounding box center [274, 283] width 4 height 4
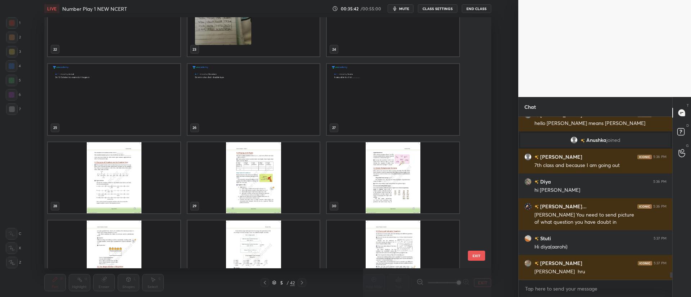
scroll to position [589, 0]
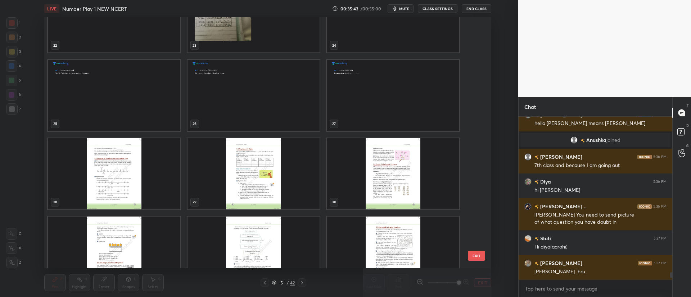
click at [132, 176] on img "grid" at bounding box center [114, 173] width 132 height 71
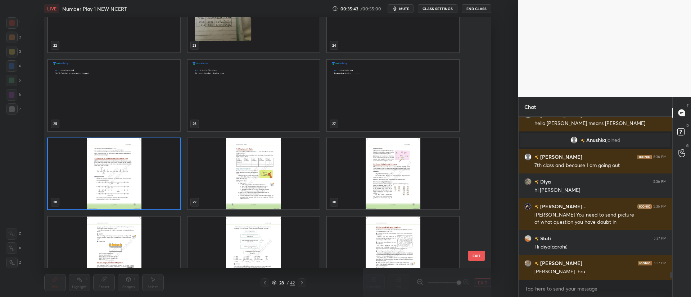
click at [133, 179] on img "grid" at bounding box center [114, 173] width 132 height 71
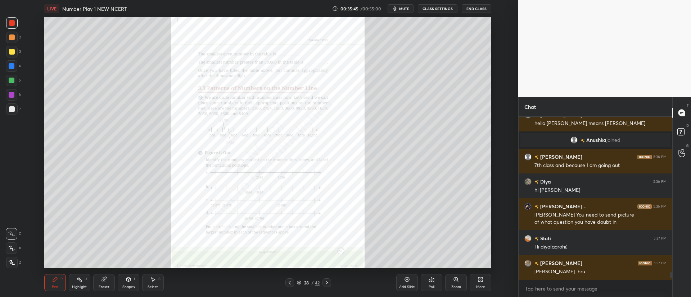
click at [457, 287] on div "Zoom" at bounding box center [456, 288] width 10 height 4
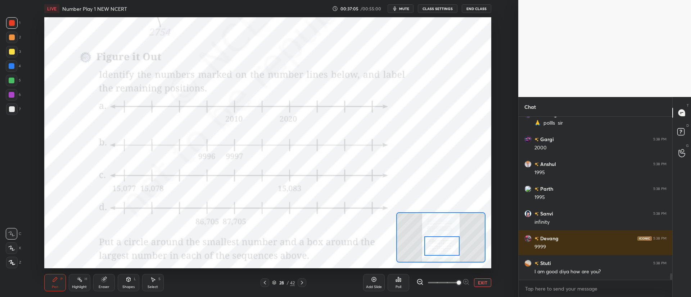
scroll to position [3950, 0]
click at [401, 286] on div "Poll" at bounding box center [398, 288] width 6 height 4
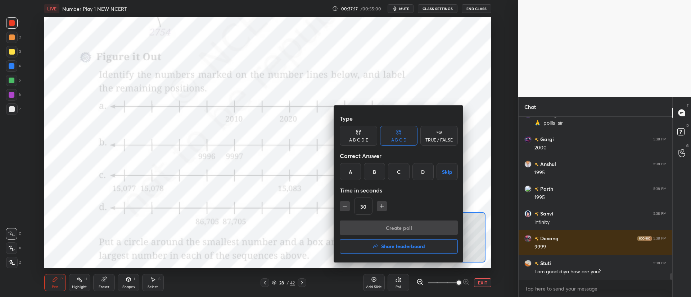
click at [403, 282] on div at bounding box center [345, 148] width 691 height 297
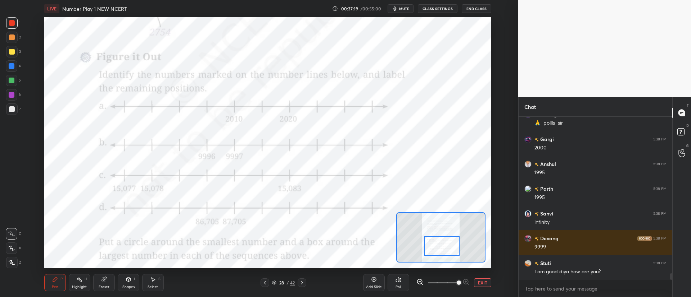
click at [404, 281] on div "Poll" at bounding box center [398, 282] width 22 height 17
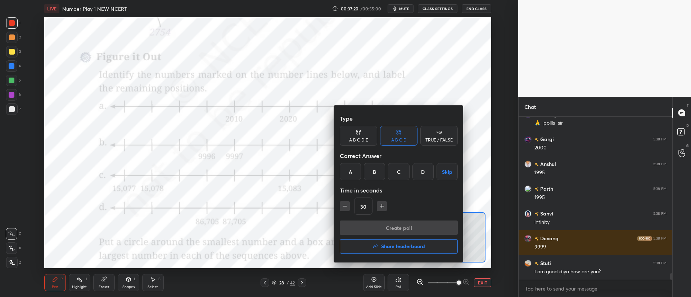
click at [398, 172] on div "C" at bounding box center [398, 171] width 21 height 17
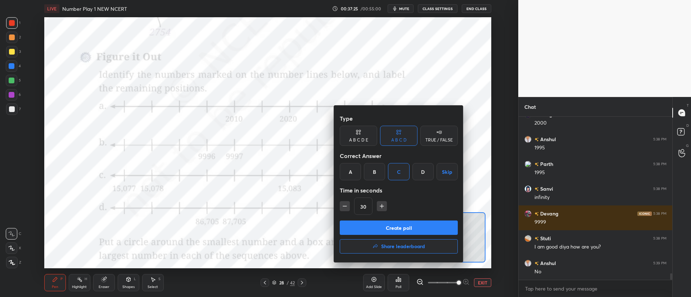
click at [398, 225] on button "Create poll" at bounding box center [399, 228] width 118 height 14
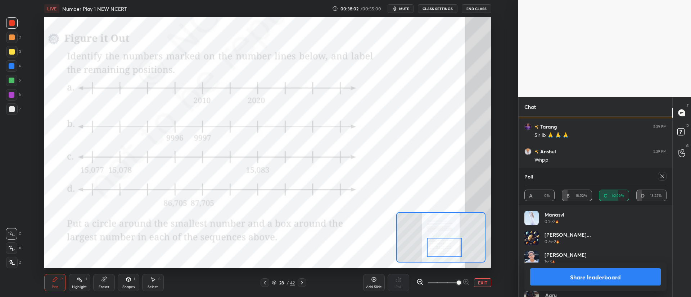
scroll to position [4211, 0]
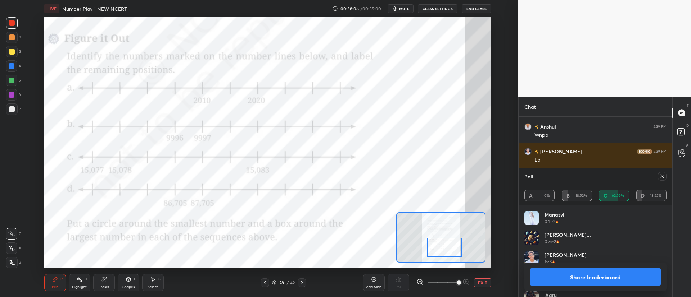
click at [664, 176] on icon at bounding box center [662, 177] width 6 height 6
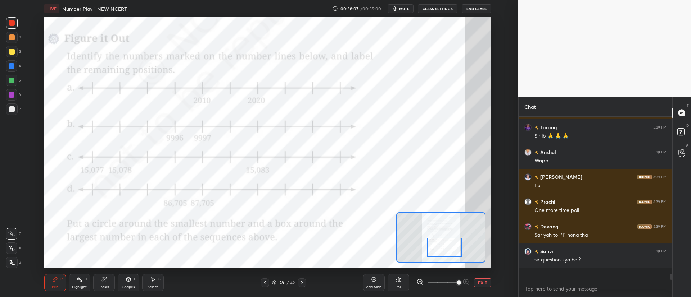
scroll to position [175, 151]
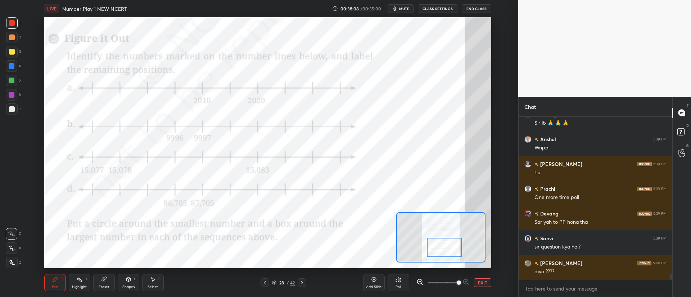
click at [396, 282] on icon at bounding box center [396, 281] width 1 height 2
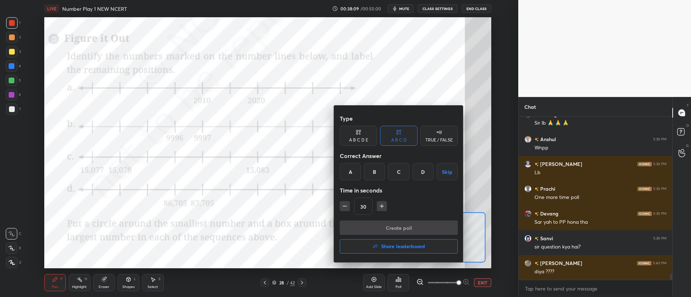
click at [385, 247] on h4 "Share leaderboard" at bounding box center [403, 246] width 44 height 5
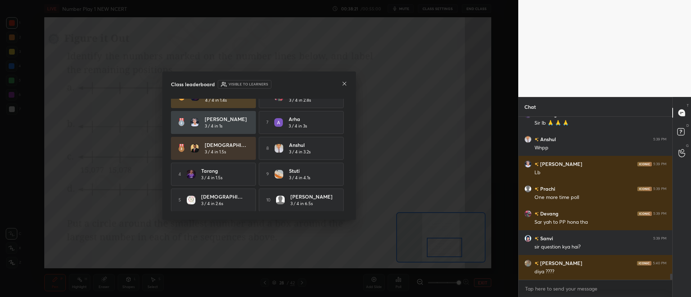
click at [347, 83] on icon at bounding box center [344, 84] width 6 height 6
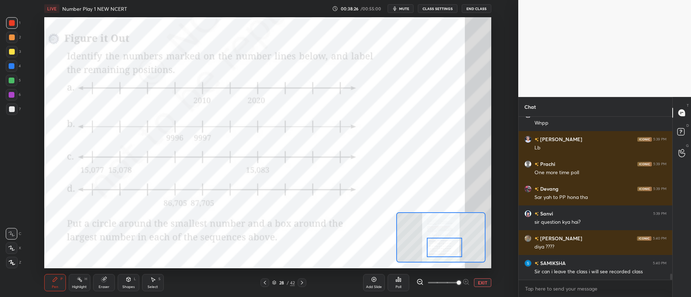
click at [304, 281] on icon at bounding box center [302, 283] width 6 height 6
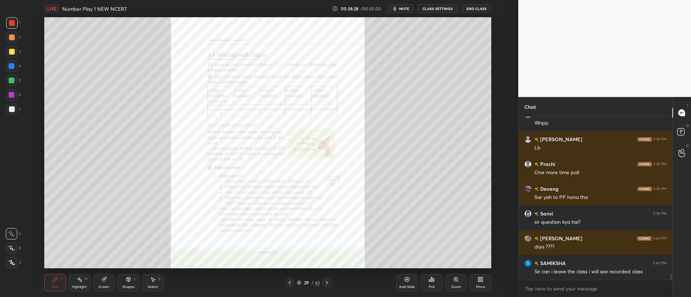
click at [433, 280] on icon at bounding box center [433, 280] width 1 height 3
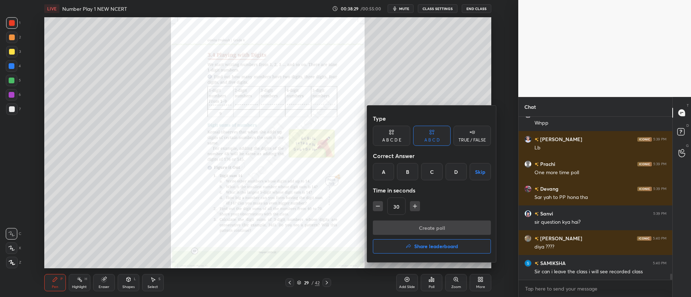
click at [452, 283] on div at bounding box center [345, 148] width 691 height 297
click at [452, 282] on div "Type A B C D E A B C D TRUE / FALSE Correct Answer A B C D Skip Time in seconds…" at bounding box center [345, 148] width 691 height 297
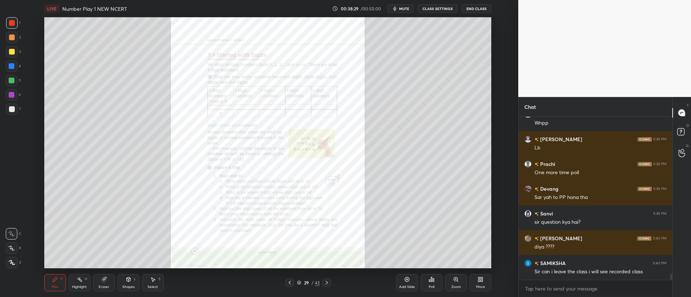
click at [455, 284] on div "Zoom" at bounding box center [456, 282] width 22 height 17
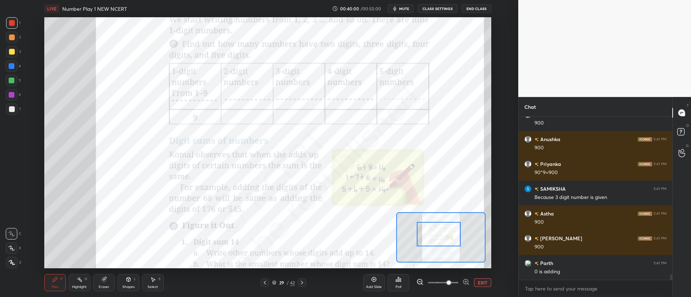
scroll to position [4925, 0]
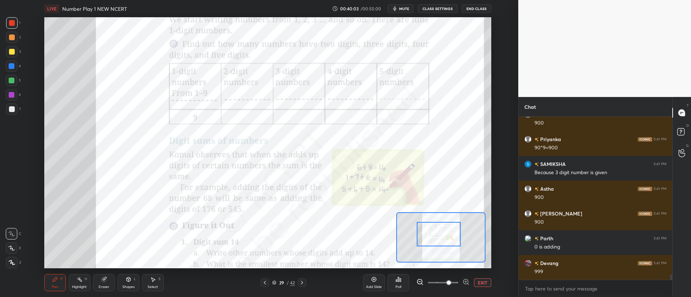
click at [405, 6] on span "mute" at bounding box center [404, 8] width 10 height 5
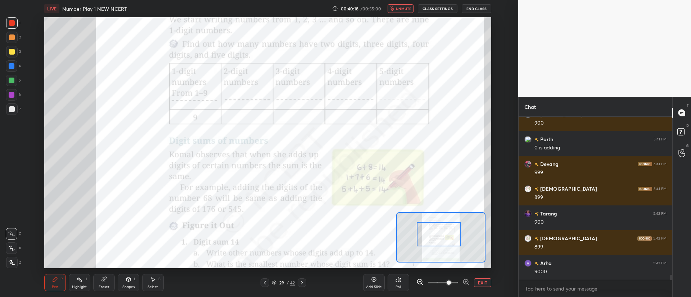
scroll to position [5049, 0]
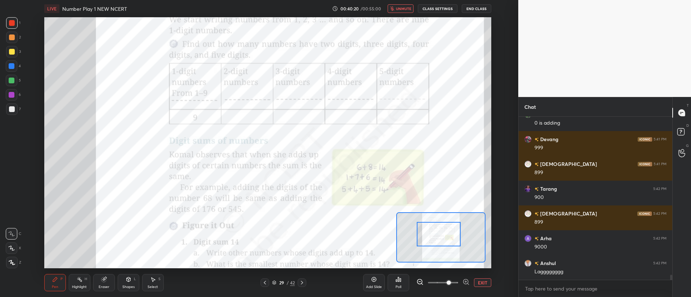
click at [404, 10] on span "unmute" at bounding box center [403, 8] width 15 height 5
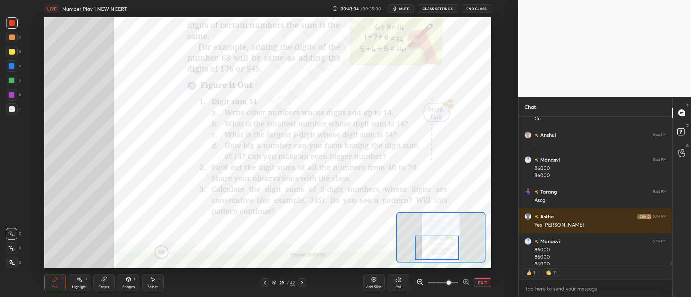
scroll to position [5696, 0]
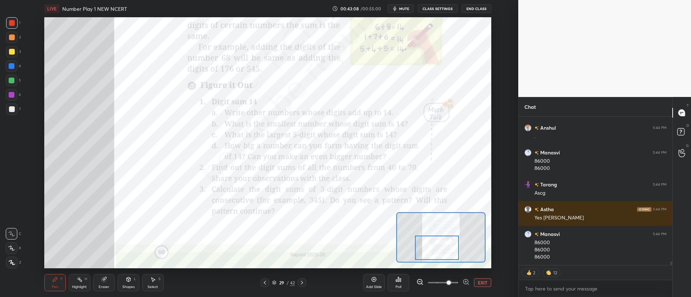
click at [374, 286] on div "Add Slide" at bounding box center [374, 288] width 16 height 4
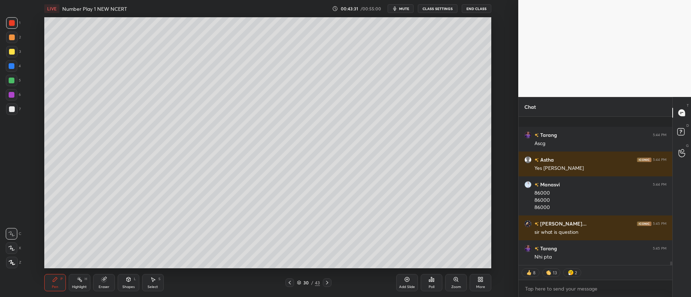
scroll to position [5802, 0]
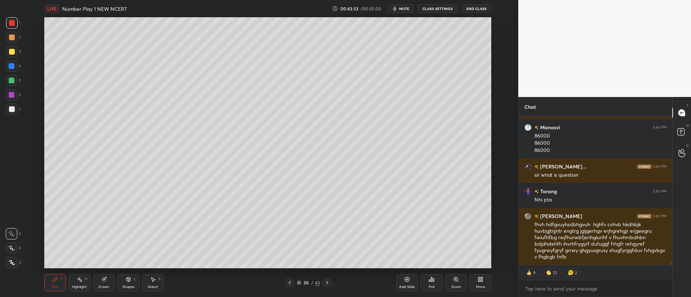
click at [291, 281] on icon at bounding box center [290, 283] width 6 height 6
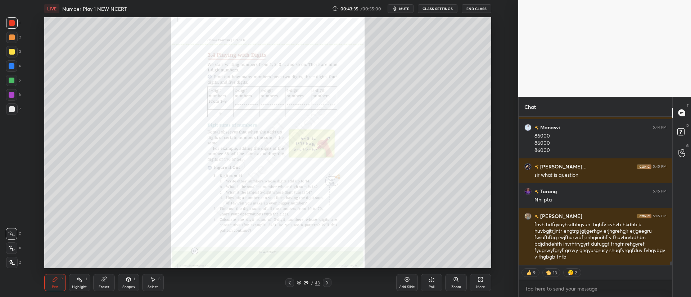
click at [457, 283] on div "Zoom" at bounding box center [456, 282] width 22 height 17
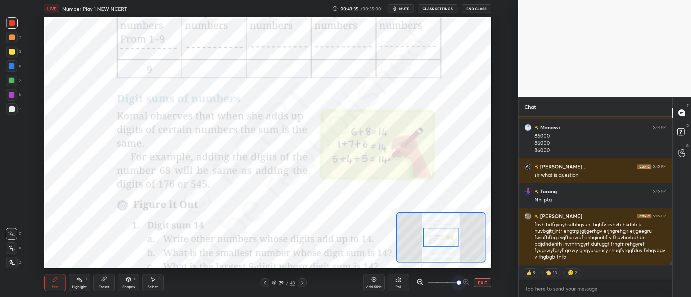
click at [458, 283] on span at bounding box center [458, 283] width 4 height 4
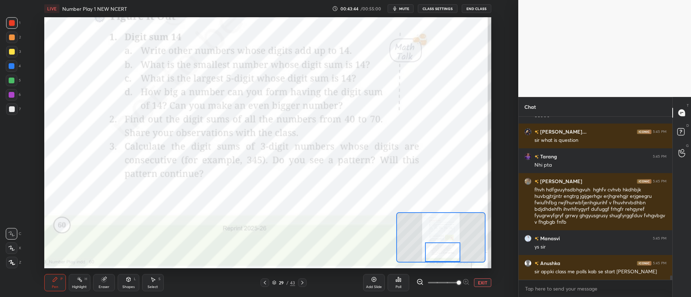
scroll to position [5862, 0]
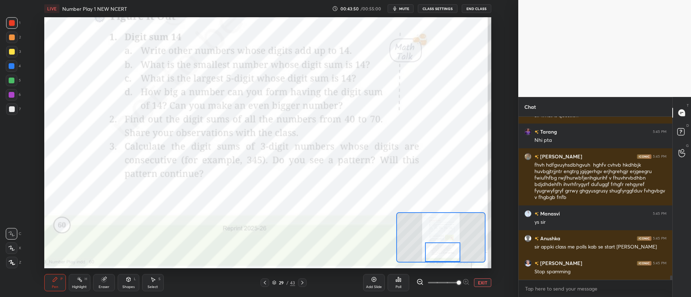
click at [401, 283] on div "Poll" at bounding box center [398, 282] width 22 height 17
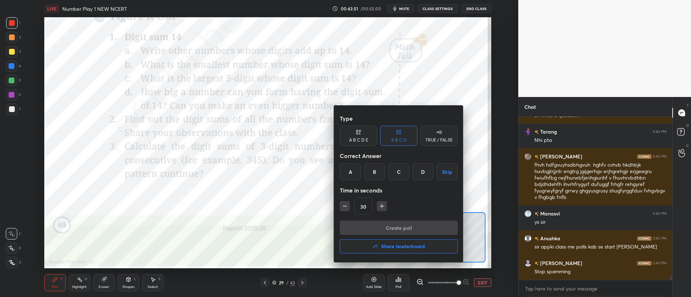
click at [389, 248] on h4 "Share leaderboard" at bounding box center [403, 246] width 44 height 5
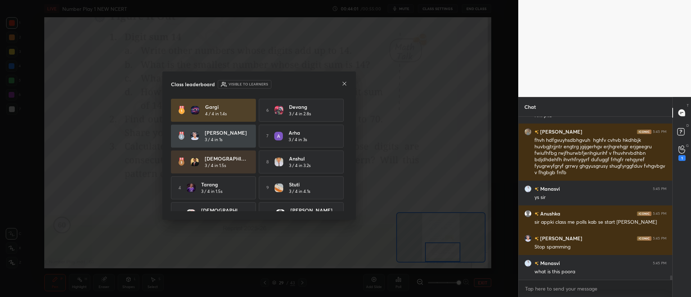
scroll to position [16, 0]
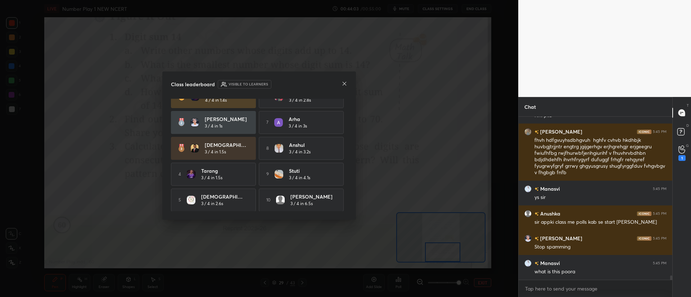
click at [345, 85] on icon at bounding box center [344, 84] width 6 height 6
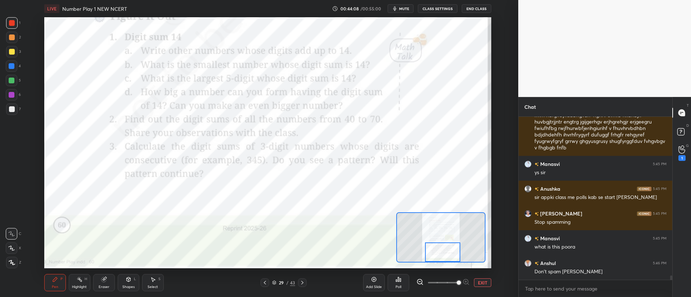
scroll to position [5937, 0]
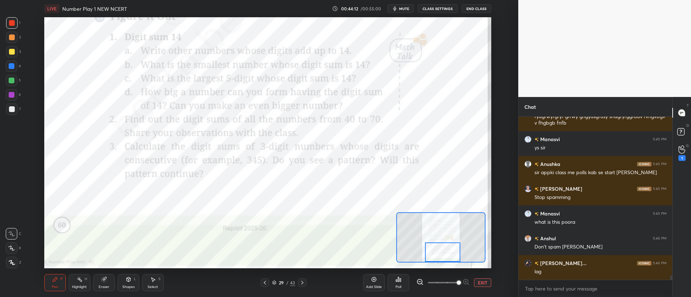
click at [305, 283] on div at bounding box center [302, 283] width 9 height 9
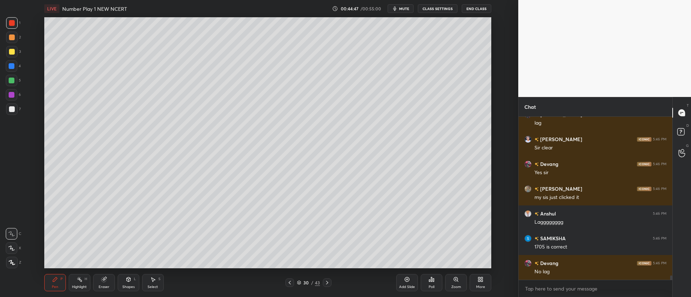
scroll to position [6110, 0]
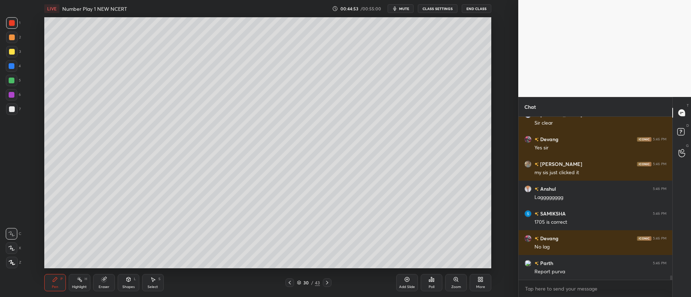
click at [106, 284] on div "Eraser" at bounding box center [104, 282] width 22 height 17
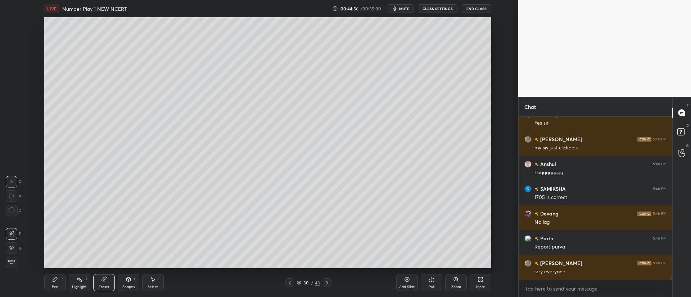
click at [51, 282] on div "Pen P" at bounding box center [55, 282] width 22 height 17
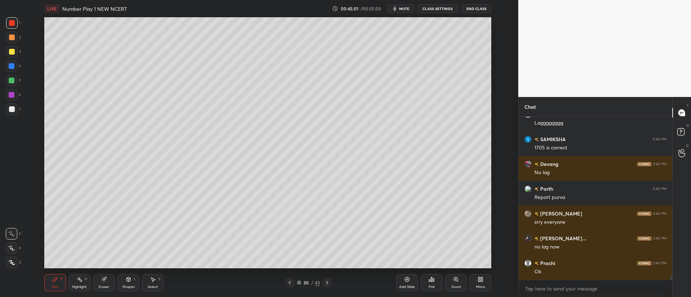
scroll to position [6210, 0]
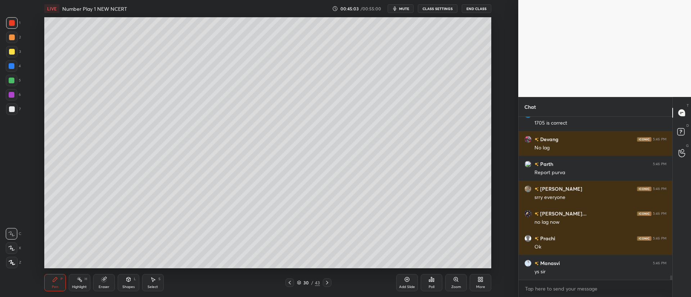
click at [12, 36] on div at bounding box center [12, 38] width 6 height 6
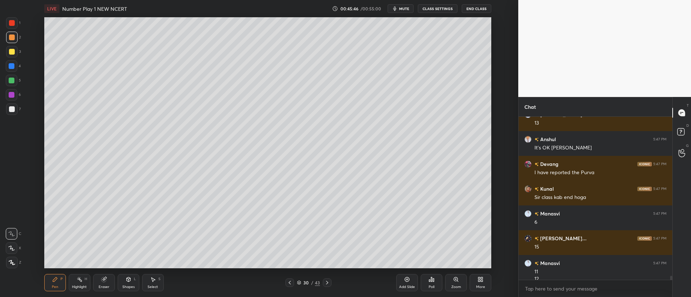
scroll to position [6415, 0]
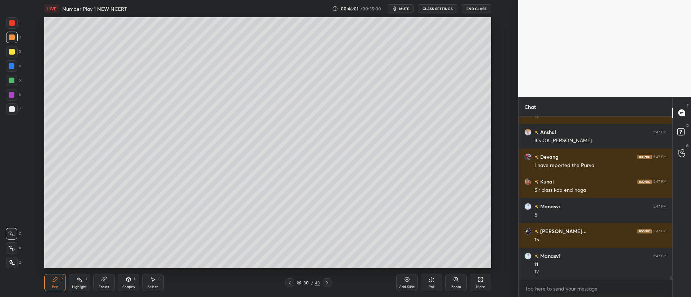
click at [10, 109] on div at bounding box center [12, 109] width 6 height 6
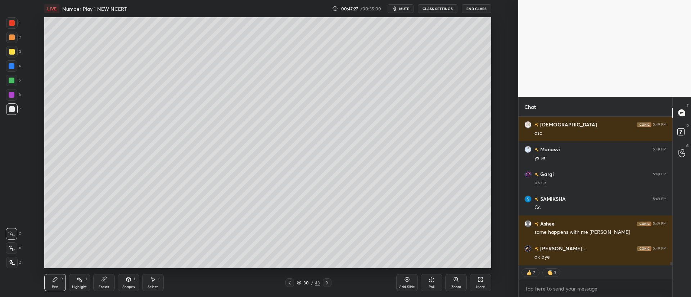
scroll to position [6791, 0]
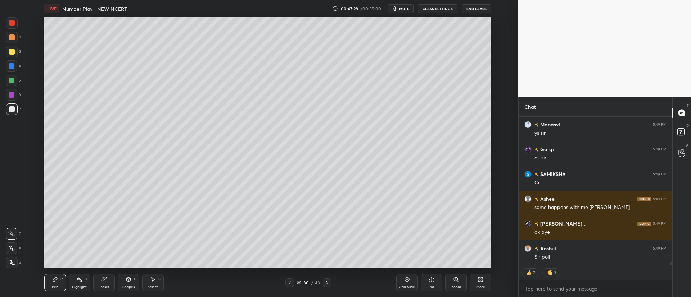
click at [327, 284] on icon at bounding box center [327, 283] width 6 height 6
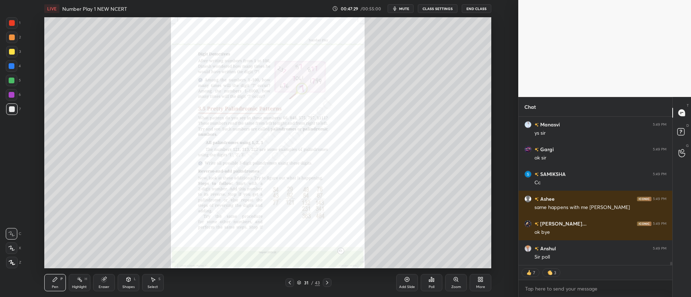
scroll to position [6777, 0]
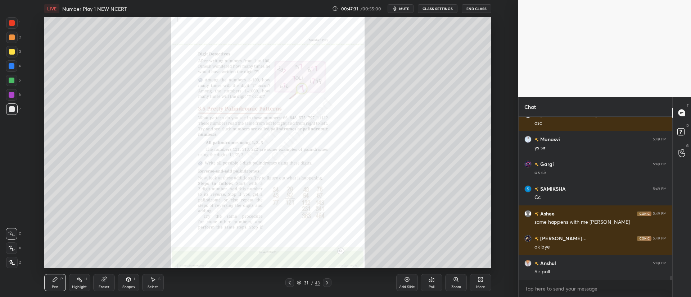
click at [437, 281] on div "Poll" at bounding box center [432, 282] width 22 height 17
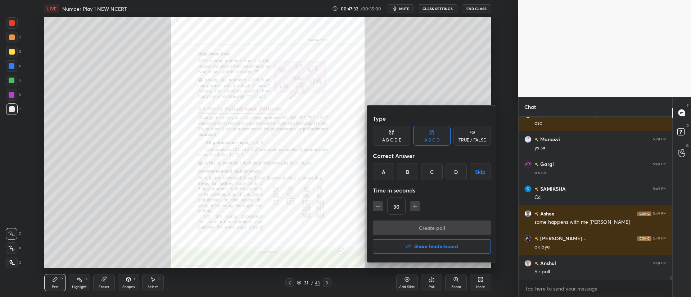
scroll to position [6801, 0]
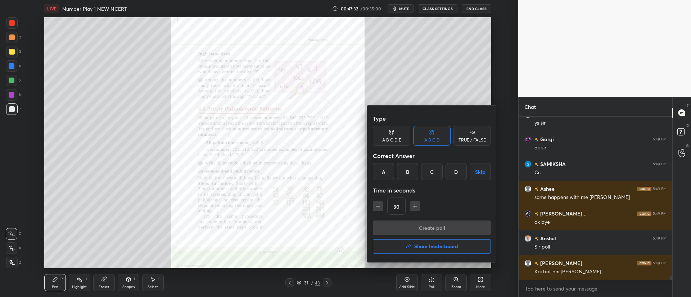
click at [418, 248] on h4 "Share leaderboard" at bounding box center [436, 246] width 44 height 5
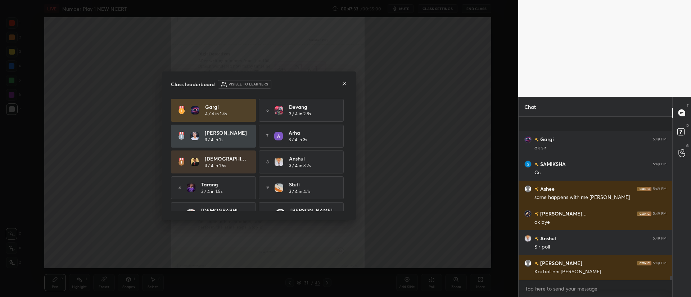
scroll to position [6851, 0]
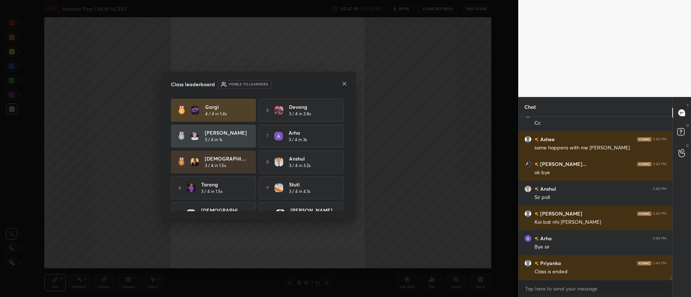
click at [343, 84] on icon at bounding box center [344, 84] width 6 height 6
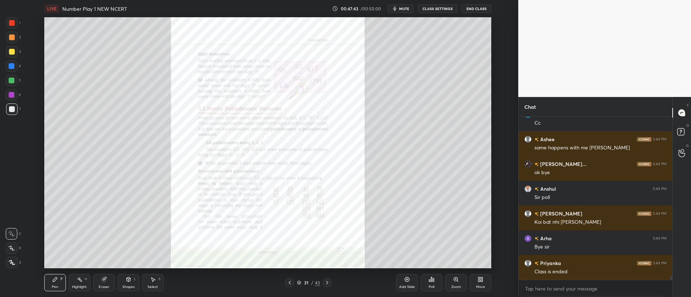
scroll to position [6876, 0]
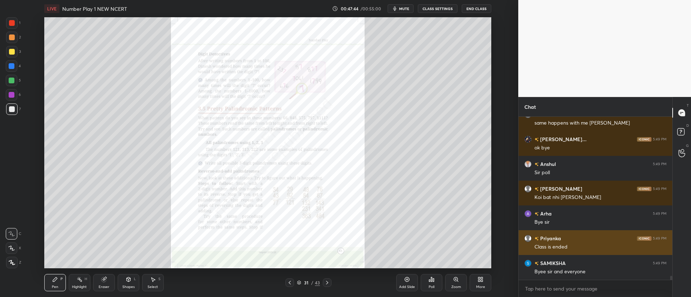
click at [457, 281] on icon at bounding box center [456, 280] width 4 height 4
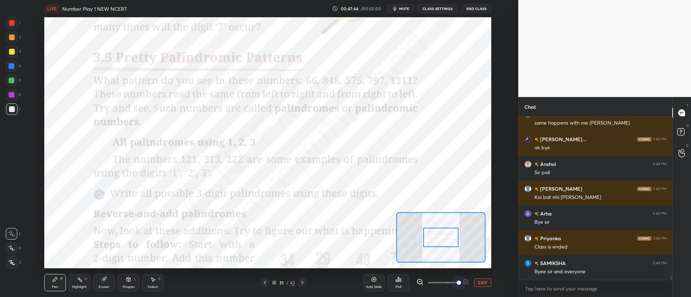
scroll to position [6901, 0]
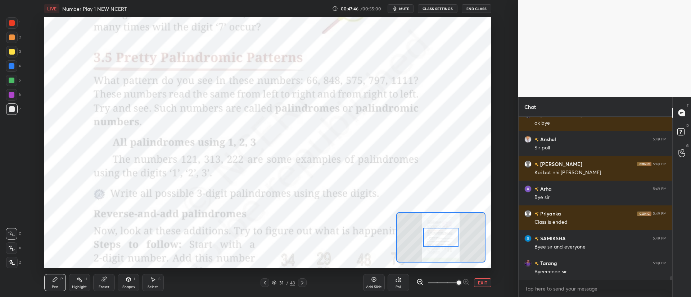
click at [11, 19] on div at bounding box center [12, 23] width 12 height 12
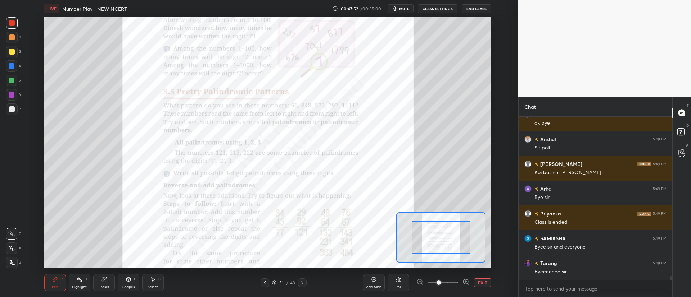
click at [301, 285] on icon at bounding box center [302, 283] width 6 height 6
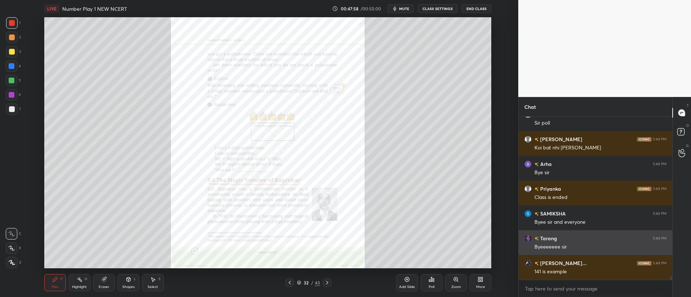
scroll to position [6950, 0]
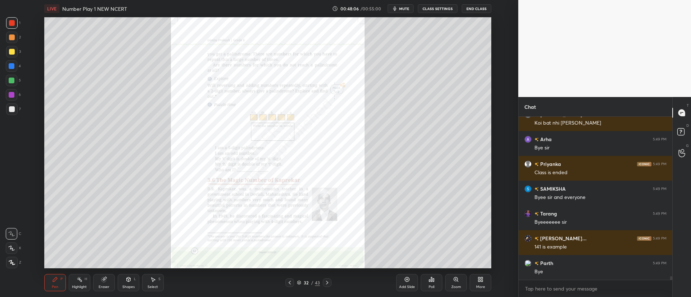
click at [328, 285] on icon at bounding box center [327, 283] width 6 height 6
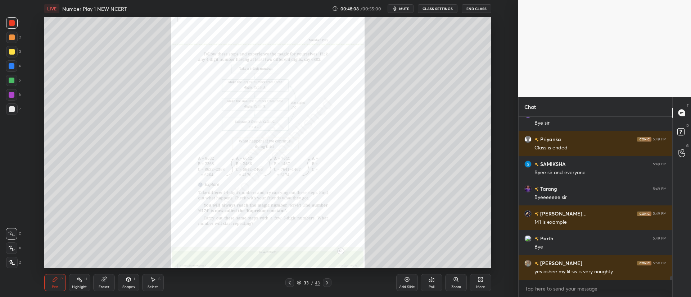
scroll to position [7000, 0]
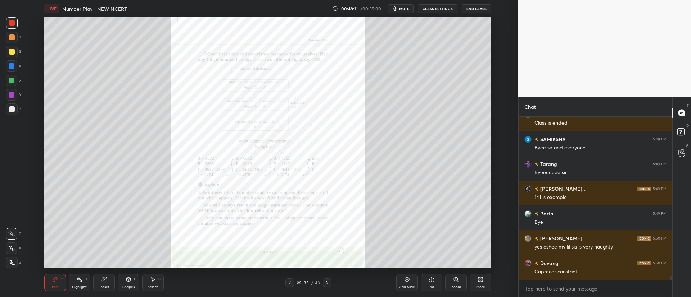
click at [329, 281] on icon at bounding box center [327, 283] width 6 height 6
click at [332, 282] on div "34 / 43" at bounding box center [308, 283] width 176 height 9
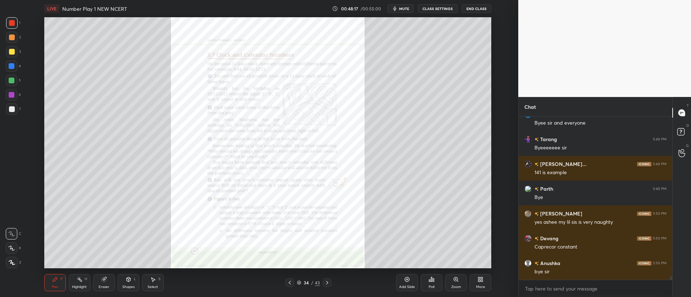
click at [326, 282] on icon at bounding box center [327, 283] width 6 height 6
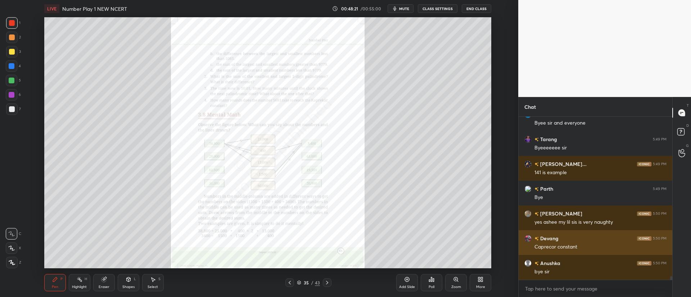
click at [327, 283] on icon at bounding box center [327, 283] width 2 height 4
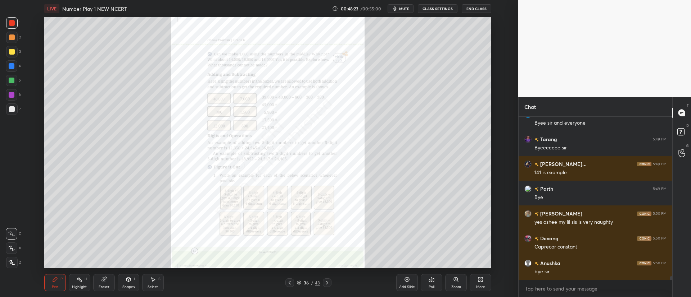
click at [330, 285] on div at bounding box center [327, 283] width 9 height 9
click at [330, 284] on icon at bounding box center [327, 283] width 6 height 6
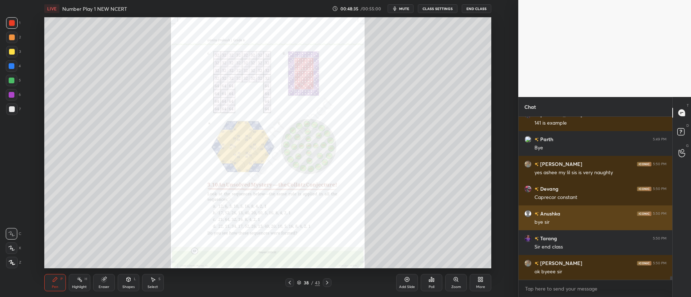
scroll to position [7099, 0]
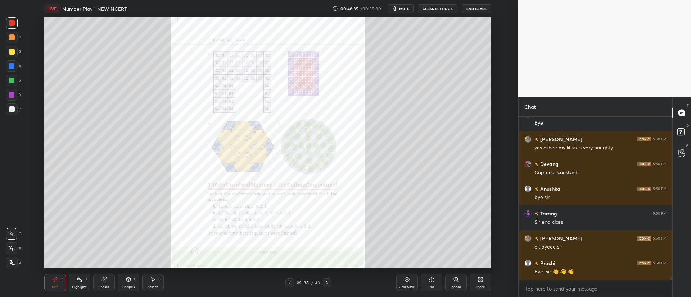
click at [327, 284] on icon at bounding box center [327, 283] width 2 height 4
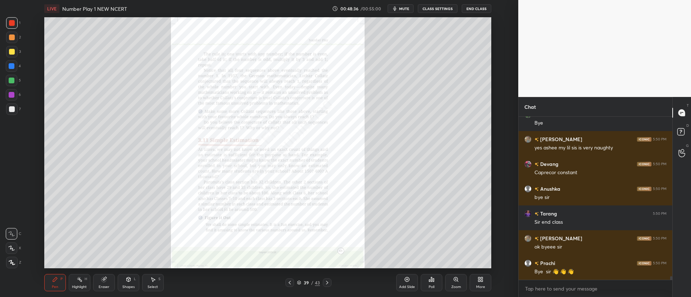
scroll to position [7124, 0]
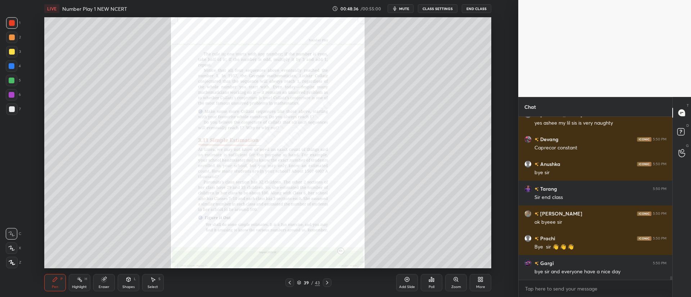
click at [327, 282] on icon at bounding box center [327, 283] width 6 height 6
click at [327, 283] on icon at bounding box center [327, 283] width 6 height 6
click at [329, 283] on icon at bounding box center [327, 283] width 6 height 6
click at [328, 285] on icon at bounding box center [327, 283] width 6 height 6
click at [327, 285] on icon at bounding box center [327, 283] width 6 height 6
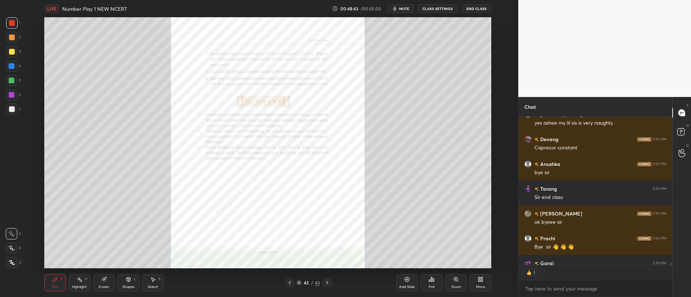
scroll to position [146, 151]
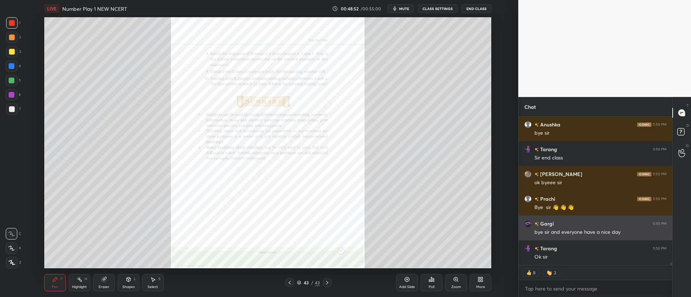
click at [14, 258] on div at bounding box center [12, 263] width 12 height 12
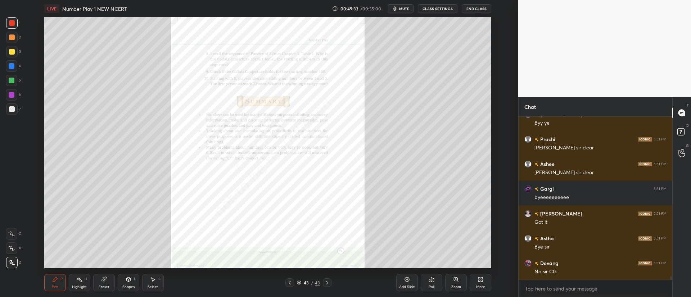
scroll to position [7645, 0]
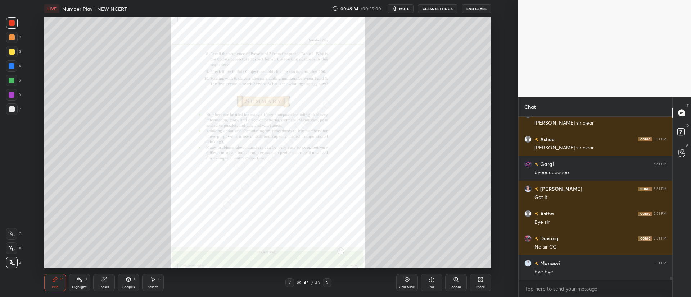
click at [405, 9] on span "mute" at bounding box center [404, 8] width 10 height 5
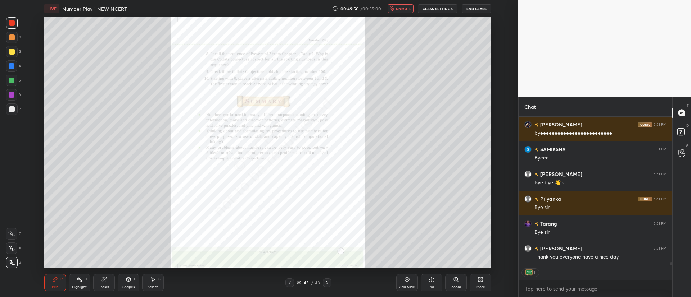
scroll to position [7834, 0]
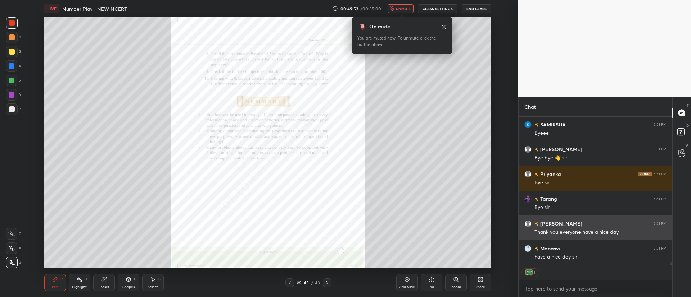
click at [442, 28] on icon at bounding box center [444, 27] width 6 height 6
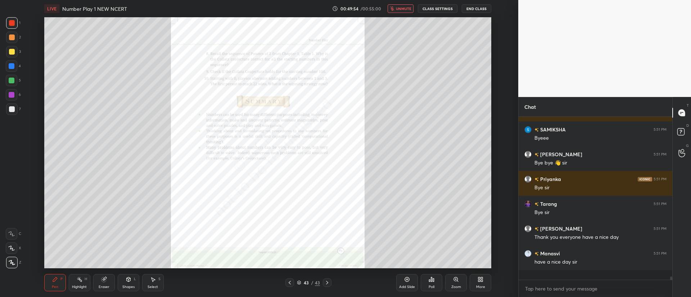
scroll to position [161, 151]
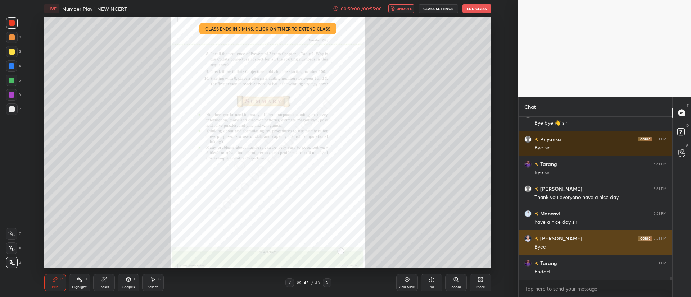
click at [475, 11] on button "End Class" at bounding box center [476, 8] width 29 height 9
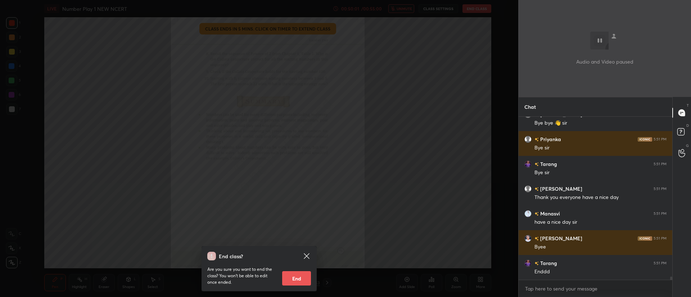
click at [297, 280] on button "End" at bounding box center [296, 279] width 29 height 14
type textarea "x"
